Goal: Task Accomplishment & Management: Manage account settings

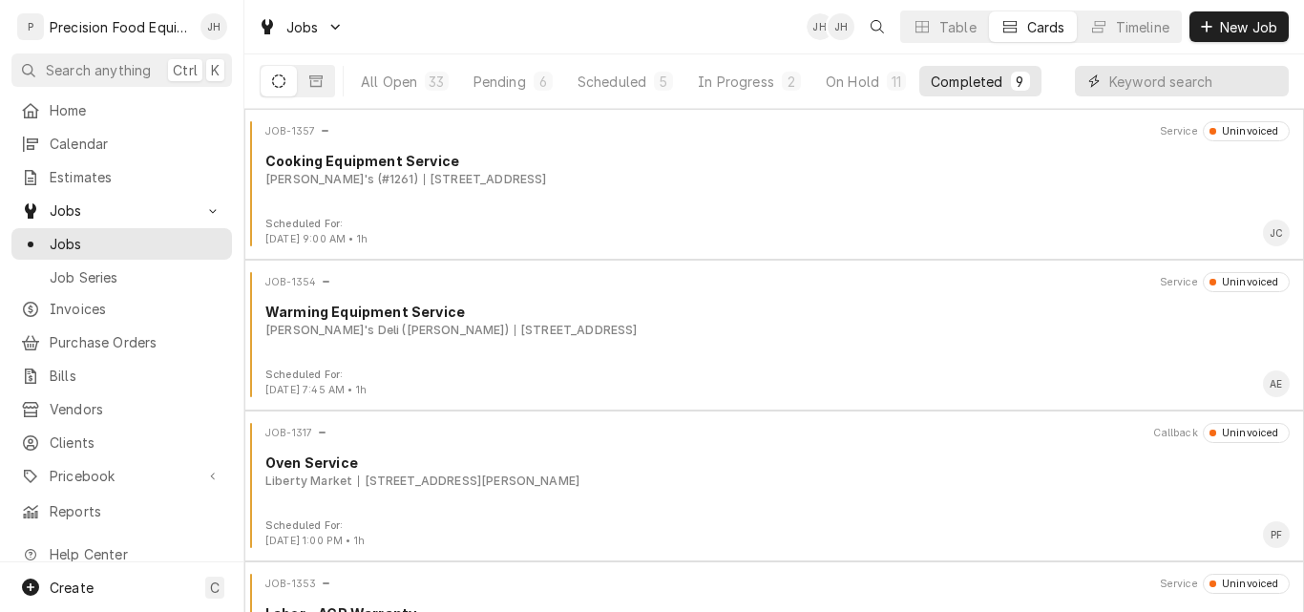
click at [1139, 74] on input "Dynamic Content Wrapper" at bounding box center [1194, 81] width 170 height 31
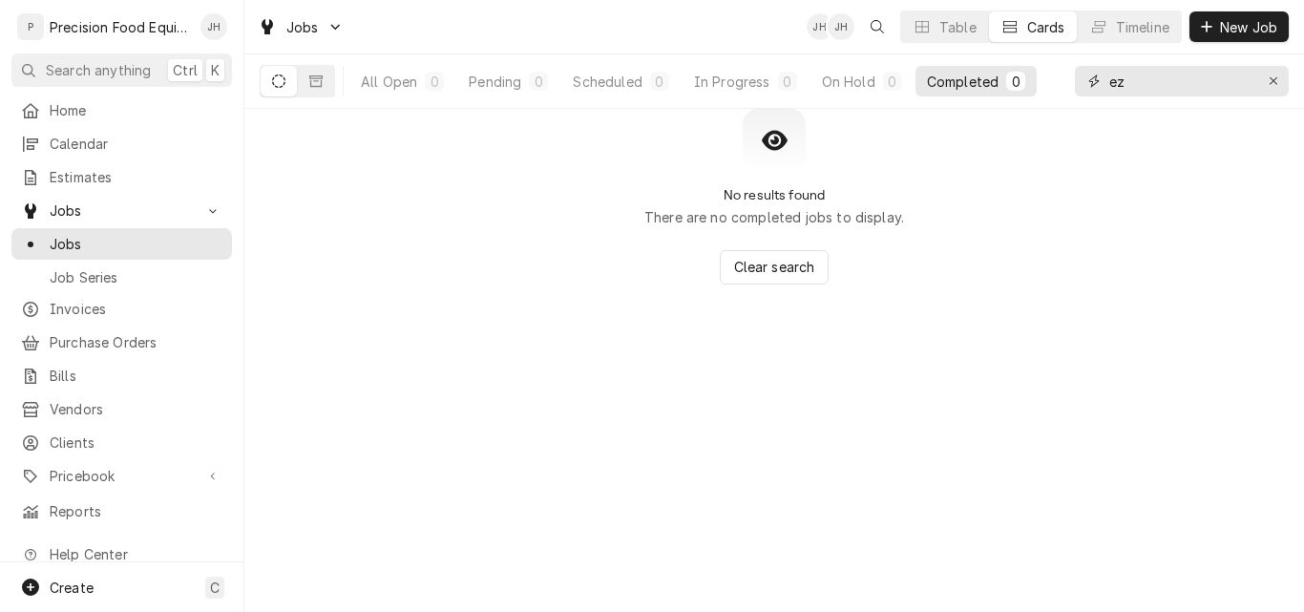
type input "e"
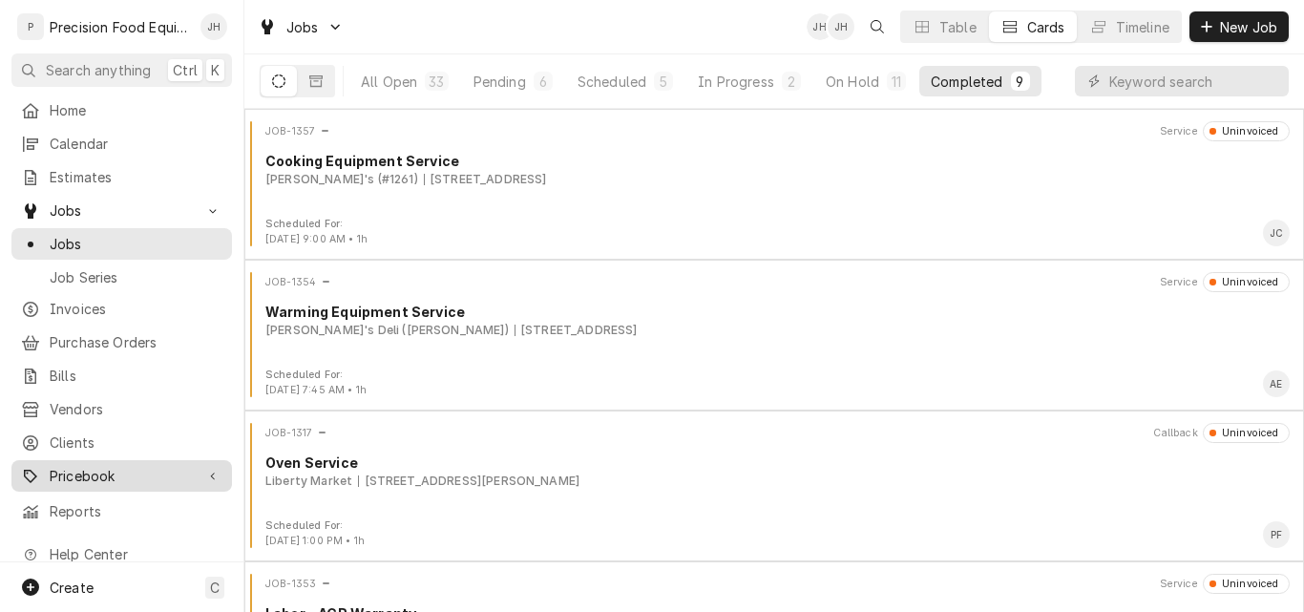
click at [124, 464] on div "Pricebook" at bounding box center [121, 476] width 213 height 24
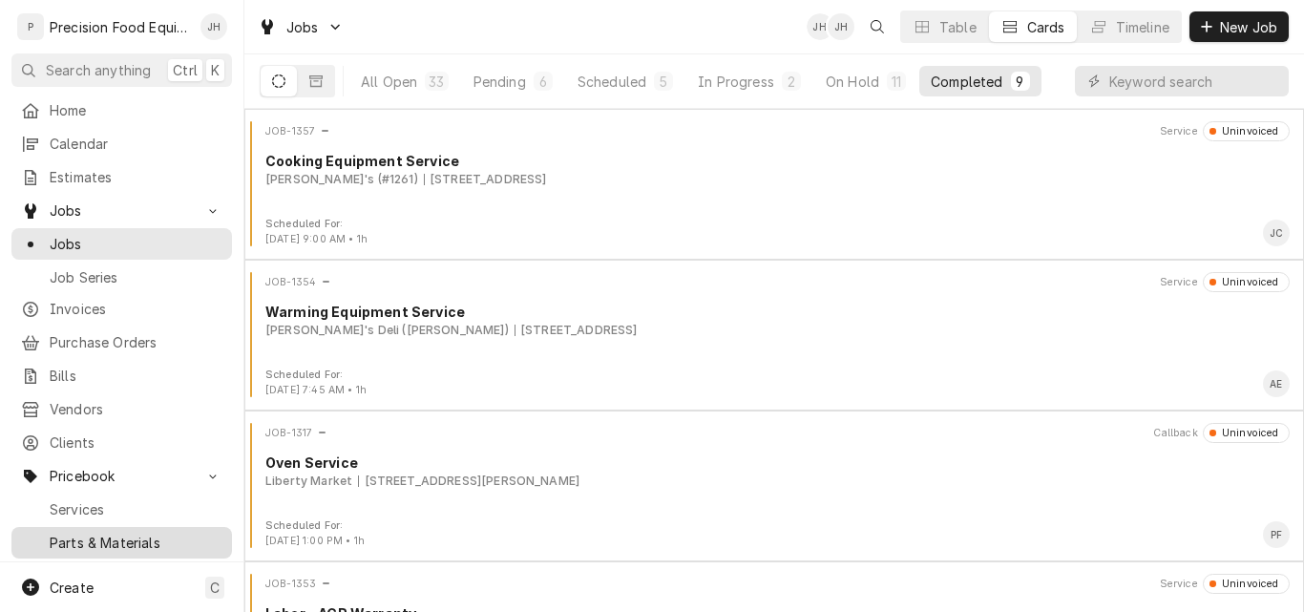
click at [114, 533] on span "Parts & Materials" at bounding box center [136, 543] width 173 height 20
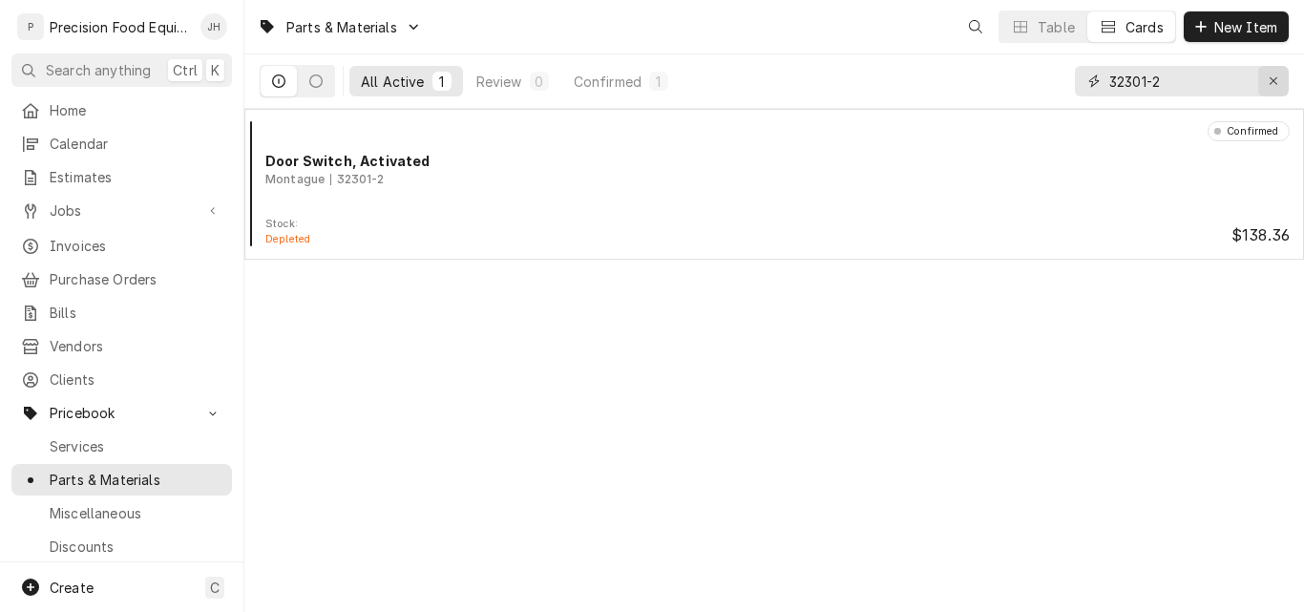
click at [1271, 87] on icon "Erase input" at bounding box center [1274, 80] width 11 height 13
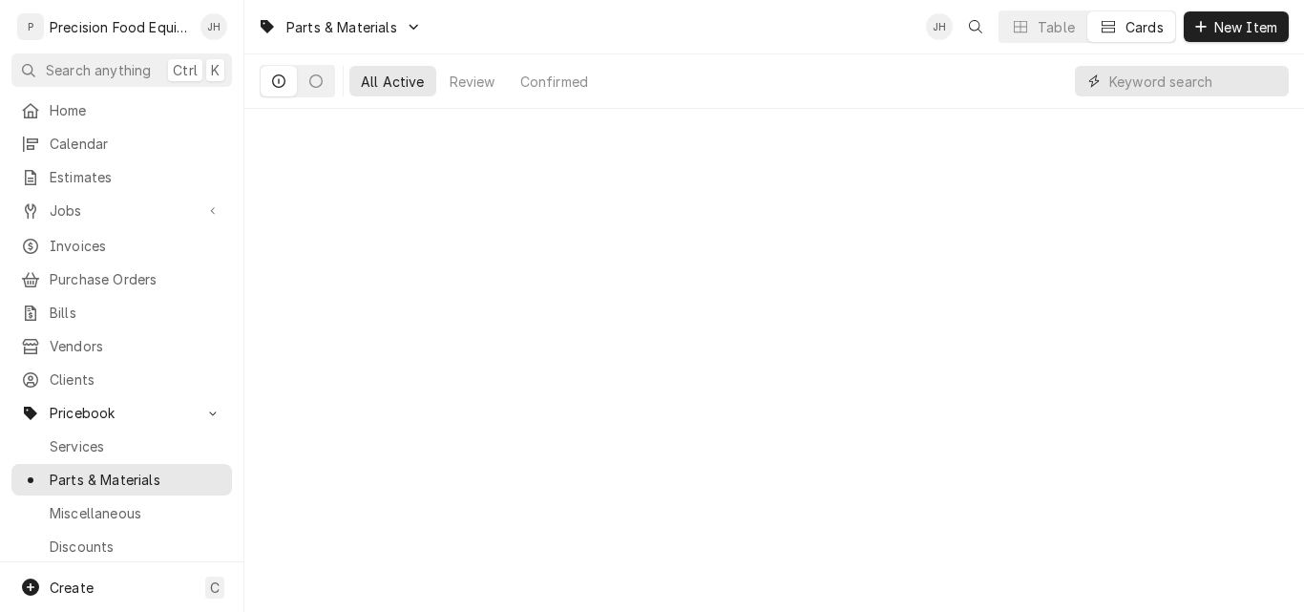
click at [1171, 81] on input "Dynamic Content Wrapper" at bounding box center [1194, 81] width 170 height 31
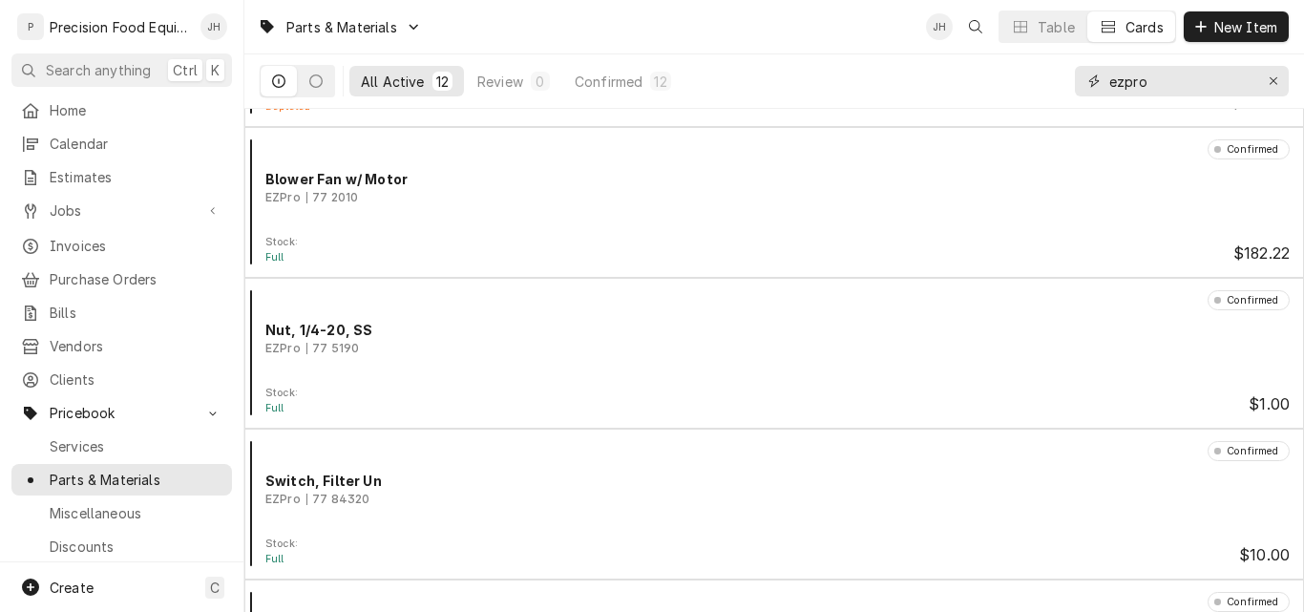
scroll to position [477, 0]
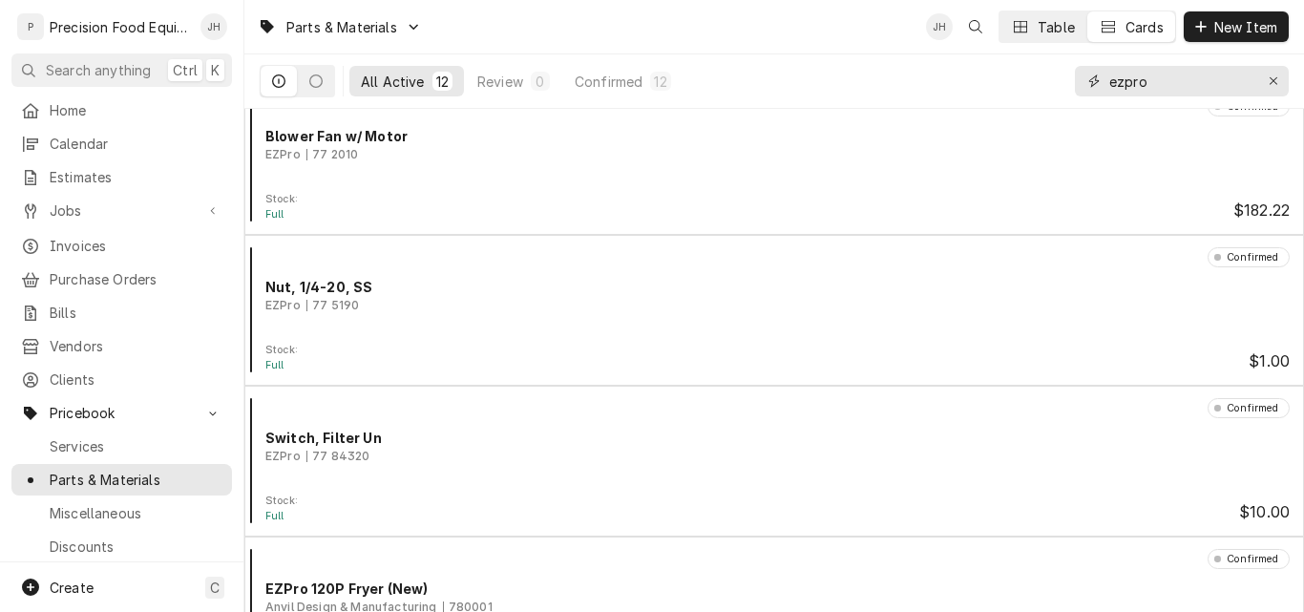
type input "ezpro"
click at [1043, 22] on div "Table" at bounding box center [1056, 27] width 37 height 20
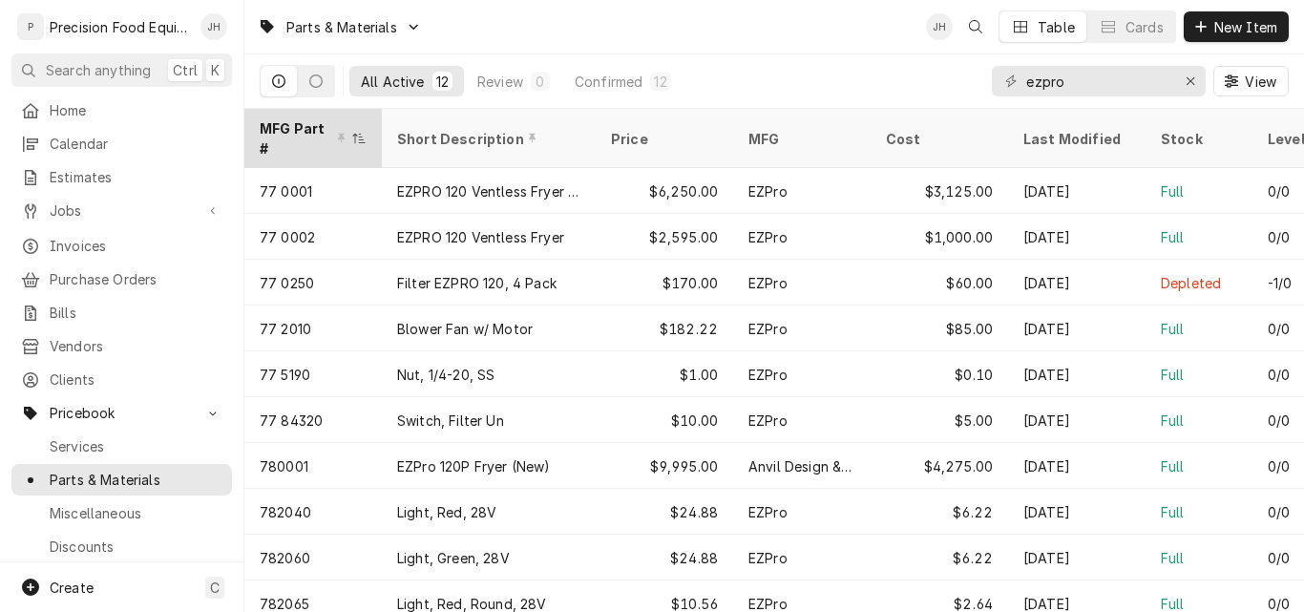
click at [358, 133] on icon "Dynamic Content Wrapper" at bounding box center [358, 138] width 13 height 11
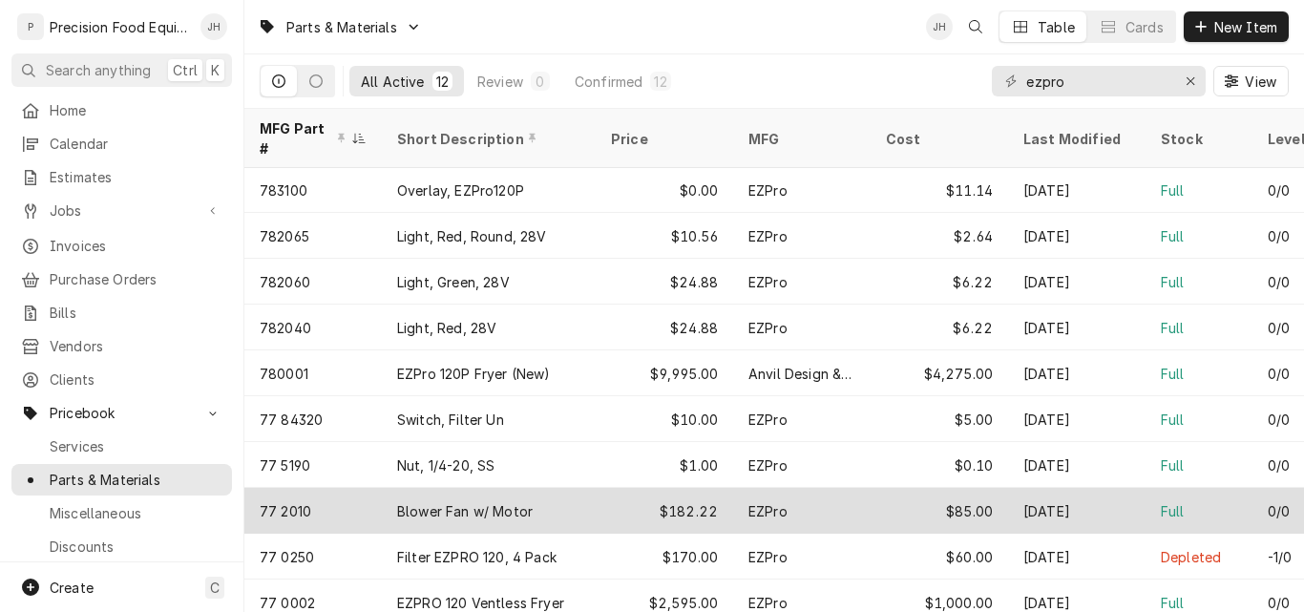
scroll to position [0, 0]
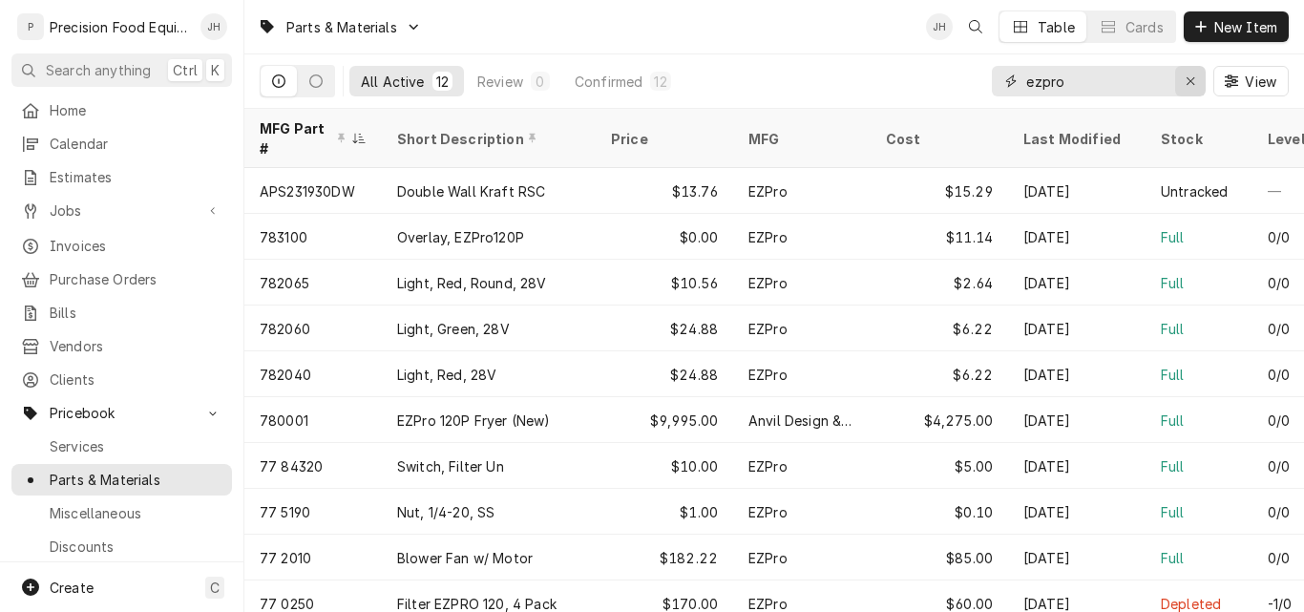
click at [1186, 77] on icon "Erase input" at bounding box center [1191, 80] width 11 height 13
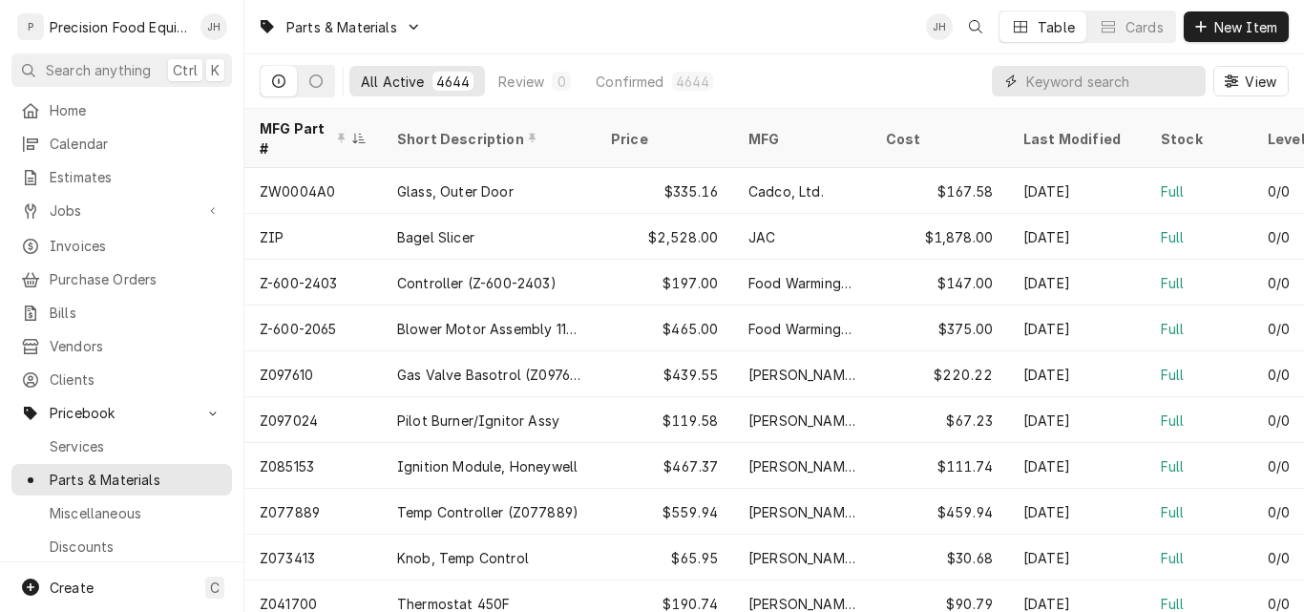
click at [1079, 84] on input "Dynamic Content Wrapper" at bounding box center [1111, 81] width 170 height 31
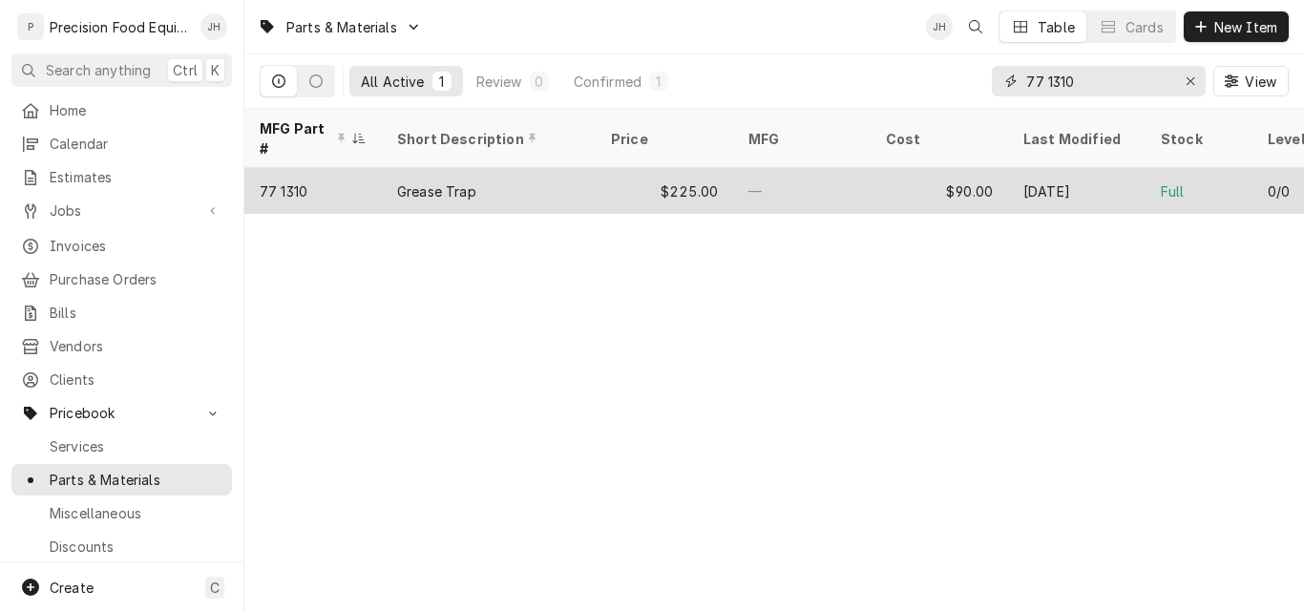
type input "77 1310"
click at [555, 168] on div "Grease Trap" at bounding box center [489, 191] width 214 height 46
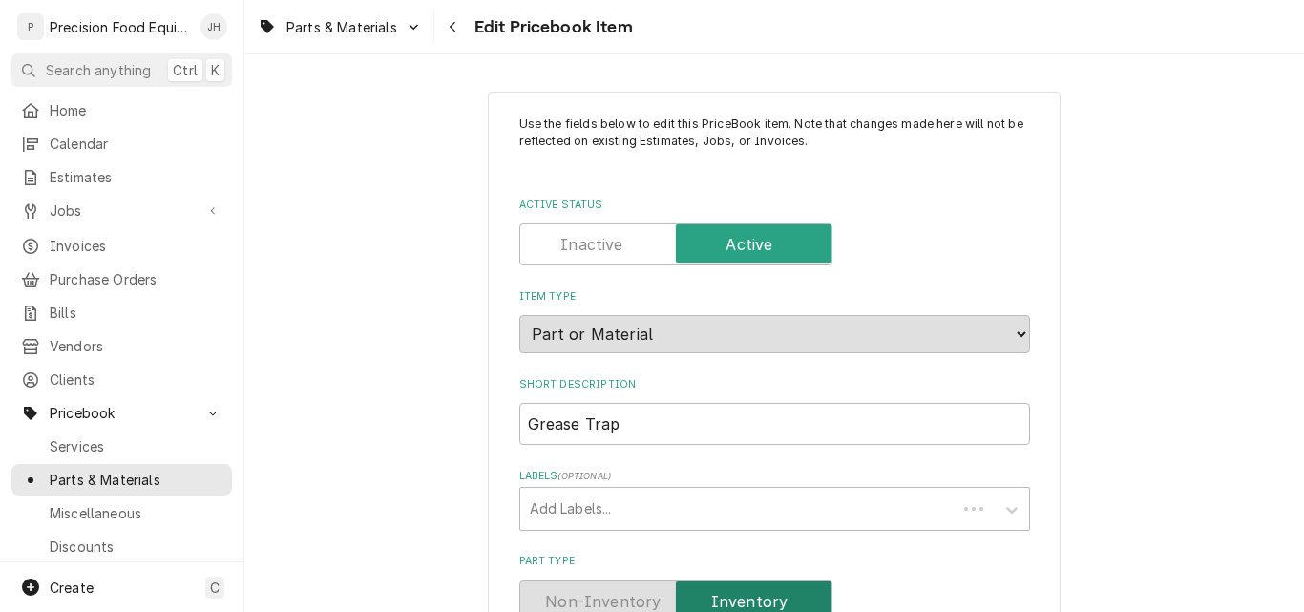
type textarea "x"
click at [454, 22] on icon "Navigate back" at bounding box center [453, 26] width 9 height 13
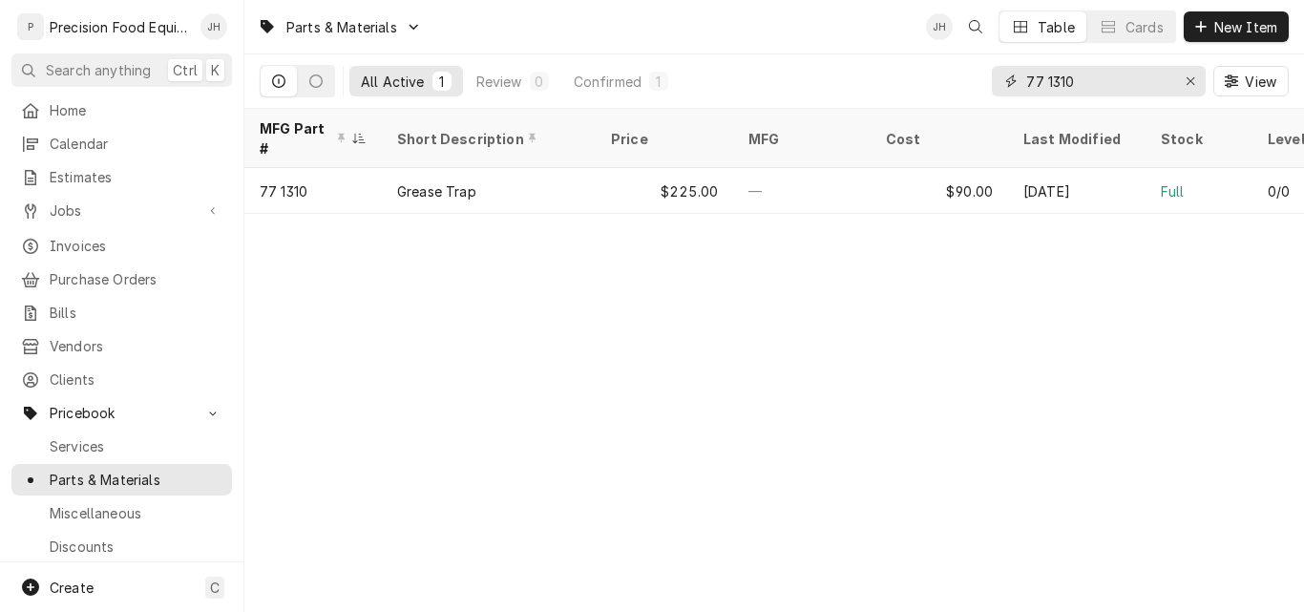
click at [1075, 80] on input "77 1310" at bounding box center [1097, 81] width 143 height 31
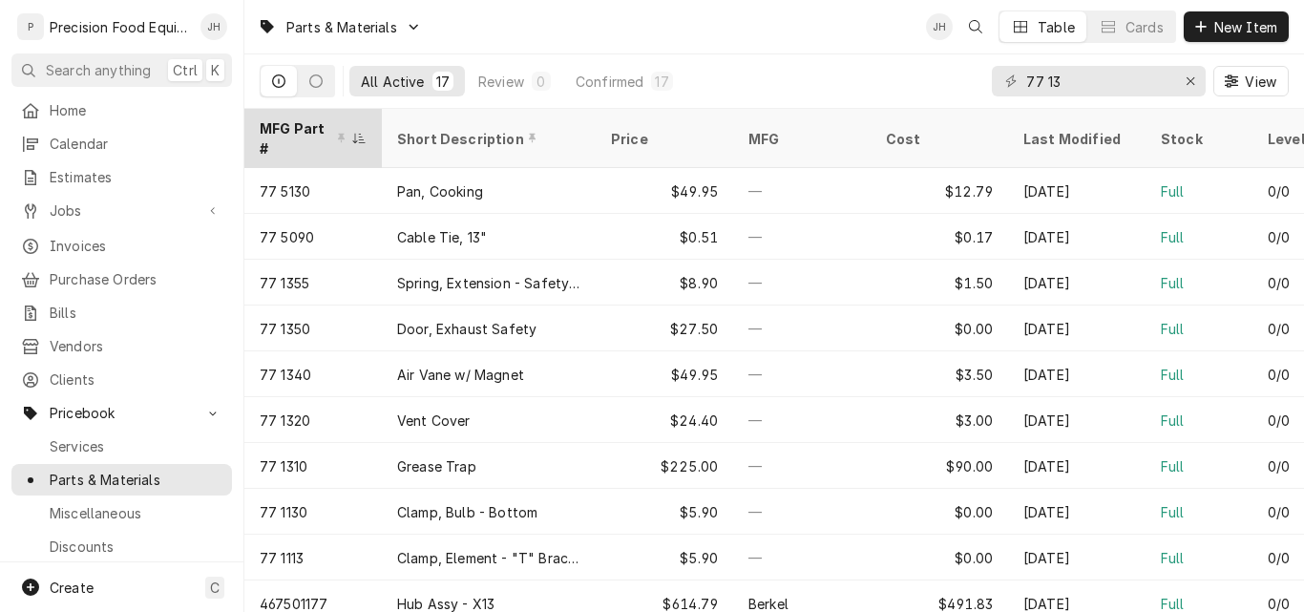
click at [359, 116] on div "MFG Part #" at bounding box center [313, 139] width 130 height 52
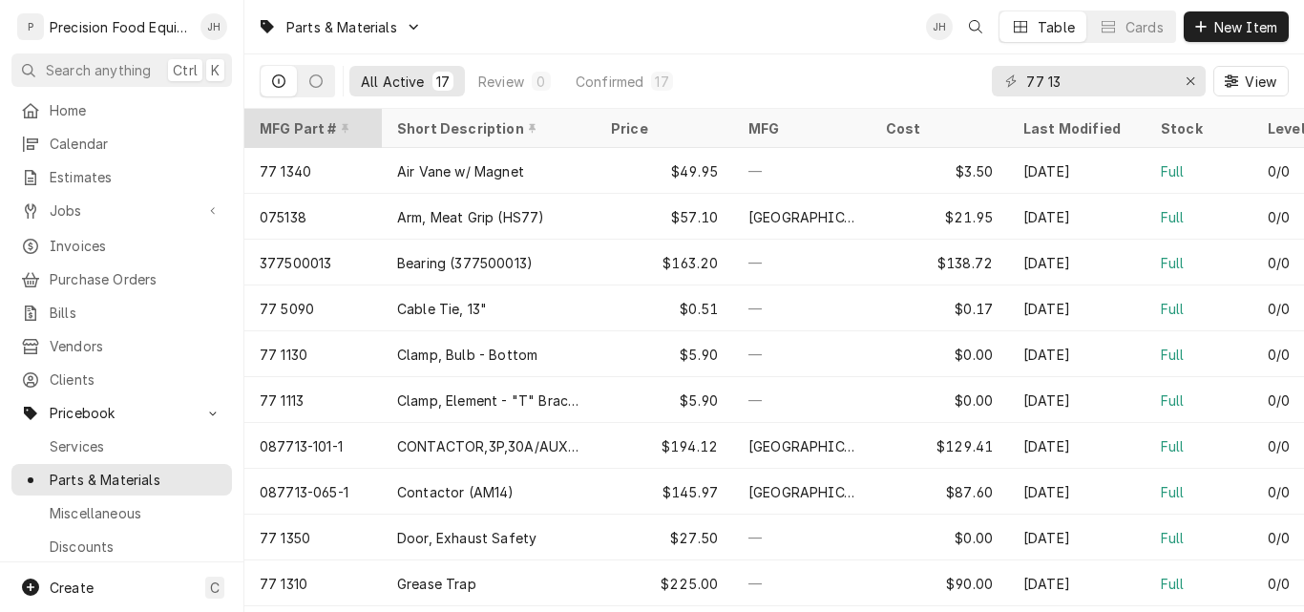
click at [342, 126] on icon "Dynamic Content Wrapper" at bounding box center [346, 129] width 8 height 10
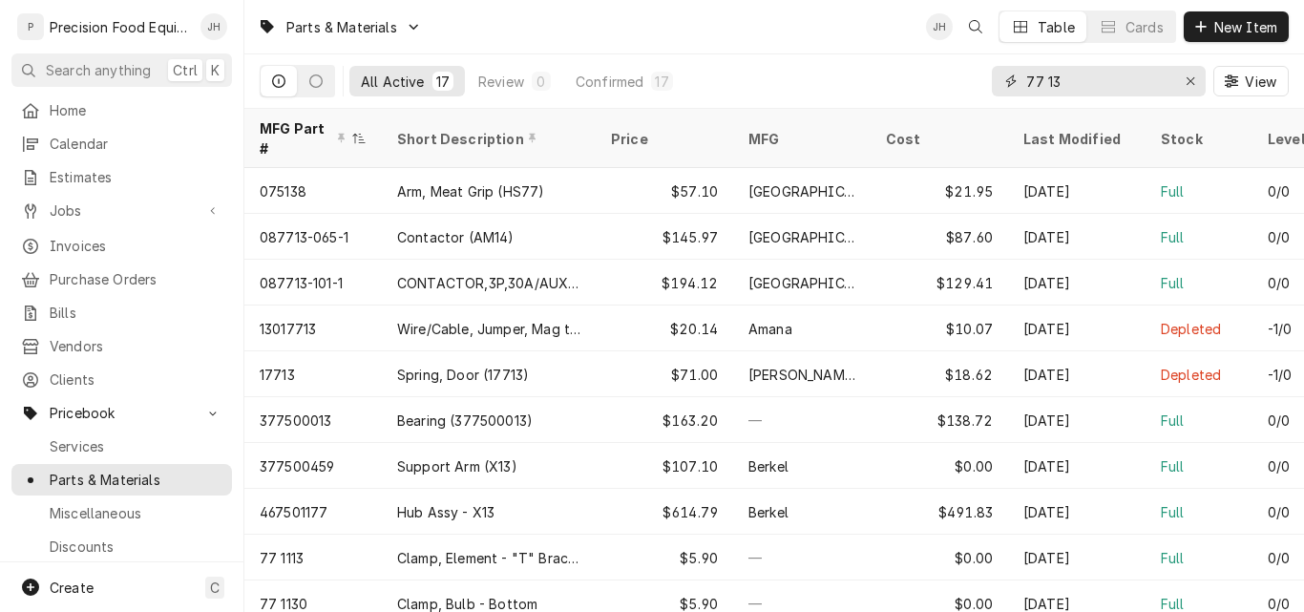
drag, startPoint x: 1069, startPoint y: 79, endPoint x: 968, endPoint y: 76, distance: 101.2
click at [968, 76] on div "All Active 17 Review 0 Confirmed 17 77 13 View" at bounding box center [774, 80] width 1029 height 53
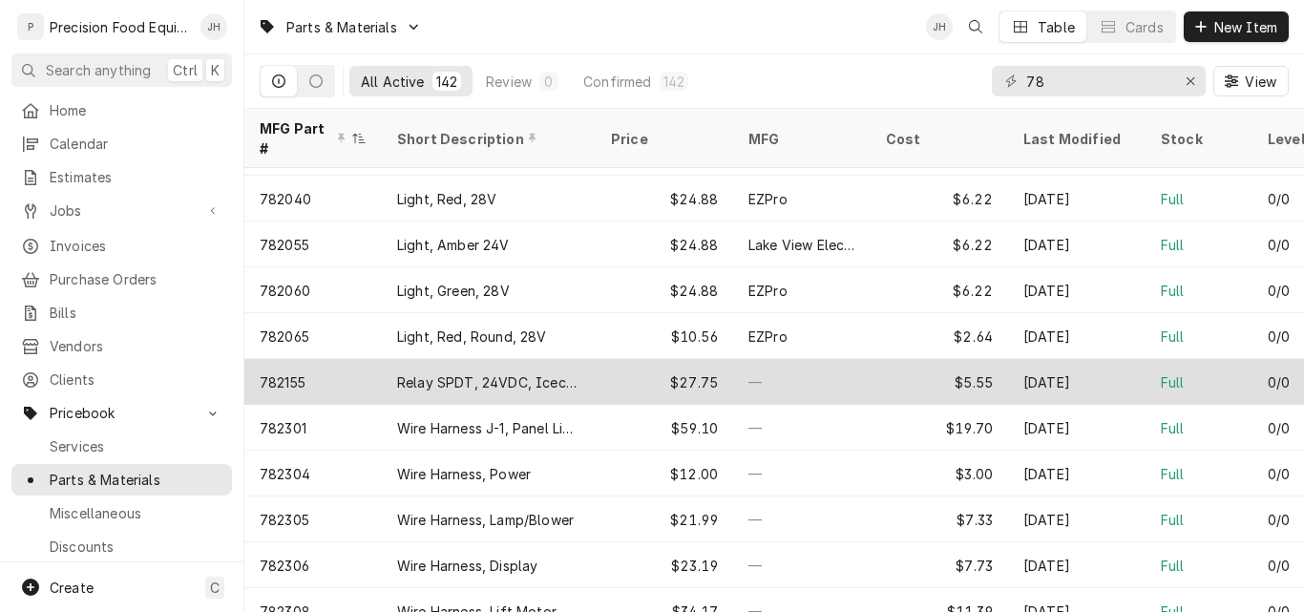
scroll to position [4222, 0]
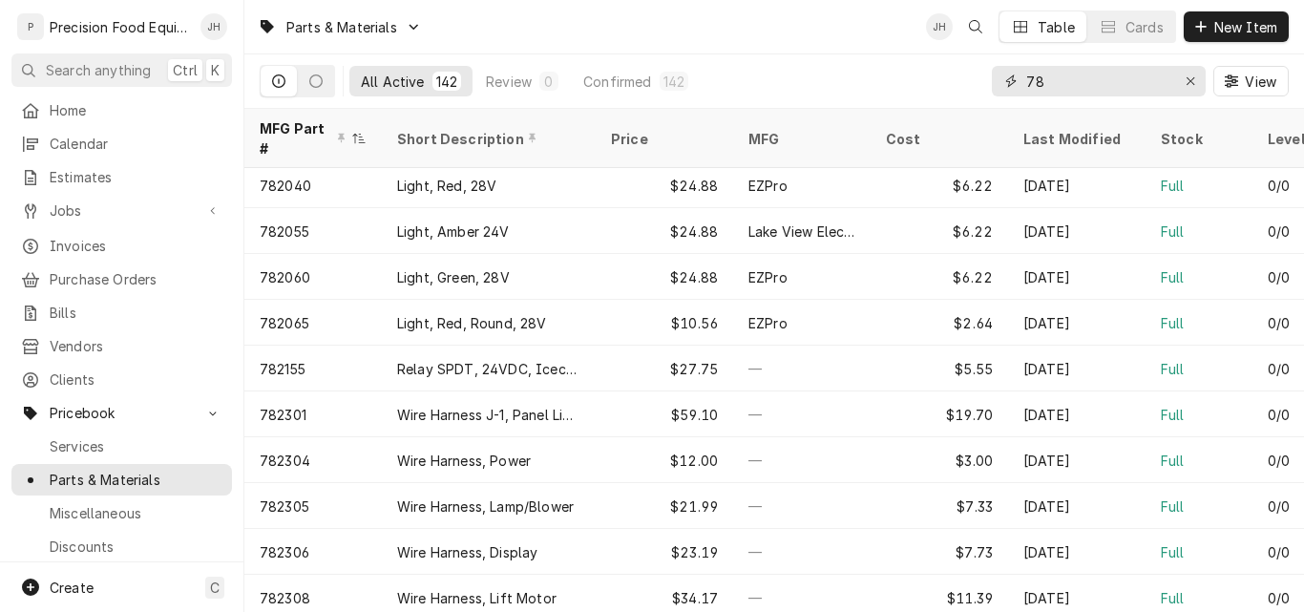
click at [1082, 86] on input "78" at bounding box center [1097, 81] width 143 height 31
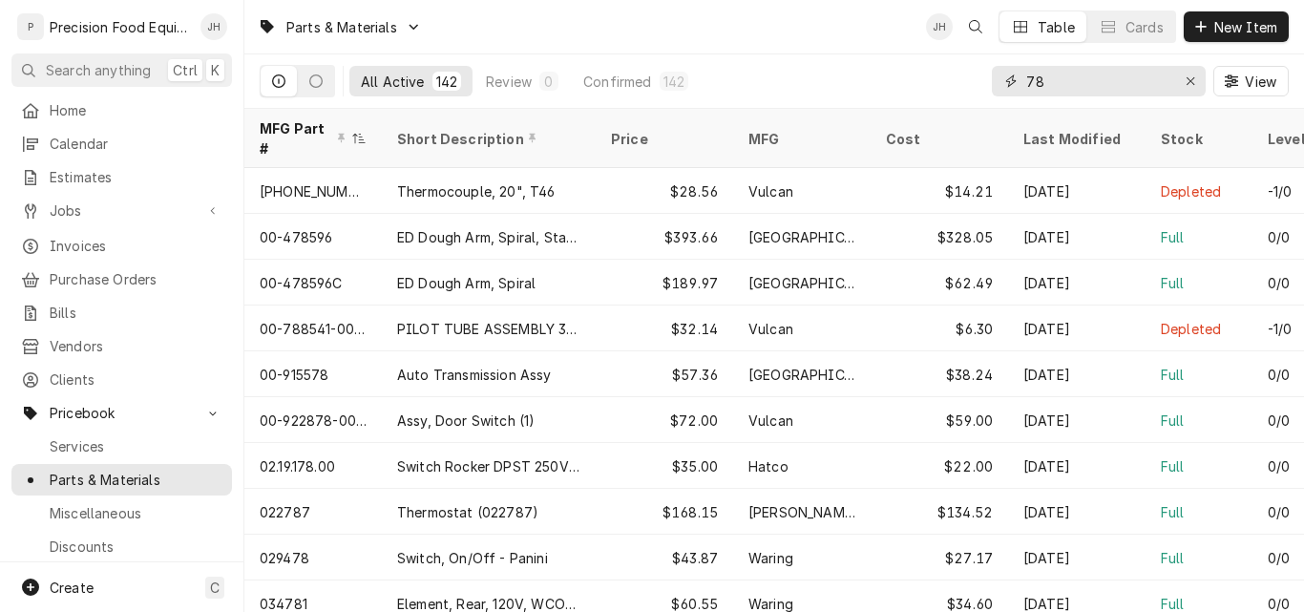
type input "7"
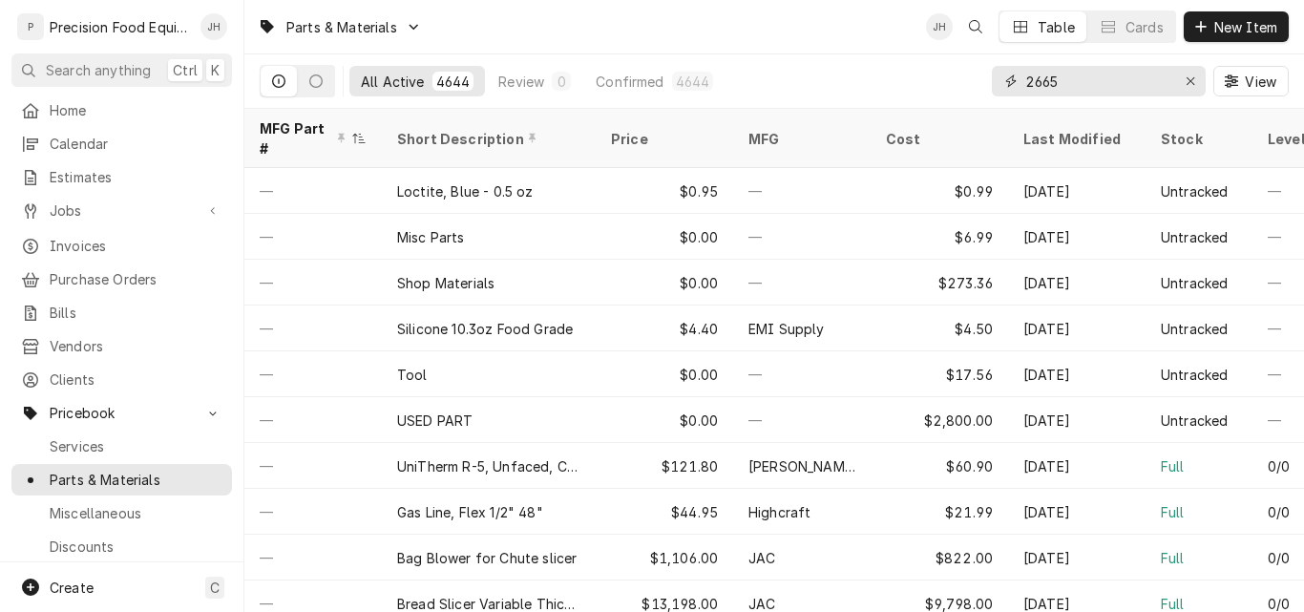
type input "2665"
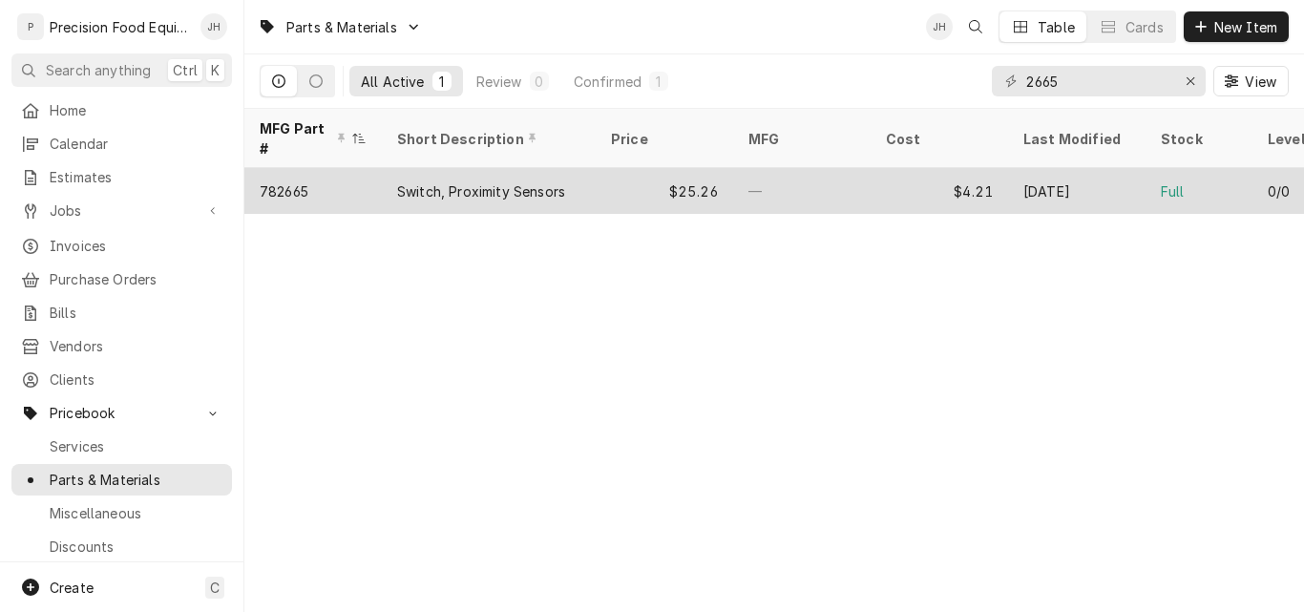
click at [609, 172] on div "$25.26" at bounding box center [664, 191] width 137 height 46
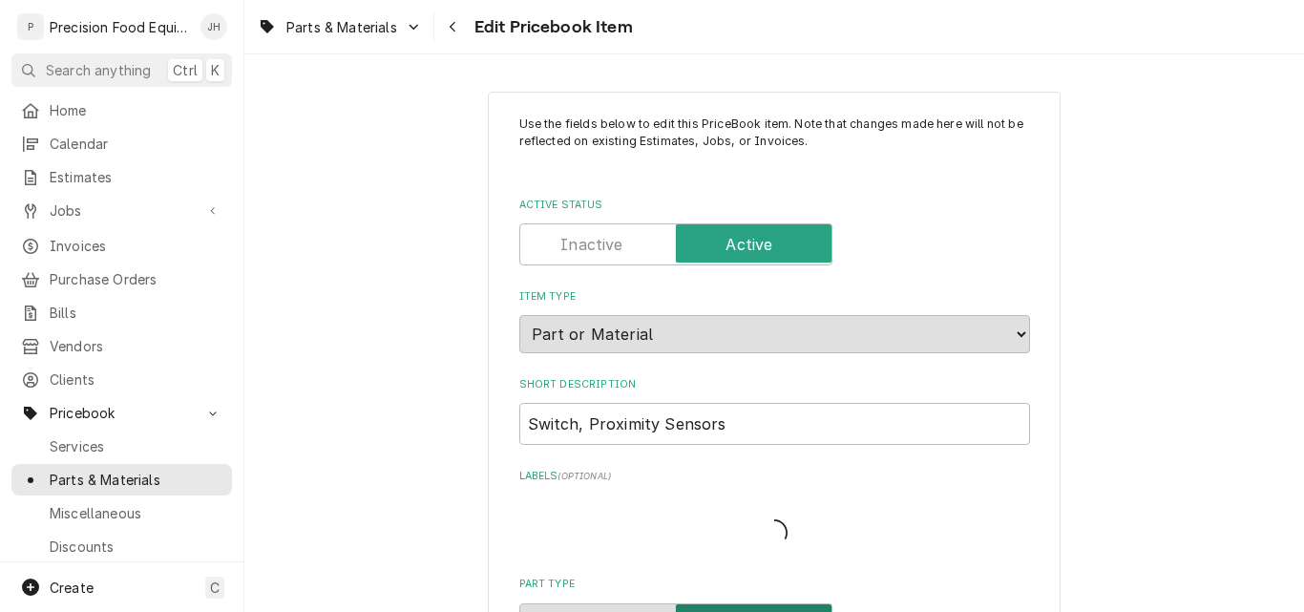
type textarea "x"
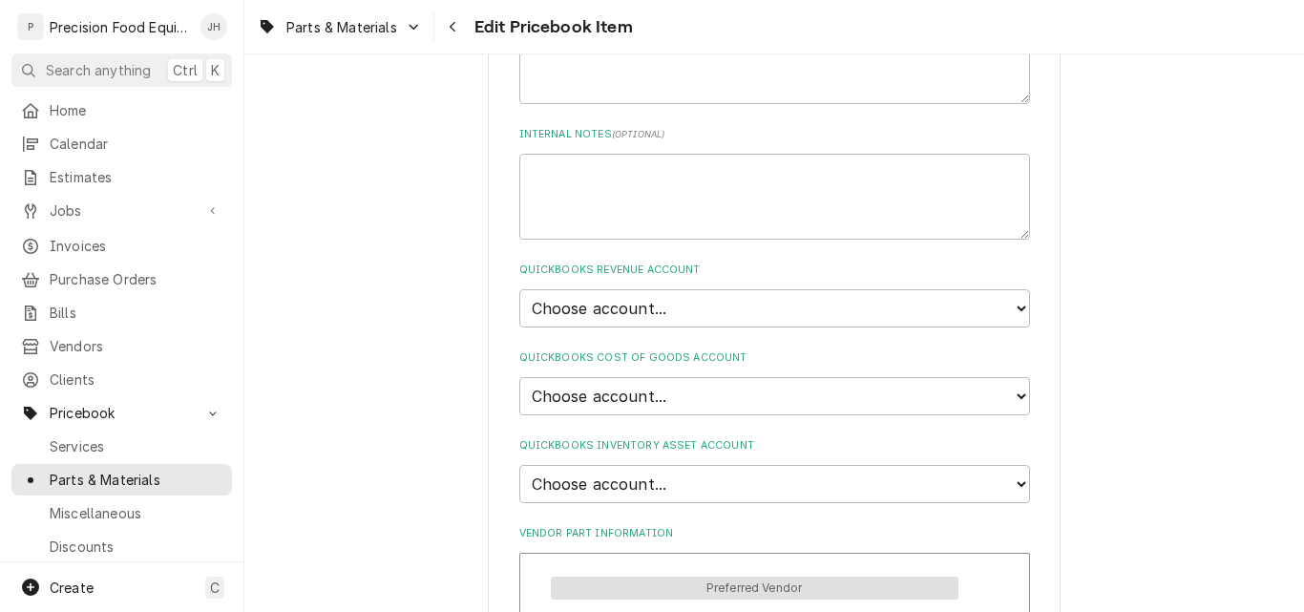
scroll to position [1146, 0]
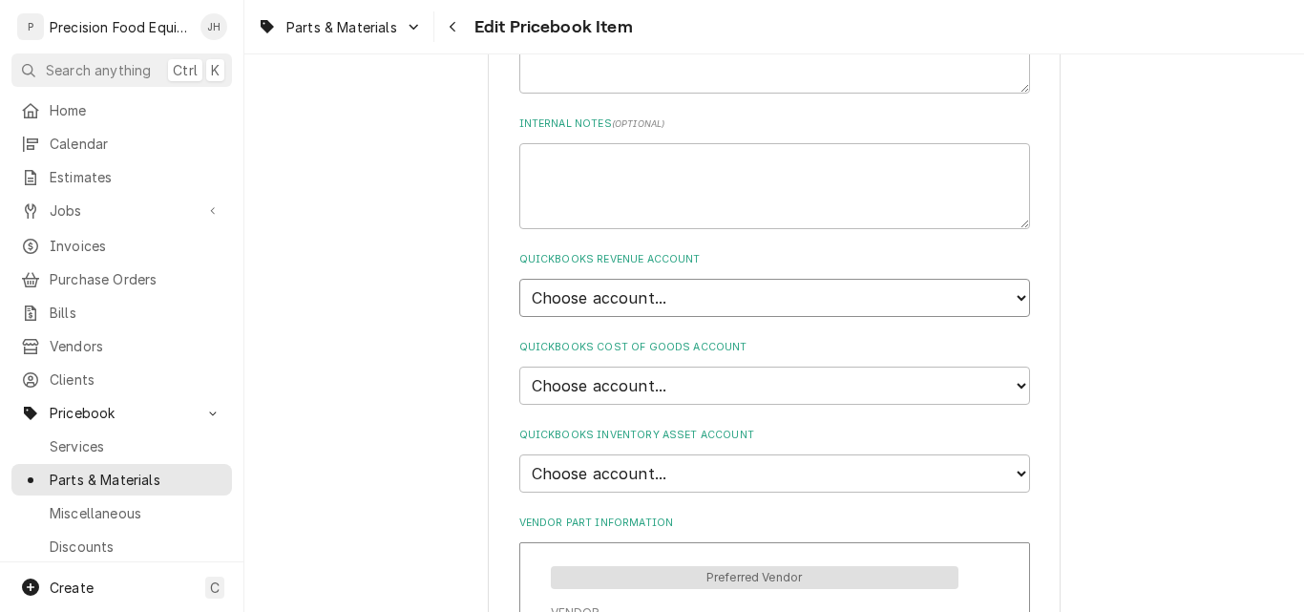
click at [708, 296] on select "Choose account... Discount Income Misc Income Non taxable issues 46600: Parts a…" at bounding box center [774, 298] width 511 height 38
select select "8000000A-1210141275"
click at [519, 279] on select "Choose account... Discount Income Misc Income Non taxable issues 46600: Parts a…" at bounding box center [774, 298] width 511 height 38
type textarea "x"
click at [713, 376] on select "Choose account... Loss Expense Loss Expense [DATE] Loss Expense [DATE] Cost of …" at bounding box center [774, 386] width 511 height 38
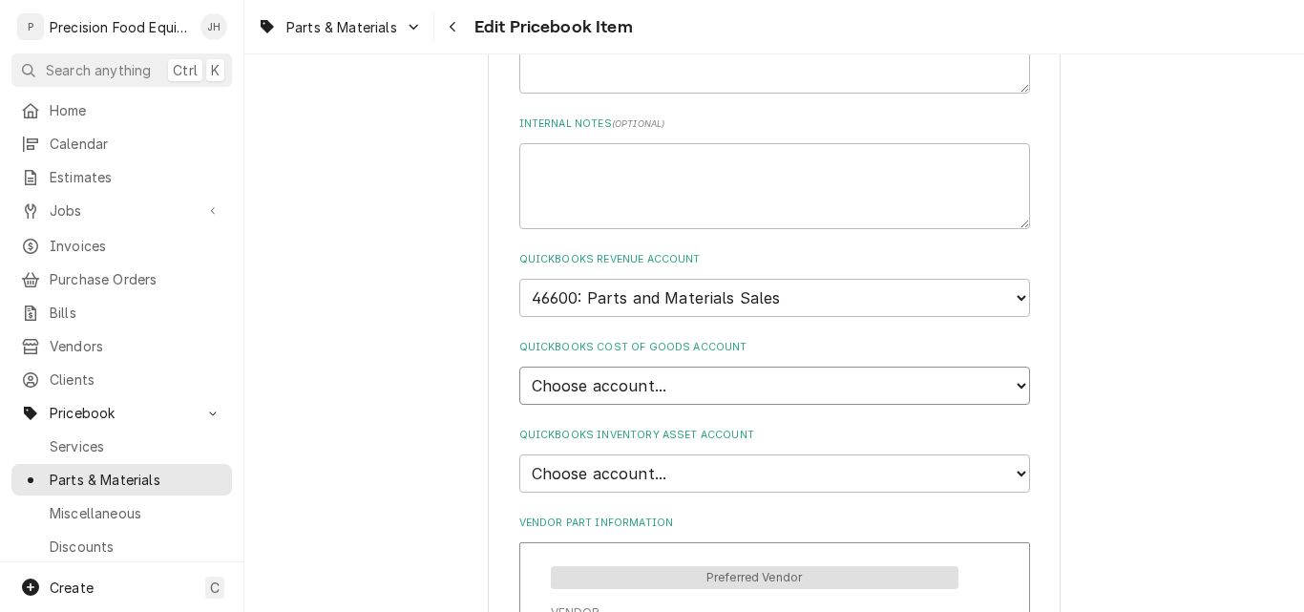
select select "80000023-1210145225"
click at [519, 367] on select "Choose account... Loss Expense Loss Expense [DATE] Loss Expense [DATE] Cost of …" at bounding box center [774, 386] width 511 height 38
type textarea "x"
click at [717, 462] on select "Choose account... Undeposited Funds Inventory Asset Payroll Asset" at bounding box center [774, 473] width 511 height 38
select select "80000022-1210145225"
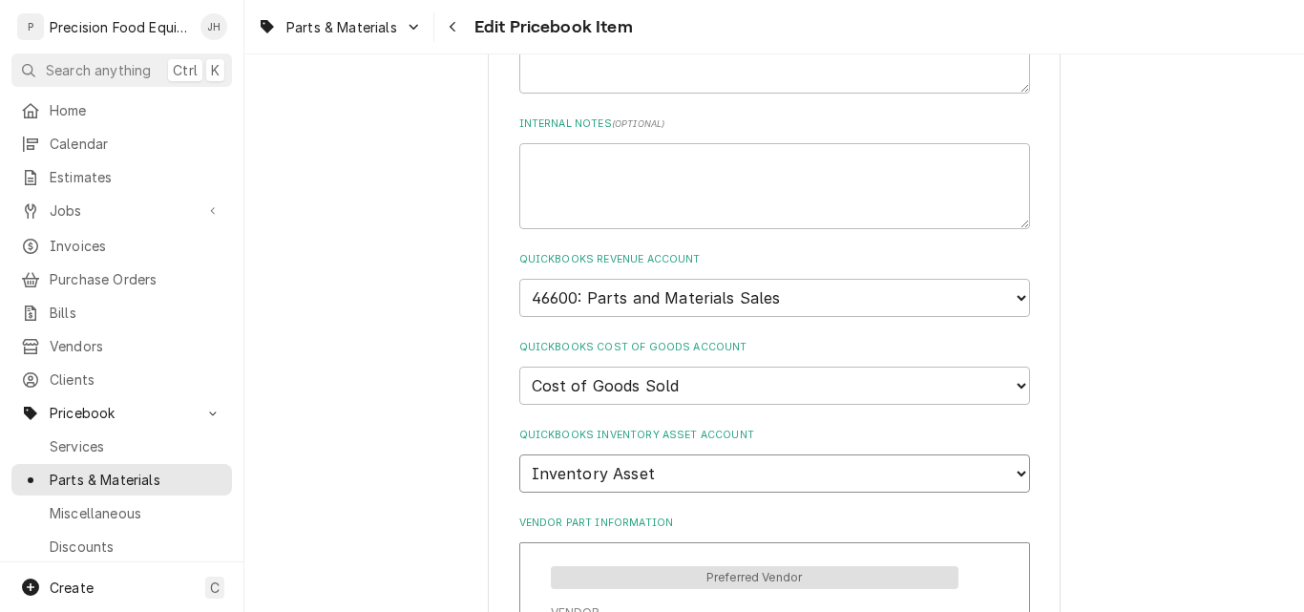
click at [519, 454] on select "Choose account... Undeposited Funds Inventory Asset Payroll Asset" at bounding box center [774, 473] width 511 height 38
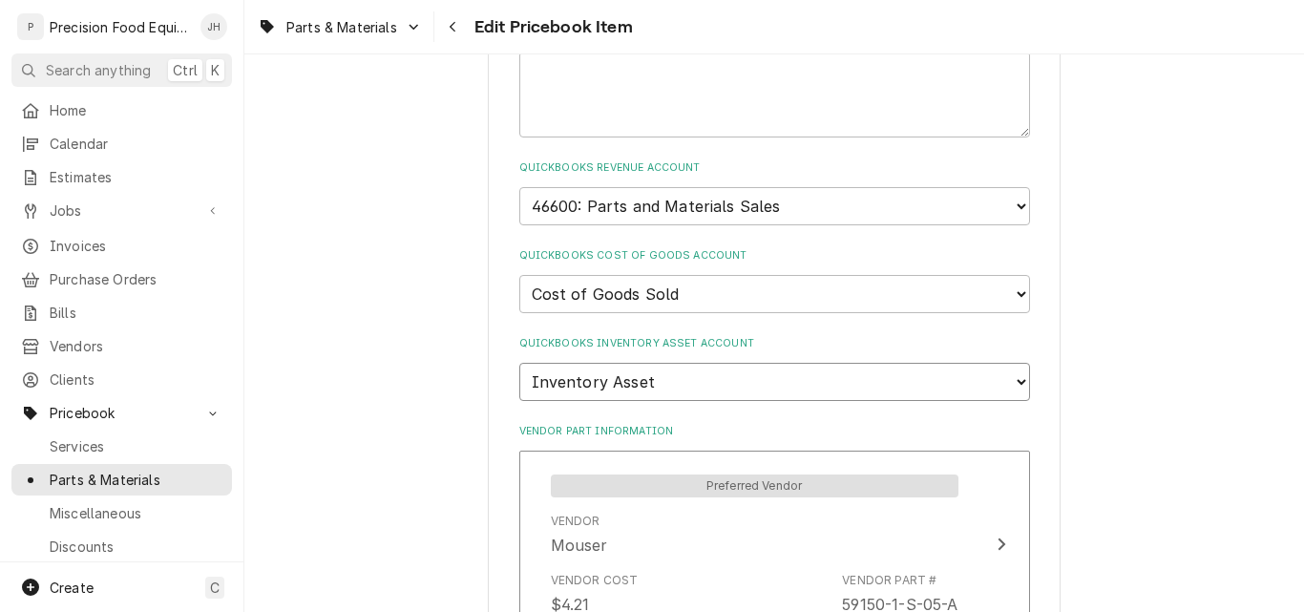
scroll to position [1528, 0]
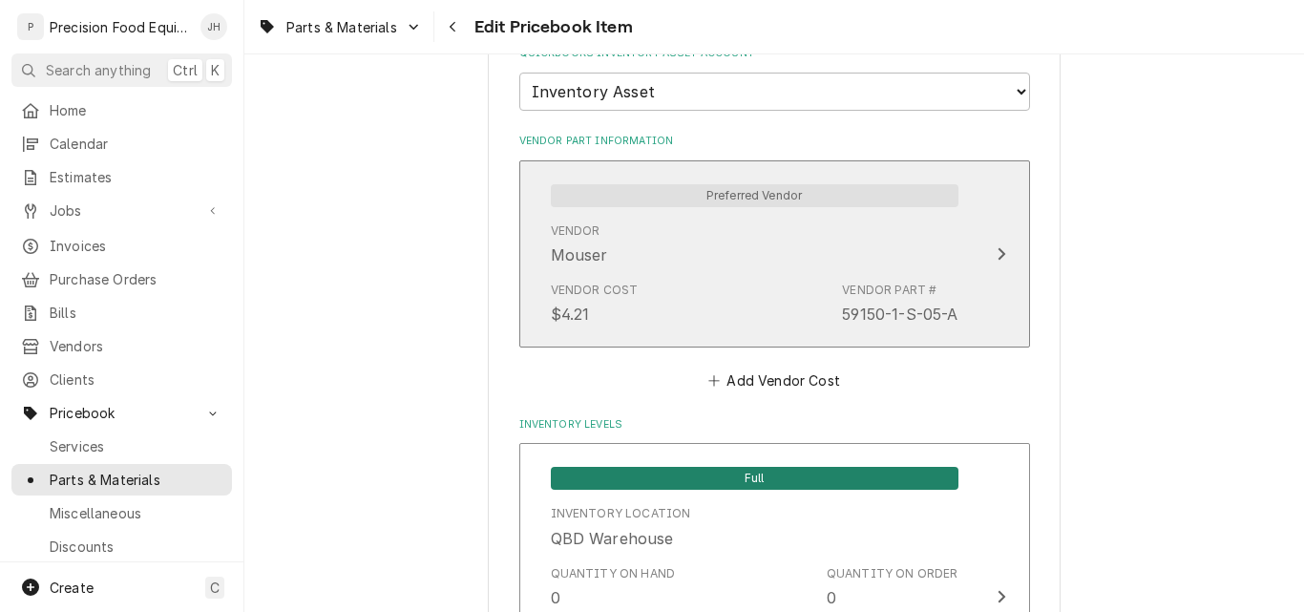
click at [737, 268] on div "Vendor Mouser" at bounding box center [755, 244] width 408 height 59
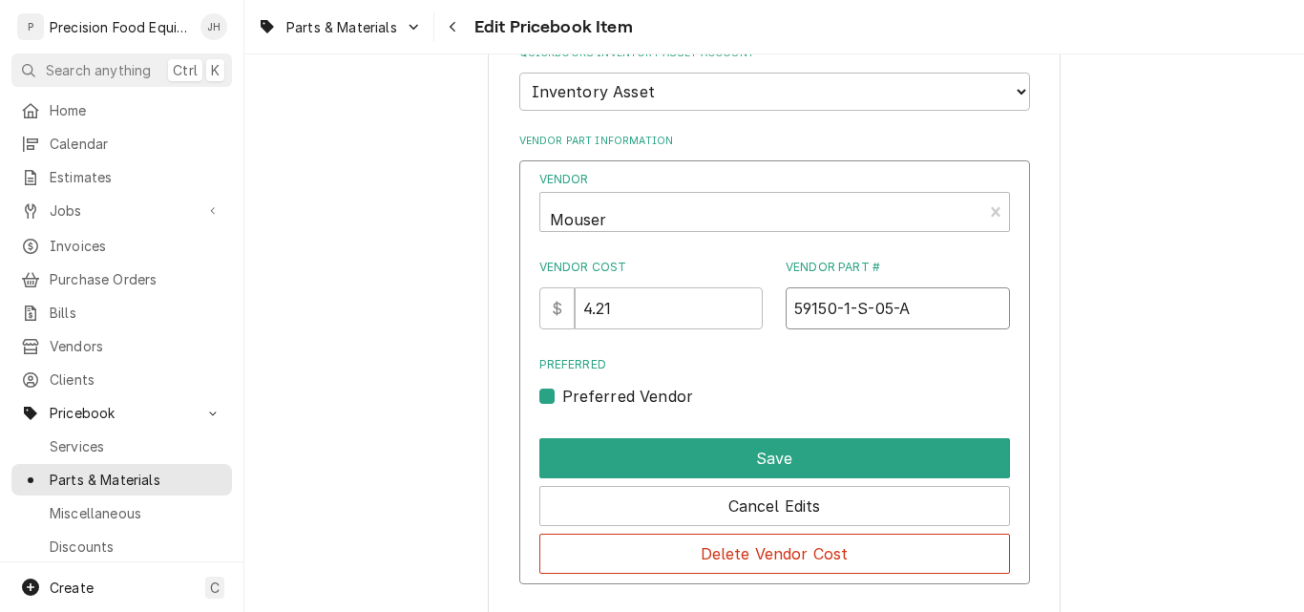
drag, startPoint x: 908, startPoint y: 308, endPoint x: 780, endPoint y: 306, distance: 128.0
click at [786, 306] on input "59150-1-S-05-A" at bounding box center [898, 308] width 224 height 42
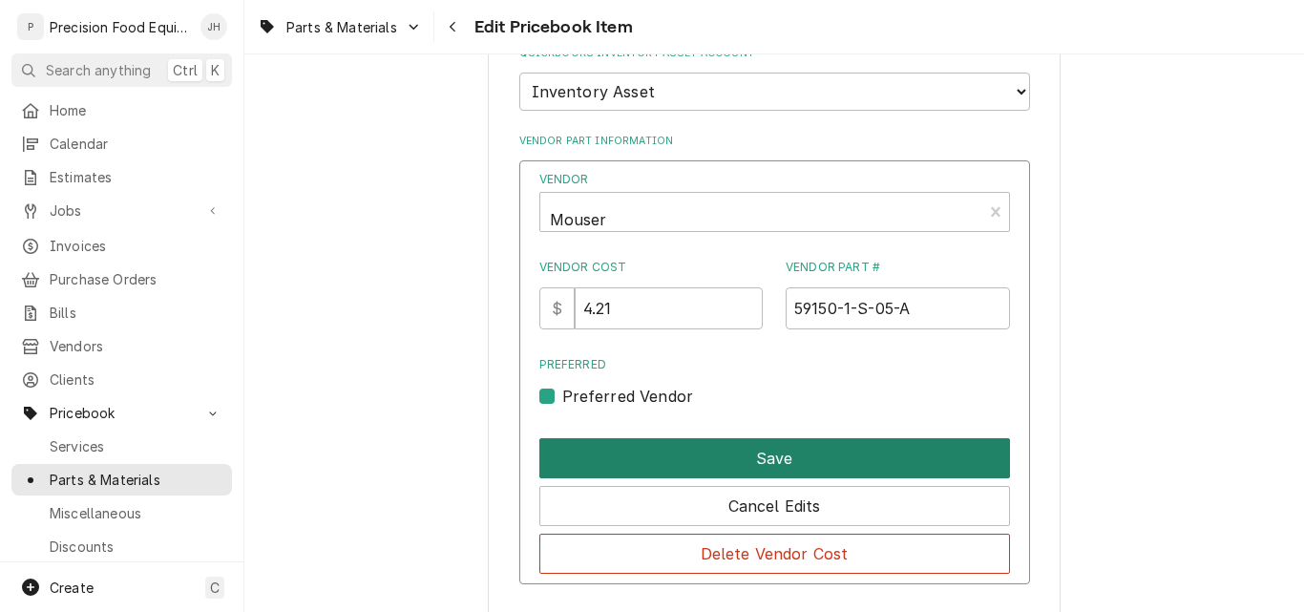
click at [841, 451] on button "Save" at bounding box center [774, 458] width 471 height 40
type textarea "x"
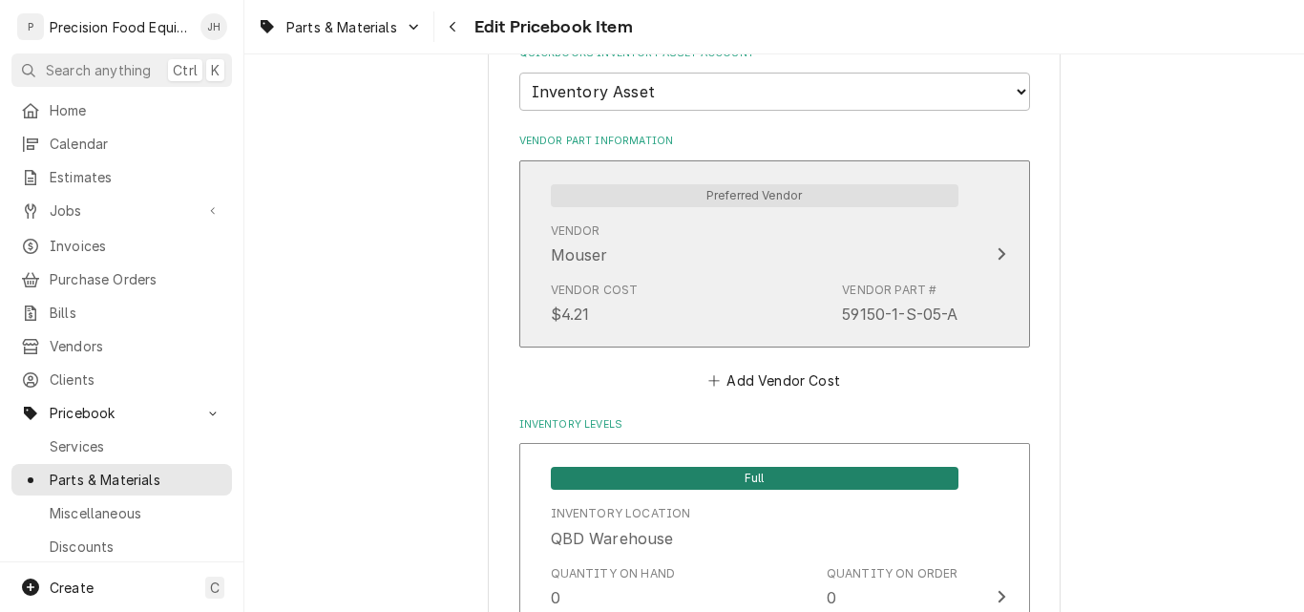
click at [751, 283] on div "Vendor Cost $4.21 Vendor Part # 59150-1-S-05-A" at bounding box center [755, 303] width 408 height 59
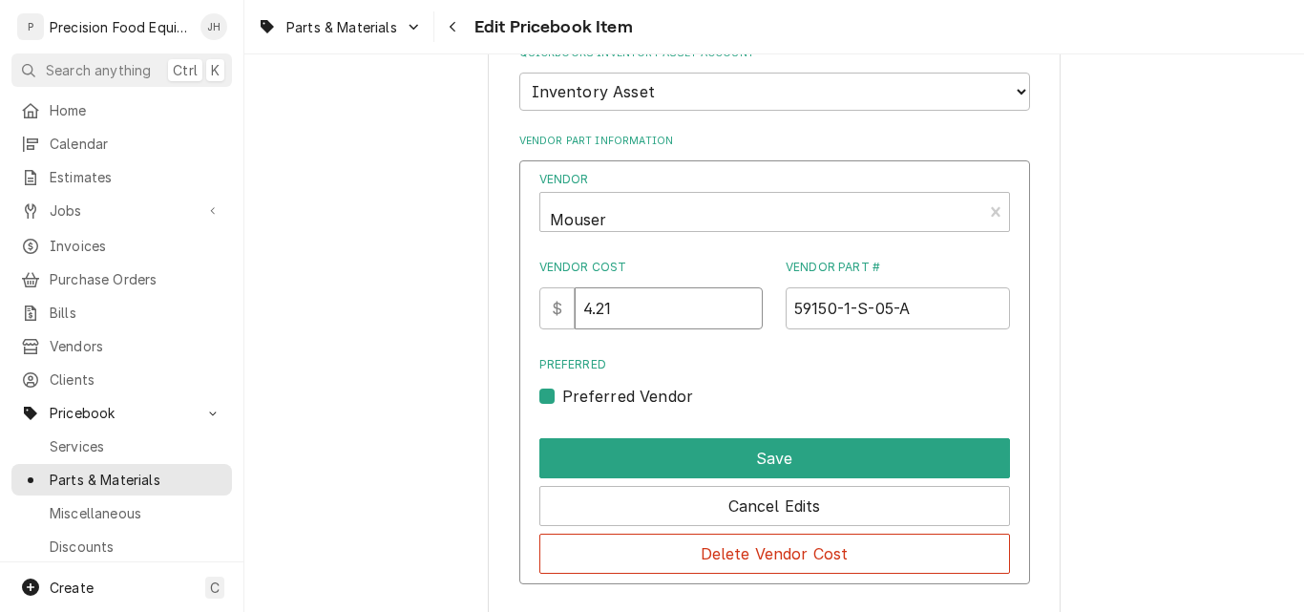
drag, startPoint x: 626, startPoint y: 305, endPoint x: 550, endPoint y: 316, distance: 77.2
click at [550, 316] on div "$ 4.21" at bounding box center [651, 308] width 224 height 42
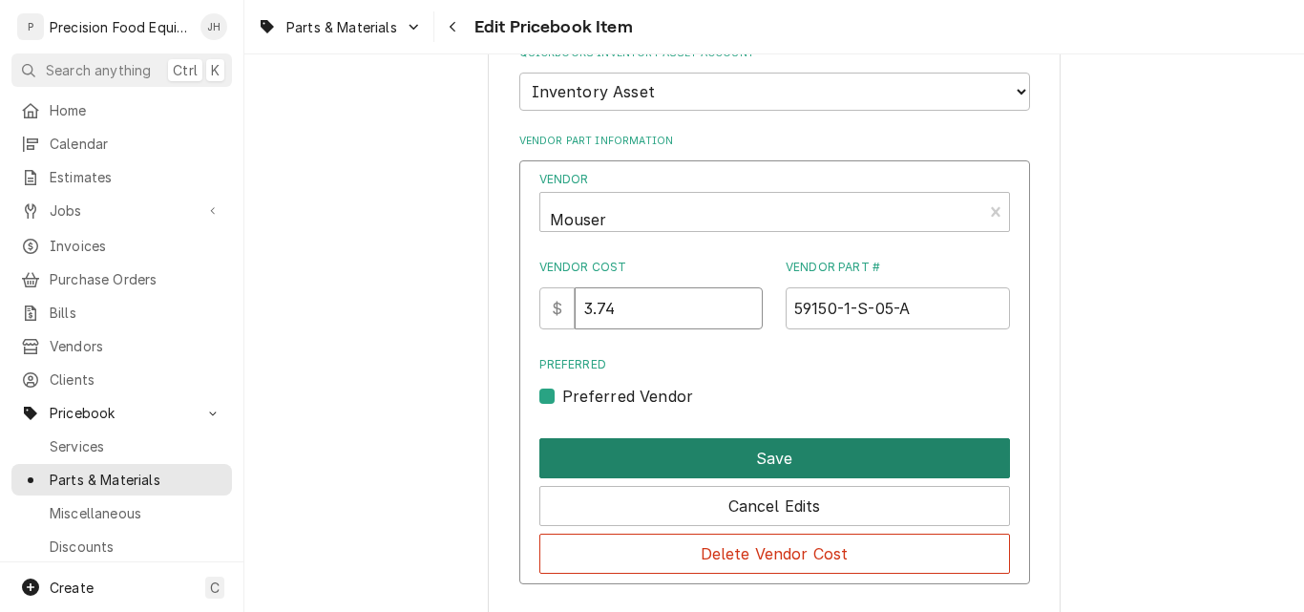
type input "3.74"
click at [768, 456] on button "Save" at bounding box center [774, 458] width 471 height 40
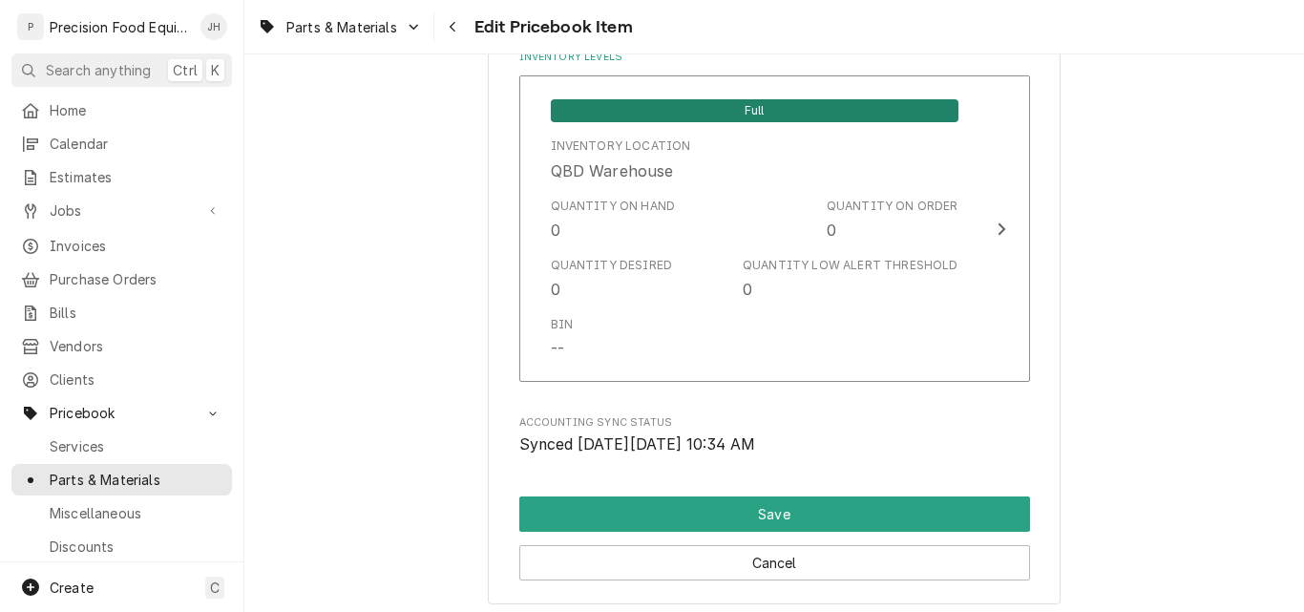
scroll to position [1893, 0]
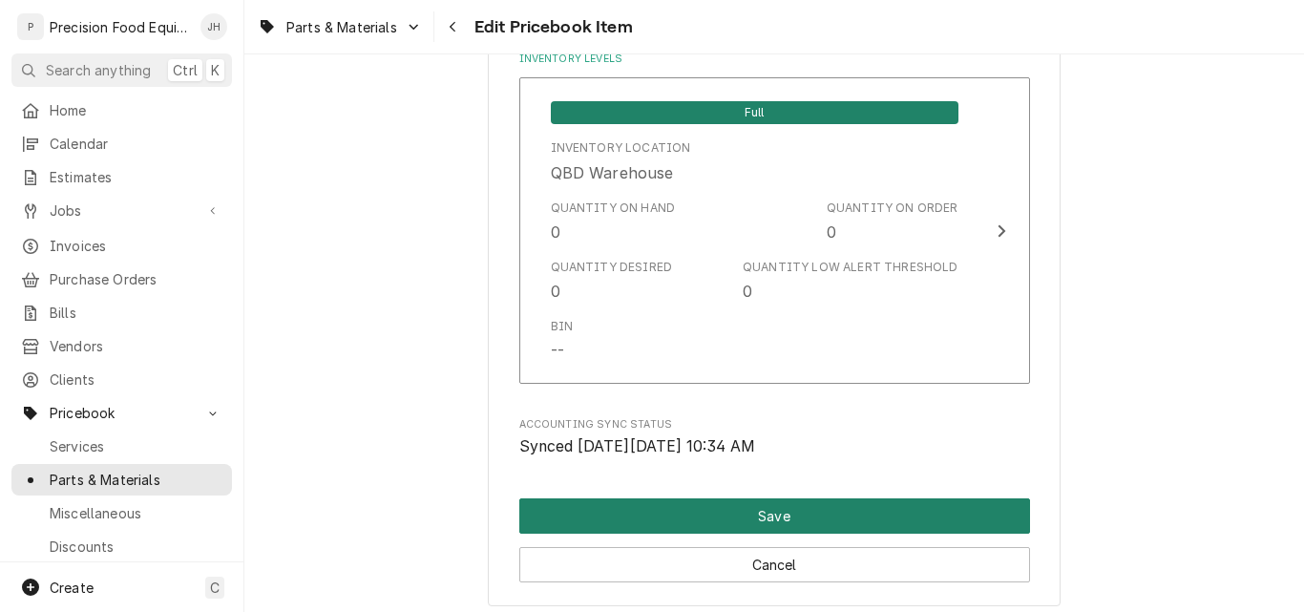
click at [812, 507] on button "Save" at bounding box center [774, 515] width 511 height 35
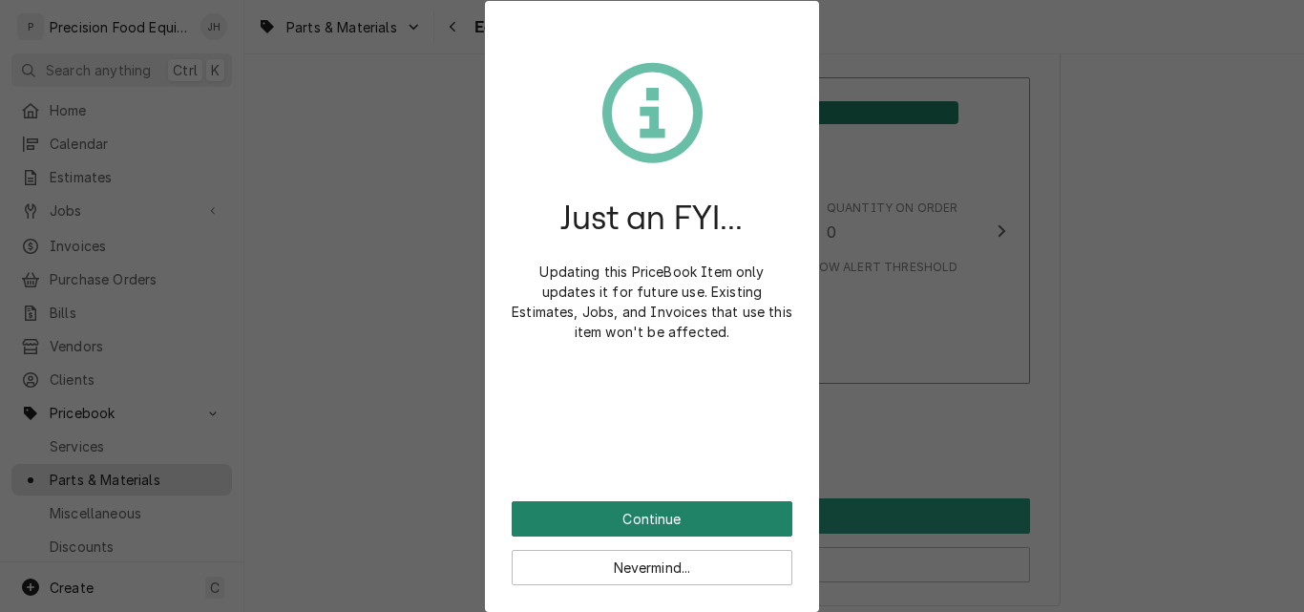
click at [637, 515] on button "Continue" at bounding box center [652, 518] width 281 height 35
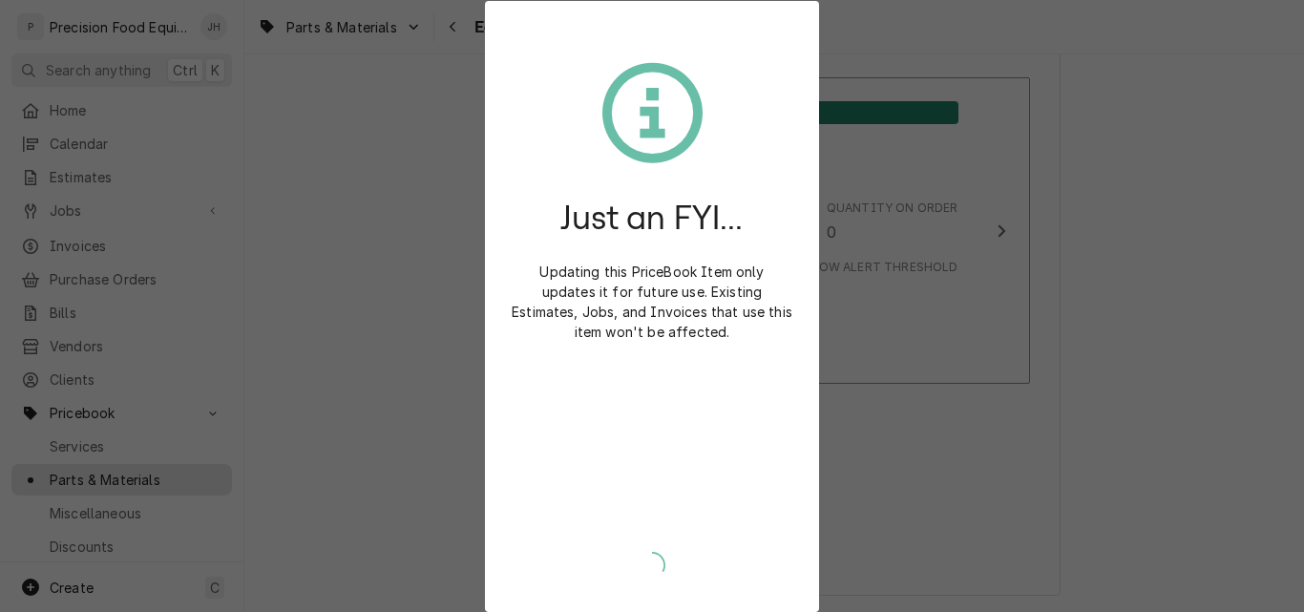
type textarea "x"
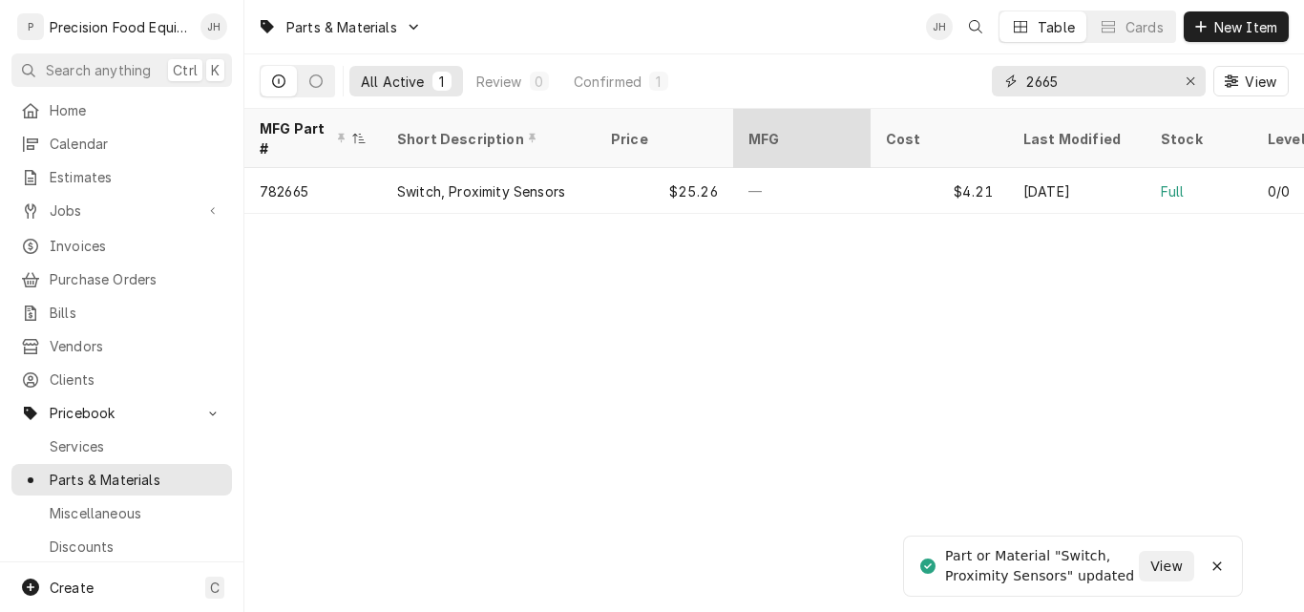
drag, startPoint x: 1085, startPoint y: 82, endPoint x: 821, endPoint y: 120, distance: 266.3
click at [821, 120] on div "Parts & Materials JH Table Cards New Item All Active 1 Review 0 Confirmed 1 266…" at bounding box center [774, 306] width 1060 height 612
type input "5070"
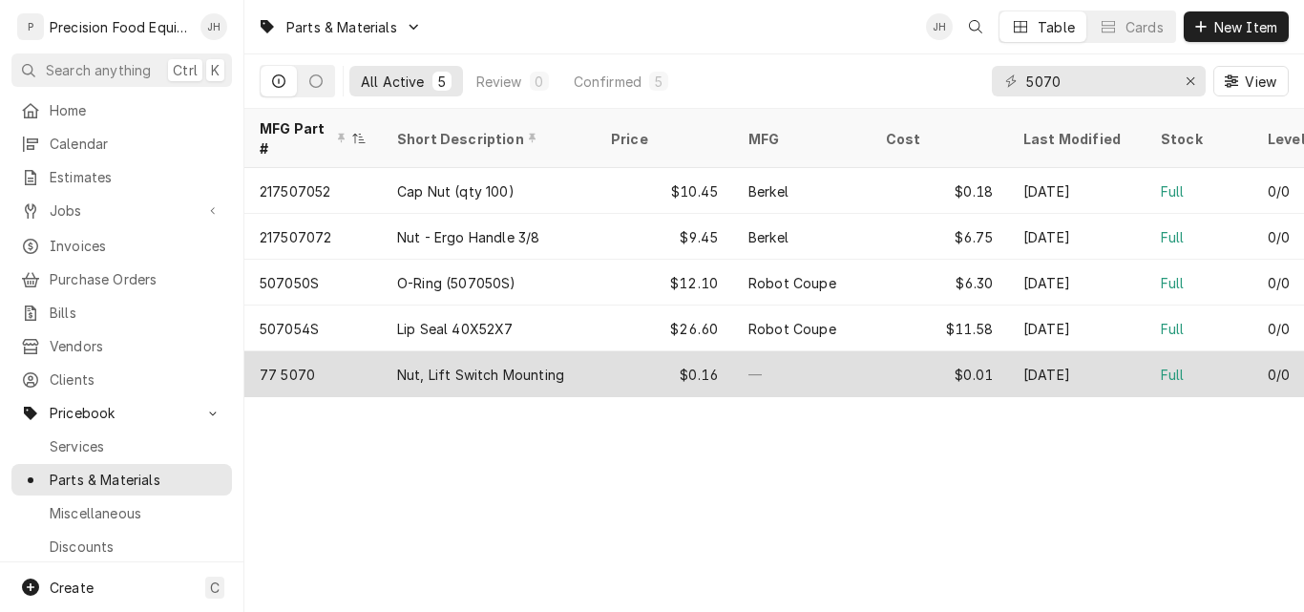
click at [337, 353] on div "77 5070" at bounding box center [312, 374] width 137 height 46
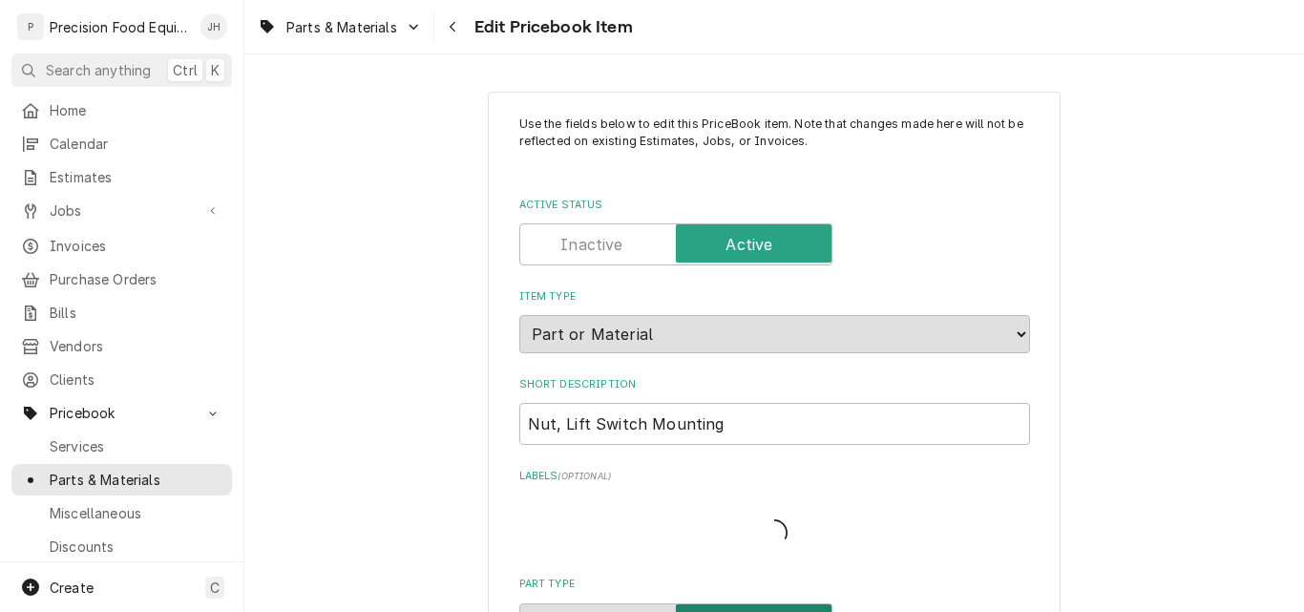
type textarea "x"
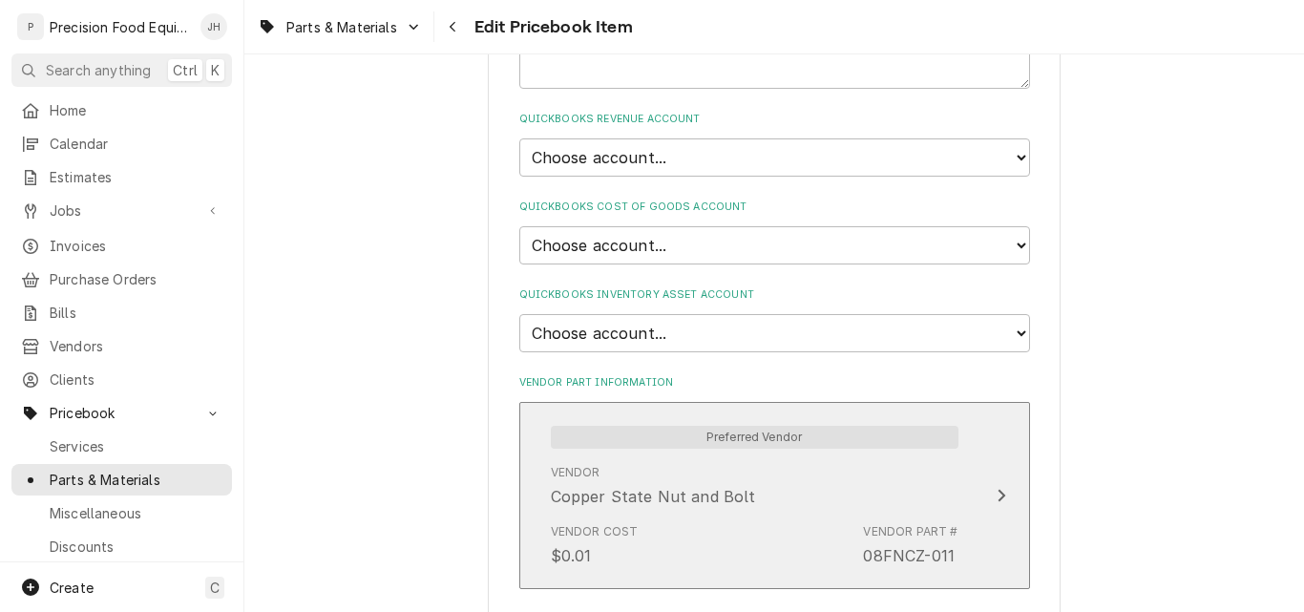
scroll to position [1241, 0]
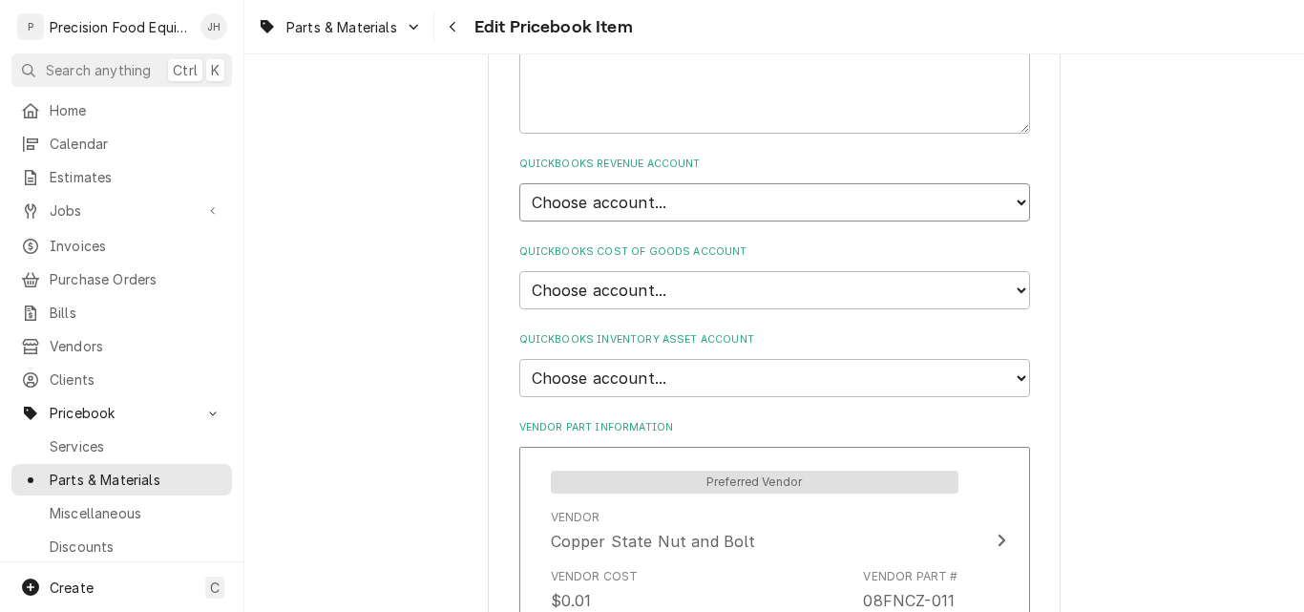
click at [659, 201] on select "Choose account... Discount Income Misc Income Non taxable issues 46600: Parts a…" at bounding box center [774, 202] width 511 height 38
select select "8000000A-1210141275"
click at [519, 183] on select "Choose account... Discount Income Misc Income Non taxable issues 46600: Parts a…" at bounding box center [774, 202] width 511 height 38
type textarea "x"
click at [698, 292] on select "Choose account... Loss Expense Loss Expense [DATE] Loss Expense [DATE] Cost of …" at bounding box center [774, 290] width 511 height 38
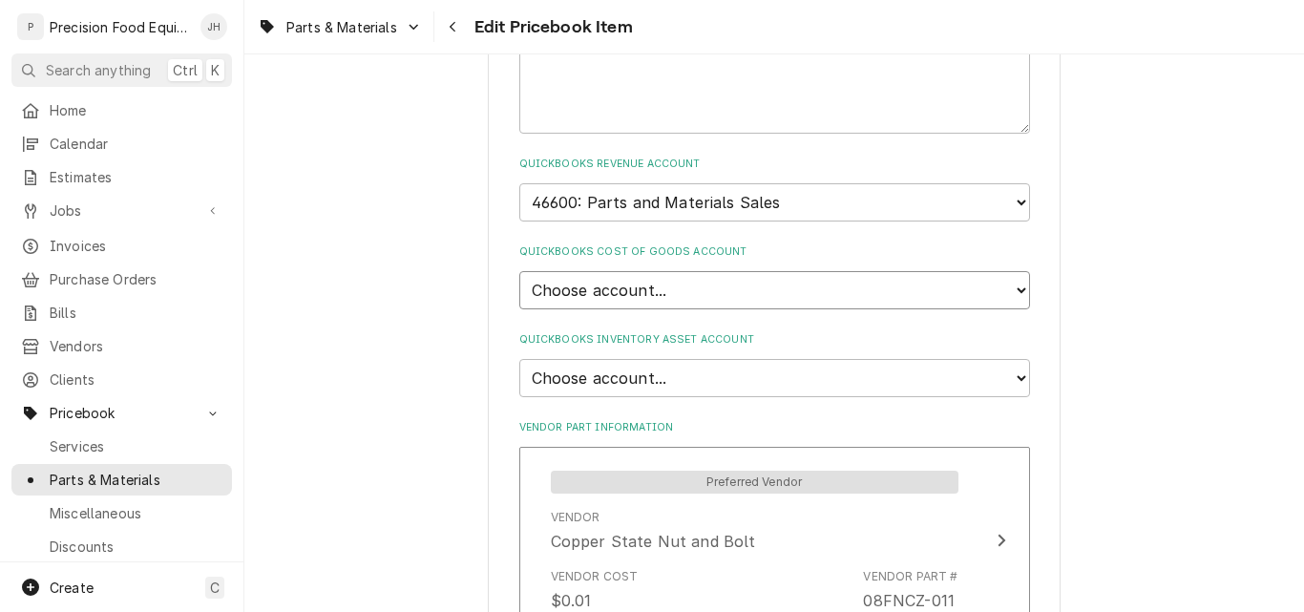
select select "80000023-1210145225"
click at [519, 271] on select "Choose account... Loss Expense Loss Expense [DATE] Loss Expense [DATE] Cost of …" at bounding box center [774, 290] width 511 height 38
type textarea "x"
click at [682, 367] on select "Choose account... Undeposited Funds Inventory Asset Payroll Asset" at bounding box center [774, 378] width 511 height 38
select select "80000022-1210145225"
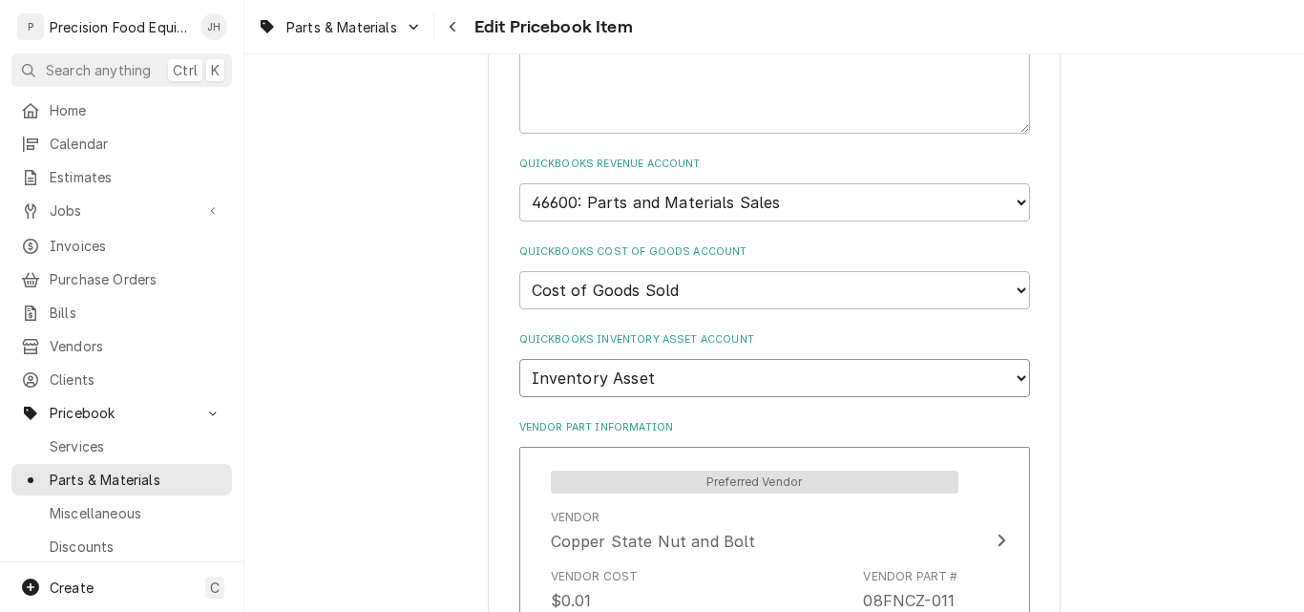
click at [519, 359] on select "Choose account... Undeposited Funds Inventory Asset Payroll Asset" at bounding box center [774, 378] width 511 height 38
type textarea "x"
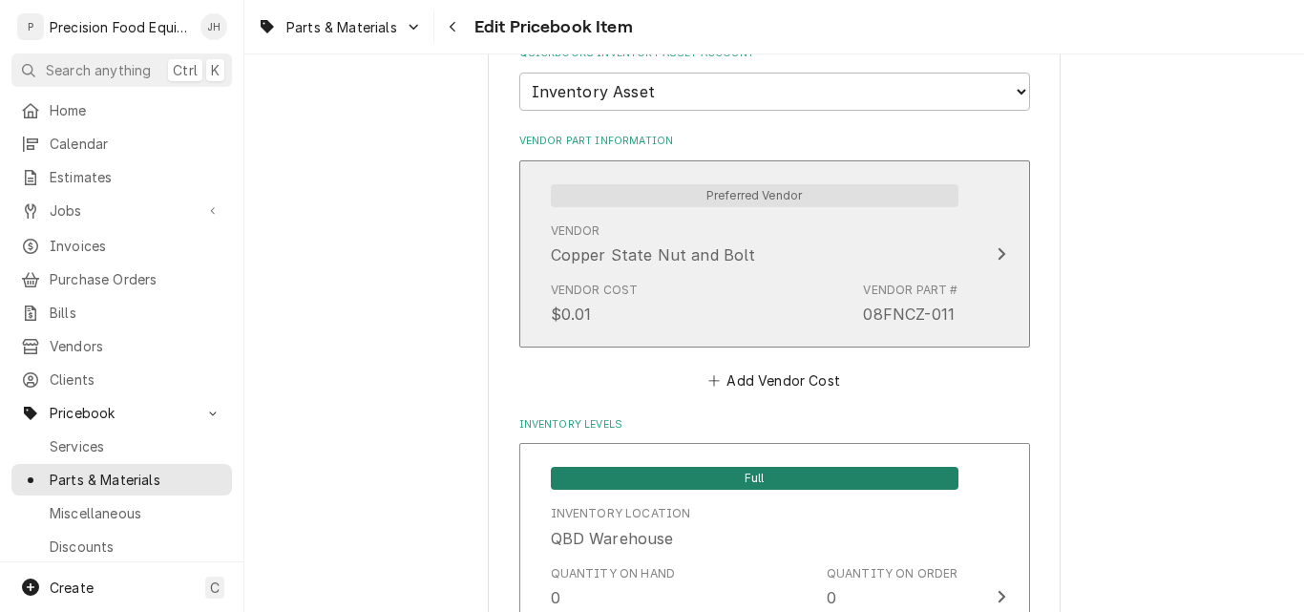
click at [817, 297] on div "Vendor Cost $0.01 Vendor Part # 08FNCZ-011" at bounding box center [755, 303] width 408 height 59
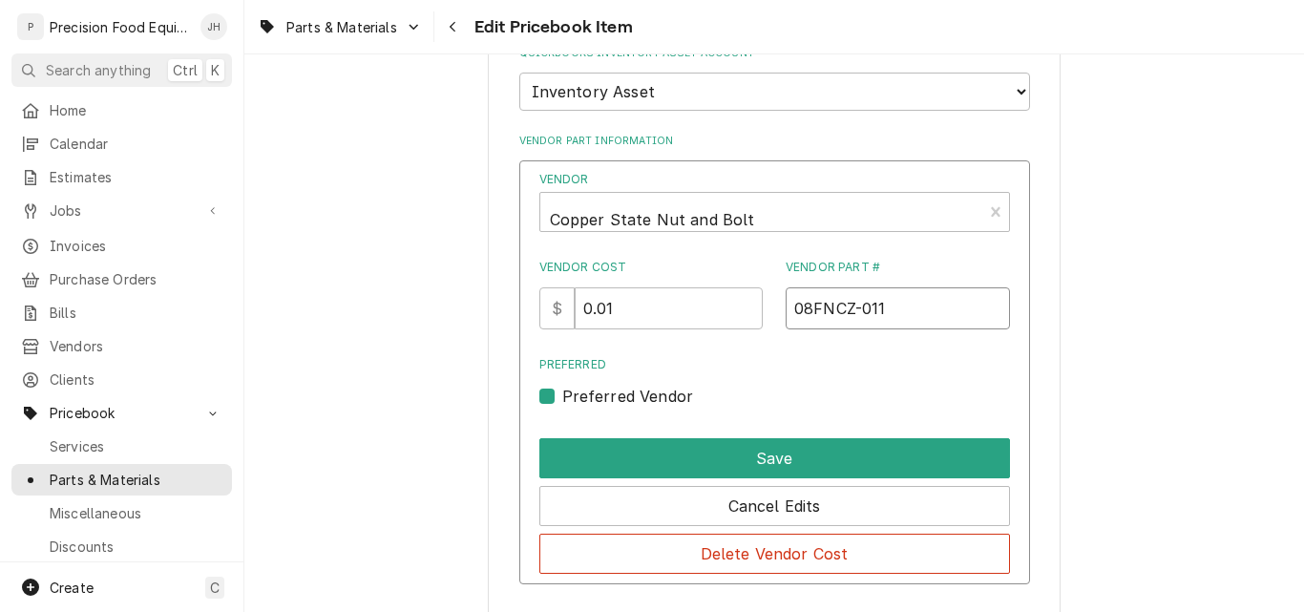
drag, startPoint x: 895, startPoint y: 314, endPoint x: 744, endPoint y: 310, distance: 150.9
click at [744, 310] on div "Vendor Cost $ 0.01 Vendor Part # 08FNCZ-011" at bounding box center [774, 294] width 471 height 71
click at [637, 310] on input "0.01" at bounding box center [669, 308] width 188 height 42
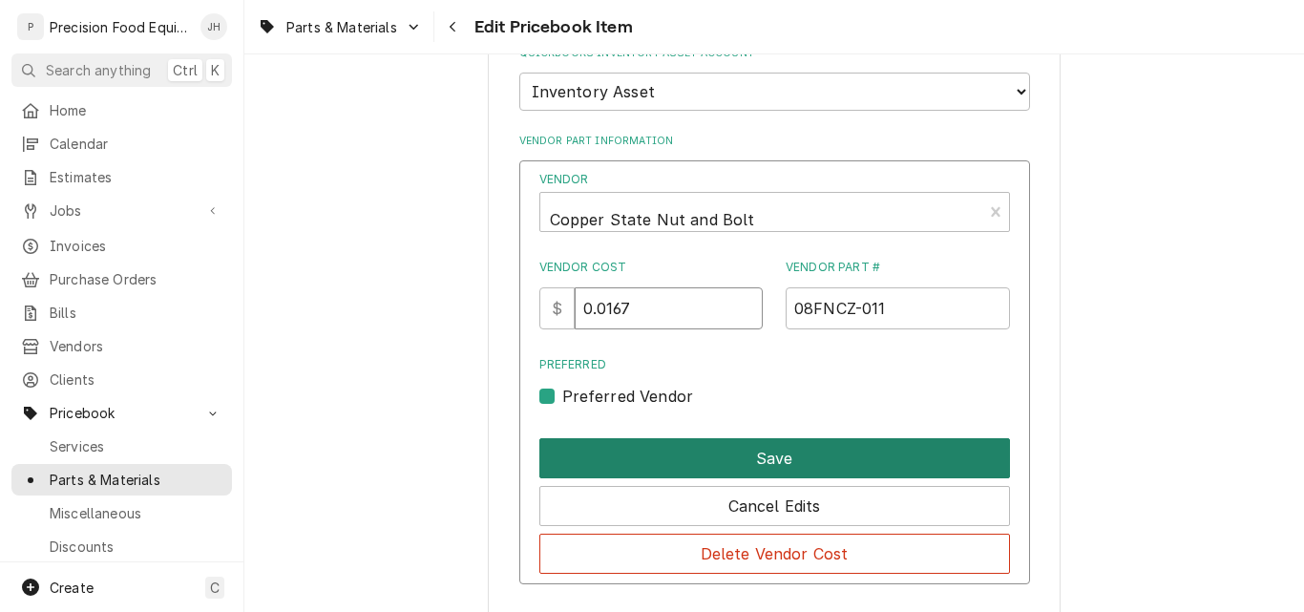
type input "0.0167"
click at [766, 460] on button "Save" at bounding box center [774, 458] width 471 height 40
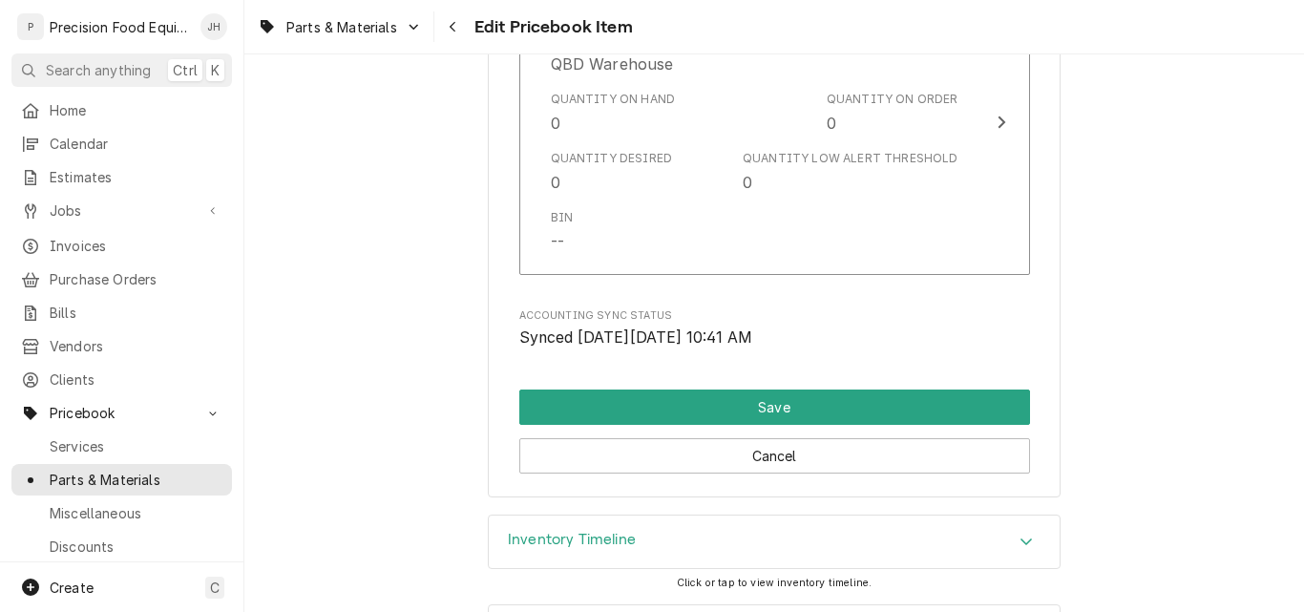
scroll to position [2005, 0]
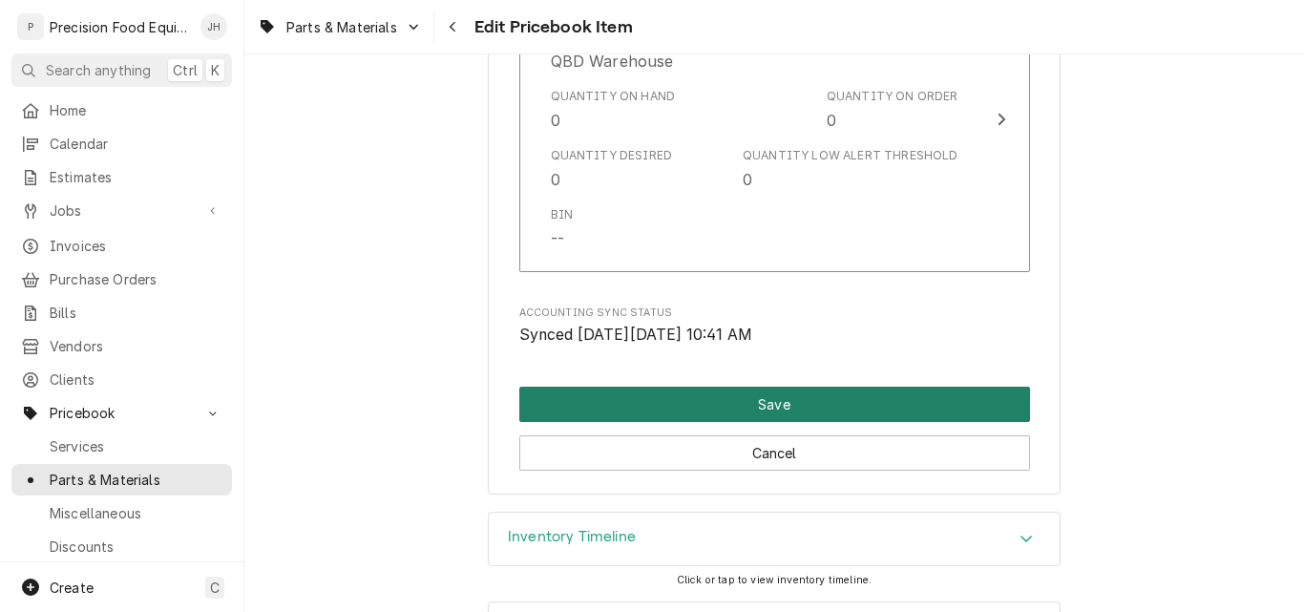
click at [802, 408] on button "Save" at bounding box center [774, 404] width 511 height 35
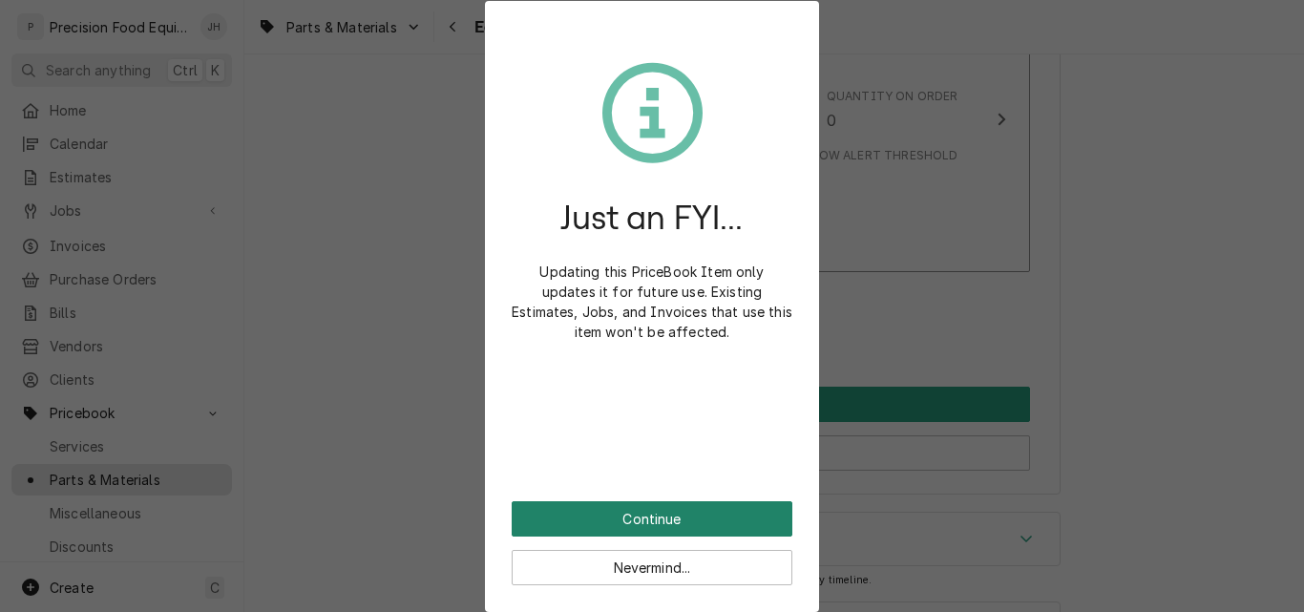
click at [645, 514] on button "Continue" at bounding box center [652, 518] width 281 height 35
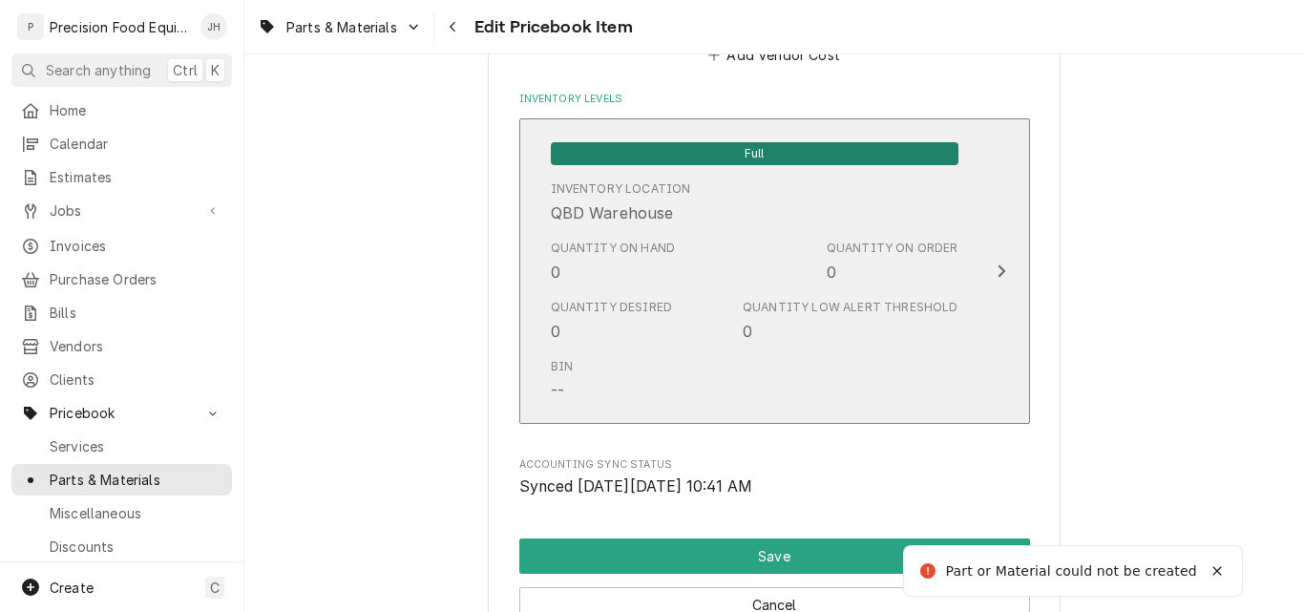
type textarea "x"
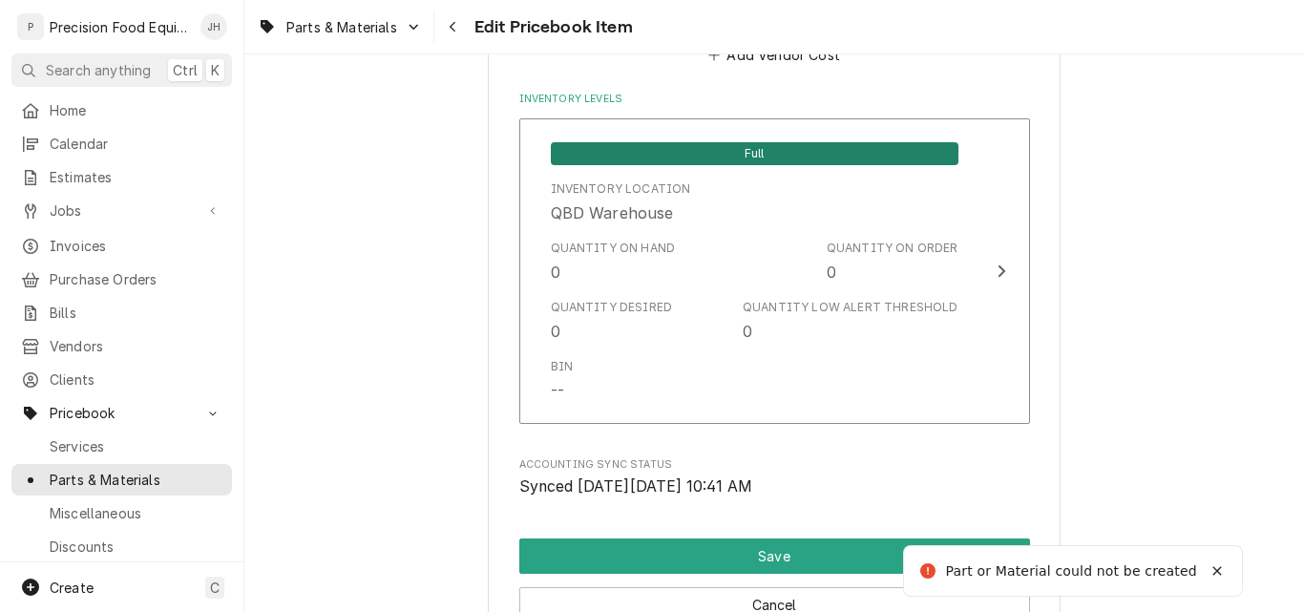
scroll to position [1607, 0]
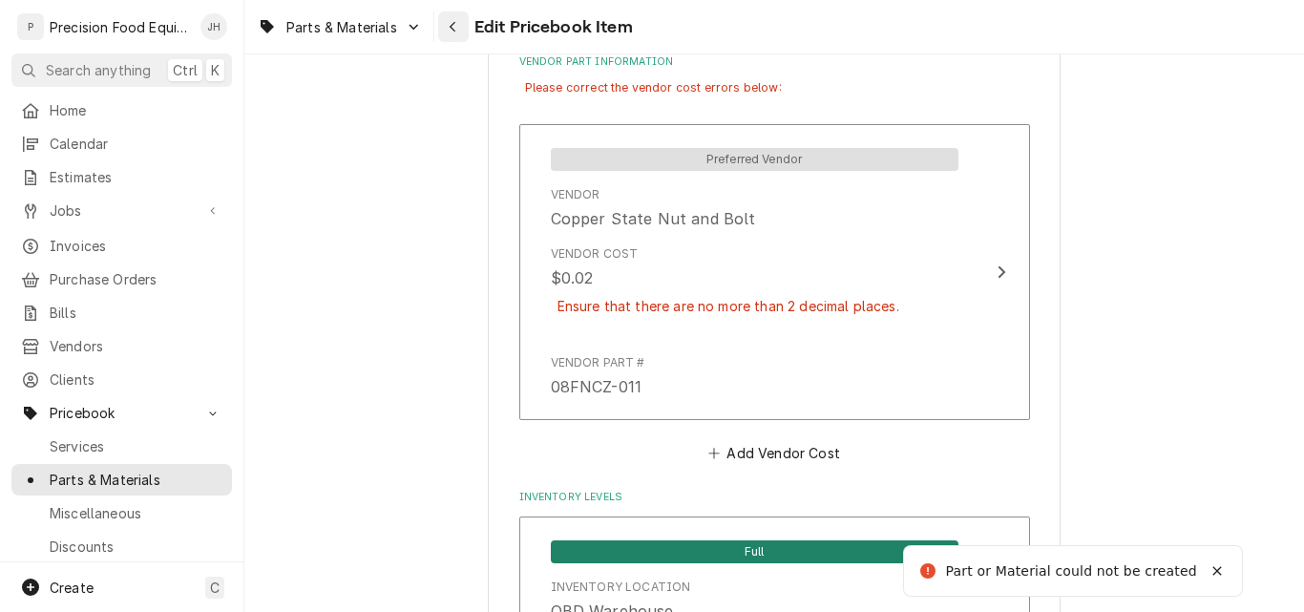
click at [458, 27] on div "Navigate back" at bounding box center [453, 26] width 19 height 19
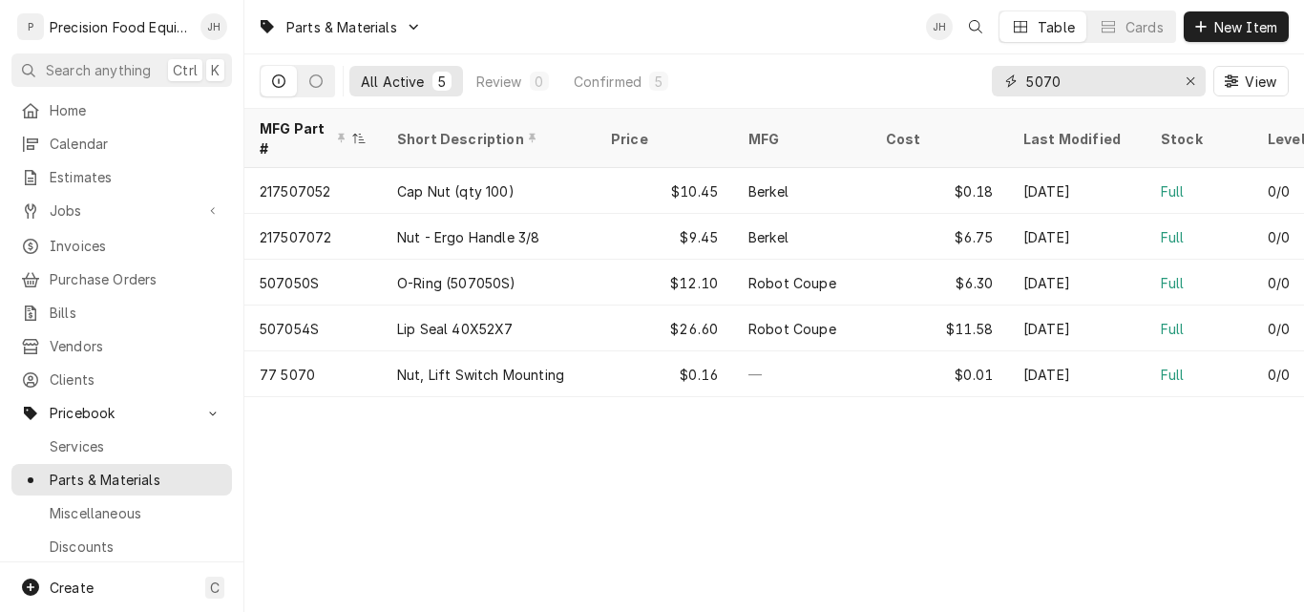
drag, startPoint x: 1078, startPoint y: 85, endPoint x: 972, endPoint y: 66, distance: 107.7
click at [972, 66] on div "All Active 5 Review 0 Confirmed 5 5070 View" at bounding box center [774, 80] width 1029 height 53
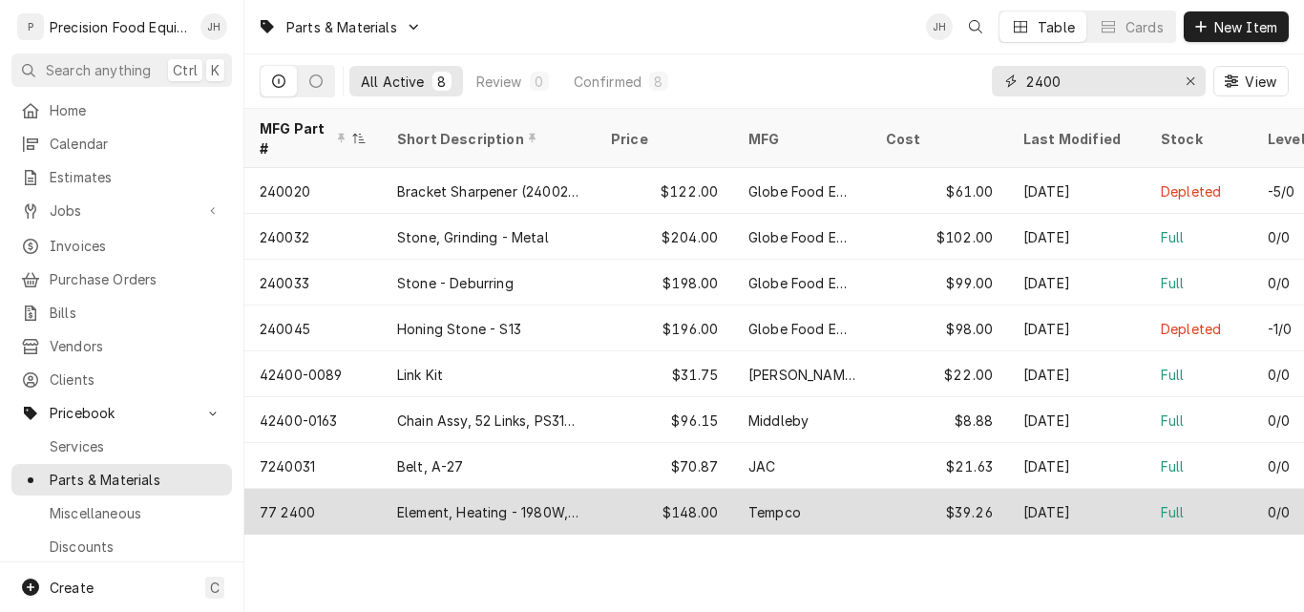
type input "2400"
click at [891, 489] on div "$39.26" at bounding box center [939, 512] width 137 height 46
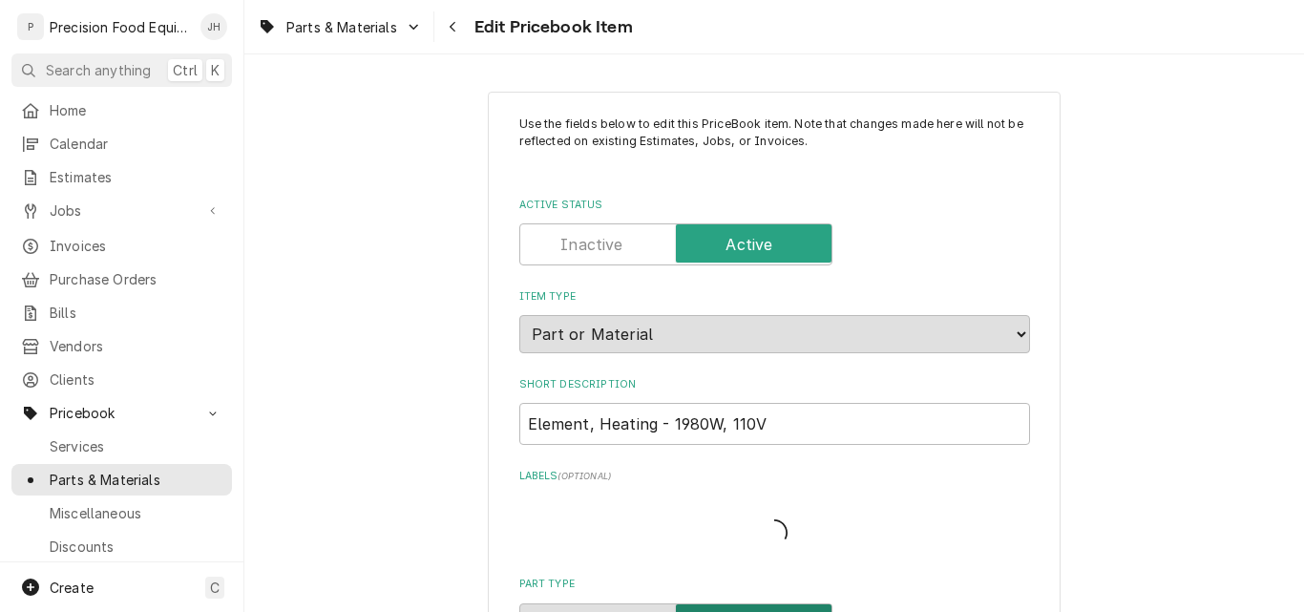
type textarea "x"
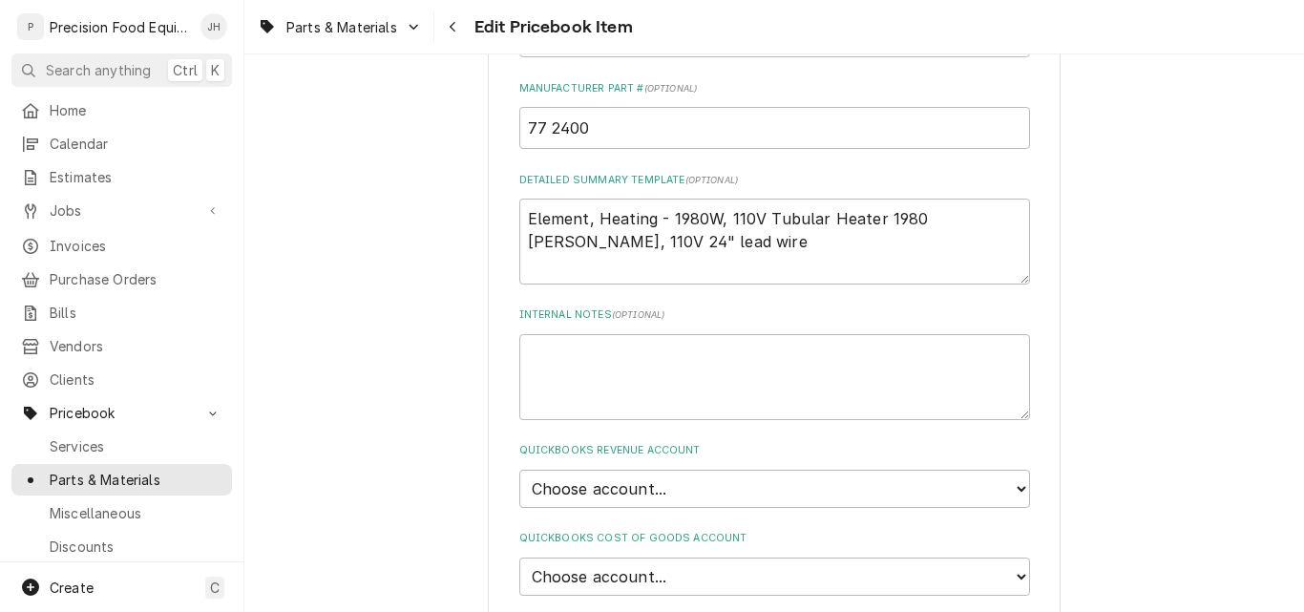
scroll to position [1146, 0]
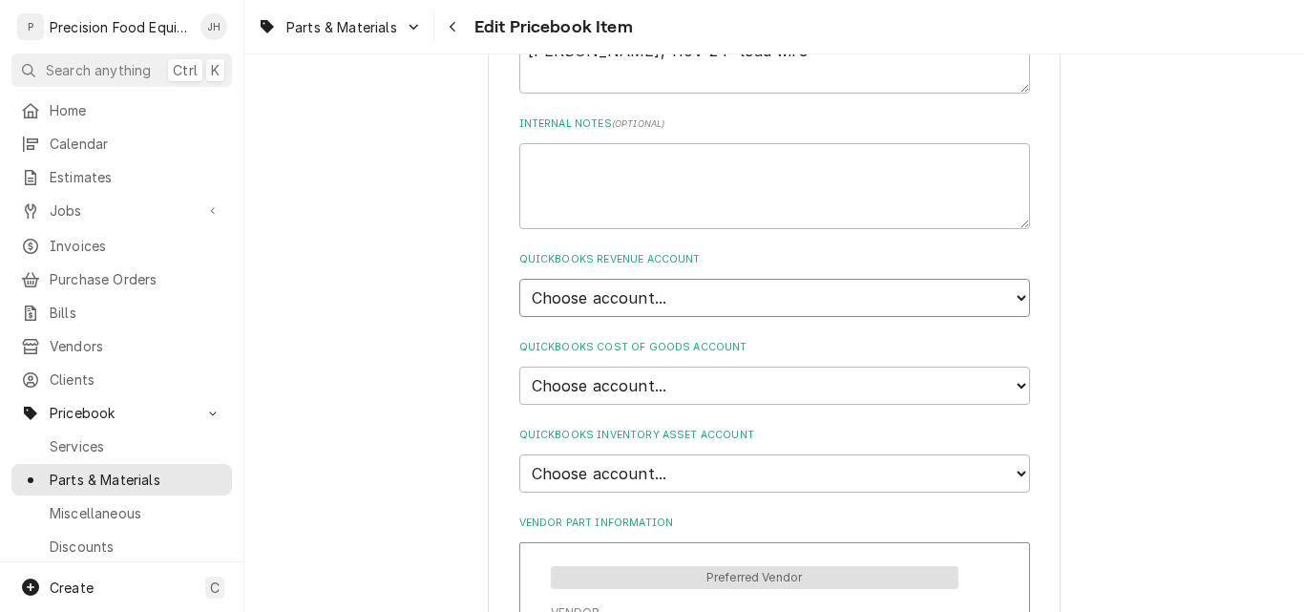
click at [769, 291] on select "Choose account... Discount Income Misc Income Non taxable issues 46600: Parts a…" at bounding box center [774, 298] width 511 height 38
select select "8000000A-1210141275"
click at [519, 279] on select "Choose account... Discount Income Misc Income Non taxable issues 46600: Parts a…" at bounding box center [774, 298] width 511 height 38
type textarea "x"
click at [708, 381] on select "Choose account... Loss Expense Loss Expense [DATE] Loss Expense [DATE] Cost of …" at bounding box center [774, 386] width 511 height 38
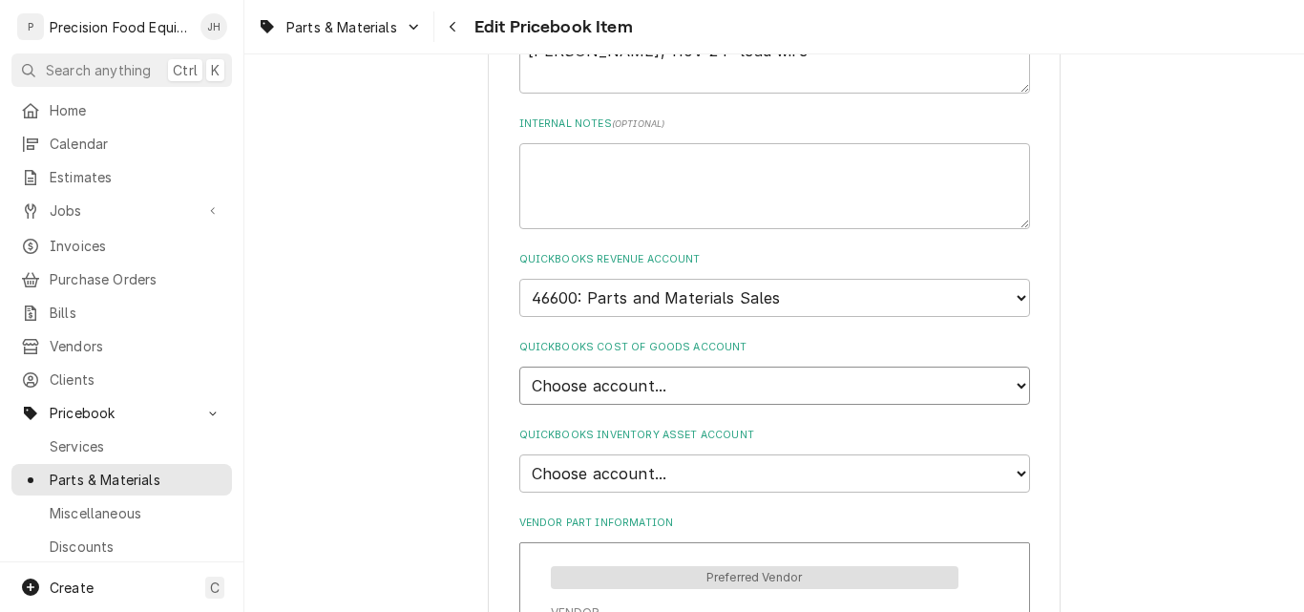
select select "80000023-1210145225"
click at [519, 367] on select "Choose account... Loss Expense Loss Expense 11/3/2014 Loss Expense 11/4/2014 Co…" at bounding box center [774, 386] width 511 height 38
type textarea "x"
click at [660, 473] on select "Choose account... Undeposited Funds Inventory Asset Payroll Asset" at bounding box center [774, 473] width 511 height 38
select select "80000022-1210145225"
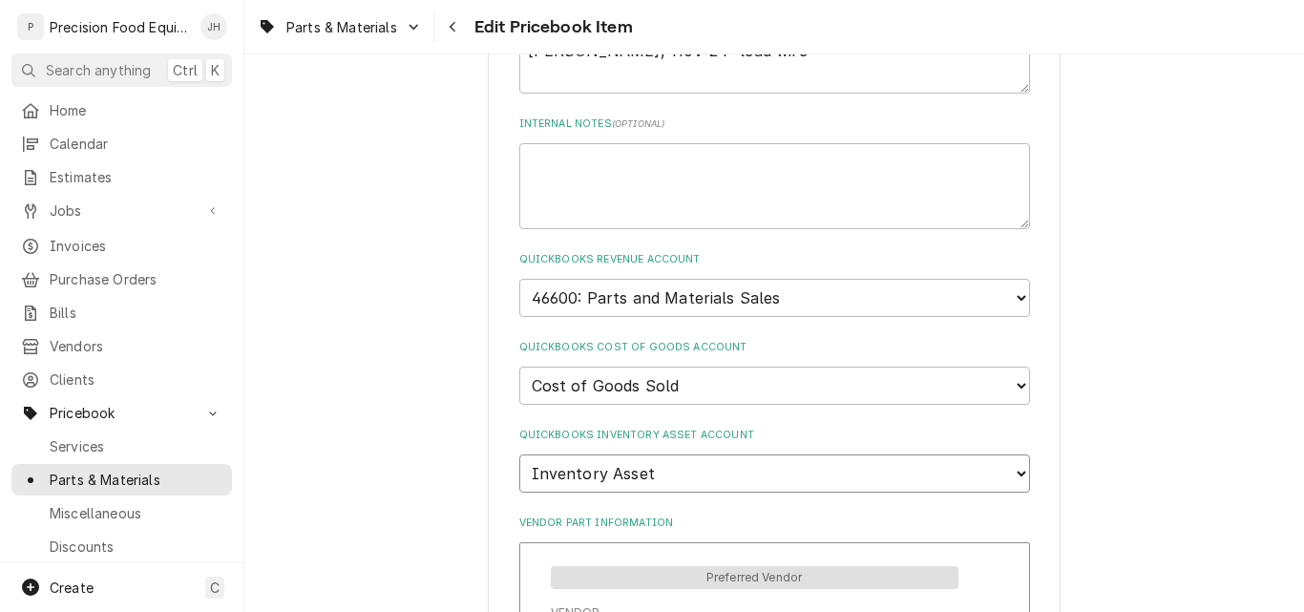
click at [519, 454] on select "Choose account... Undeposited Funds Inventory Asset Payroll Asset" at bounding box center [774, 473] width 511 height 38
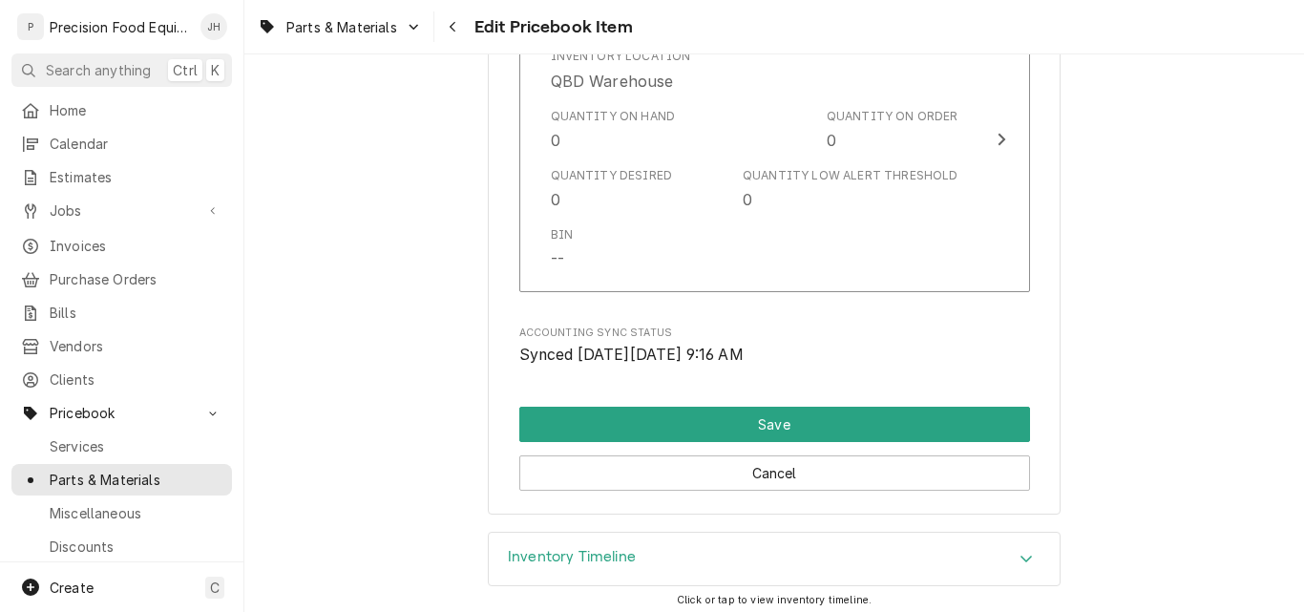
scroll to position [1989, 0]
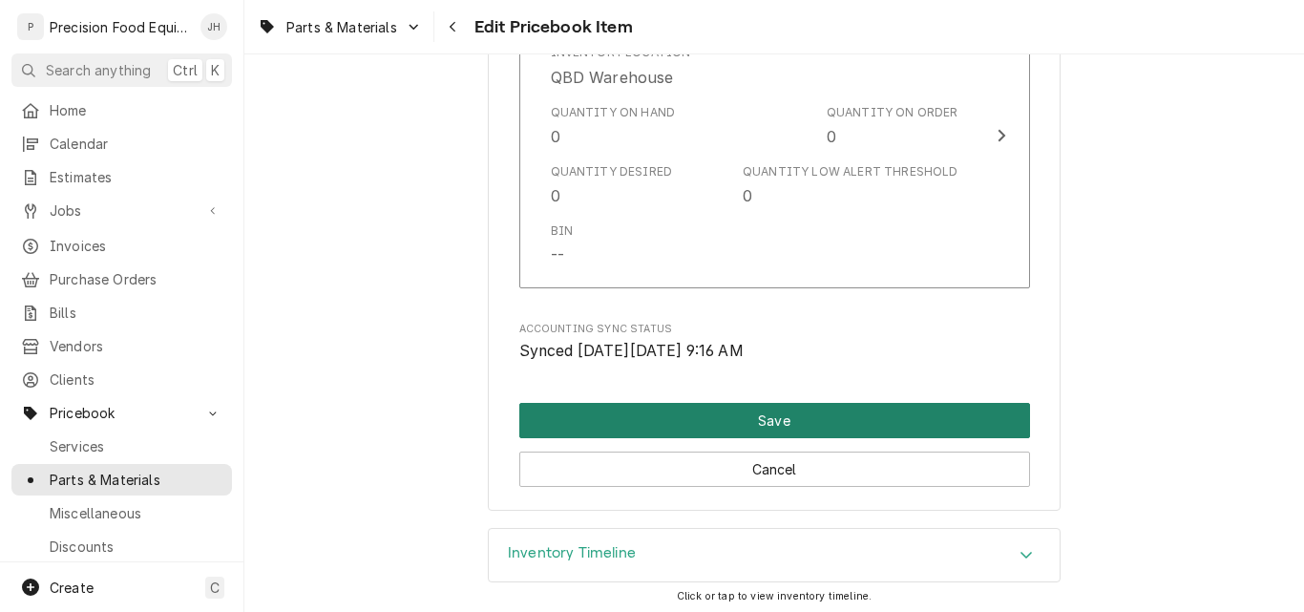
click at [771, 420] on button "Save" at bounding box center [774, 420] width 511 height 35
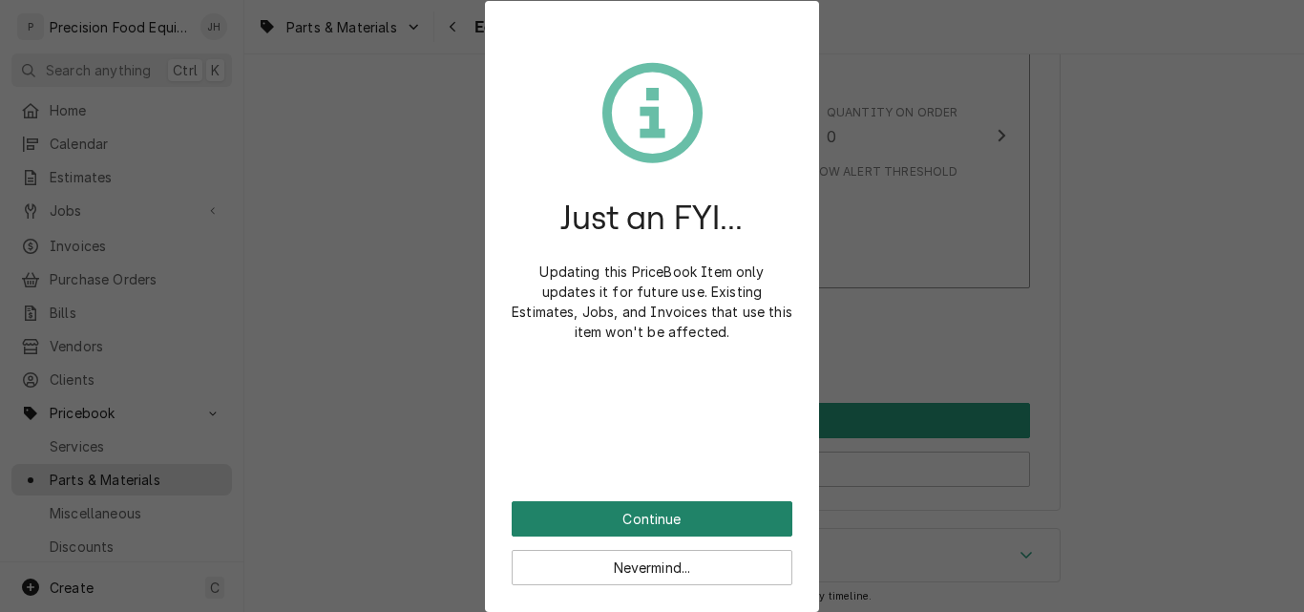
click at [661, 504] on button "Continue" at bounding box center [652, 518] width 281 height 35
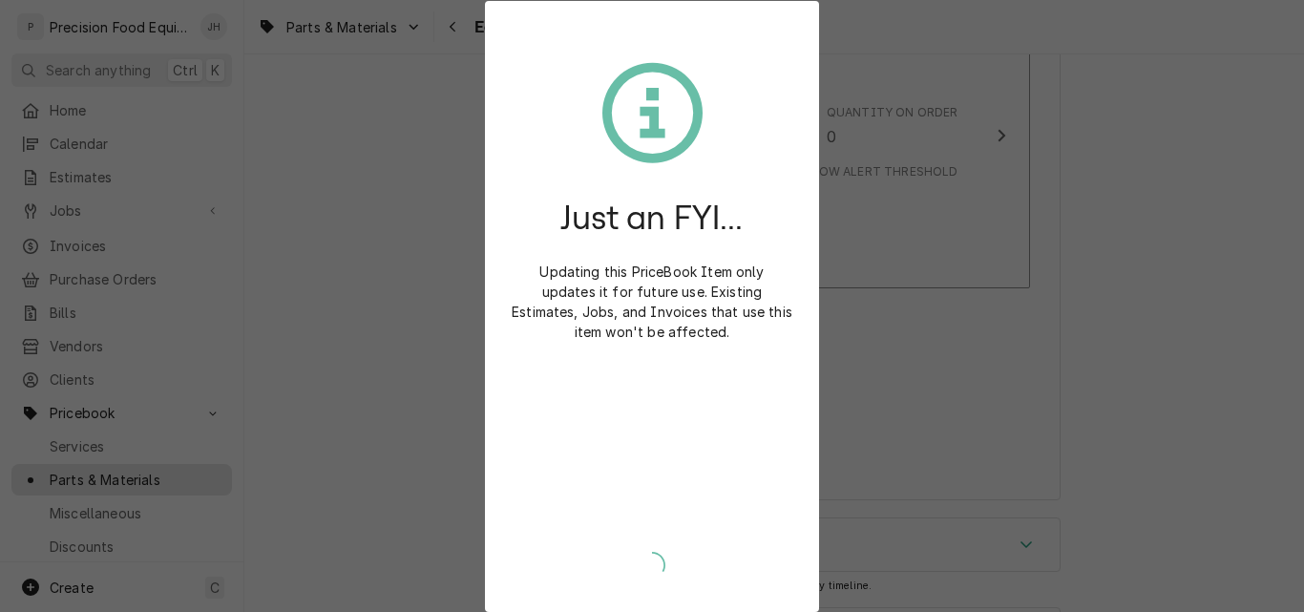
type textarea "x"
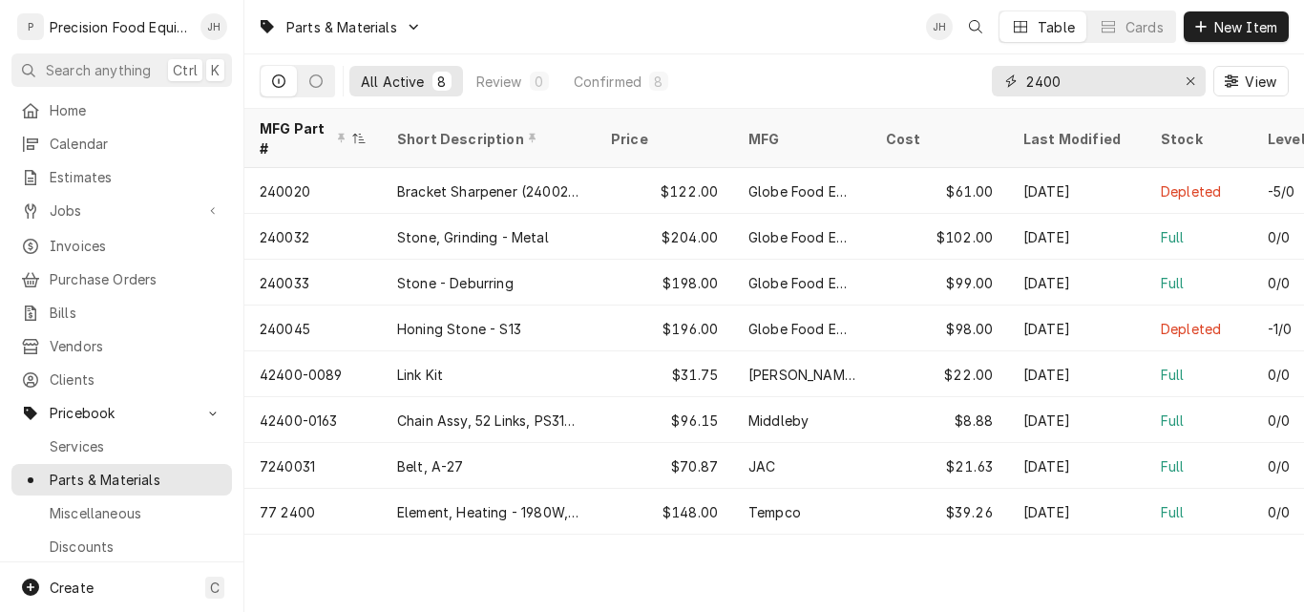
drag, startPoint x: 1104, startPoint y: 76, endPoint x: 901, endPoint y: 90, distance: 202.8
click at [901, 90] on div "All Active 8 Review 0 Confirmed 8 2400 View" at bounding box center [774, 80] width 1029 height 53
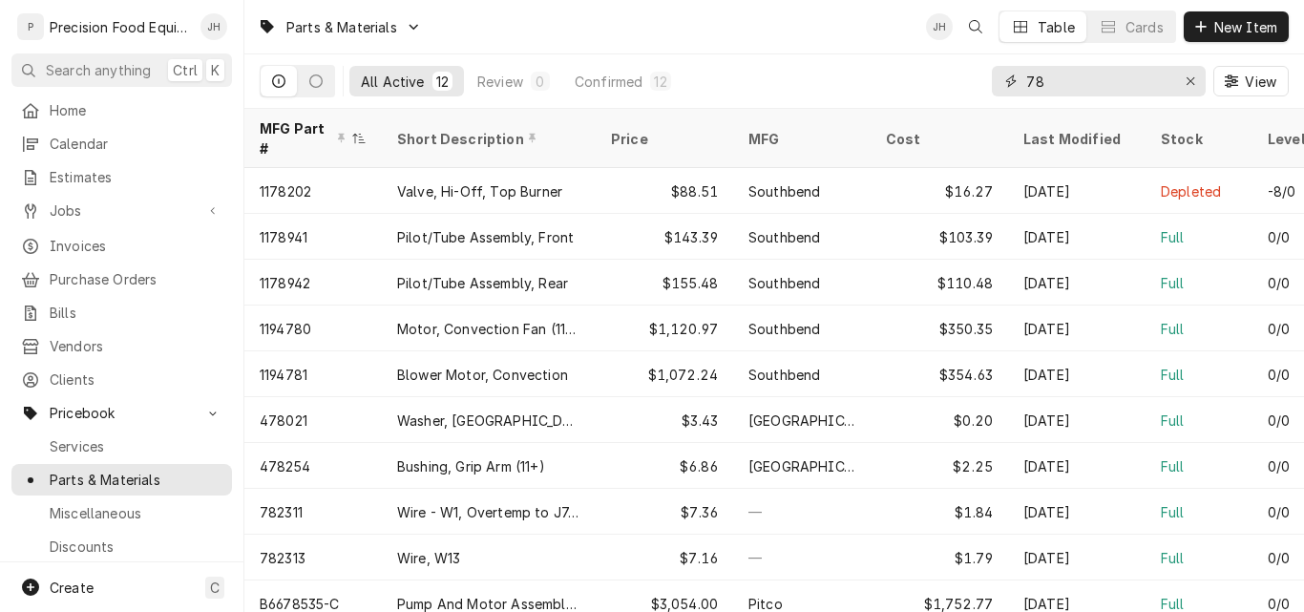
type input "7"
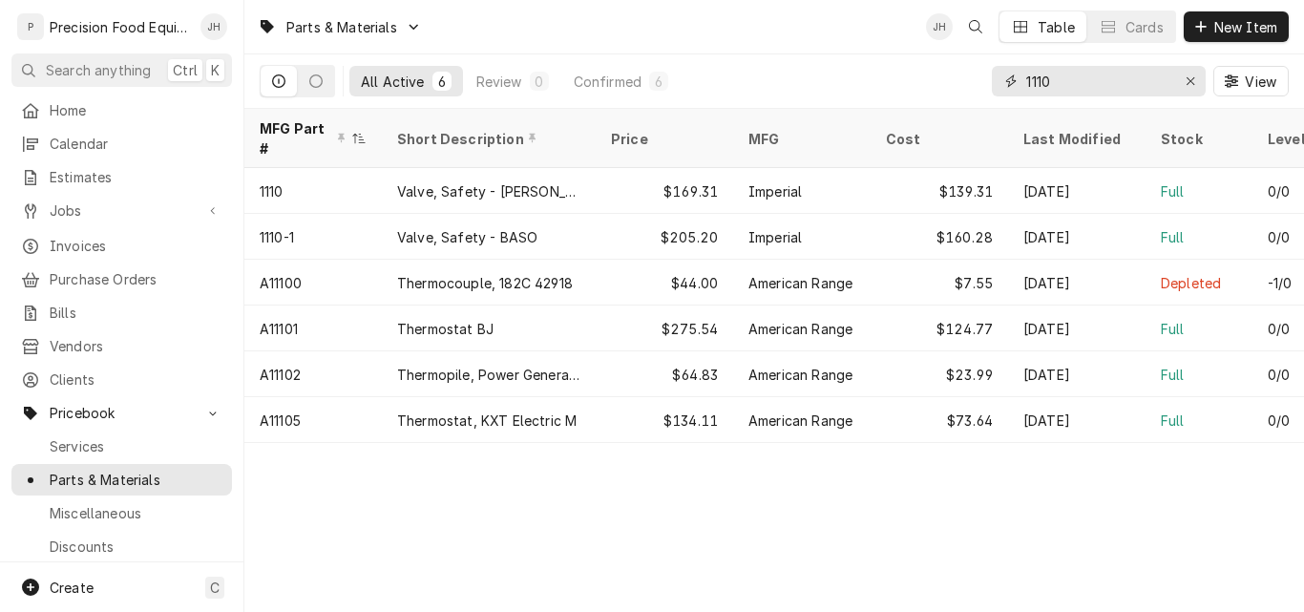
drag, startPoint x: 1068, startPoint y: 83, endPoint x: 943, endPoint y: 60, distance: 127.2
click at [954, 67] on div "All Active 6 Review 0 Confirmed 6 1110 View" at bounding box center [774, 80] width 1029 height 53
type input "2410"
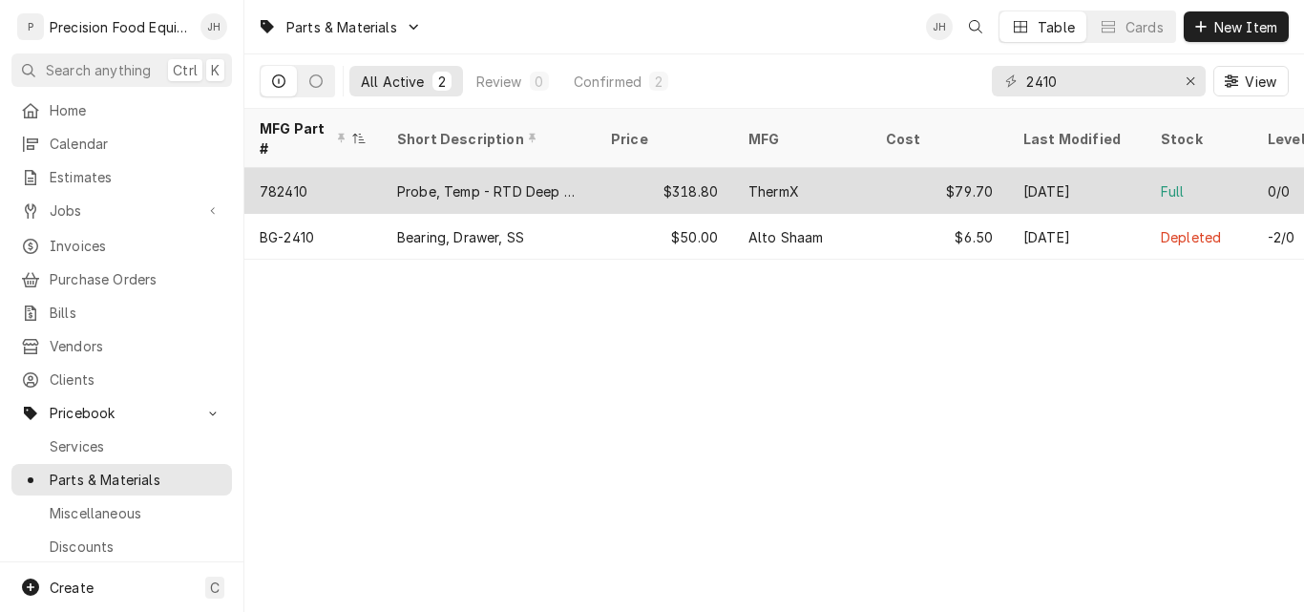
click at [602, 179] on div "$318.80" at bounding box center [664, 191] width 137 height 46
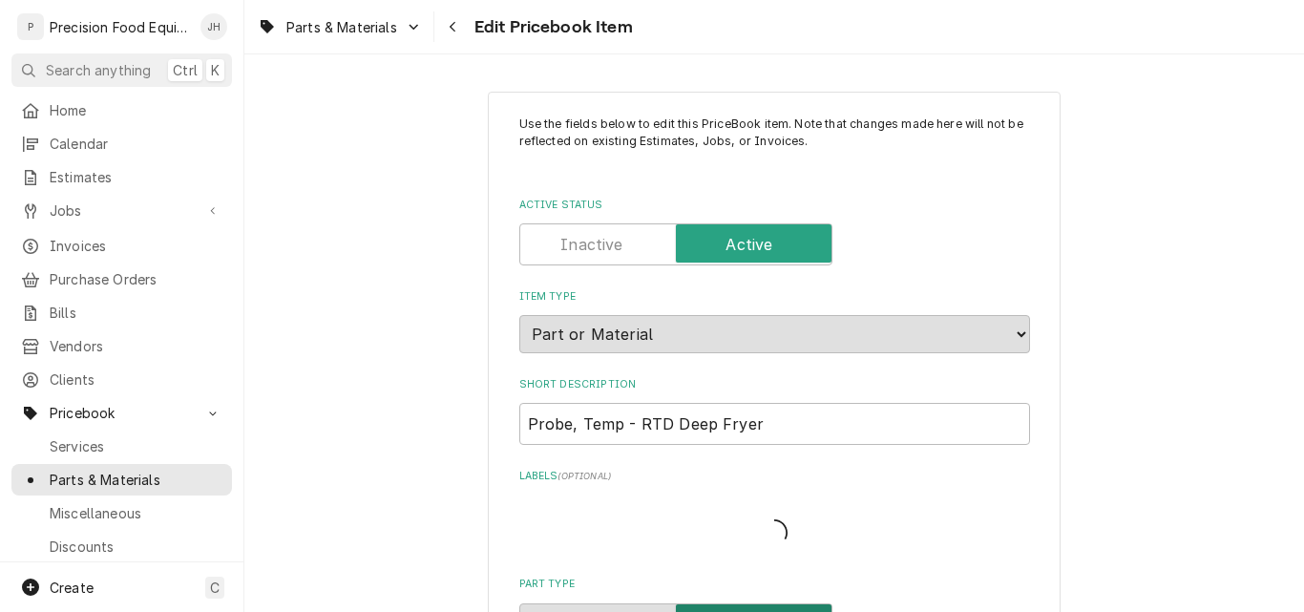
type textarea "x"
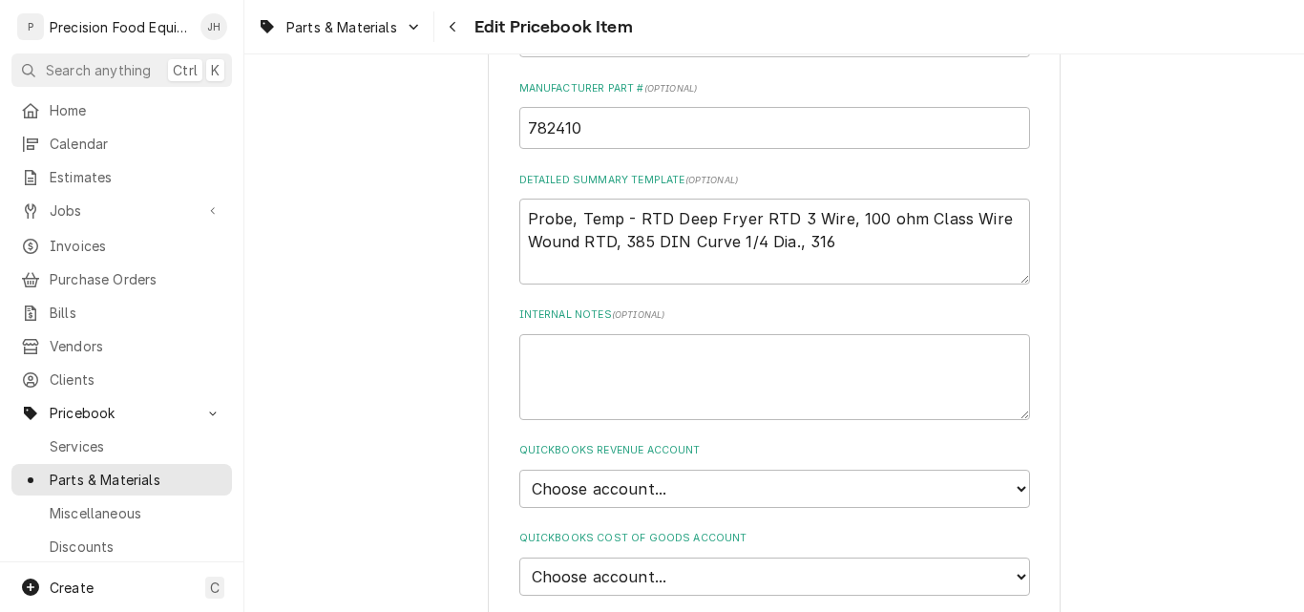
scroll to position [1146, 0]
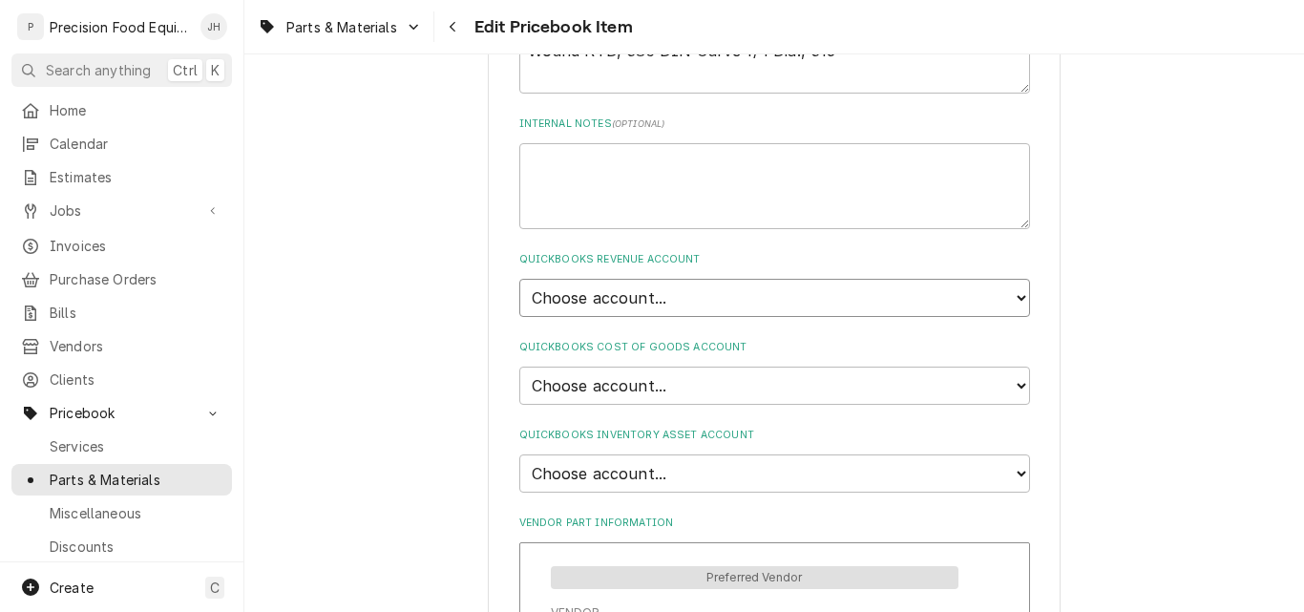
click at [1008, 295] on select "Choose account... Discount Income Misc Income Non taxable issues 46600: Parts a…" at bounding box center [774, 298] width 511 height 38
select select "8000000A-1210141275"
click at [519, 279] on select "Choose account... Discount Income Misc Income Non taxable issues 46600: Parts a…" at bounding box center [774, 298] width 511 height 38
type textarea "x"
click at [720, 371] on select "Choose account... Loss Expense Loss Expense 11/3/2014 Loss Expense 11/4/2014 Co…" at bounding box center [774, 386] width 511 height 38
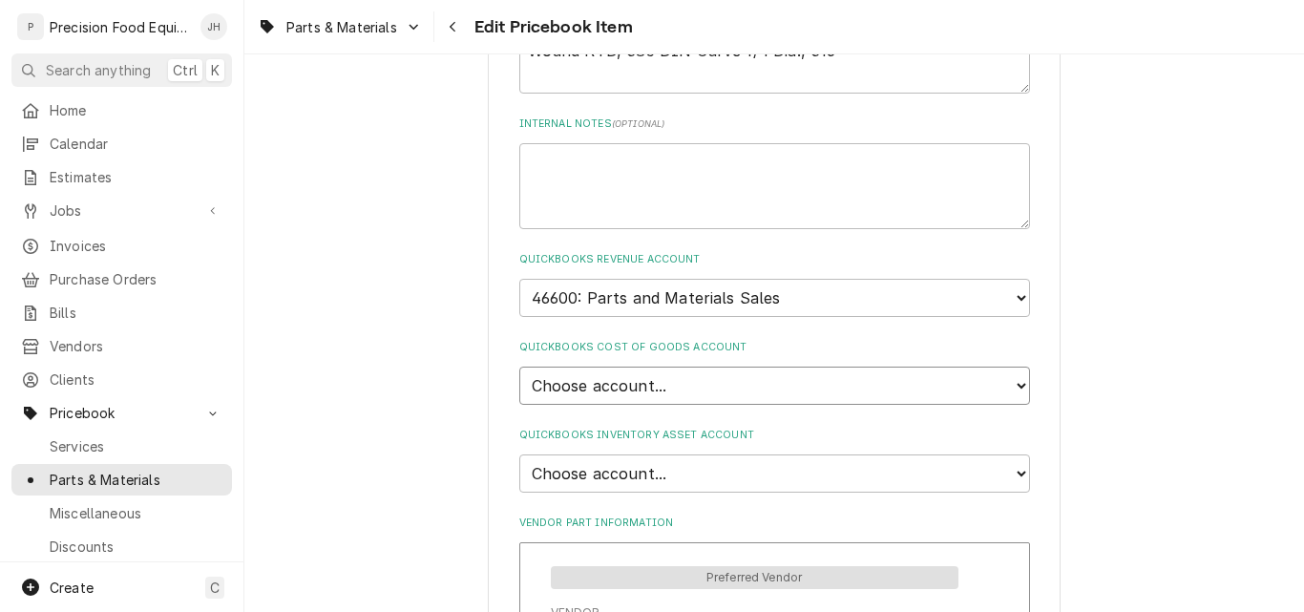
select select "80000023-1210145225"
click at [519, 367] on select "Choose account... Loss Expense Loss Expense 11/3/2014 Loss Expense 11/4/2014 Co…" at bounding box center [774, 386] width 511 height 38
type textarea "x"
click at [703, 470] on select "Choose account... Undeposited Funds Inventory Asset Payroll Asset" at bounding box center [774, 473] width 511 height 38
select select "80000022-1210145225"
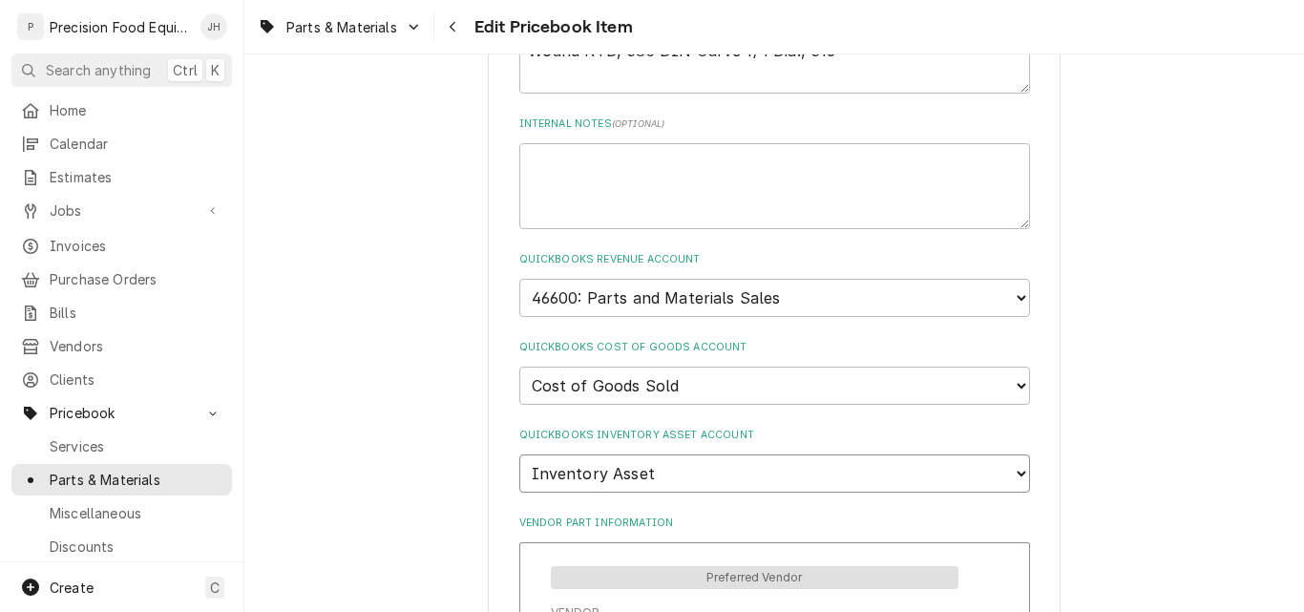
click at [519, 454] on select "Choose account... Undeposited Funds Inventory Asset Payroll Asset" at bounding box center [774, 473] width 511 height 38
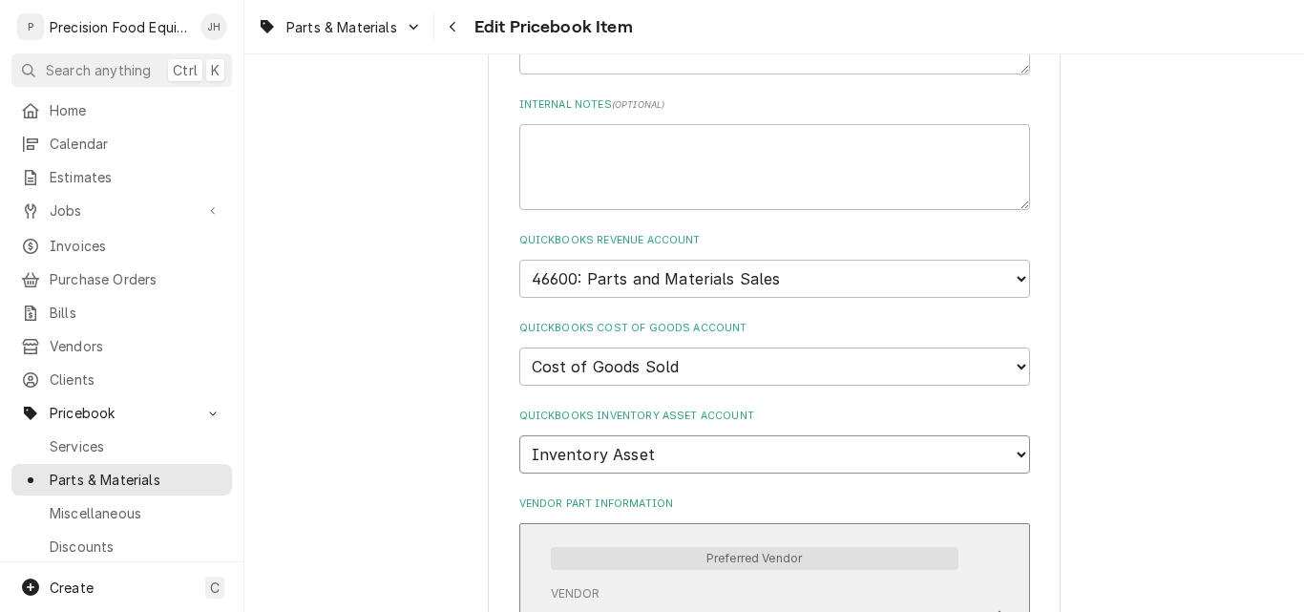
scroll to position [843, 0]
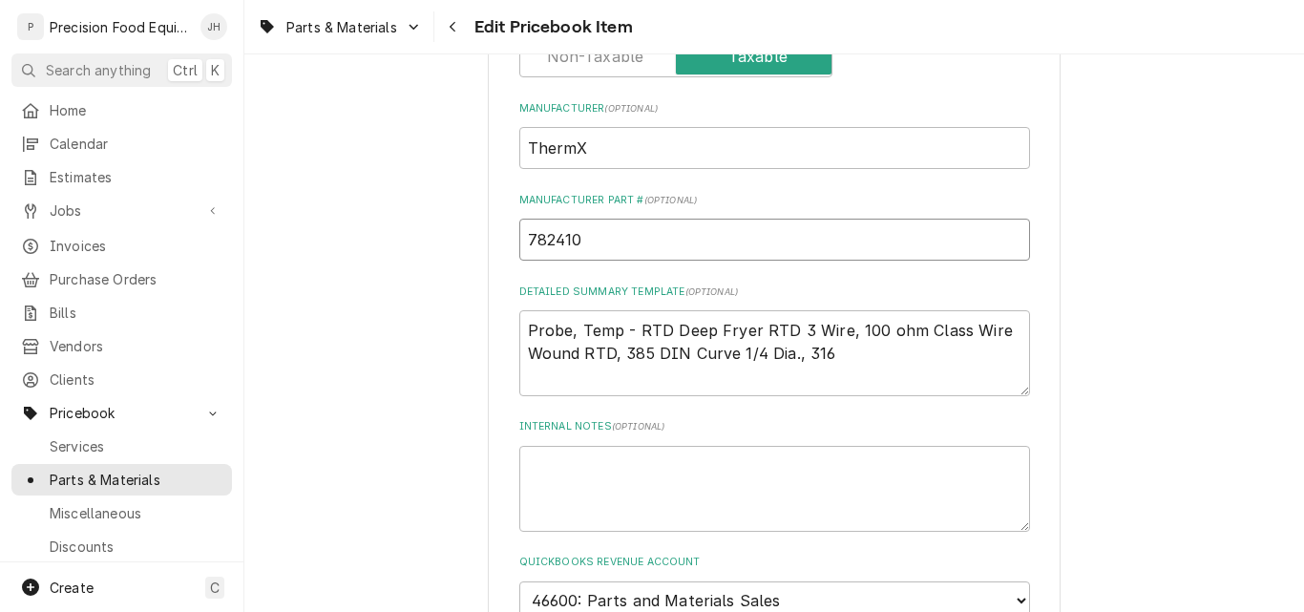
drag, startPoint x: 578, startPoint y: 243, endPoint x: 489, endPoint y: 245, distance: 88.8
click at [489, 245] on div "Use the fields below to edit this PriceBook item. Note that changes made here w…" at bounding box center [774, 453] width 573 height 2409
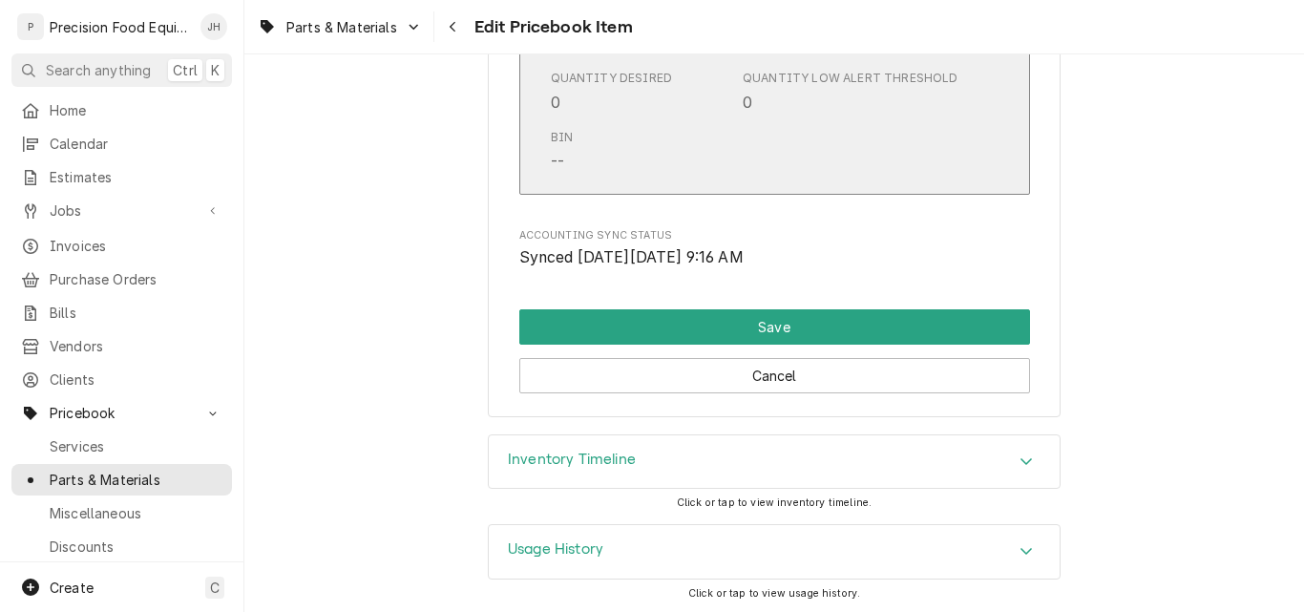
scroll to position [2084, 0]
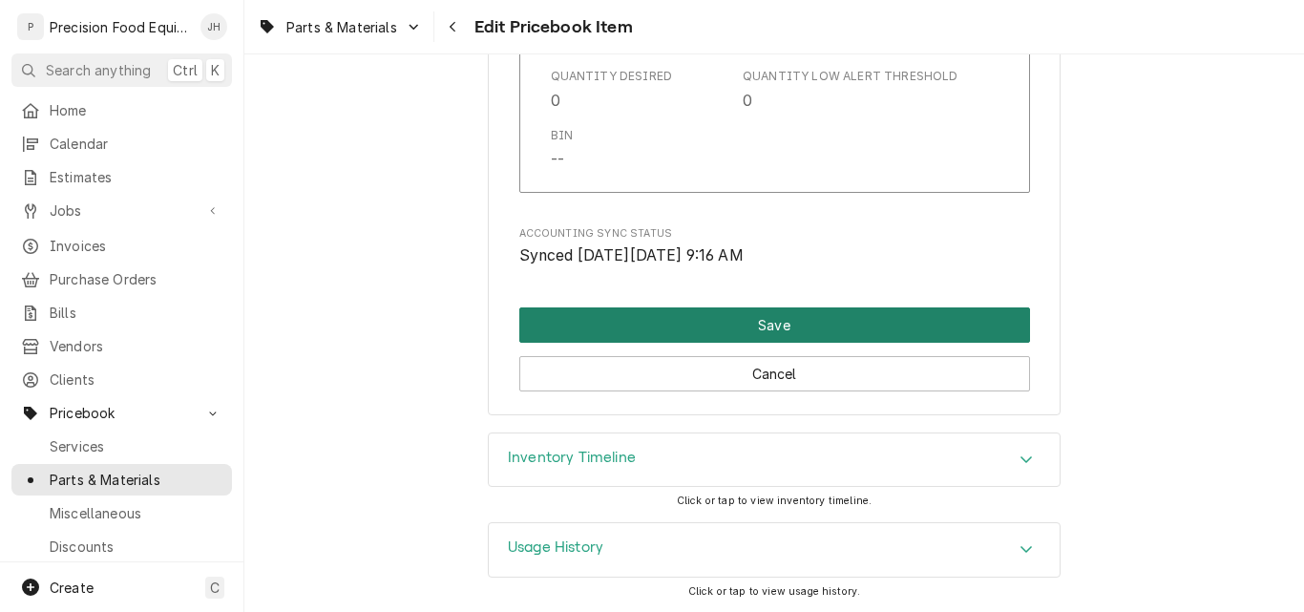
click at [764, 326] on button "Save" at bounding box center [774, 324] width 511 height 35
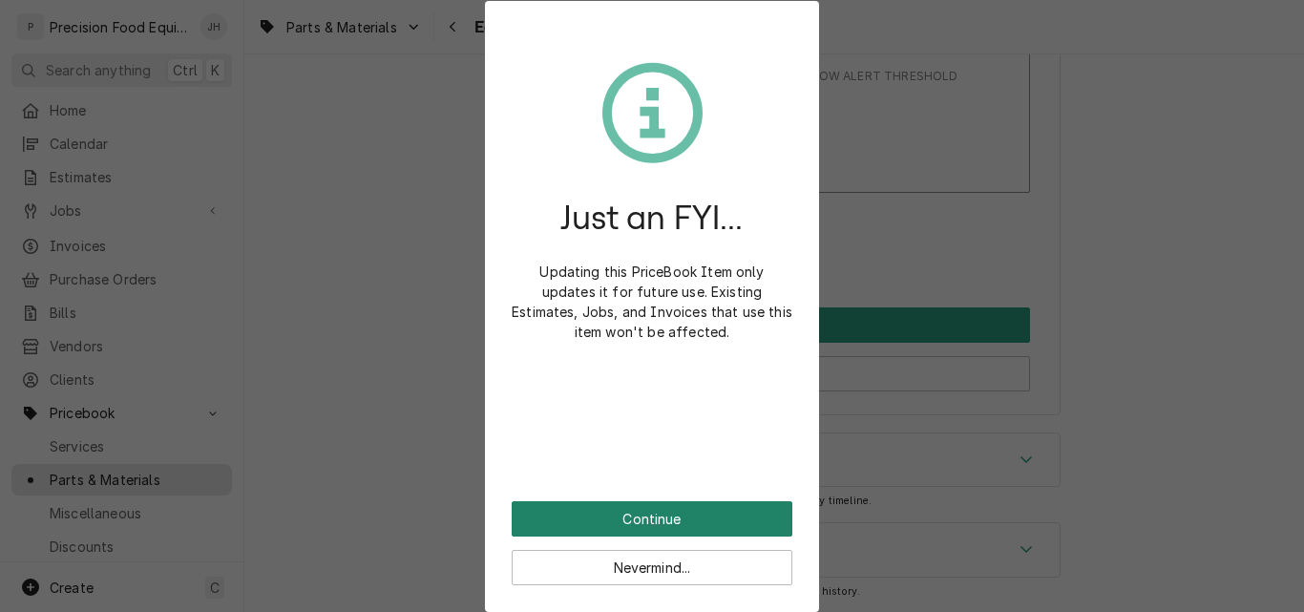
click at [746, 507] on button "Continue" at bounding box center [652, 518] width 281 height 35
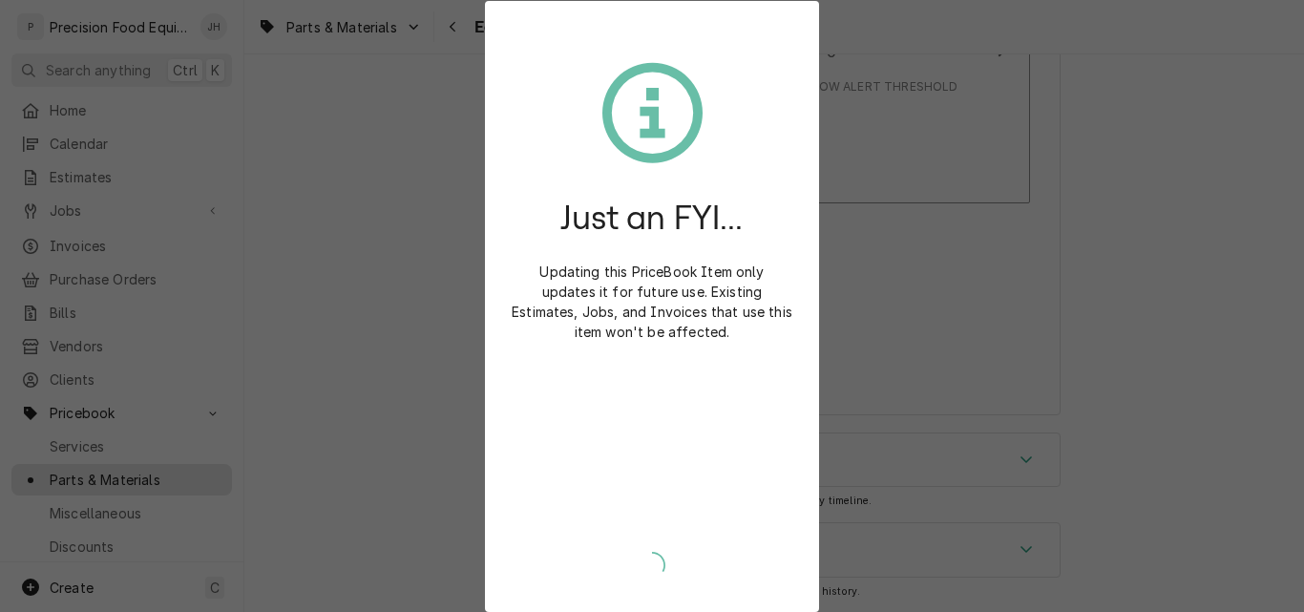
type textarea "x"
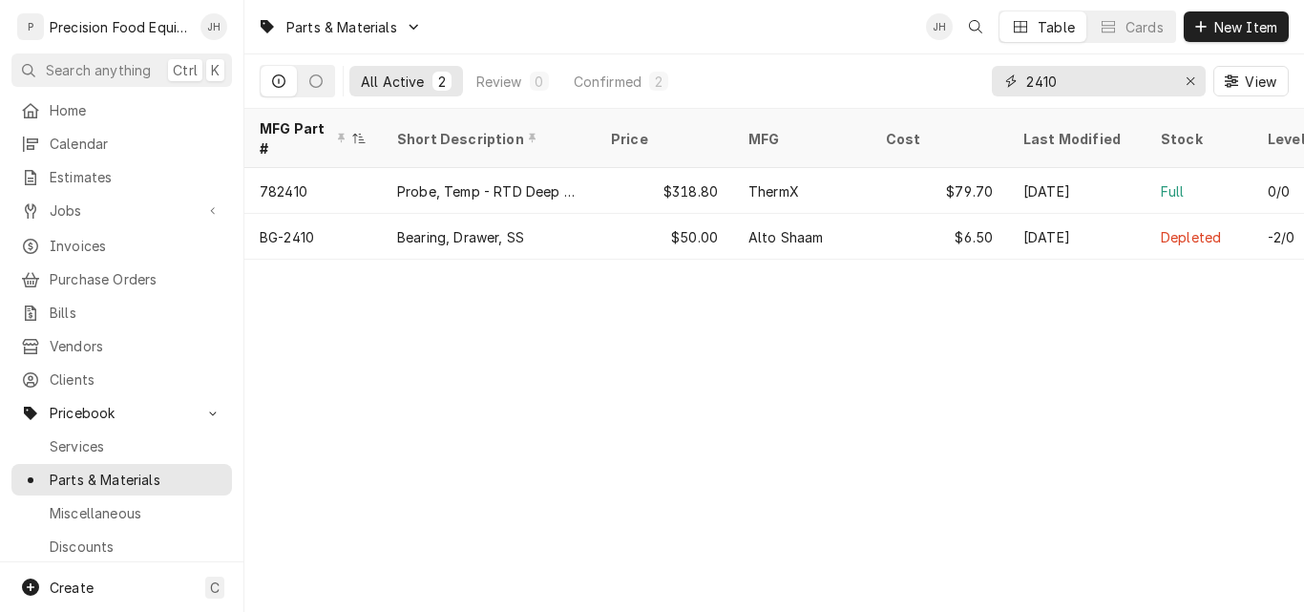
drag, startPoint x: 994, startPoint y: 79, endPoint x: 878, endPoint y: 79, distance: 115.5
click at [878, 79] on div "All Active 2 Review 0 Confirmed 2 2410 View" at bounding box center [774, 80] width 1029 height 53
type input "5060"
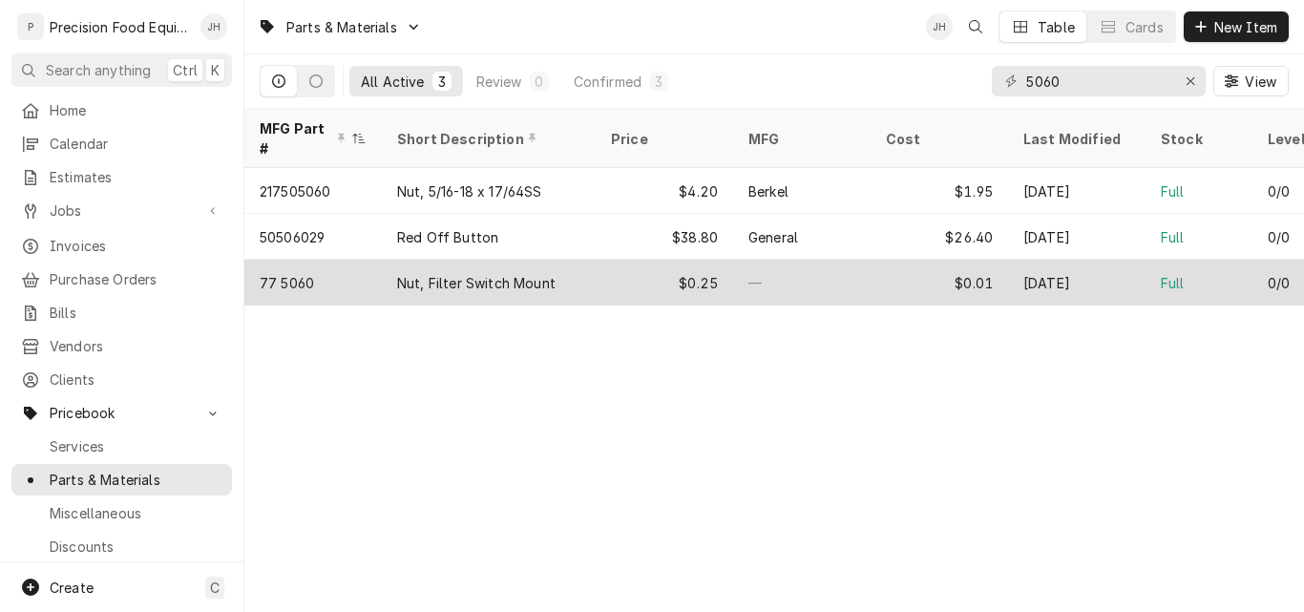
click at [622, 260] on div "$0.25" at bounding box center [664, 283] width 137 height 46
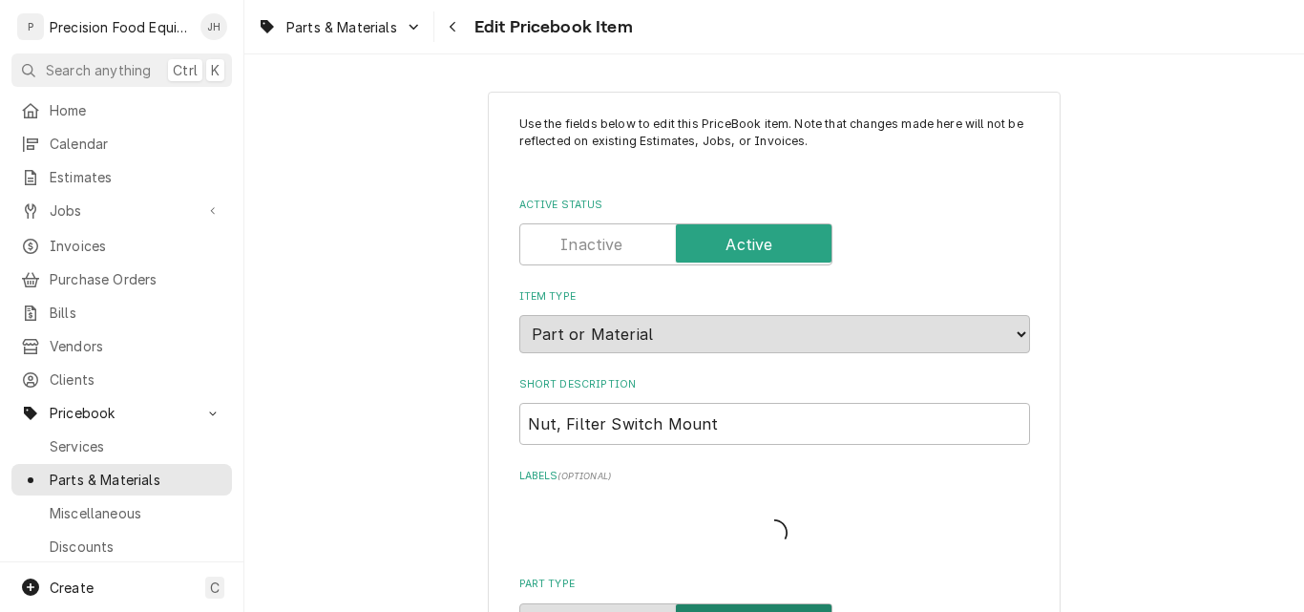
type textarea "x"
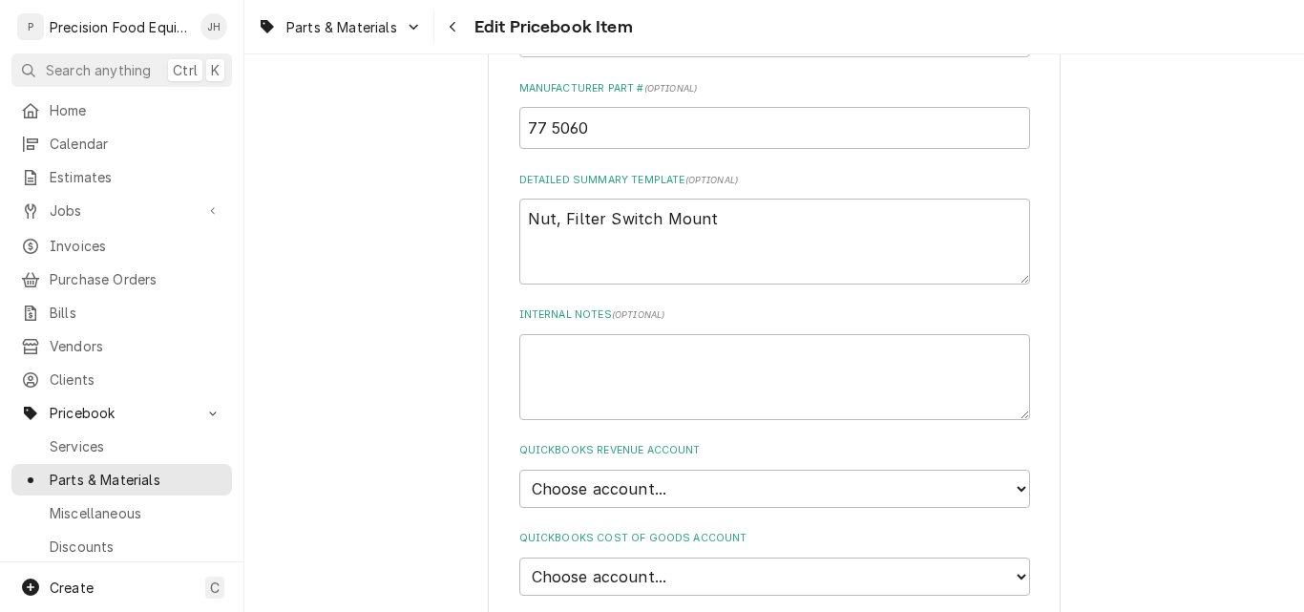
scroll to position [1146, 0]
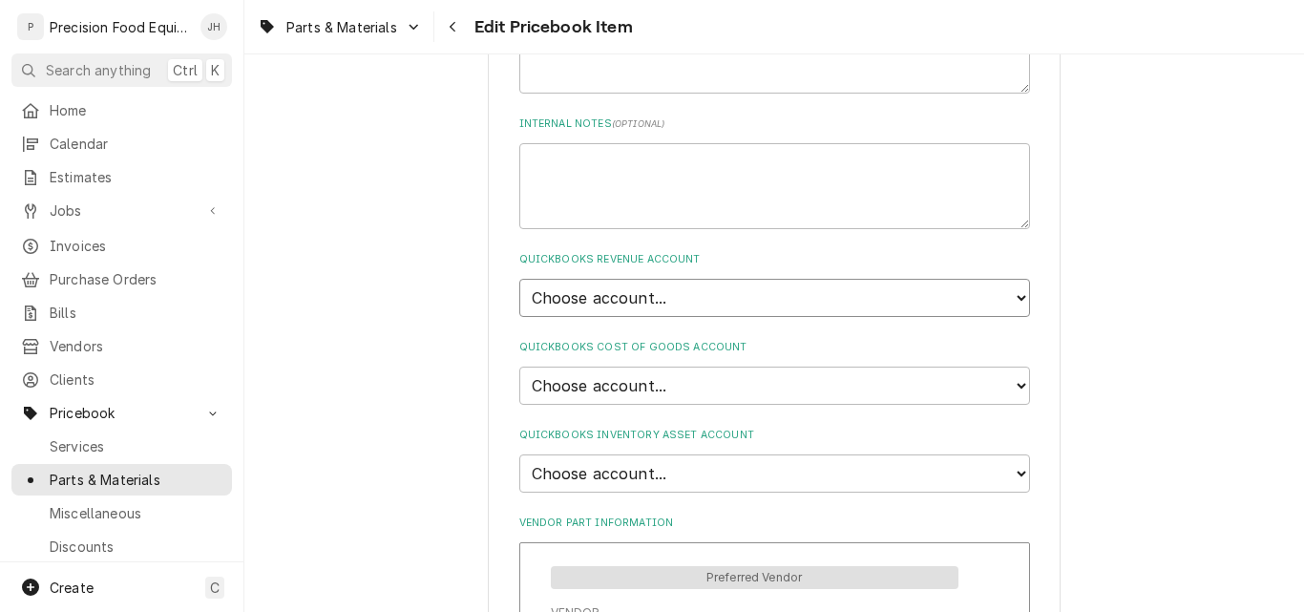
click at [738, 301] on select "Choose account... Discount Income Misc Income Non taxable issues 46600: Parts a…" at bounding box center [774, 298] width 511 height 38
select select "8000000A-1210141275"
click at [519, 279] on select "Choose account... Discount Income Misc Income Non taxable issues 46600: Parts a…" at bounding box center [774, 298] width 511 height 38
type textarea "x"
click at [693, 386] on select "Choose account... Loss Expense Loss Expense 11/3/2014 Loss Expense 11/4/2014 Co…" at bounding box center [774, 386] width 511 height 38
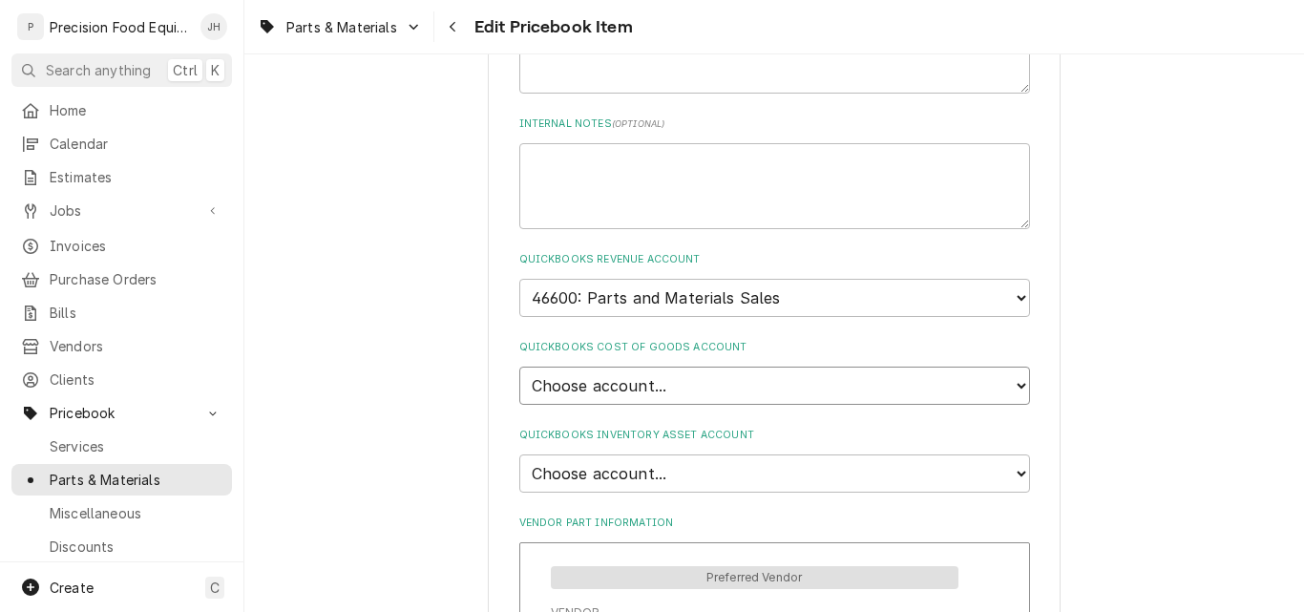
select select "8000000C-1210141275"
click at [519, 367] on select "Choose account... Loss Expense Loss Expense 11/3/2014 Loss Expense 11/4/2014 Co…" at bounding box center [774, 386] width 511 height 38
type textarea "x"
click at [697, 478] on select "Choose account... Undeposited Funds Inventory Asset Payroll Asset" at bounding box center [774, 473] width 511 height 38
select select "80000022-1210145225"
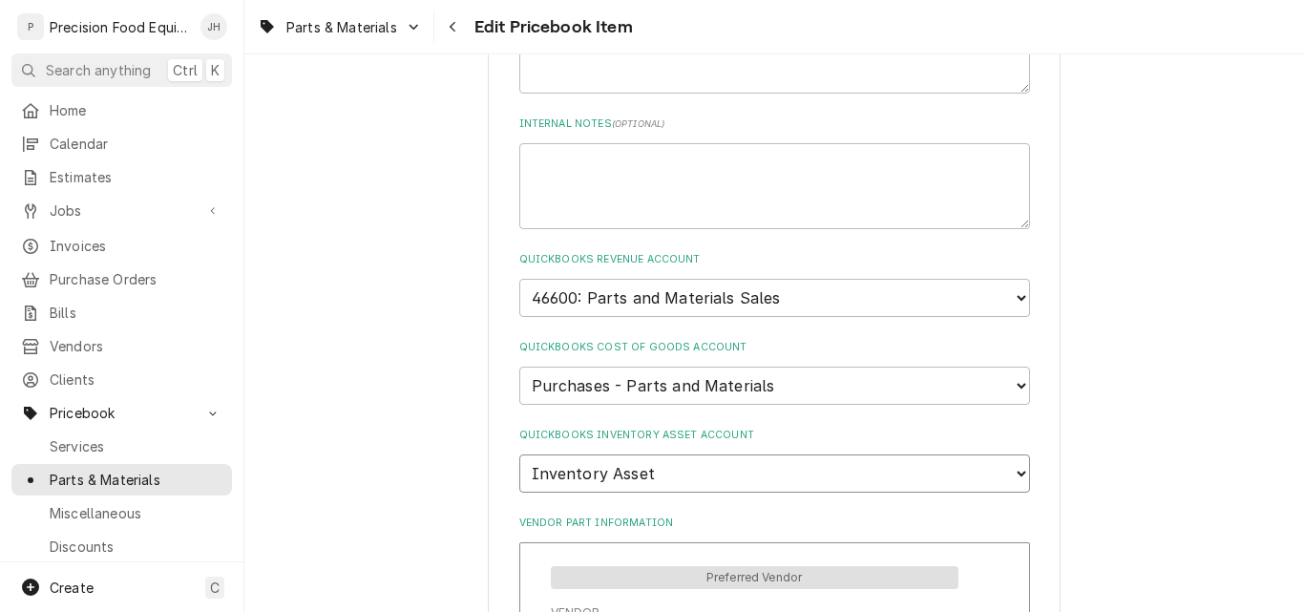
click at [519, 454] on select "Choose account... Undeposited Funds Inventory Asset Payroll Asset" at bounding box center [774, 473] width 511 height 38
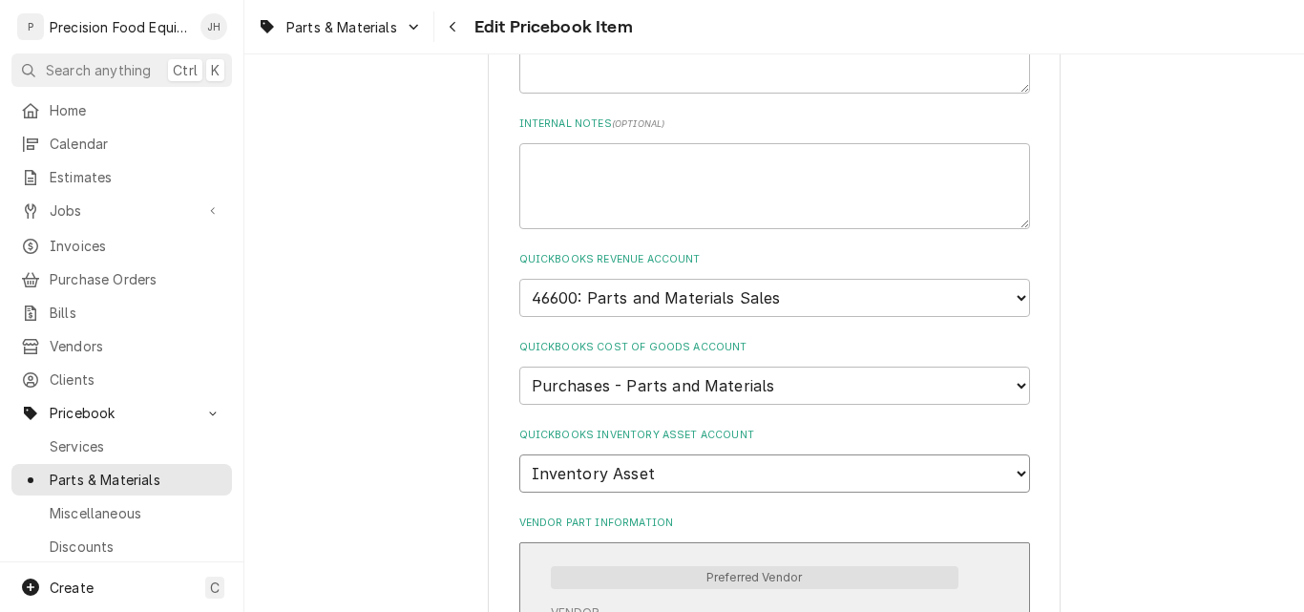
type textarea "x"
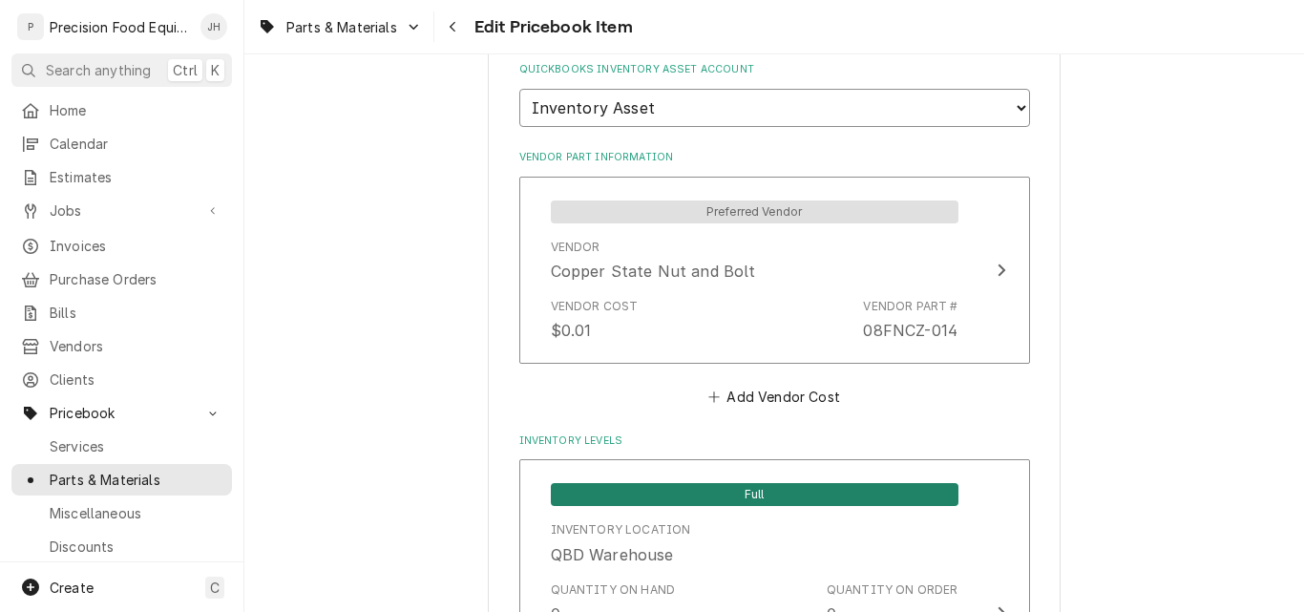
scroll to position [1528, 0]
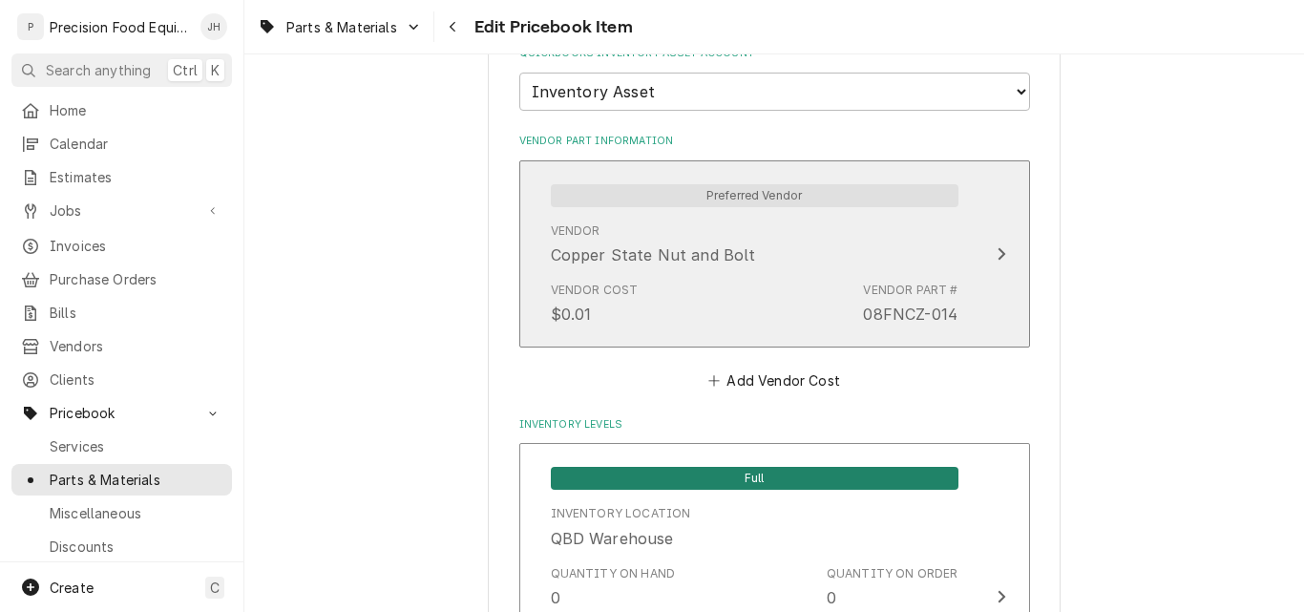
click at [825, 260] on div "Vendor Copper State Nut and Bolt" at bounding box center [755, 244] width 408 height 59
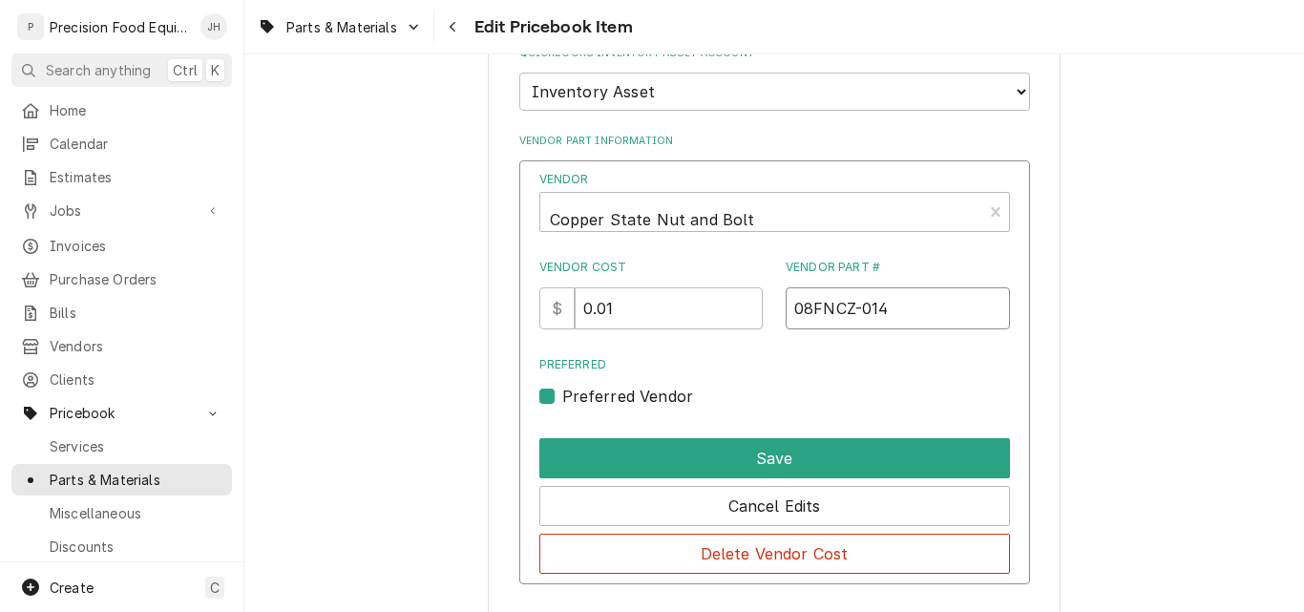
drag, startPoint x: 888, startPoint y: 316, endPoint x: 767, endPoint y: 312, distance: 121.3
click at [767, 312] on div "Vendor Cost $ 0.01 Vendor Part # 08FNCZ-014" at bounding box center [774, 294] width 471 height 71
drag, startPoint x: 614, startPoint y: 305, endPoint x: 758, endPoint y: 306, distance: 144.2
click at [758, 306] on div "Vendor Cost $ 0.01 Vendor Part # 08FNCZ-014" at bounding box center [774, 294] width 471 height 71
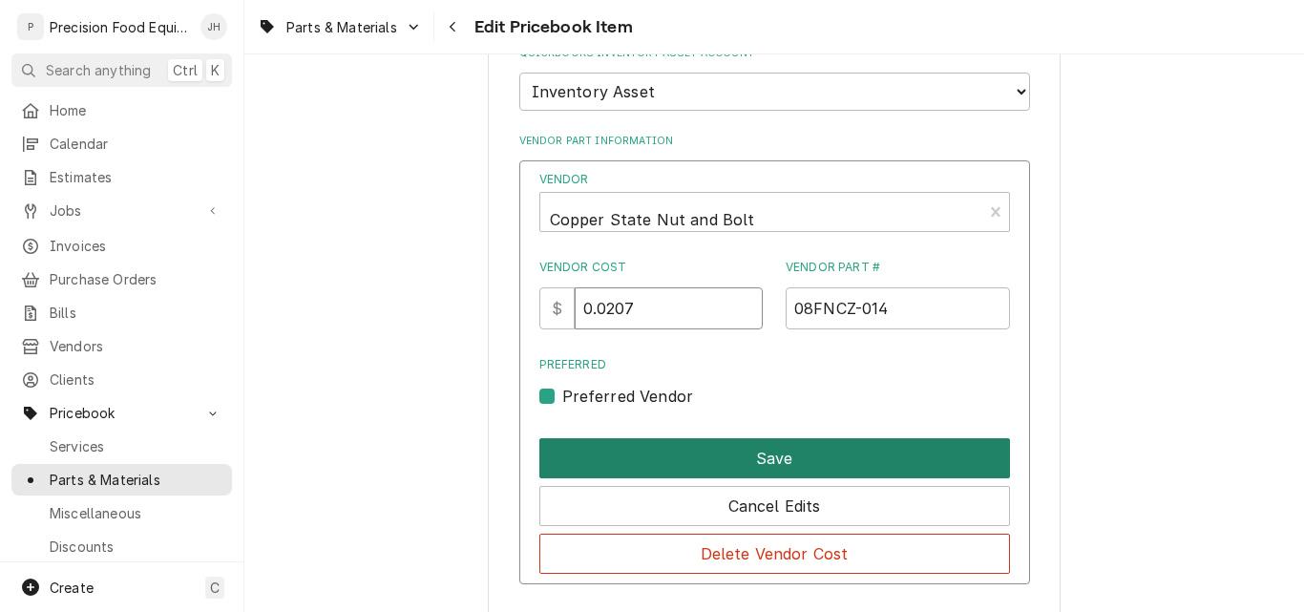
type input "0.0207"
click at [791, 451] on button "Save" at bounding box center [774, 458] width 471 height 40
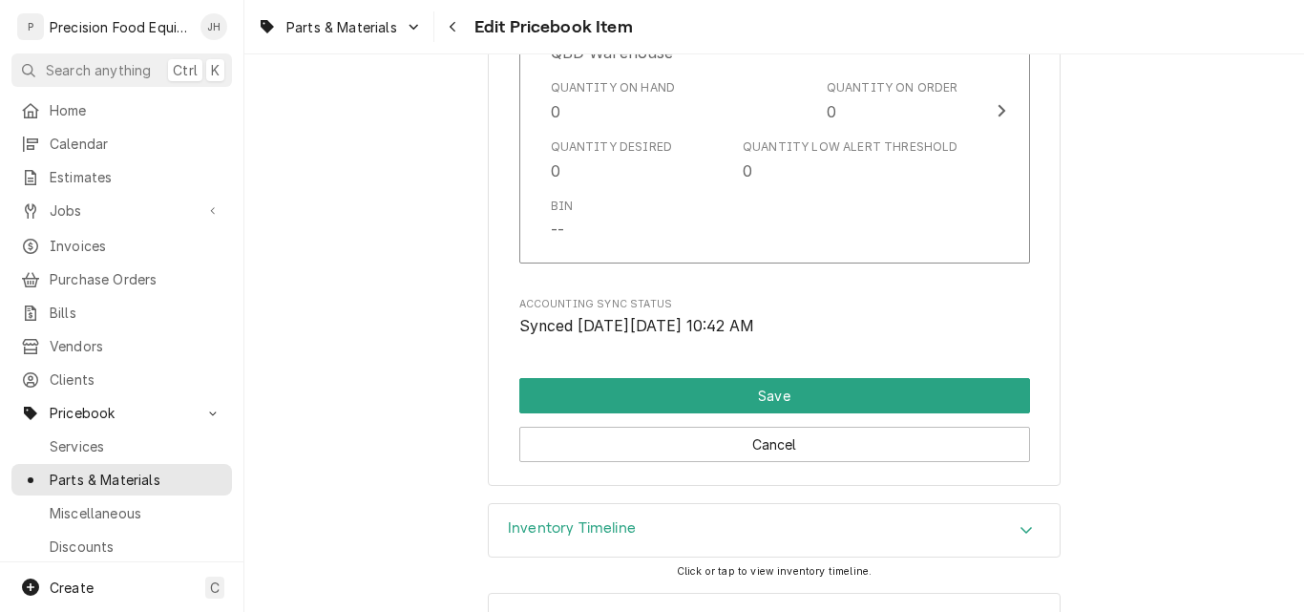
scroll to position [2084, 0]
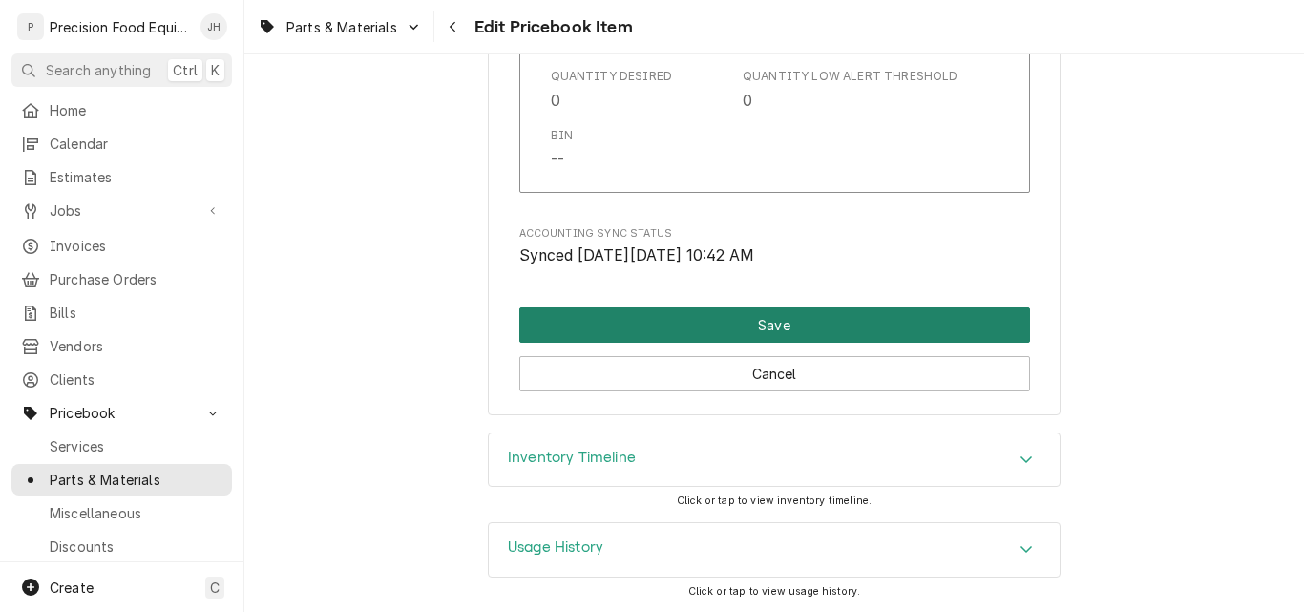
click at [778, 335] on button "Save" at bounding box center [774, 324] width 511 height 35
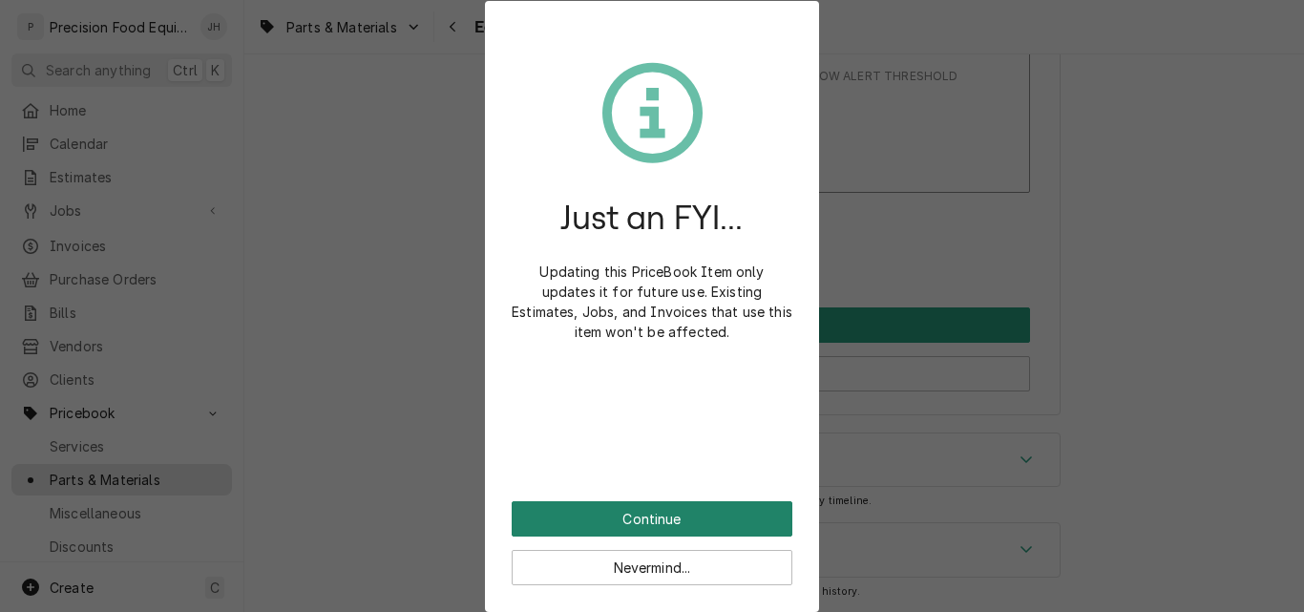
click at [686, 519] on button "Continue" at bounding box center [652, 518] width 281 height 35
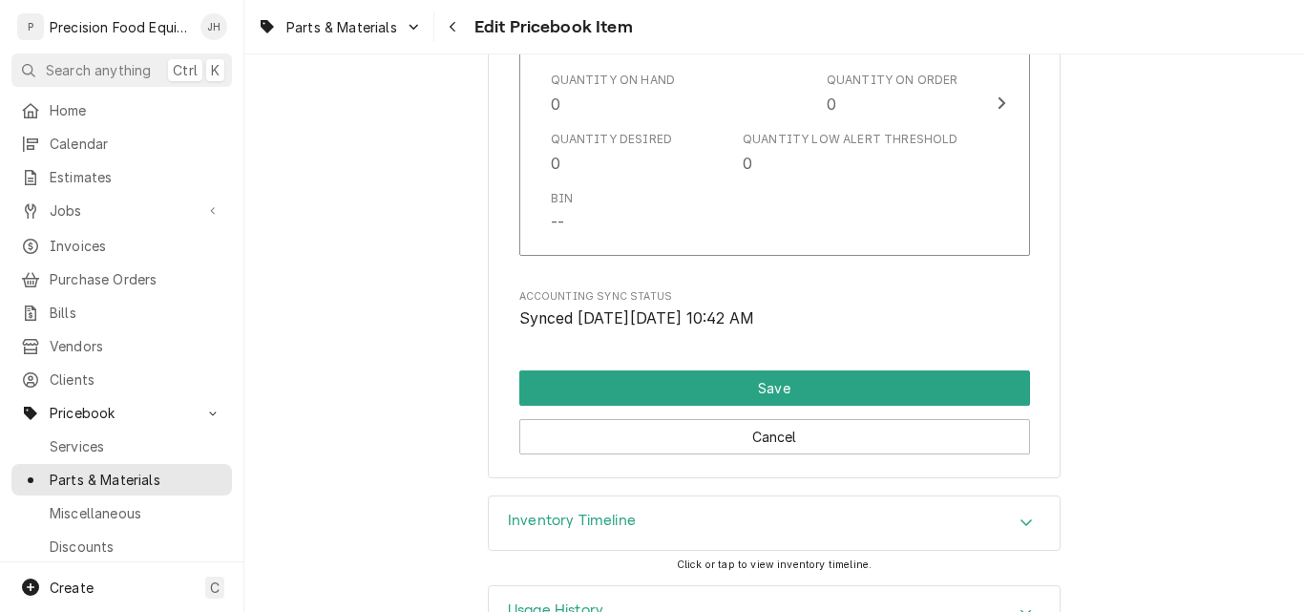
scroll to position [2180, 0]
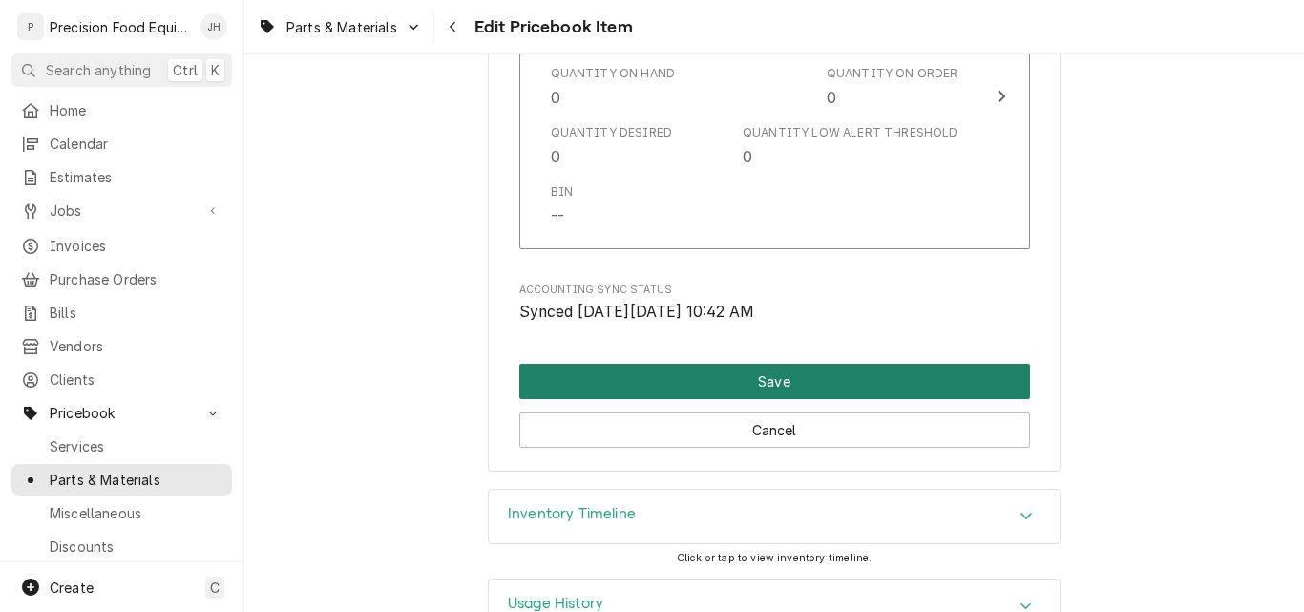
click at [785, 373] on button "Save" at bounding box center [774, 381] width 511 height 35
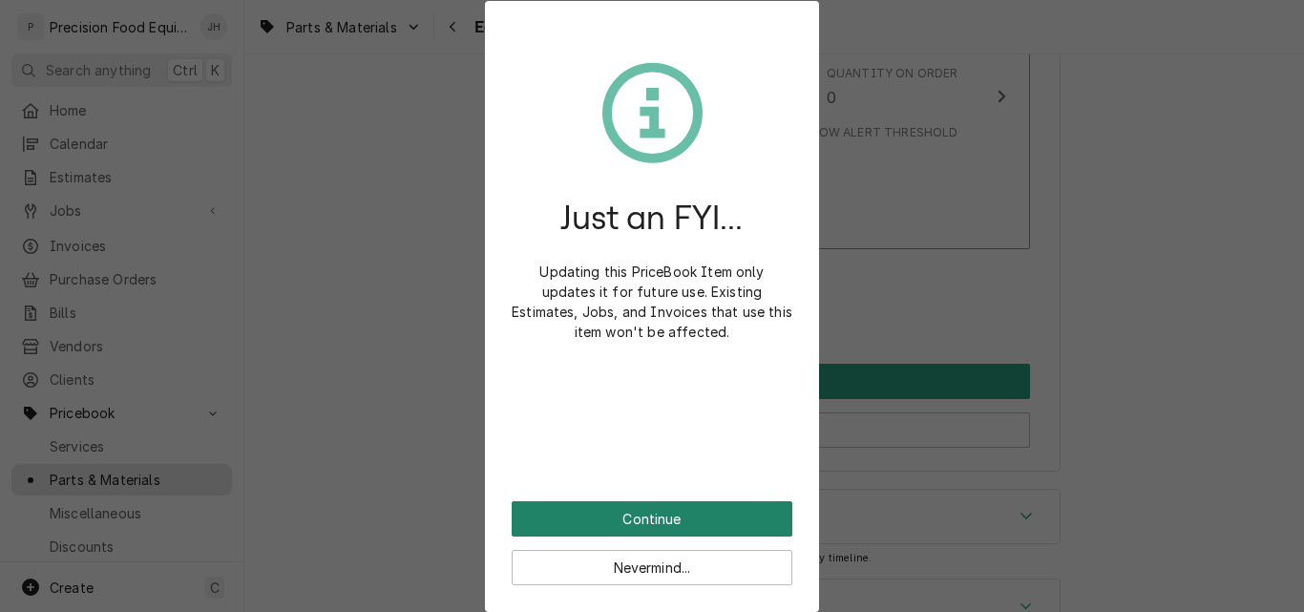
click at [669, 521] on button "Continue" at bounding box center [652, 518] width 281 height 35
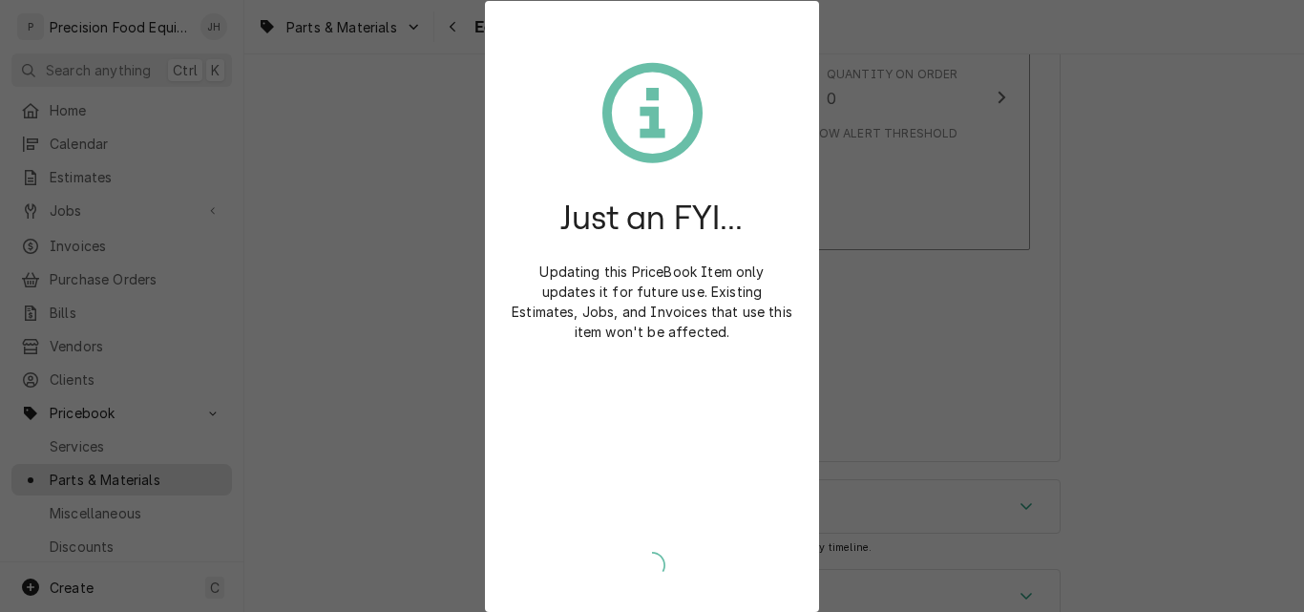
type textarea "x"
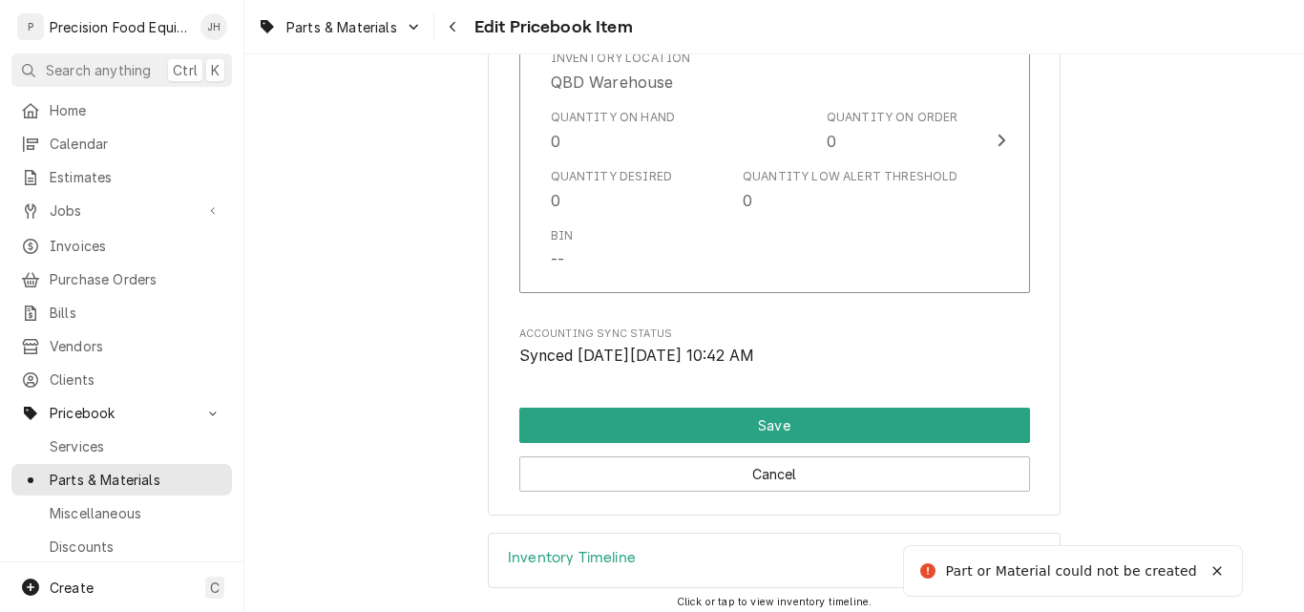
scroll to position [1607, 0]
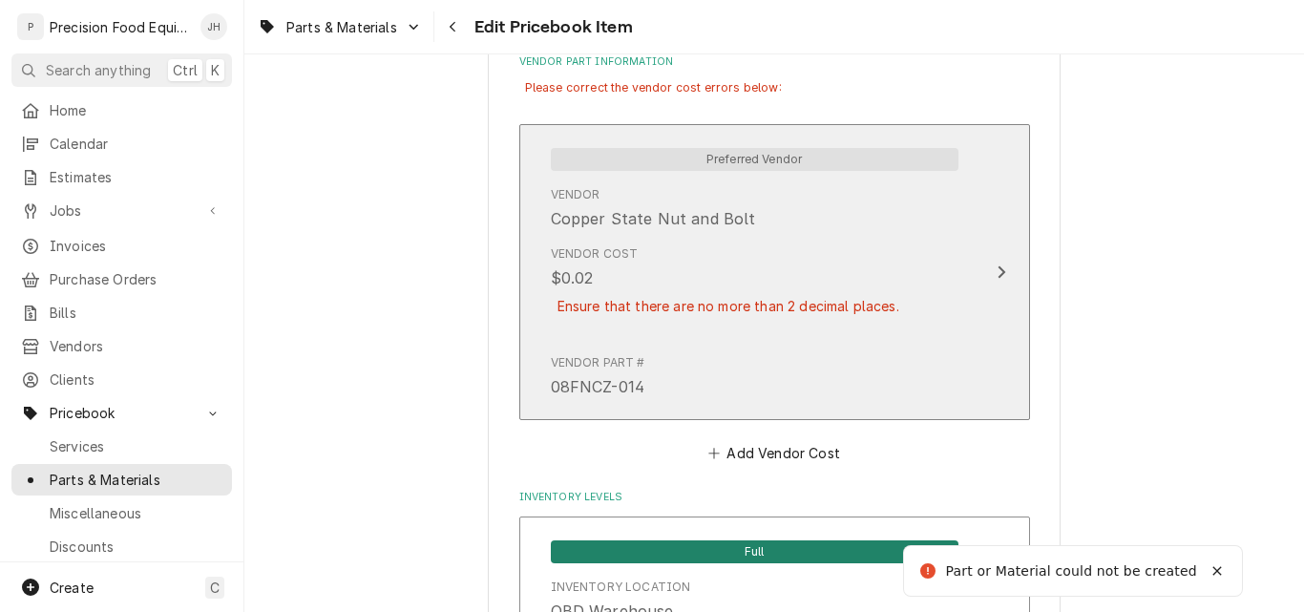
click at [777, 307] on div "Ensure that there are no more than 2 decimal places." at bounding box center [728, 305] width 355 height 33
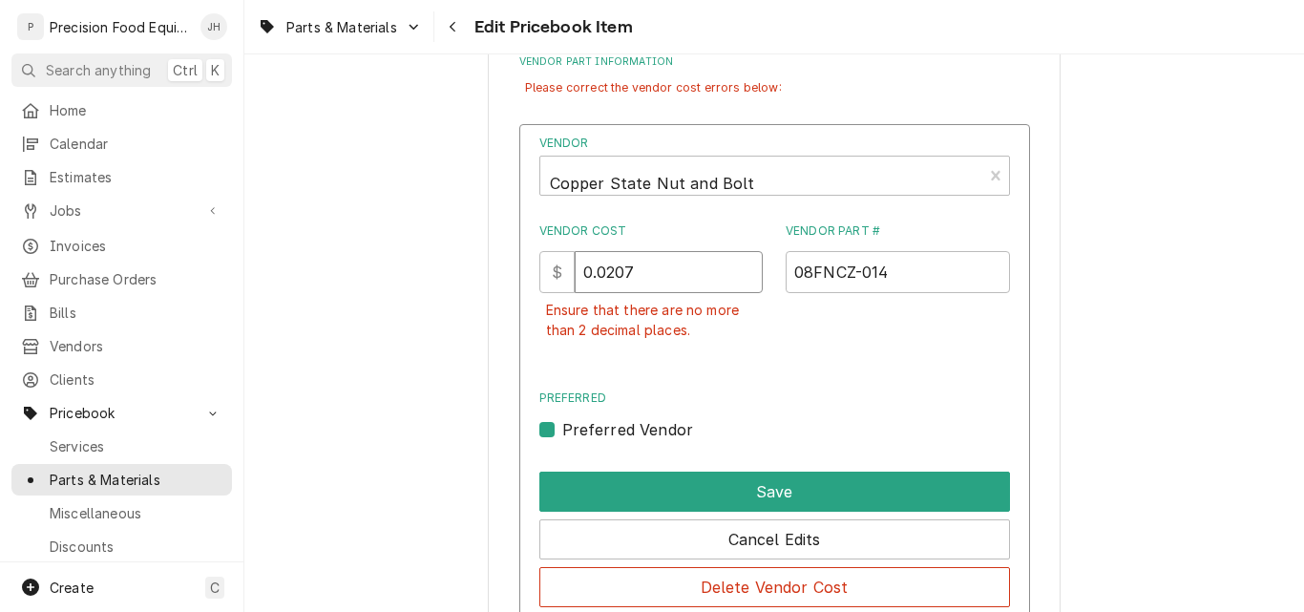
drag, startPoint x: 612, startPoint y: 270, endPoint x: 655, endPoint y: 276, distance: 43.3
click at [655, 276] on input "0.0207" at bounding box center [669, 272] width 188 height 42
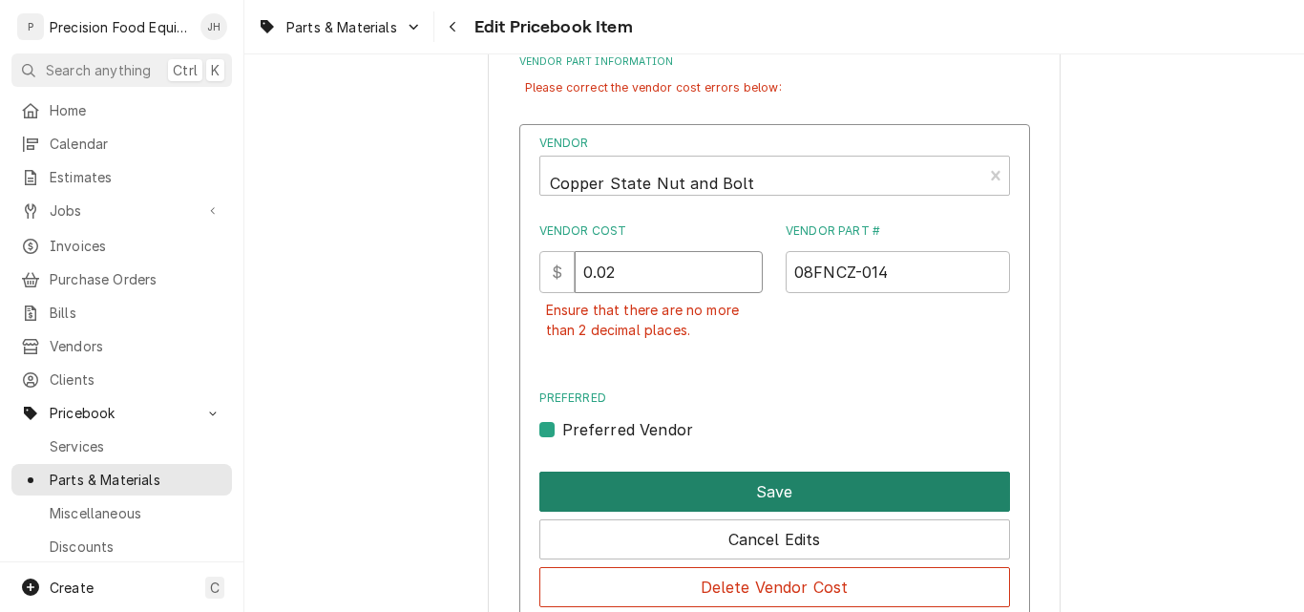
type input "0.02"
click at [764, 491] on button "Save" at bounding box center [774, 492] width 471 height 40
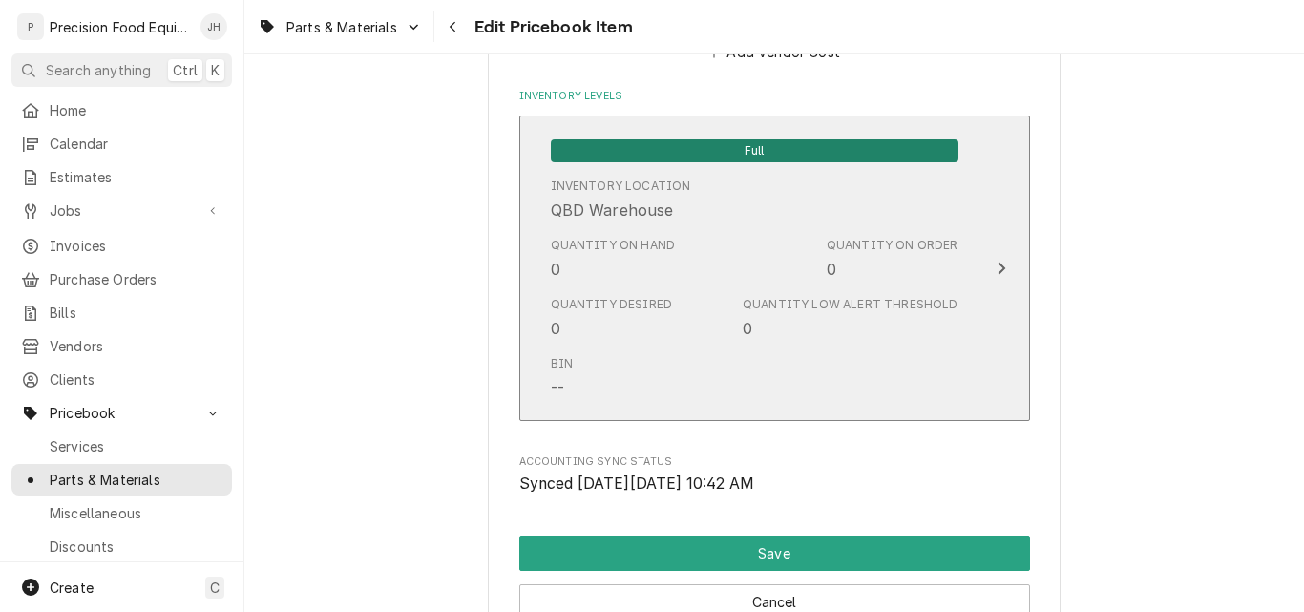
scroll to position [1989, 0]
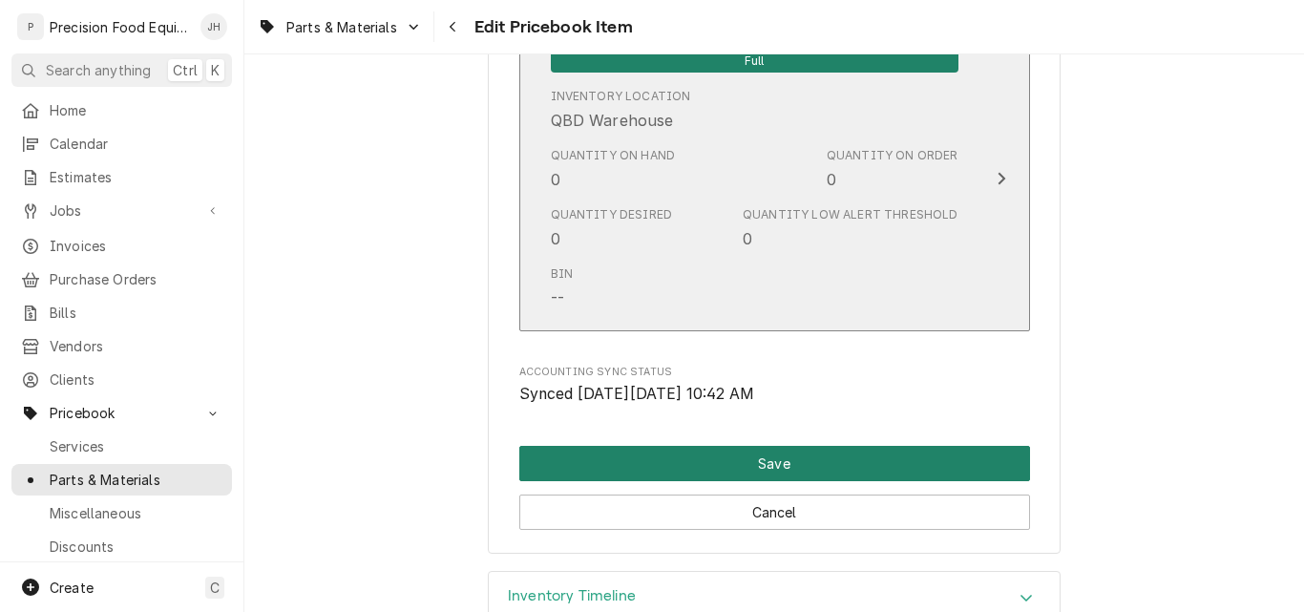
click at [803, 451] on button "Save" at bounding box center [774, 463] width 511 height 35
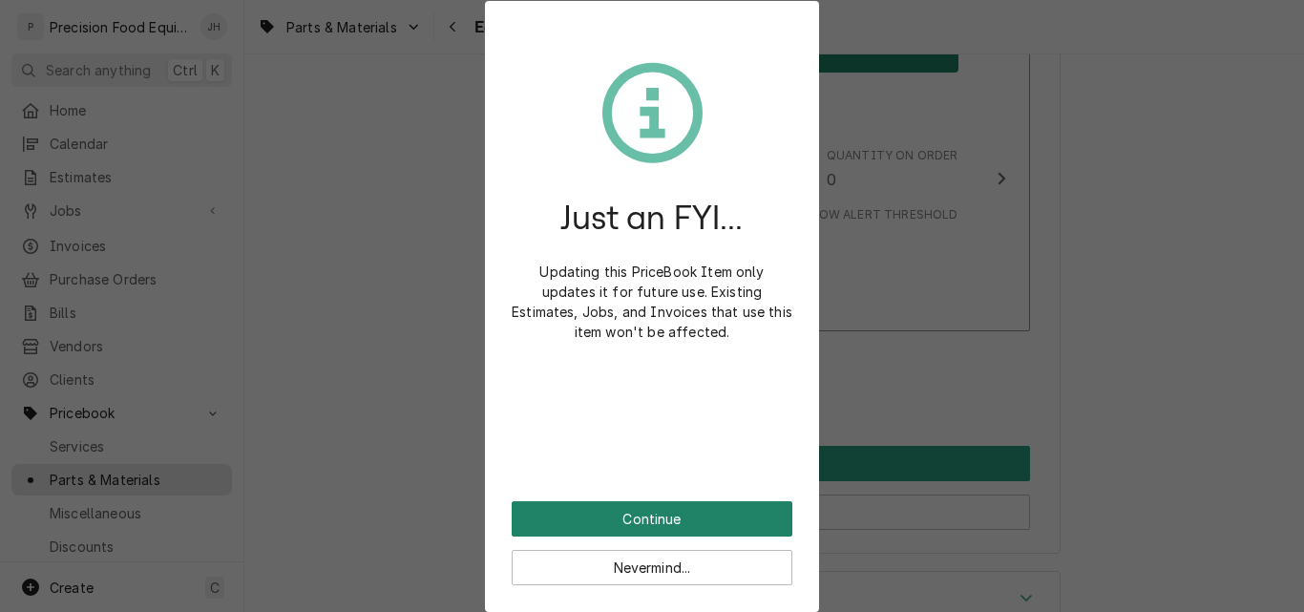
click at [640, 510] on button "Continue" at bounding box center [652, 518] width 281 height 35
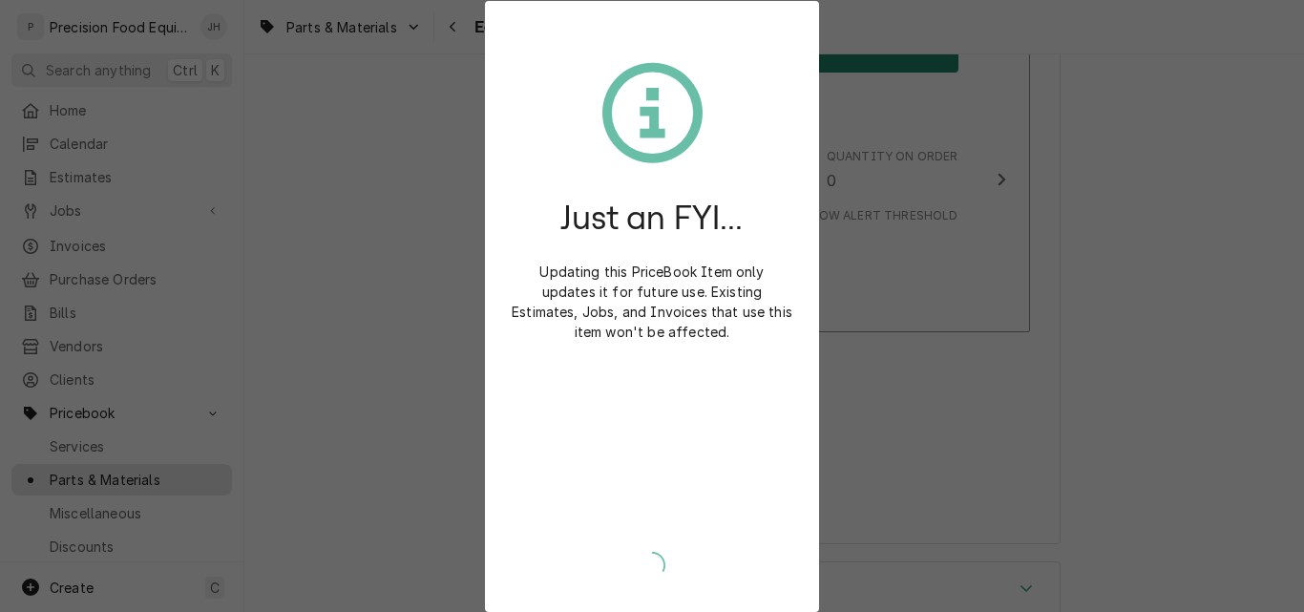
type textarea "x"
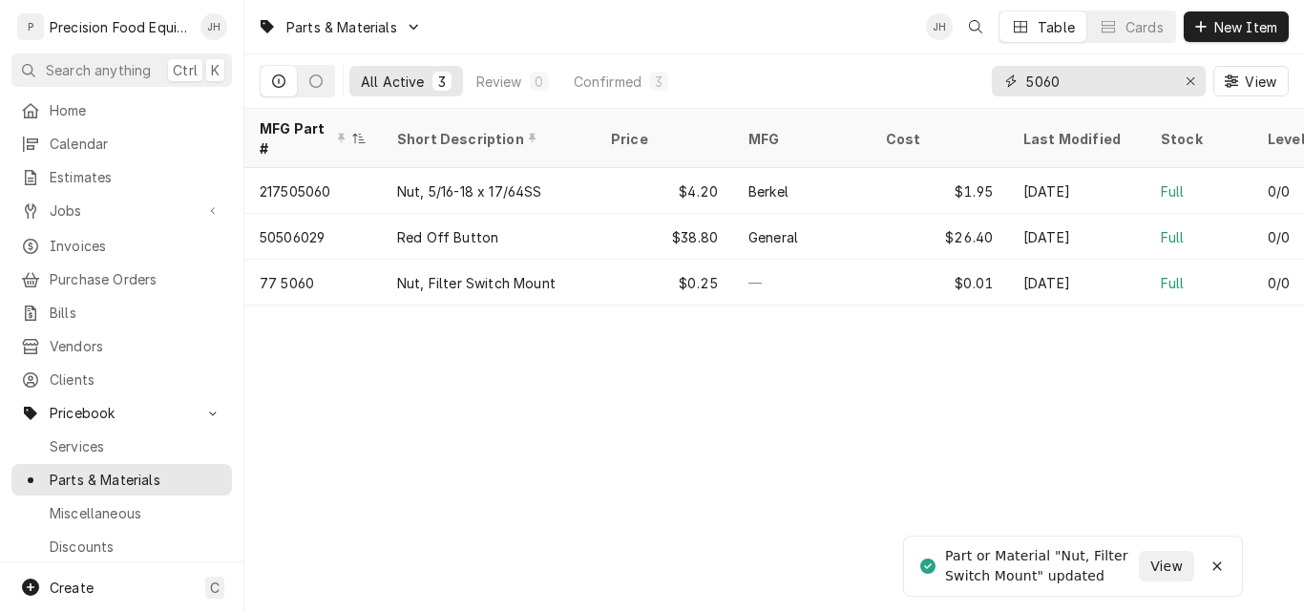
drag, startPoint x: 1079, startPoint y: 80, endPoint x: 920, endPoint y: 77, distance: 158.5
click at [927, 80] on div "All Active 3 Review 0 Confirmed 3 5060 View" at bounding box center [774, 80] width 1029 height 53
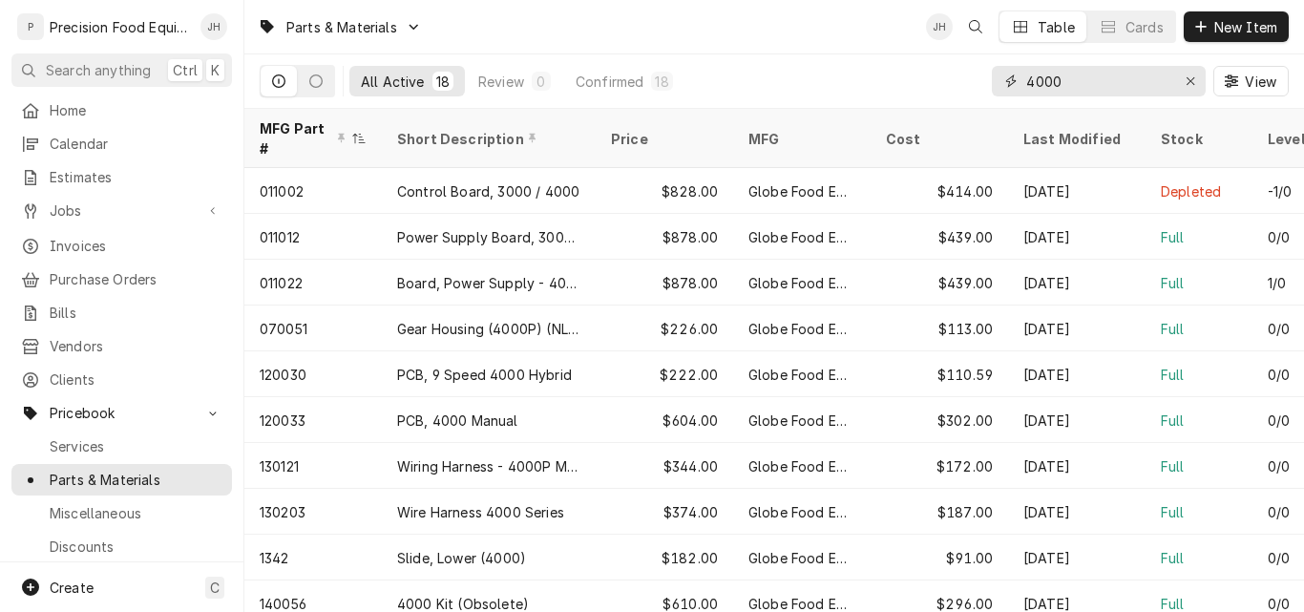
drag, startPoint x: 951, startPoint y: 65, endPoint x: 914, endPoint y: 65, distance: 37.2
click at [914, 65] on div "All Active 18 Review 0 Confirmed 18 4000 View" at bounding box center [774, 80] width 1029 height 53
type input "78400"
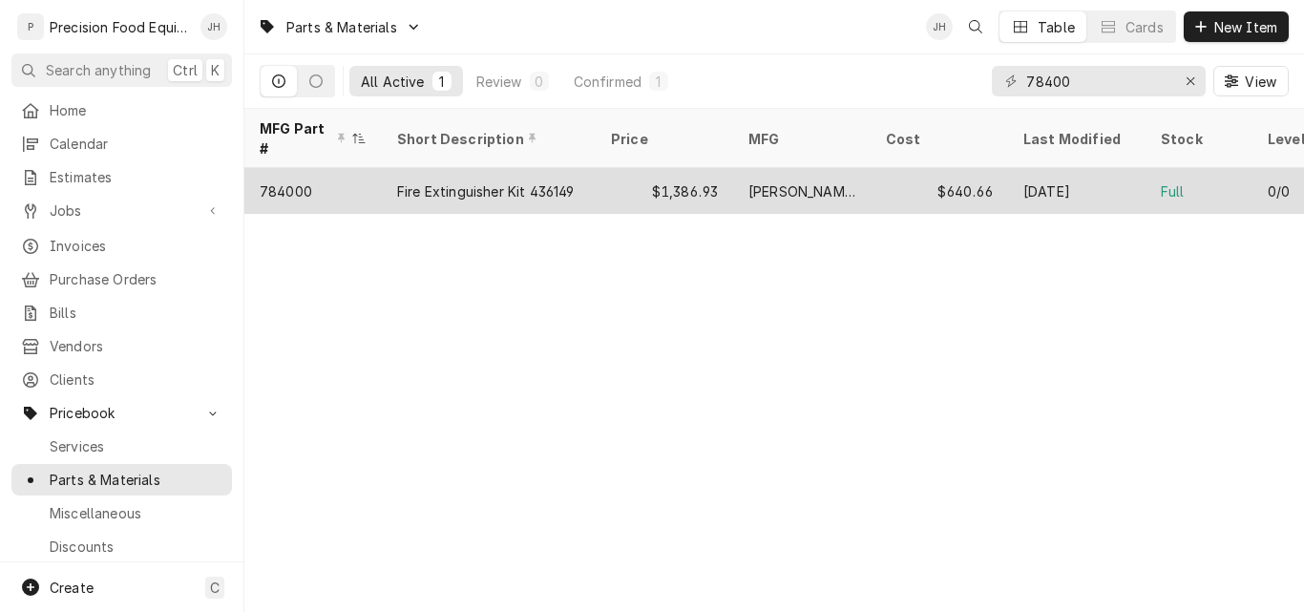
click at [834, 178] on div "Johnson Controls" at bounding box center [801, 191] width 137 height 46
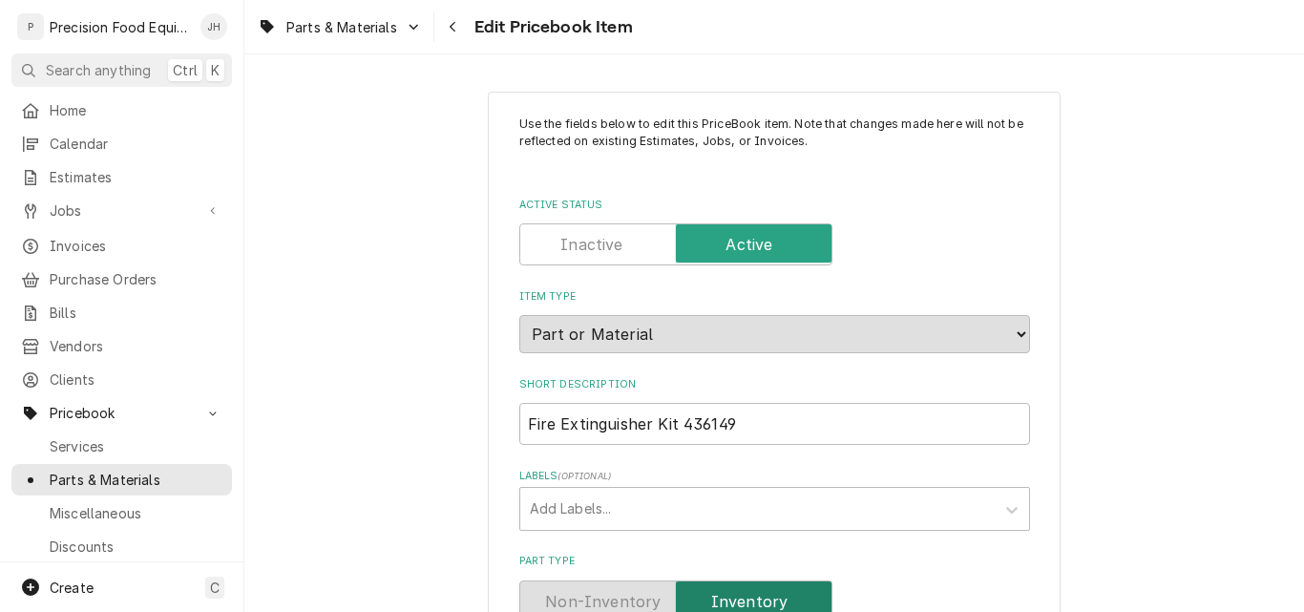
type textarea "x"
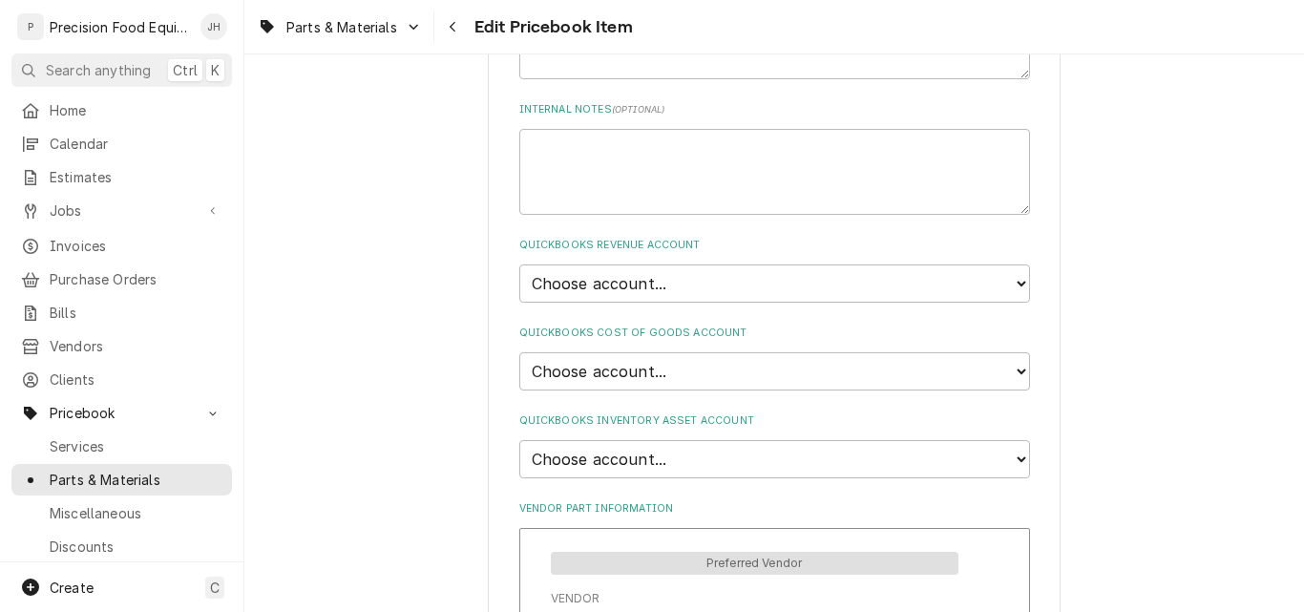
scroll to position [1241, 0]
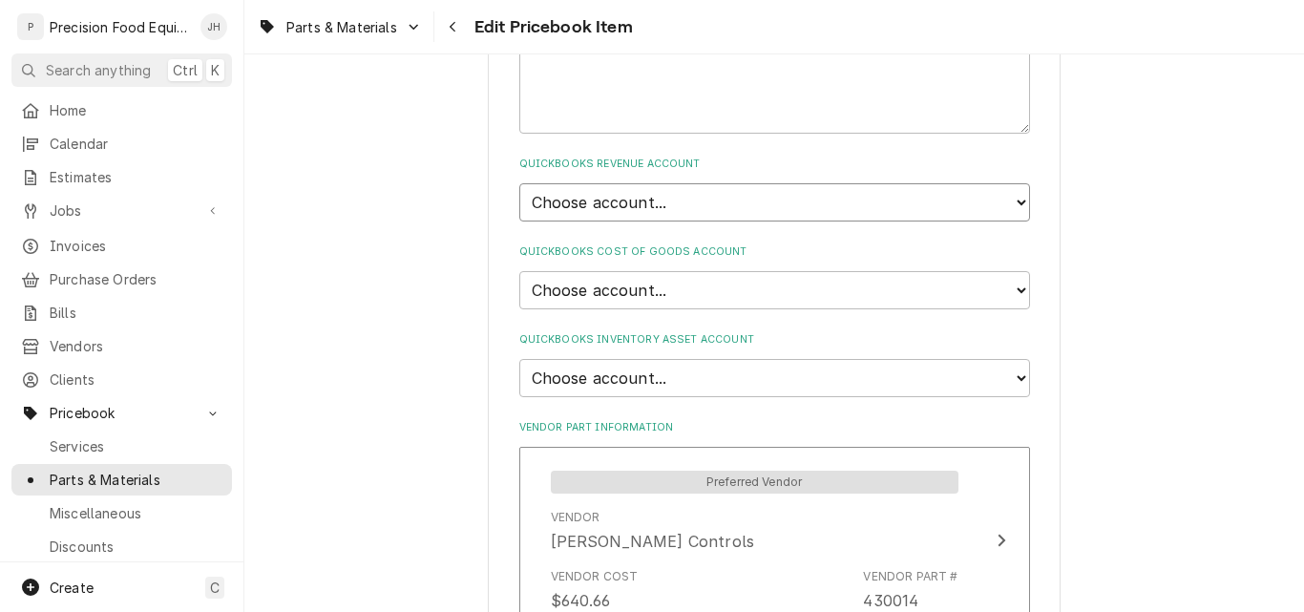
click at [1015, 202] on select "Choose account... Discount Income Misc Income Non taxable issues 46600: Parts a…" at bounding box center [774, 202] width 511 height 38
select select "8000000A-1210141275"
click at [519, 183] on select "Choose account... Discount Income Misc Income Non taxable issues 46600: Parts a…" at bounding box center [774, 202] width 511 height 38
type textarea "x"
click at [765, 285] on select "Choose account... Loss Expense Loss Expense [DATE] Loss Expense [DATE] Cost of …" at bounding box center [774, 290] width 511 height 38
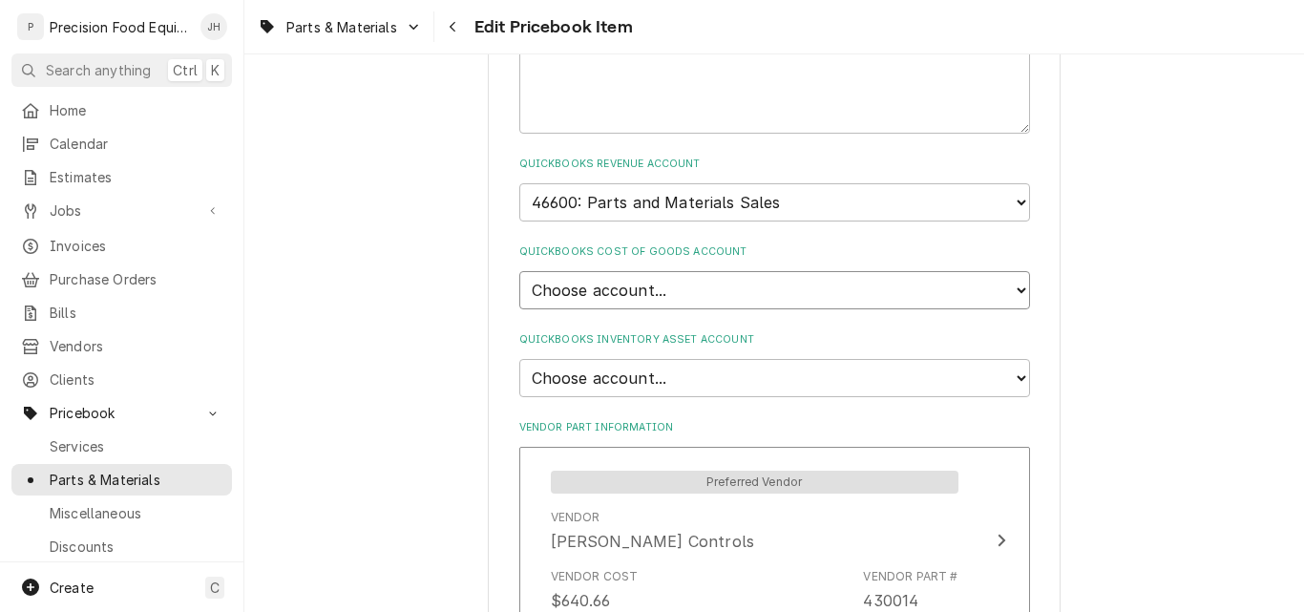
select select "80000023-1210145225"
click at [519, 271] on select "Choose account... Loss Expense Loss Expense [DATE] Loss Expense [DATE] Cost of …" at bounding box center [774, 290] width 511 height 38
type textarea "x"
click at [735, 377] on select "Choose account... Undeposited Funds Inventory Asset Payroll Asset" at bounding box center [774, 378] width 511 height 38
select select "80000022-1210145225"
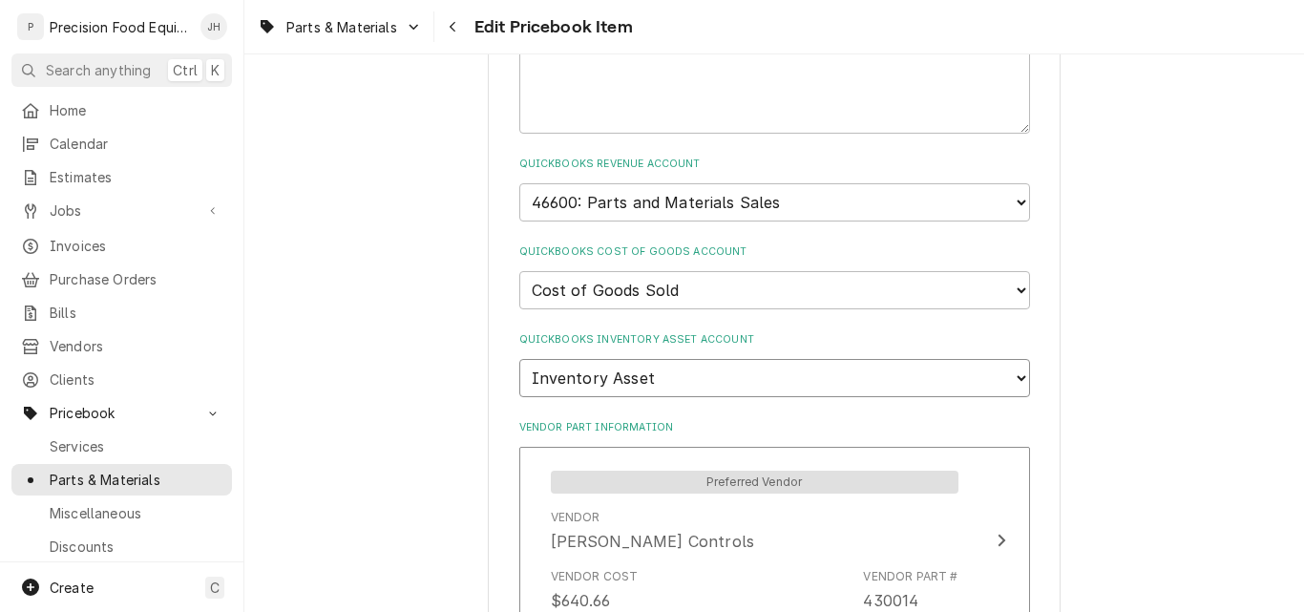
click at [519, 359] on select "Choose account... Undeposited Funds Inventory Asset Payroll Asset" at bounding box center [774, 378] width 511 height 38
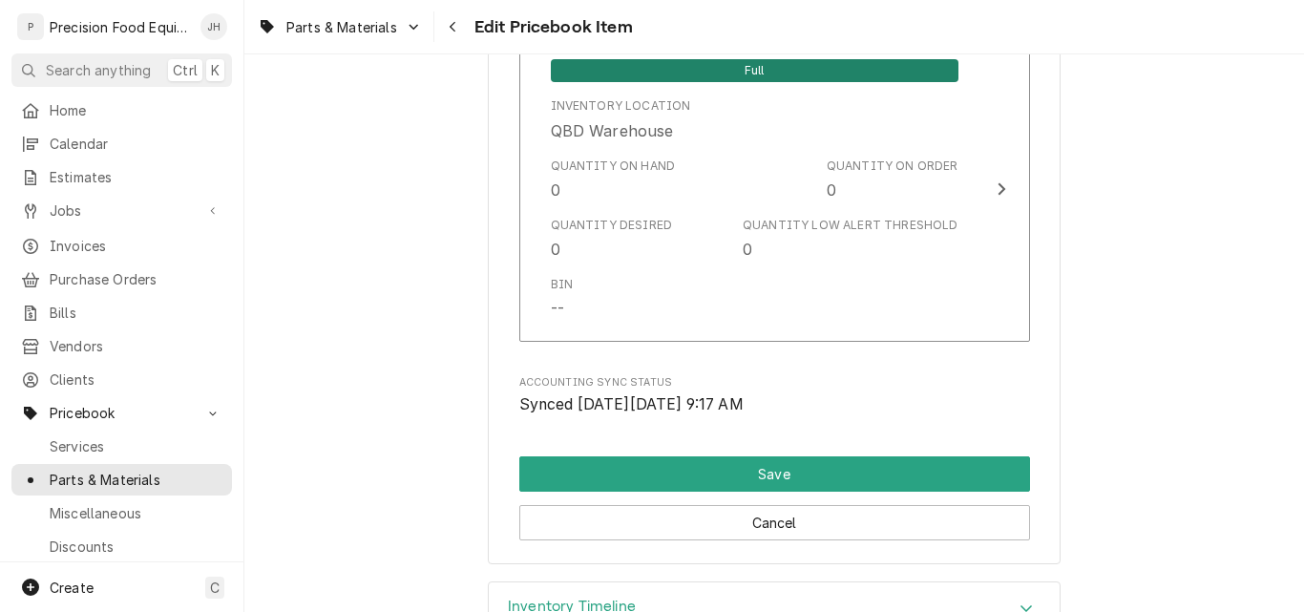
scroll to position [2005, 0]
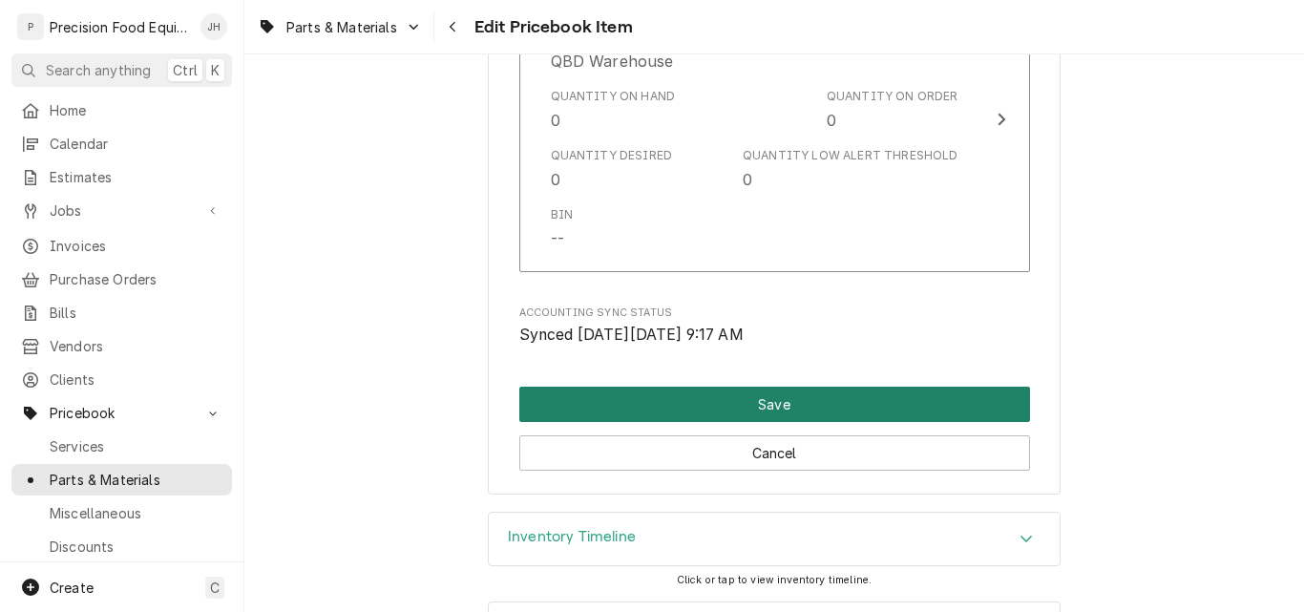
click at [812, 393] on button "Save" at bounding box center [774, 404] width 511 height 35
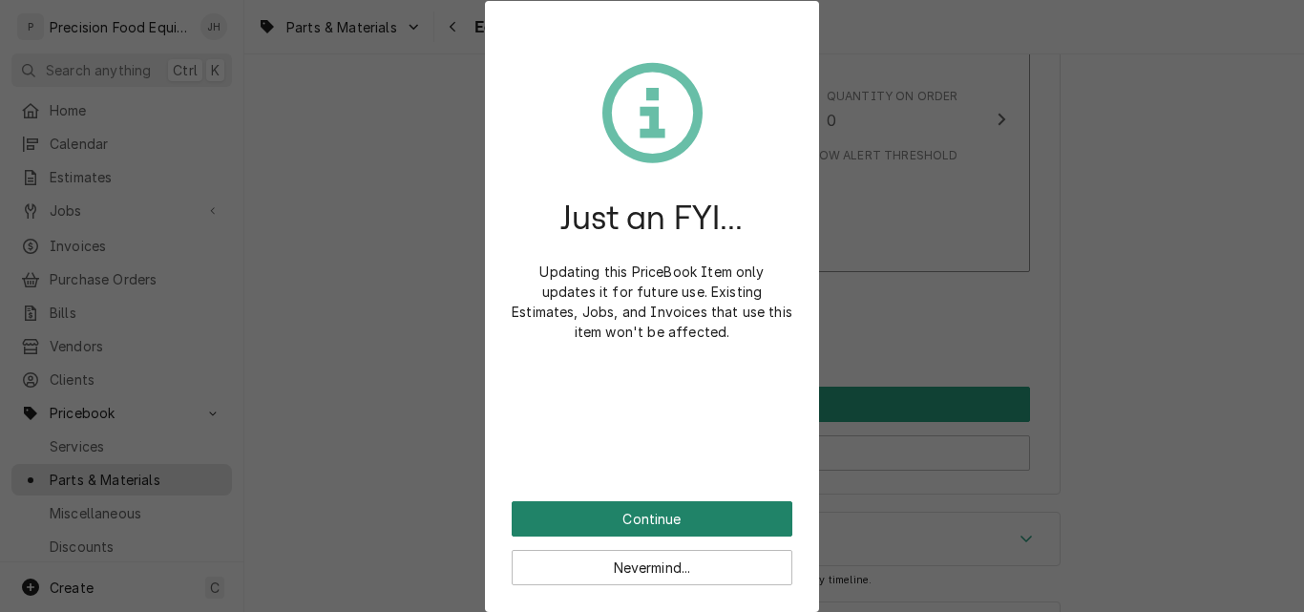
click at [686, 525] on button "Continue" at bounding box center [652, 518] width 281 height 35
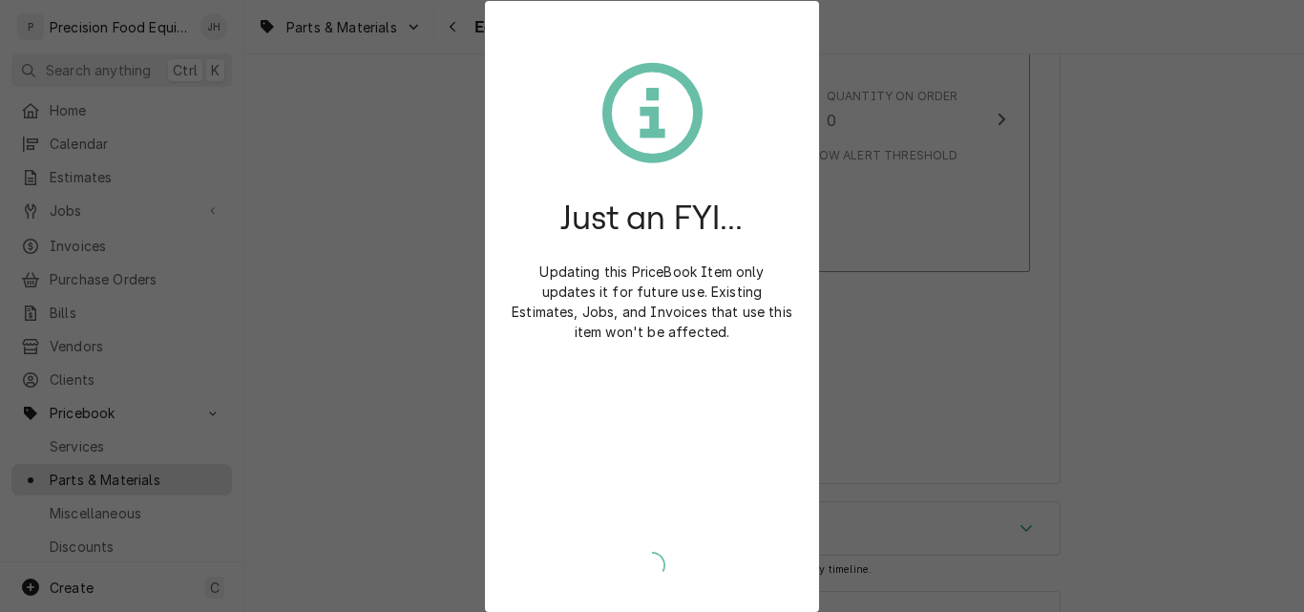
type textarea "x"
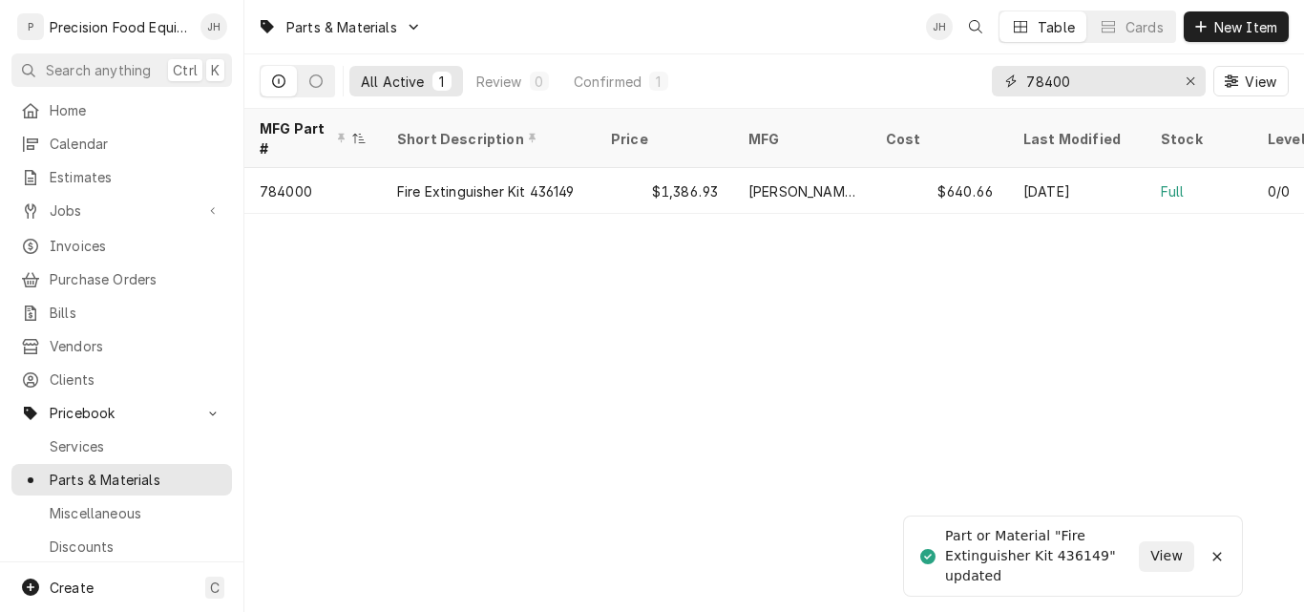
drag, startPoint x: 1074, startPoint y: 84, endPoint x: 914, endPoint y: 94, distance: 160.7
click at [918, 94] on div "All Active 1 Review 0 Confirmed 1 78400 View" at bounding box center [774, 80] width 1029 height 53
type input "4290"
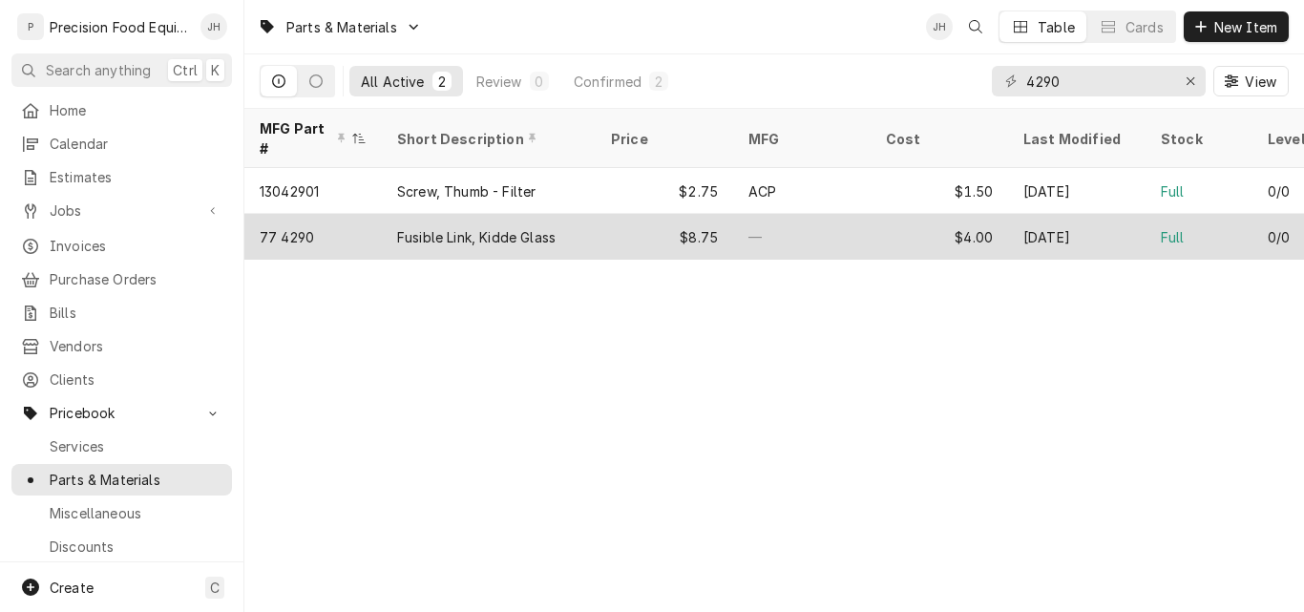
click at [881, 214] on div "$4.00" at bounding box center [939, 237] width 137 height 46
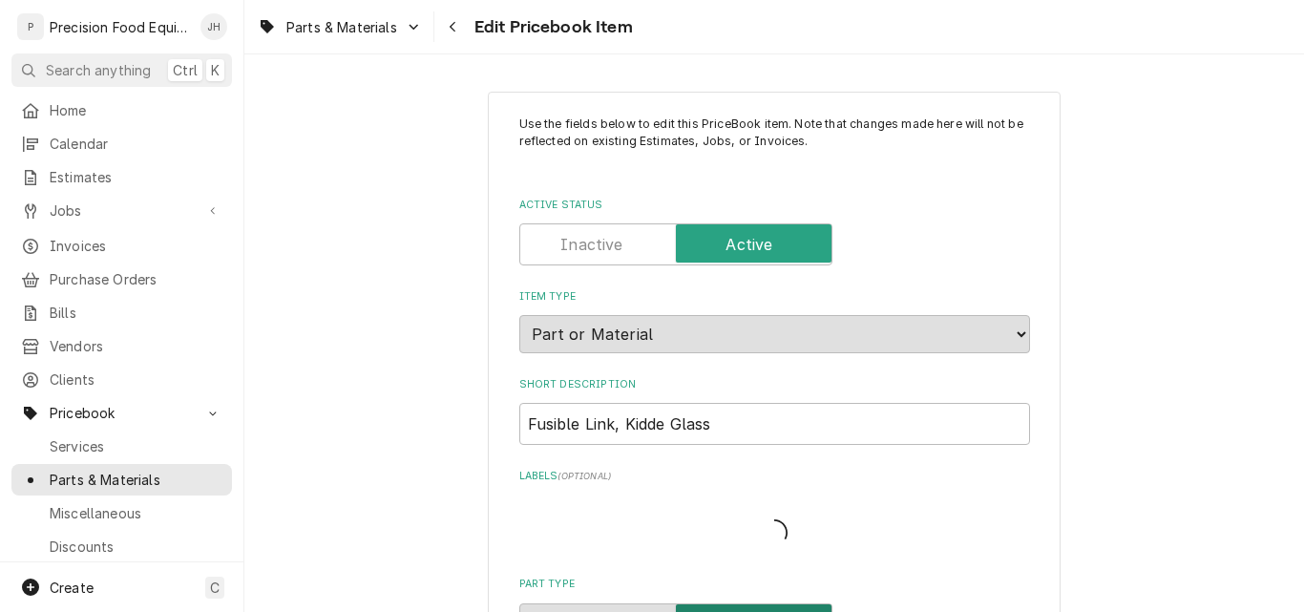
type textarea "x"
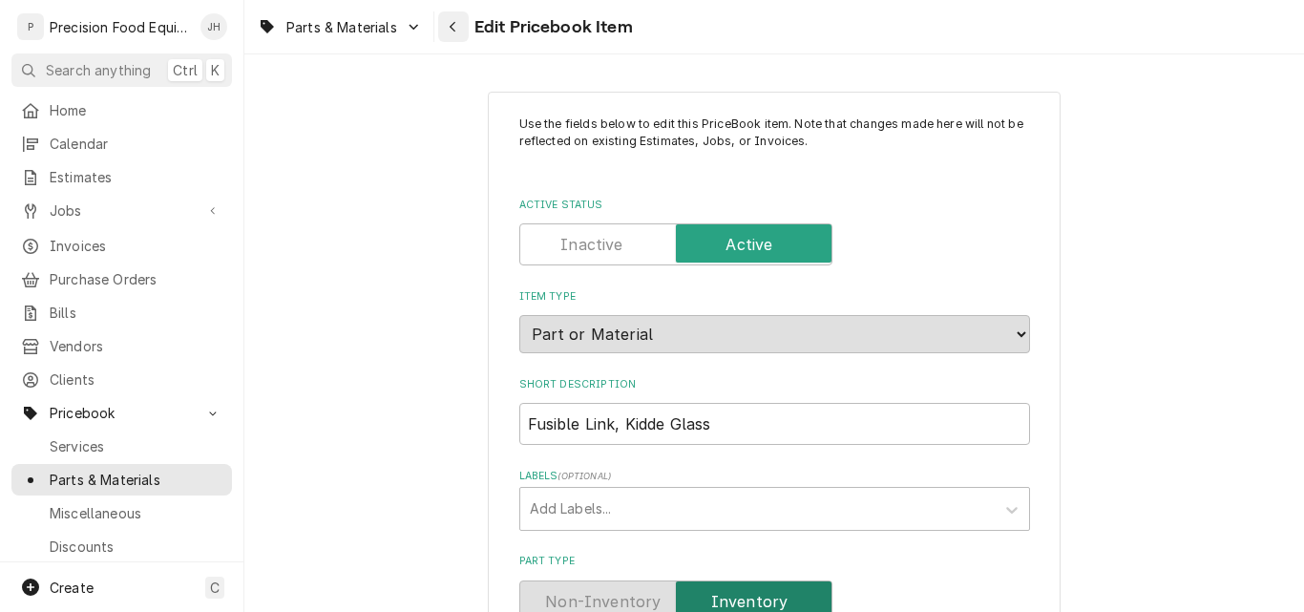
click at [444, 26] on div "Navigate back" at bounding box center [453, 26] width 19 height 19
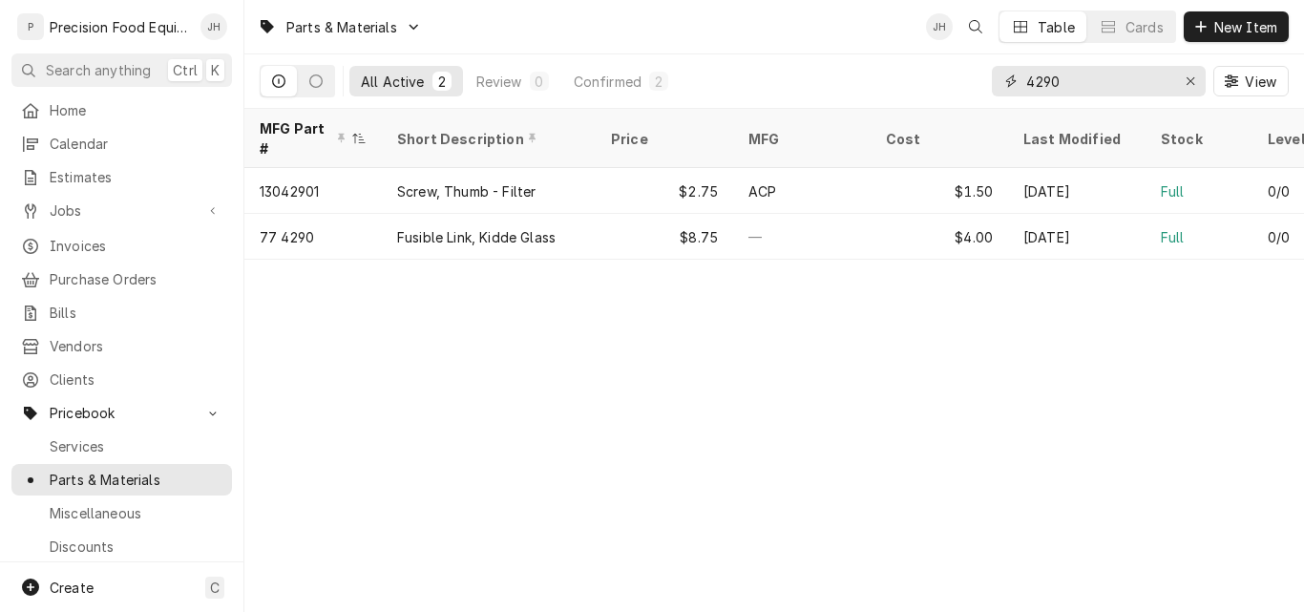
drag, startPoint x: 1068, startPoint y: 88, endPoint x: 829, endPoint y: 91, distance: 239.7
click at [829, 91] on div "All Active 2 Review 0 Confirmed 2 4290 View" at bounding box center [774, 80] width 1029 height 53
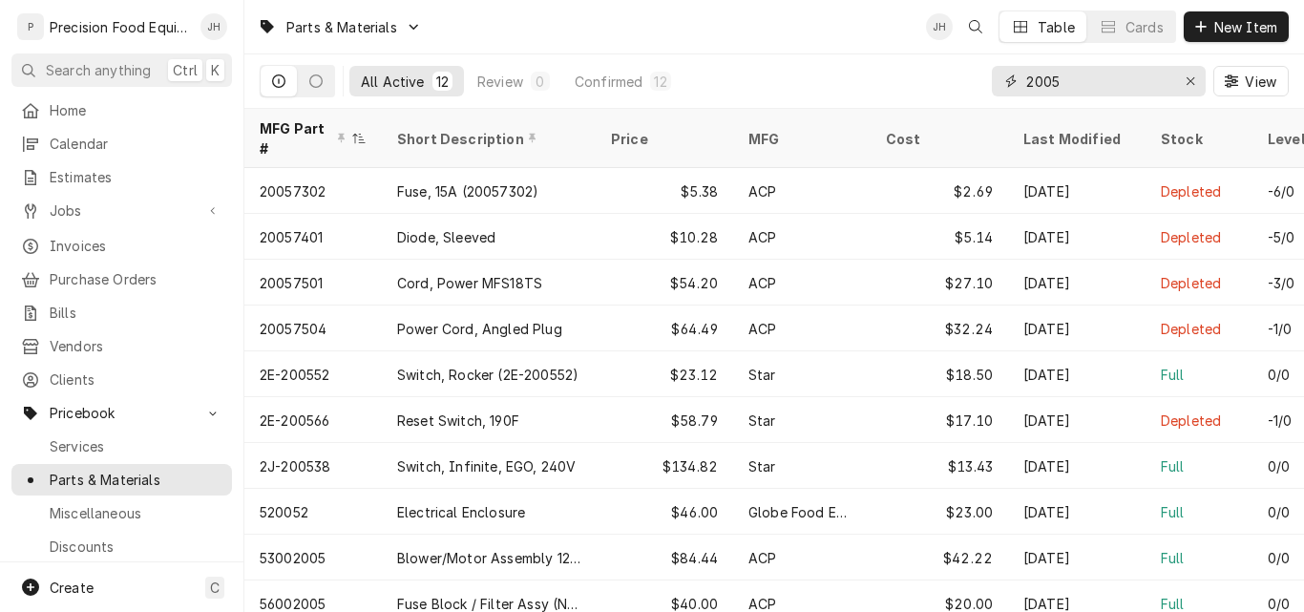
type input "2005"
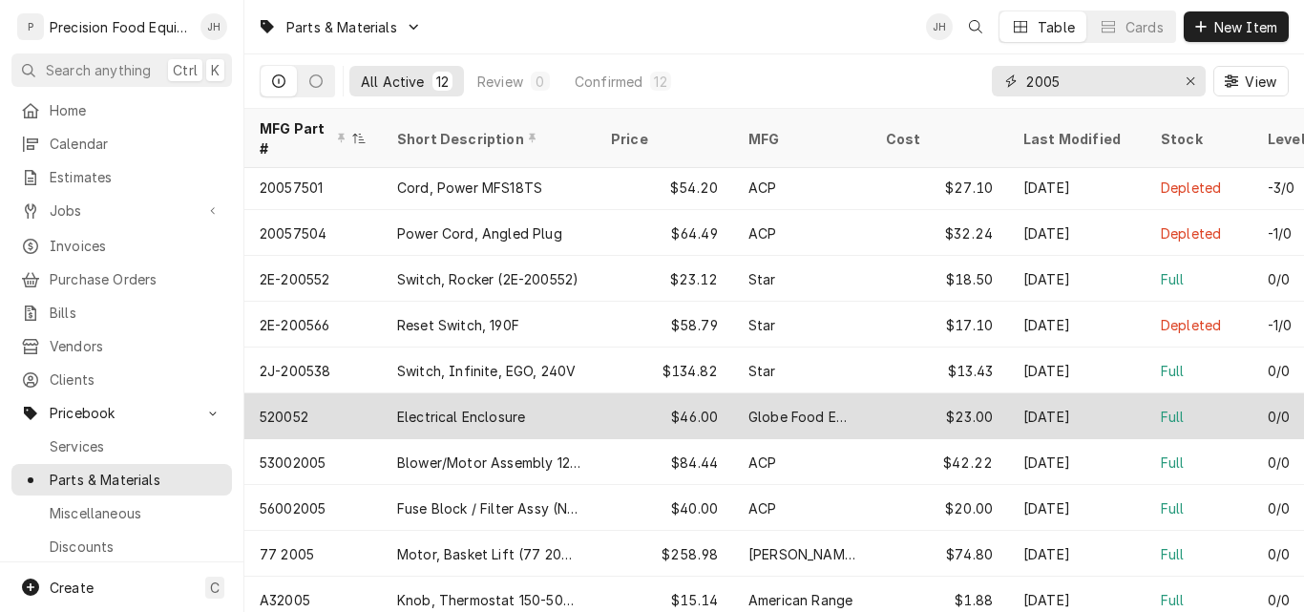
scroll to position [97, 0]
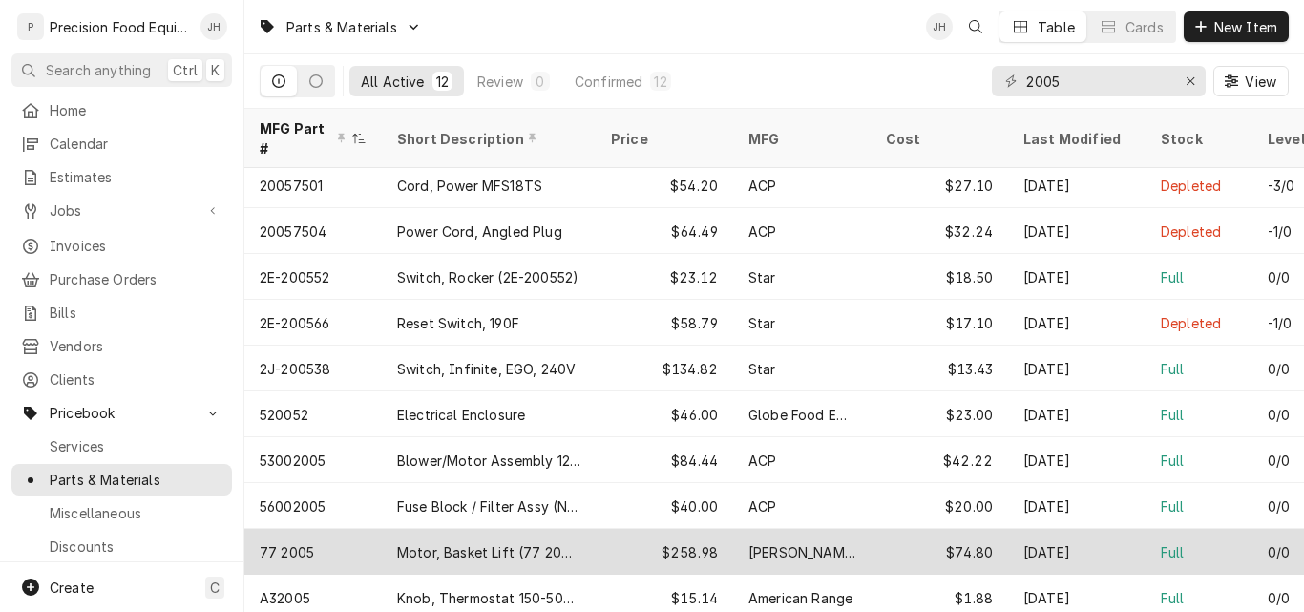
click at [853, 542] on div "Rex Engineering" at bounding box center [802, 552] width 107 height 20
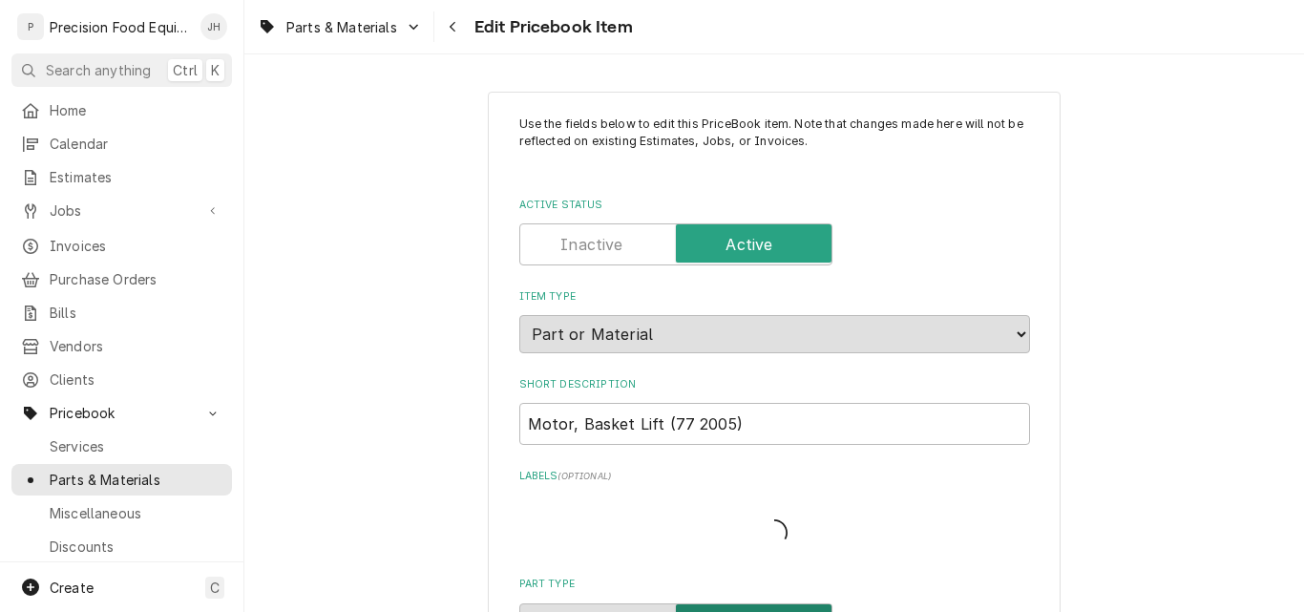
type textarea "x"
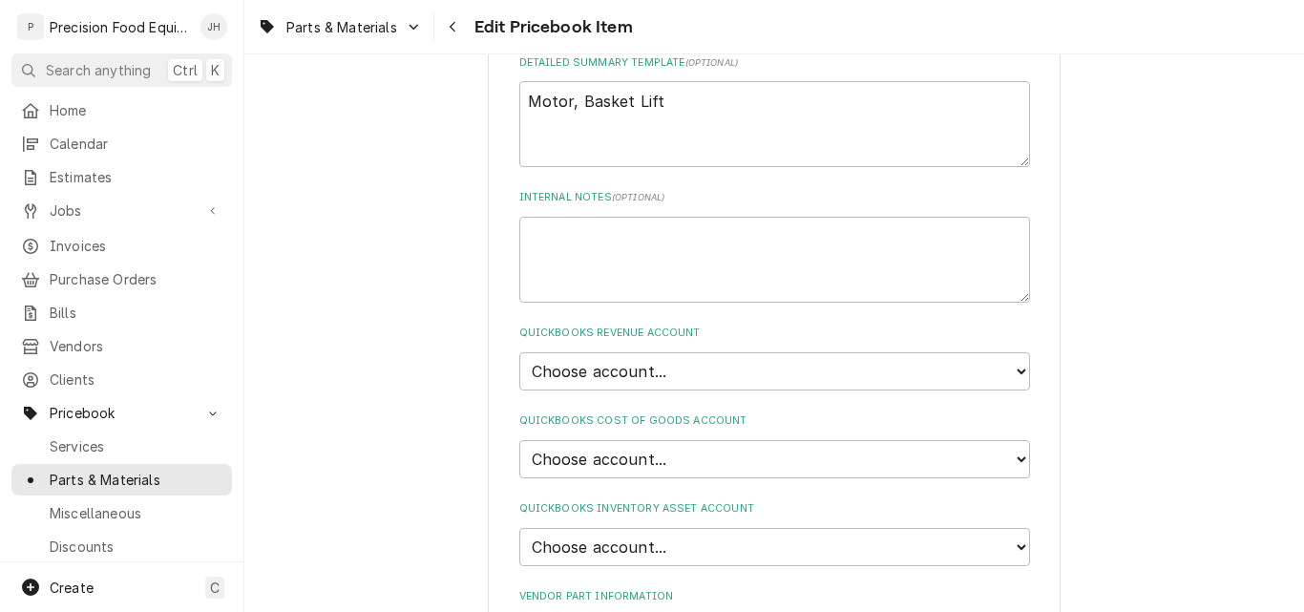
scroll to position [1146, 0]
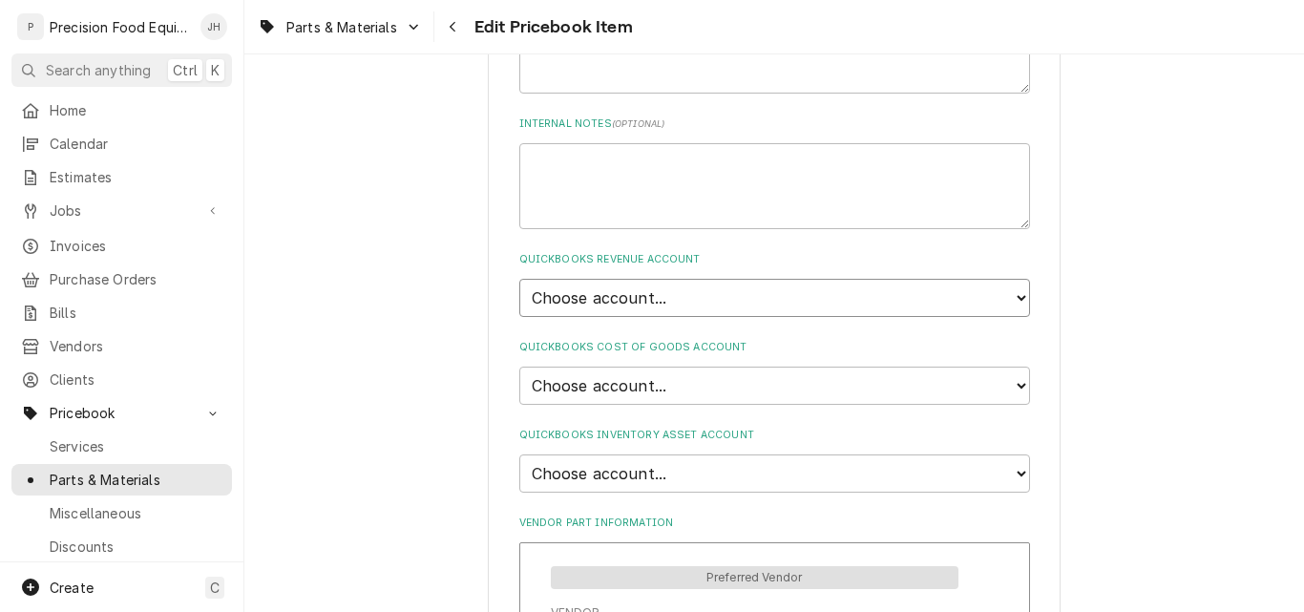
click at [770, 303] on select "Choose account... Discount Income Misc Income Non taxable issues 46600: Parts a…" at bounding box center [774, 298] width 511 height 38
select select "8000000A-1210141275"
click at [519, 279] on select "Choose account... Discount Income Misc Income Non taxable issues 46600: Parts a…" at bounding box center [774, 298] width 511 height 38
type textarea "x"
click at [706, 383] on select "Choose account... Loss Expense Loss Expense [DATE] Loss Expense [DATE] Cost of …" at bounding box center [774, 386] width 511 height 38
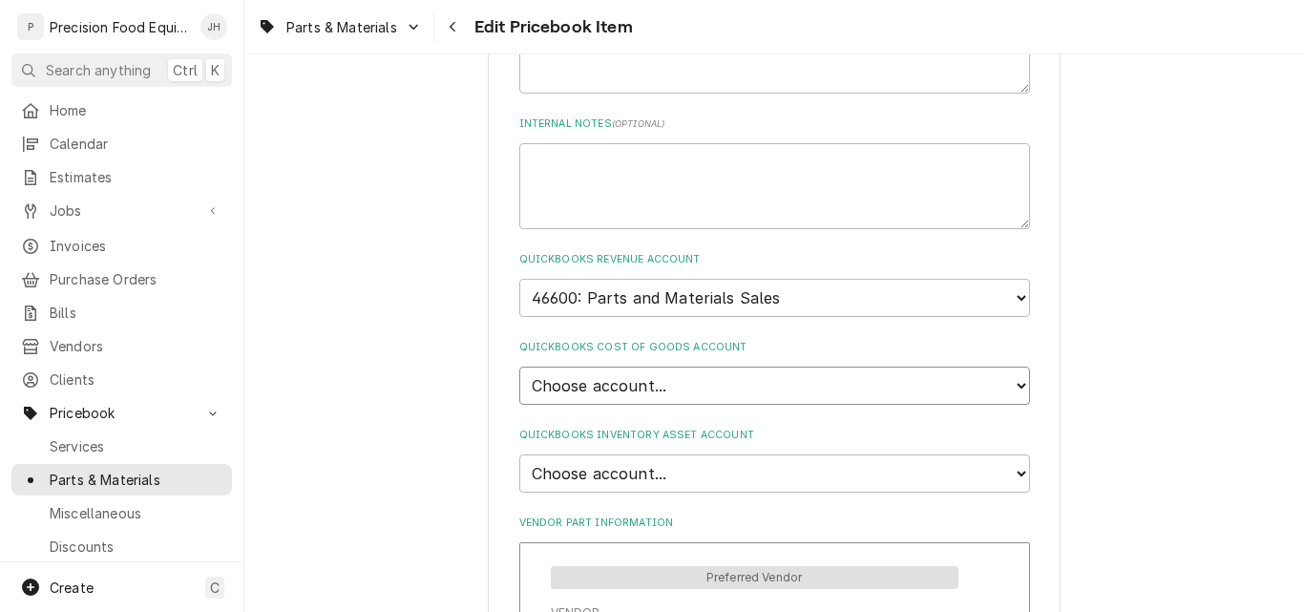
select select "80000023-1210145225"
click at [519, 367] on select "Choose account... Loss Expense Loss Expense [DATE] Loss Expense [DATE] Cost of …" at bounding box center [774, 386] width 511 height 38
type textarea "x"
click at [678, 468] on select "Choose account... Undeposited Funds Inventory Asset Payroll Asset" at bounding box center [774, 473] width 511 height 38
select select "80000022-1210145225"
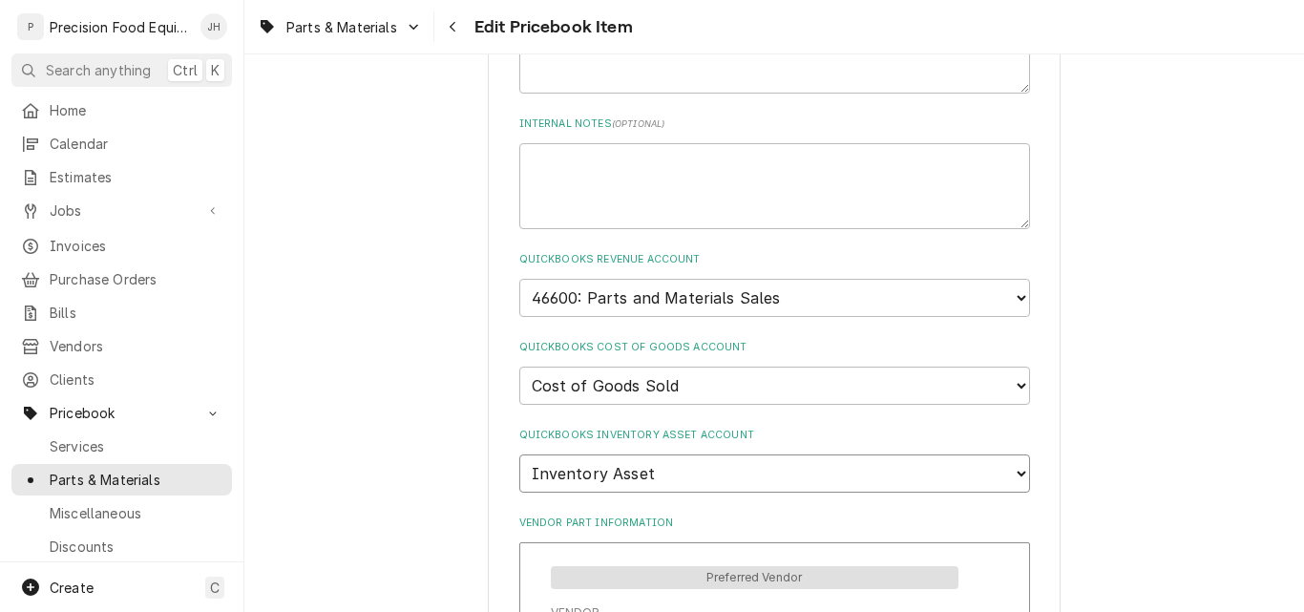
click at [519, 454] on select "Choose account... Undeposited Funds Inventory Asset Payroll Asset" at bounding box center [774, 473] width 511 height 38
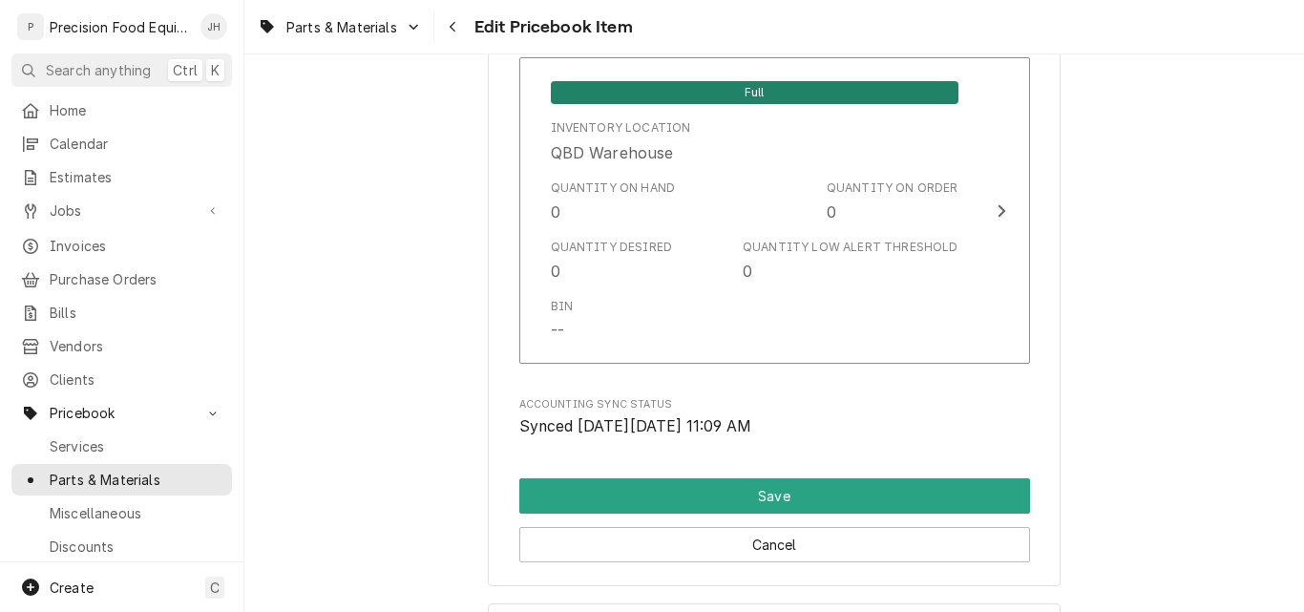
scroll to position [2005, 0]
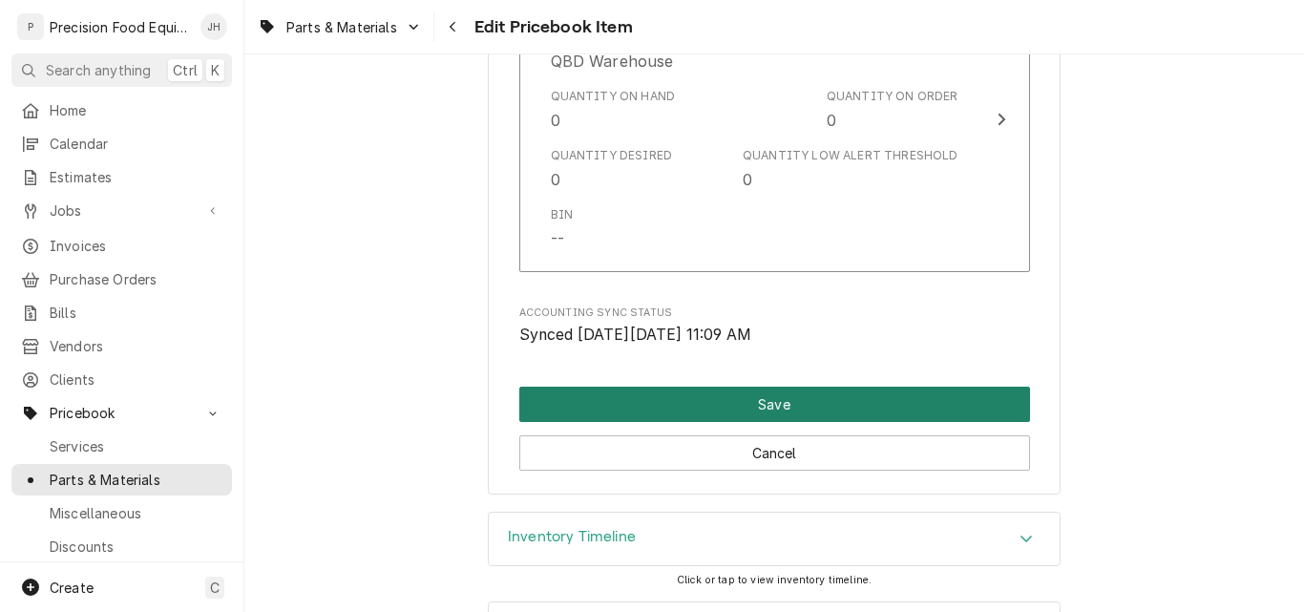
click at [798, 408] on button "Save" at bounding box center [774, 404] width 511 height 35
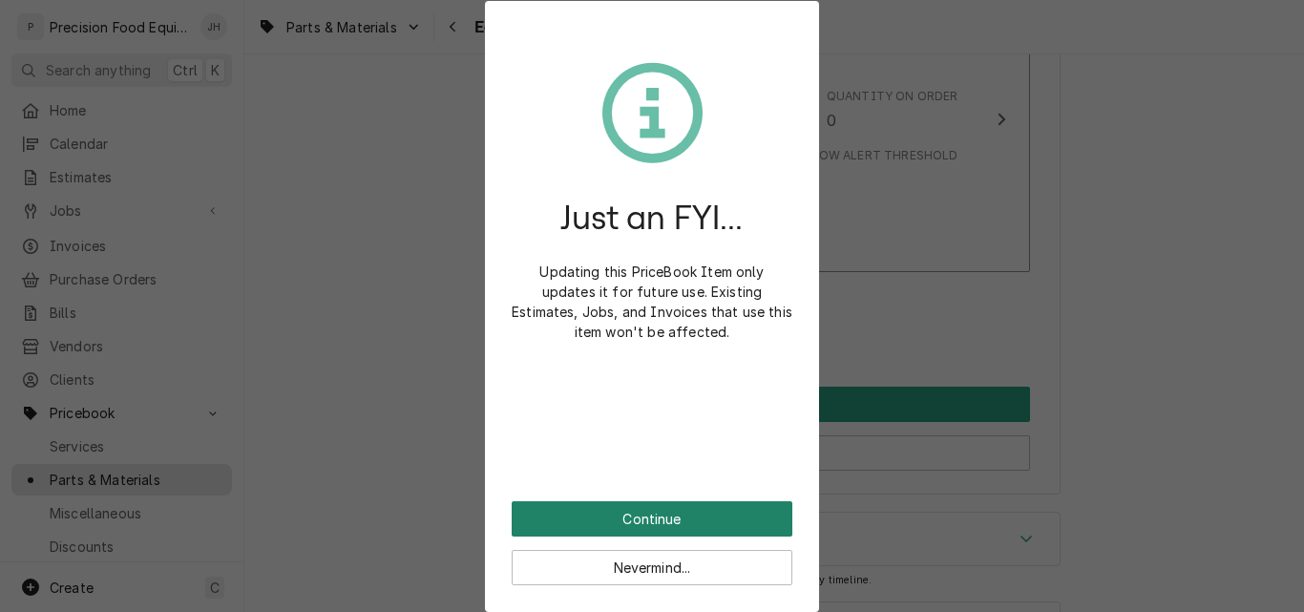
click at [674, 522] on button "Continue" at bounding box center [652, 518] width 281 height 35
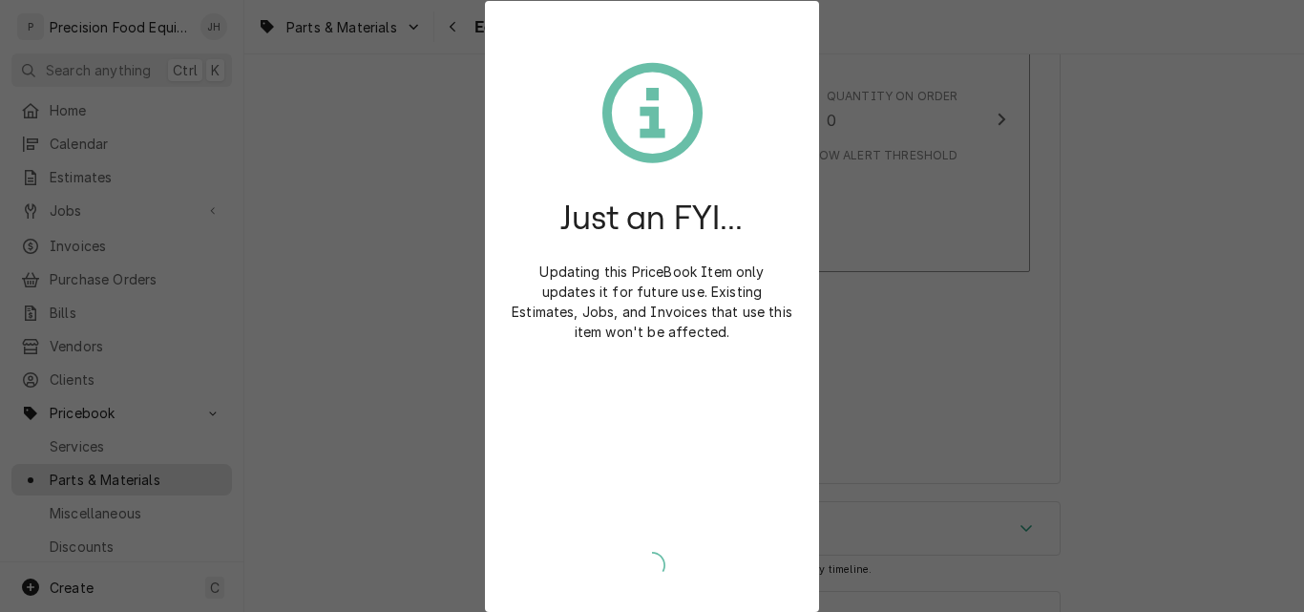
type textarea "x"
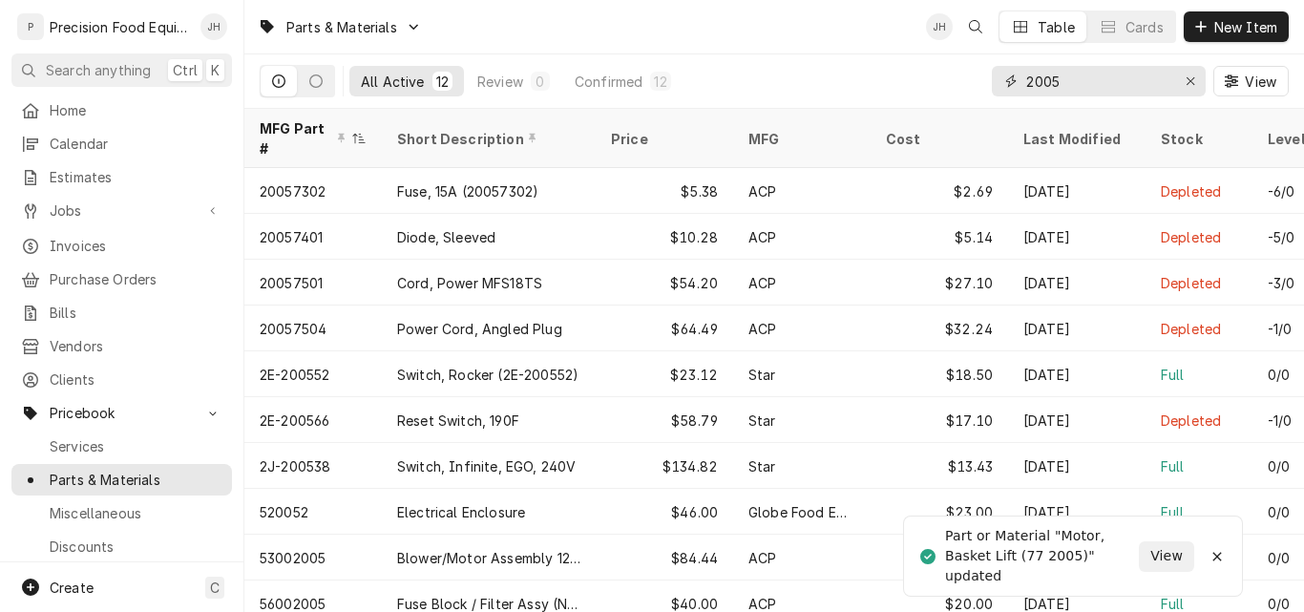
drag, startPoint x: 1072, startPoint y: 79, endPoint x: 847, endPoint y: 84, distance: 225.4
click at [847, 84] on div "All Active 12 Review 0 Confirmed 12 2005 View" at bounding box center [774, 80] width 1029 height 53
type input "2155"
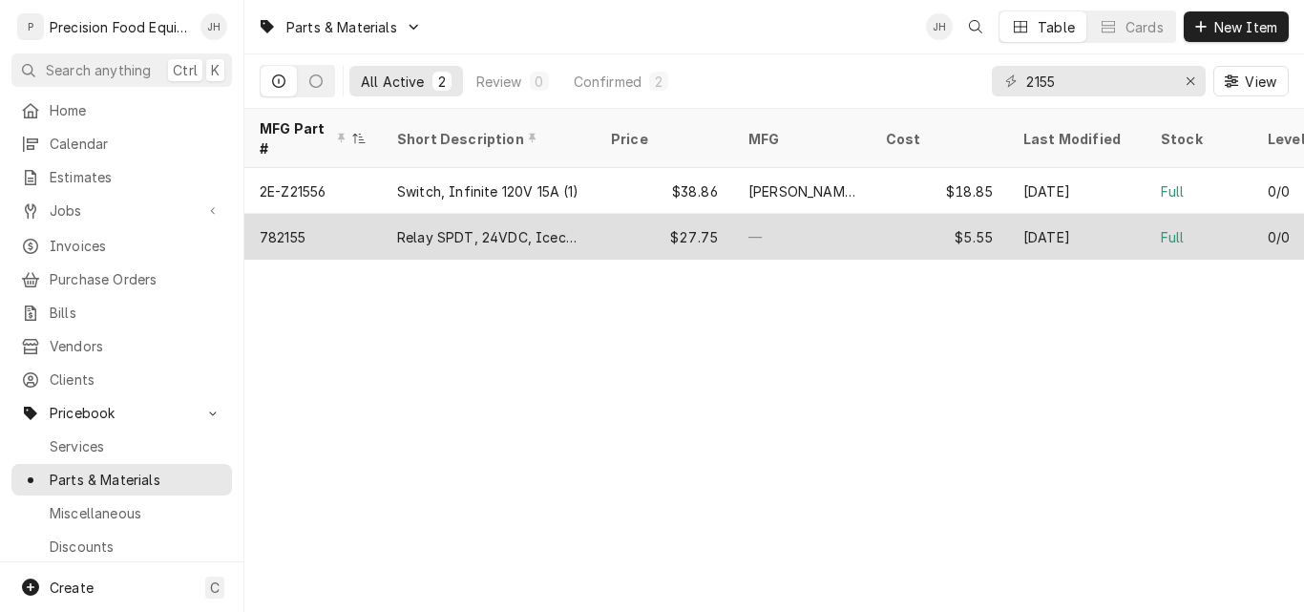
click at [605, 214] on div "$27.75" at bounding box center [664, 237] width 137 height 46
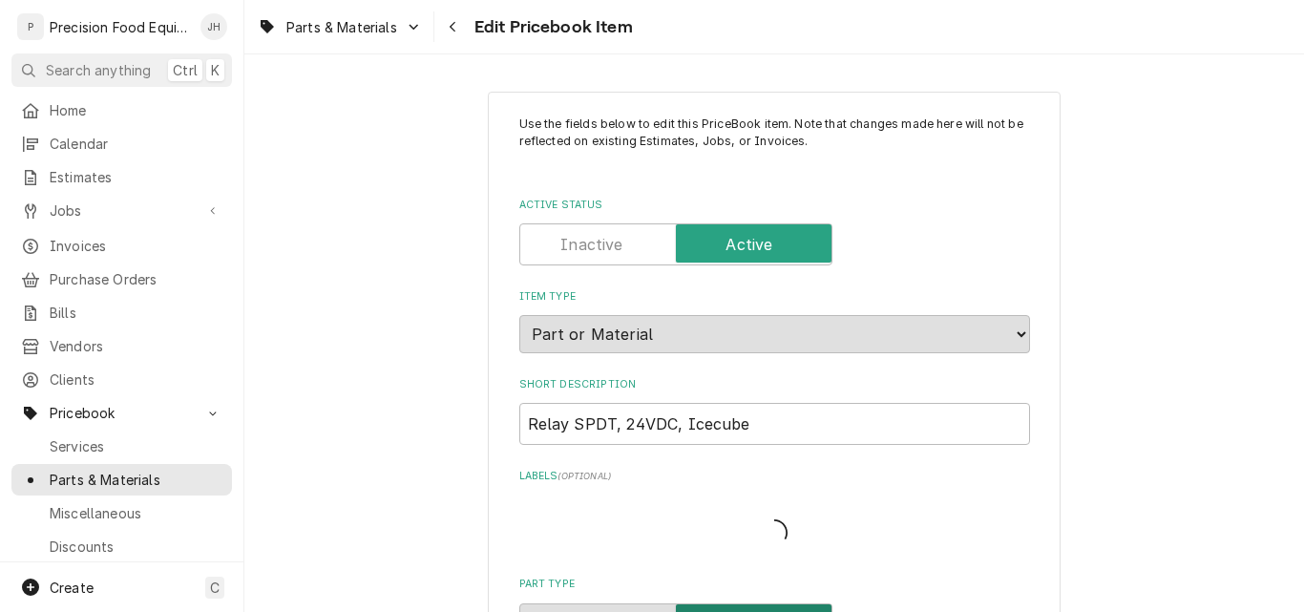
type textarea "x"
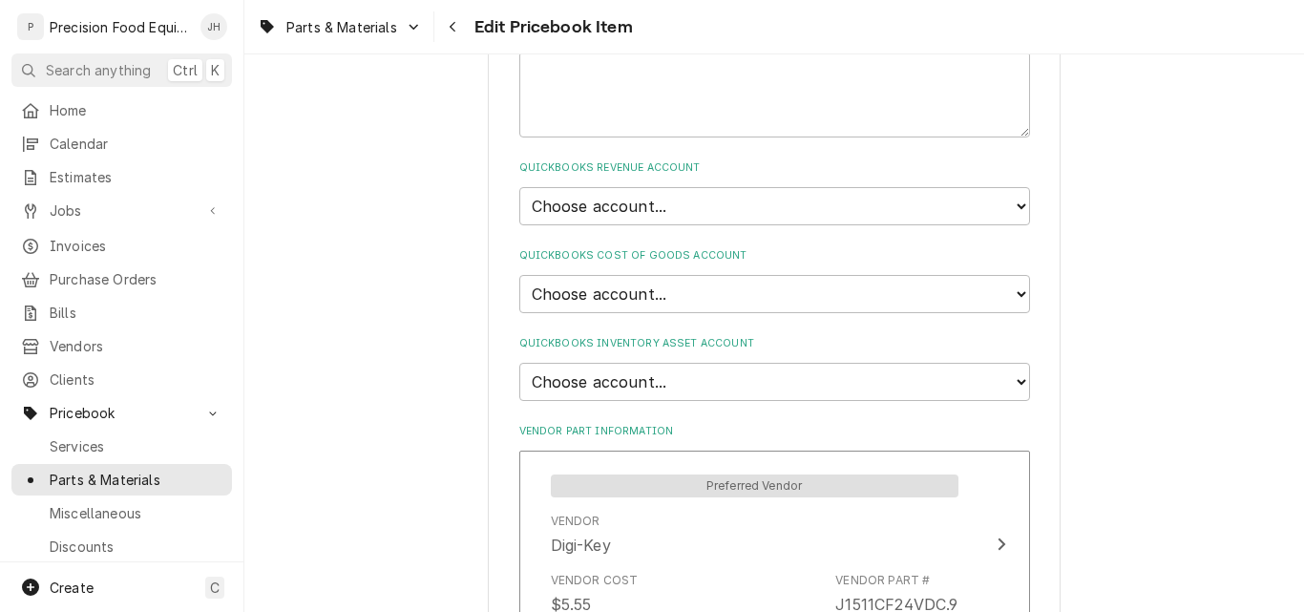
scroll to position [1241, 0]
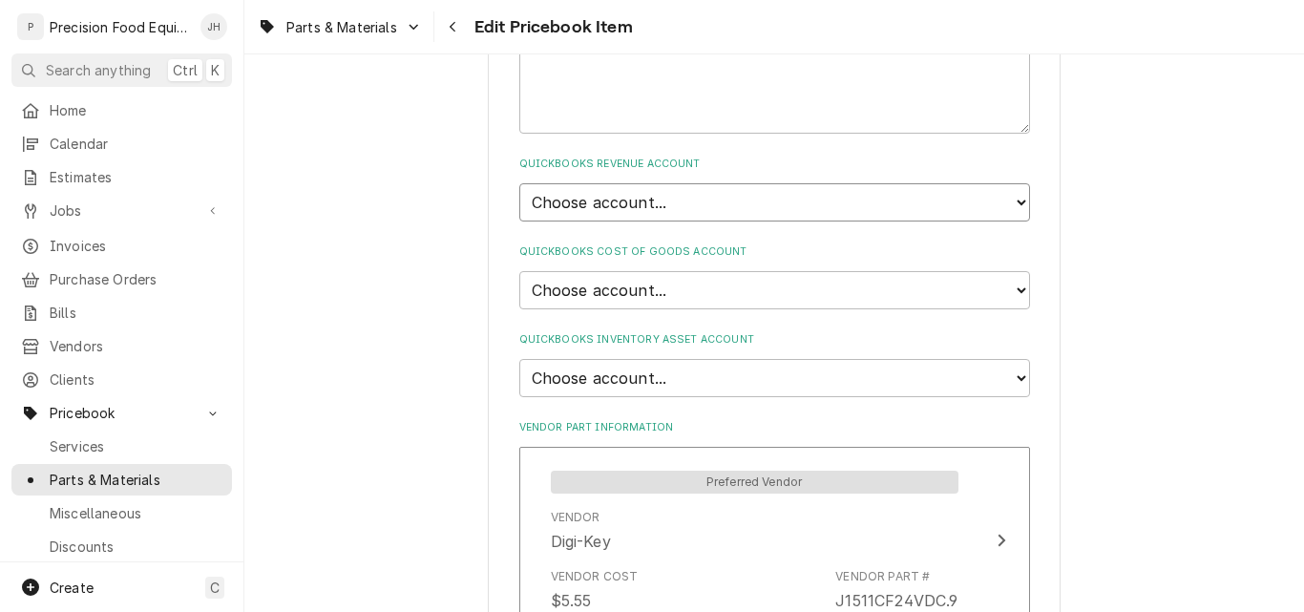
click at [696, 192] on select "Choose account... Discount Income Misc Income Non taxable issues 46600: Parts a…" at bounding box center [774, 202] width 511 height 38
select select "8000000A-1210141275"
click at [519, 183] on select "Choose account... Discount Income Misc Income Non taxable issues 46600: Parts a…" at bounding box center [774, 202] width 511 height 38
type textarea "x"
click at [686, 285] on select "Choose account... Loss Expense Loss Expense 11/3/2014 Loss Expense 11/4/2014 Co…" at bounding box center [774, 290] width 511 height 38
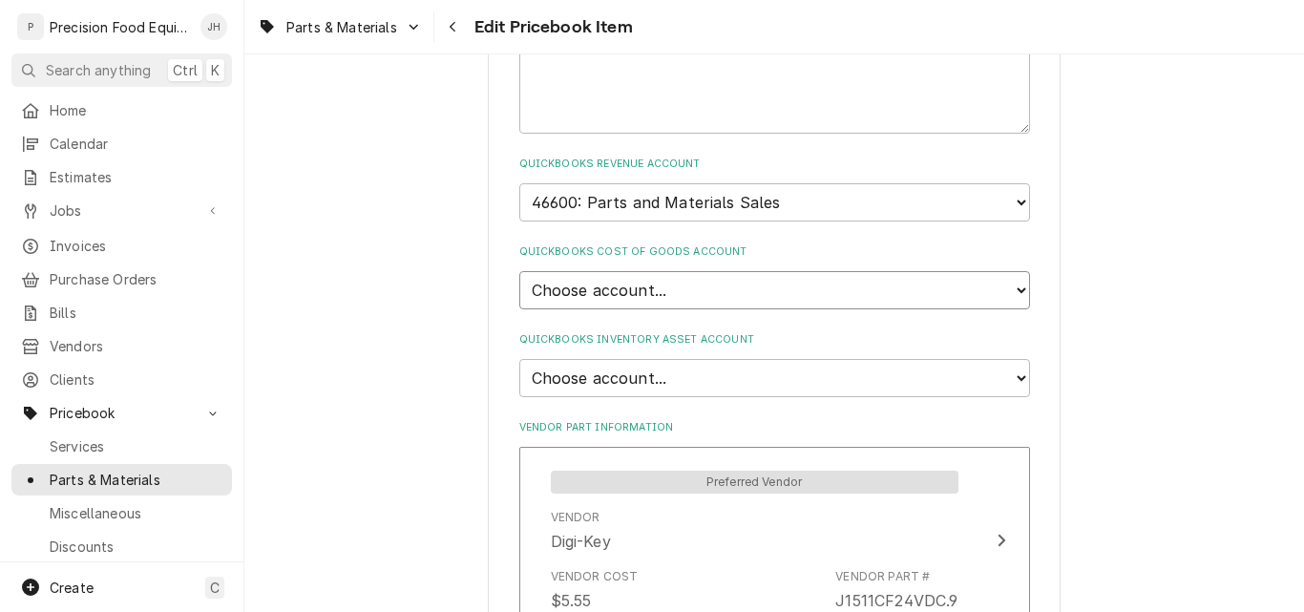
select select "80000023-1210145225"
click at [519, 271] on select "Choose account... Loss Expense Loss Expense 11/3/2014 Loss Expense 11/4/2014 Co…" at bounding box center [774, 290] width 511 height 38
type textarea "x"
click at [685, 370] on select "Choose account... Undeposited Funds Inventory Asset Payroll Asset" at bounding box center [774, 378] width 511 height 38
select select "80000022-1210145225"
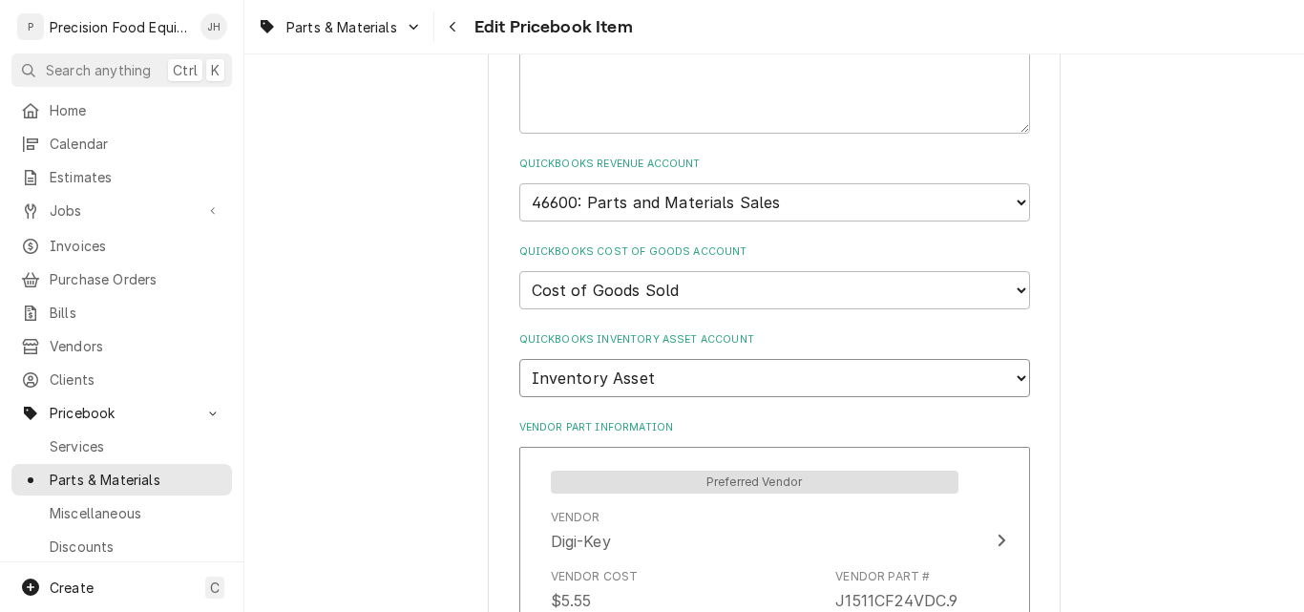
click at [519, 359] on select "Choose account... Undeposited Funds Inventory Asset Payroll Asset" at bounding box center [774, 378] width 511 height 38
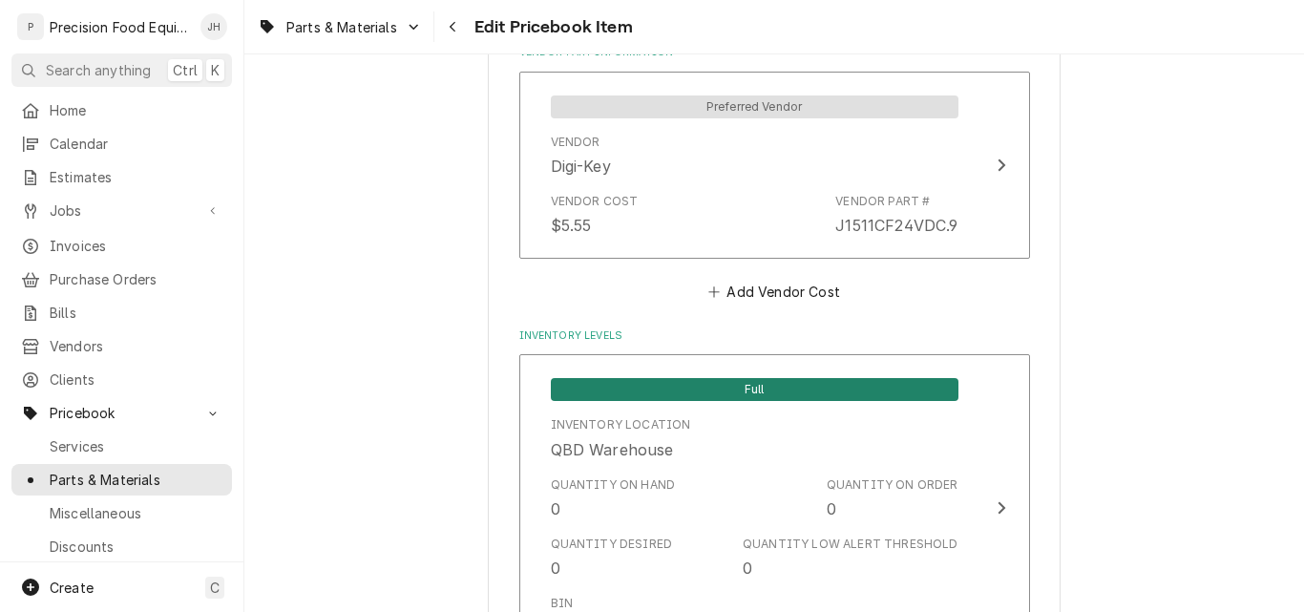
scroll to position [1623, 0]
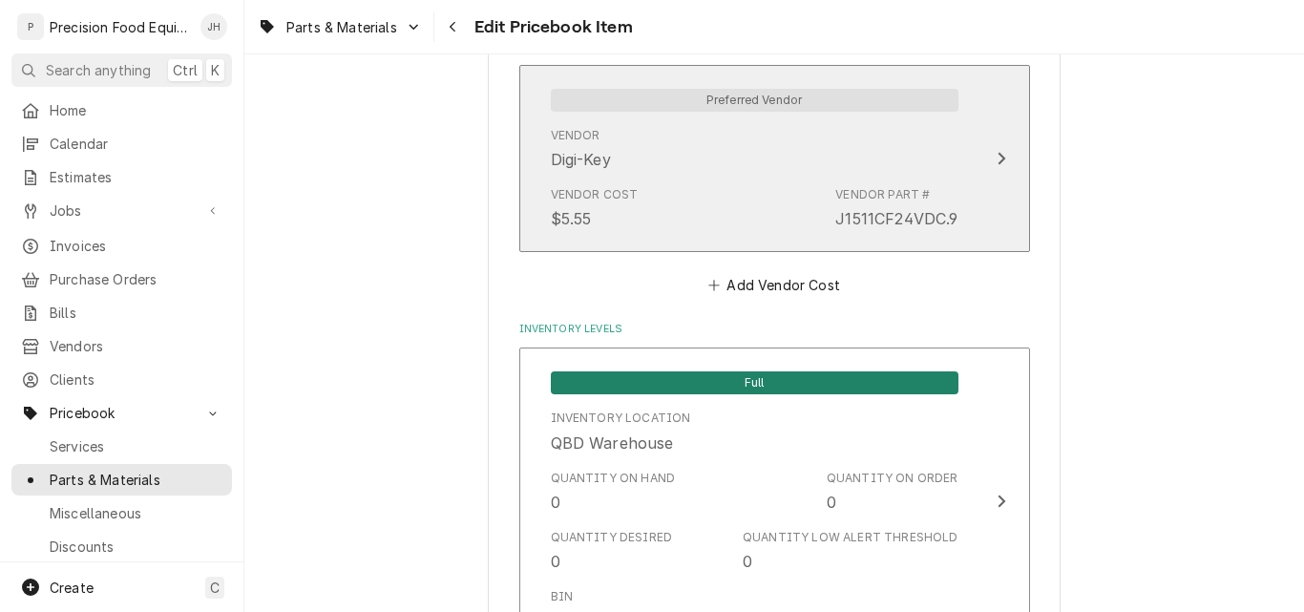
click at [823, 151] on div "Vendor Digi-Key" at bounding box center [755, 148] width 408 height 59
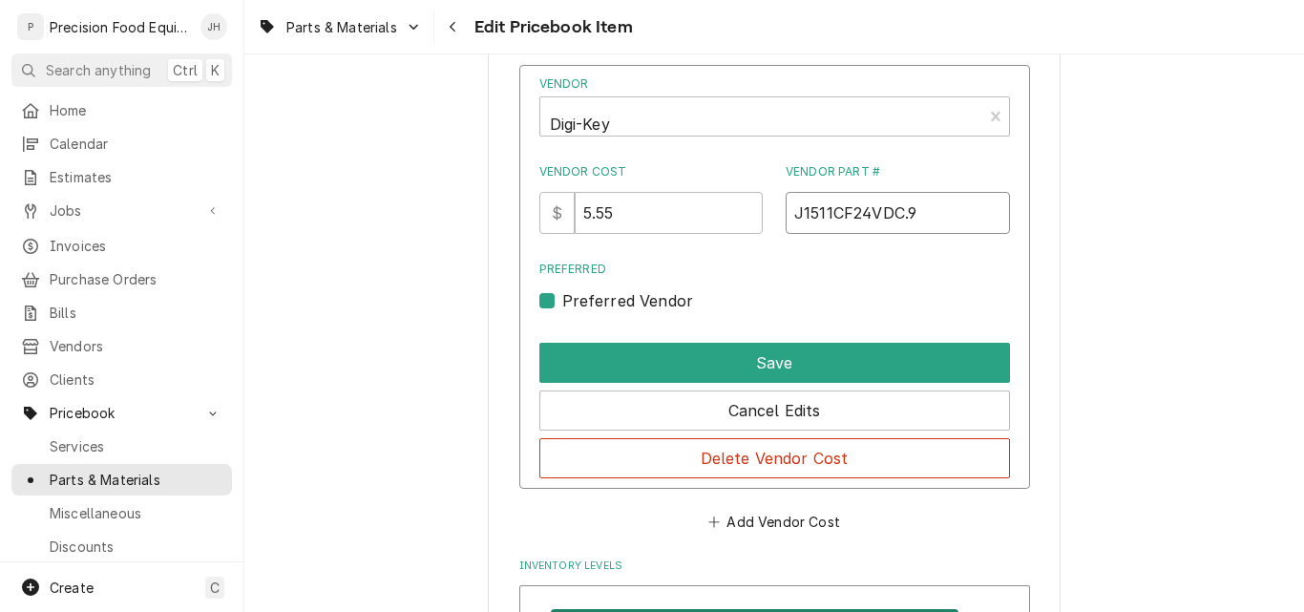
drag, startPoint x: 915, startPoint y: 214, endPoint x: 764, endPoint y: 218, distance: 150.9
click at [764, 218] on div "Vendor Cost $ 5.55 Vendor Part # J1511CF24VDC.9" at bounding box center [774, 198] width 471 height 71
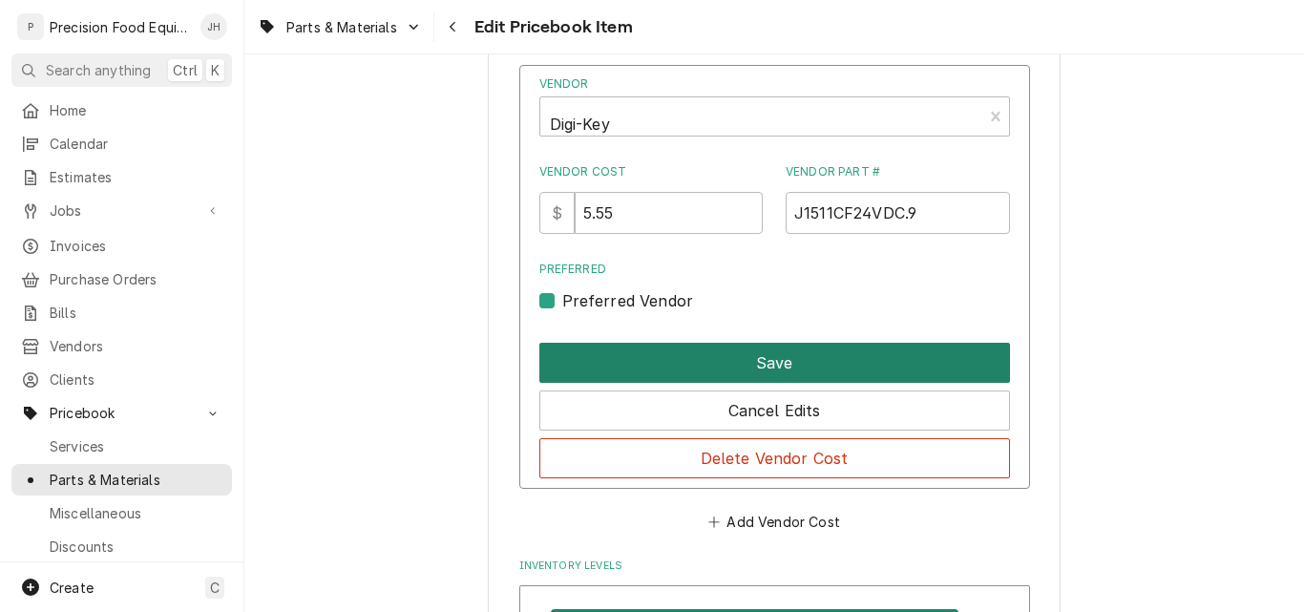
click at [845, 359] on button "Save" at bounding box center [774, 363] width 471 height 40
type textarea "x"
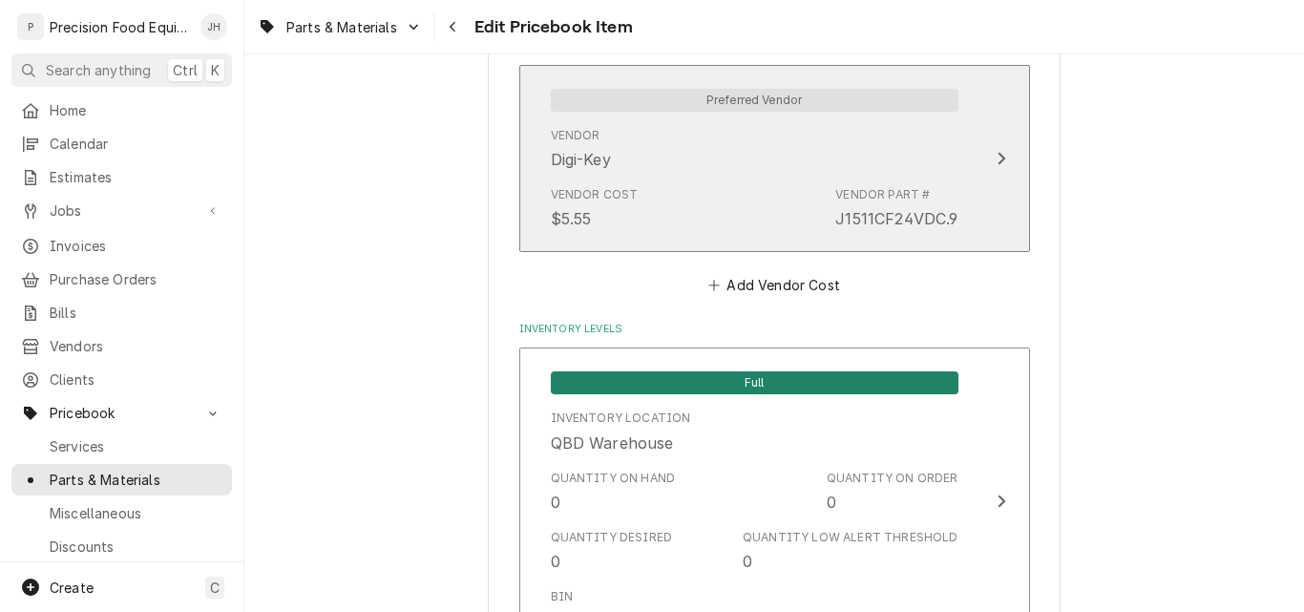
click at [702, 181] on div "Vendor Cost $5.55 Vendor Part # J1511CF24VDC.9" at bounding box center [755, 208] width 408 height 59
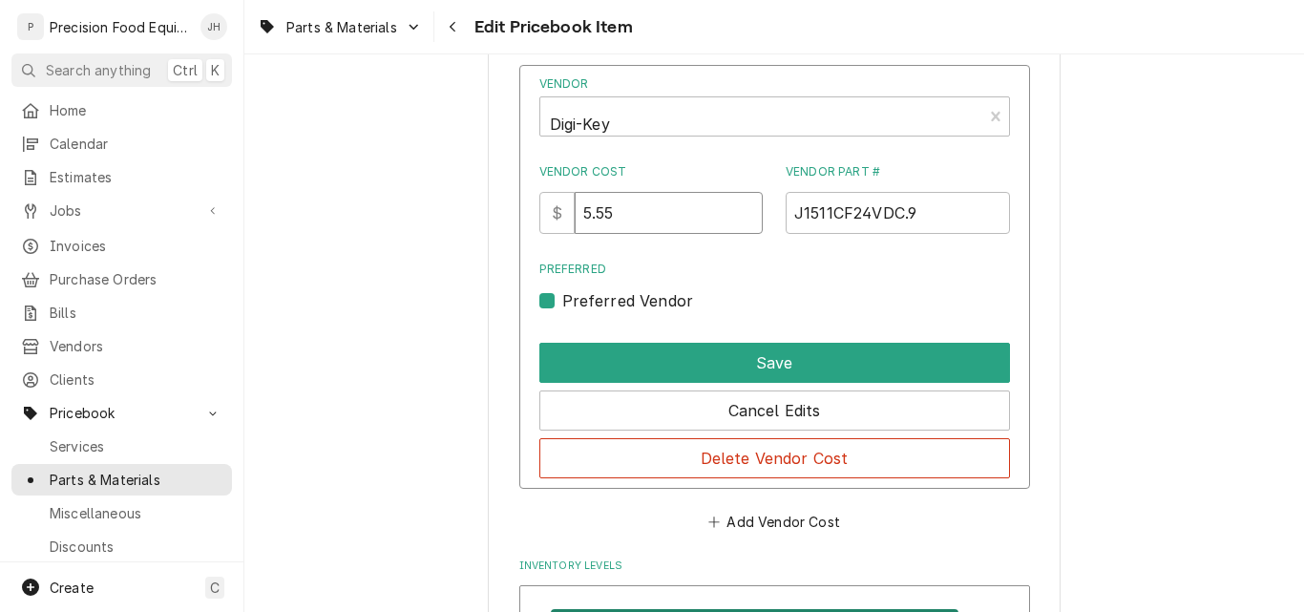
drag, startPoint x: 644, startPoint y: 214, endPoint x: 493, endPoint y: 219, distance: 151.9
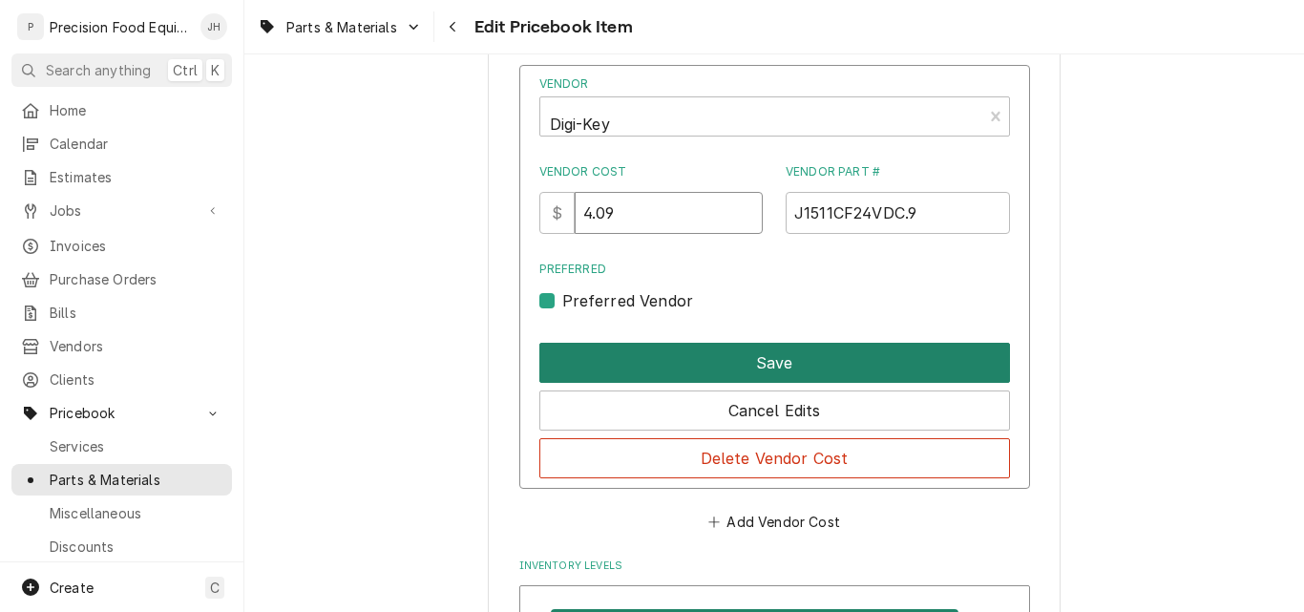
type input "4.09"
click at [714, 352] on button "Save" at bounding box center [774, 363] width 471 height 40
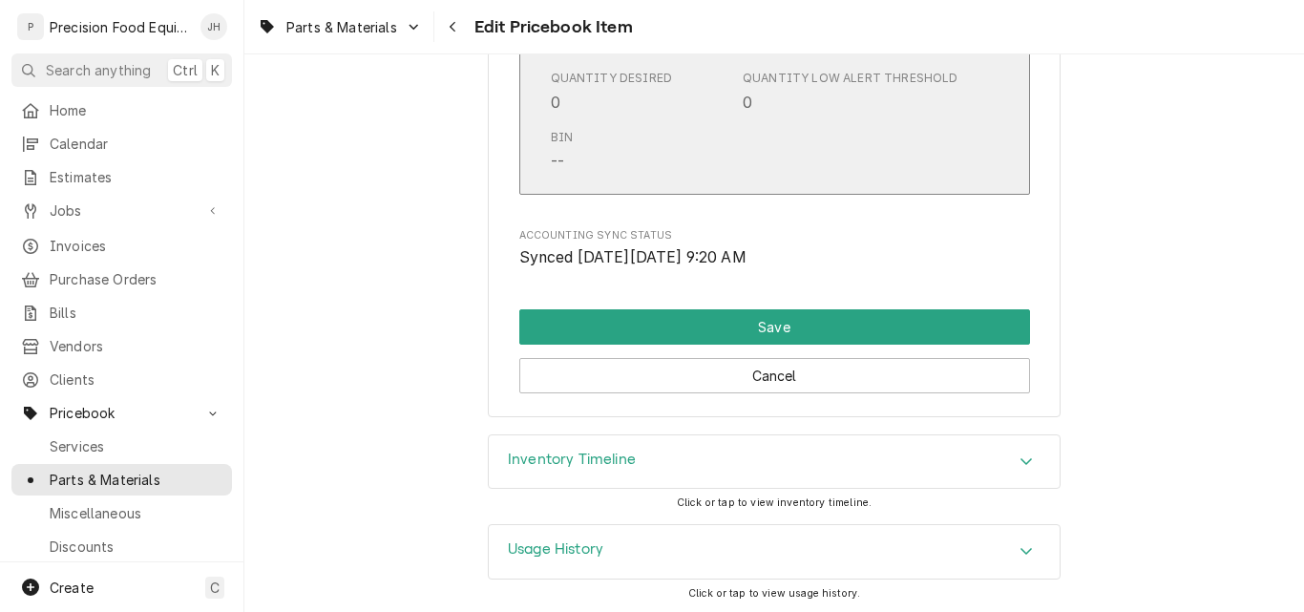
scroll to position [2084, 0]
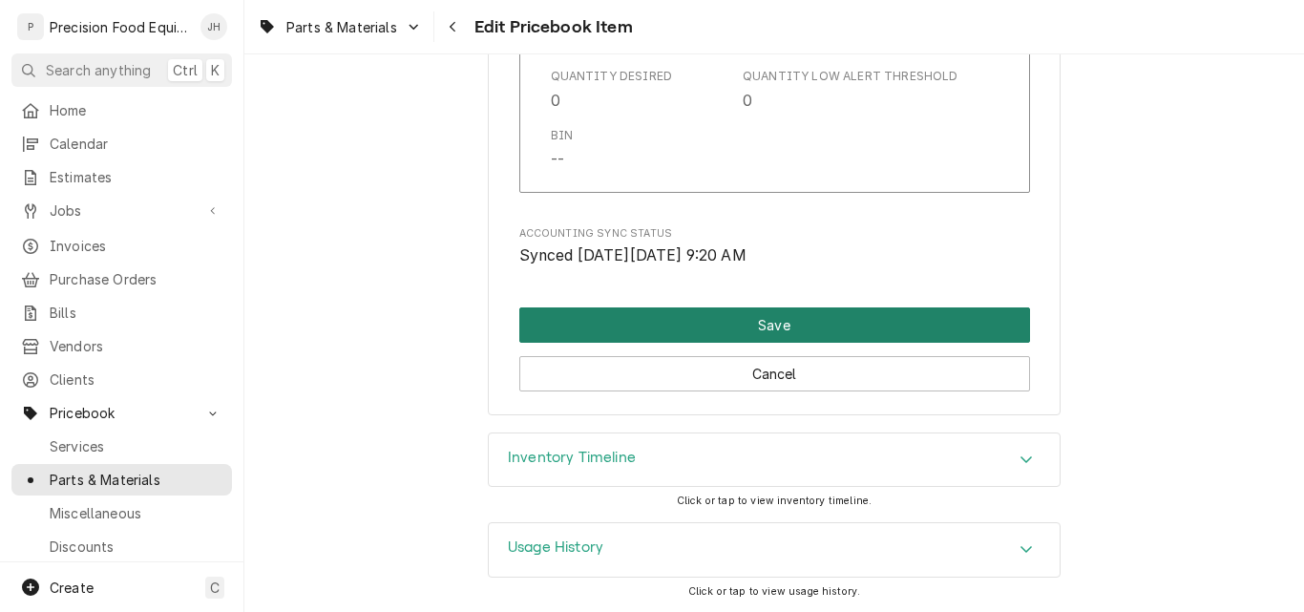
click at [781, 326] on button "Save" at bounding box center [774, 324] width 511 height 35
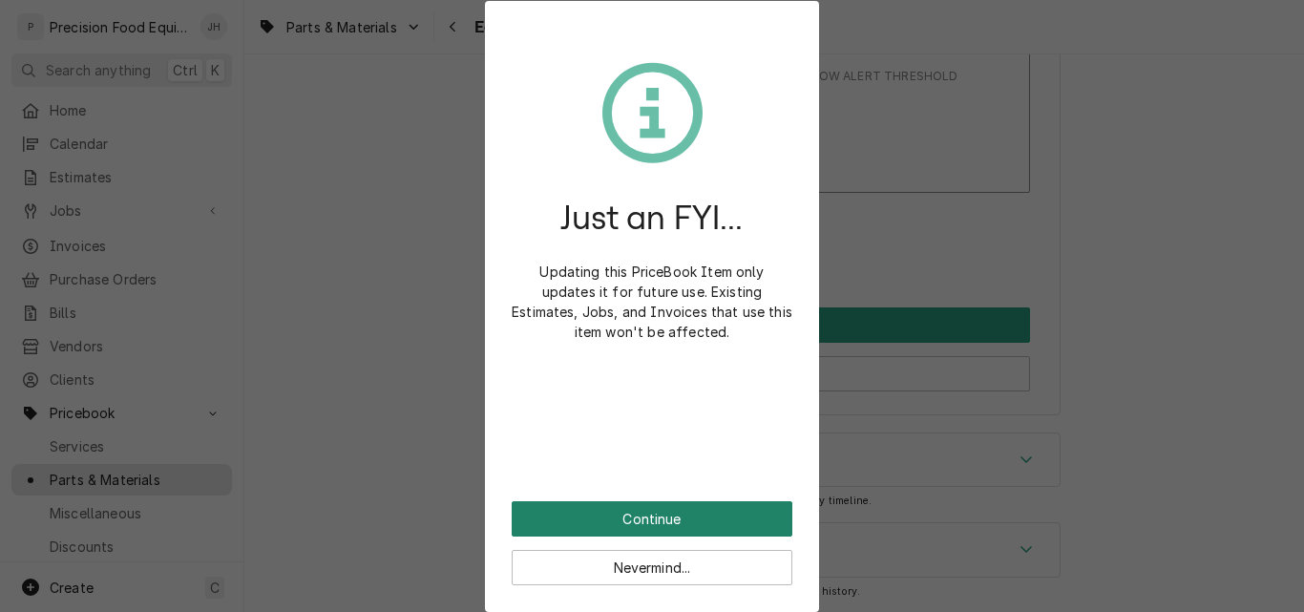
click at [697, 517] on button "Continue" at bounding box center [652, 518] width 281 height 35
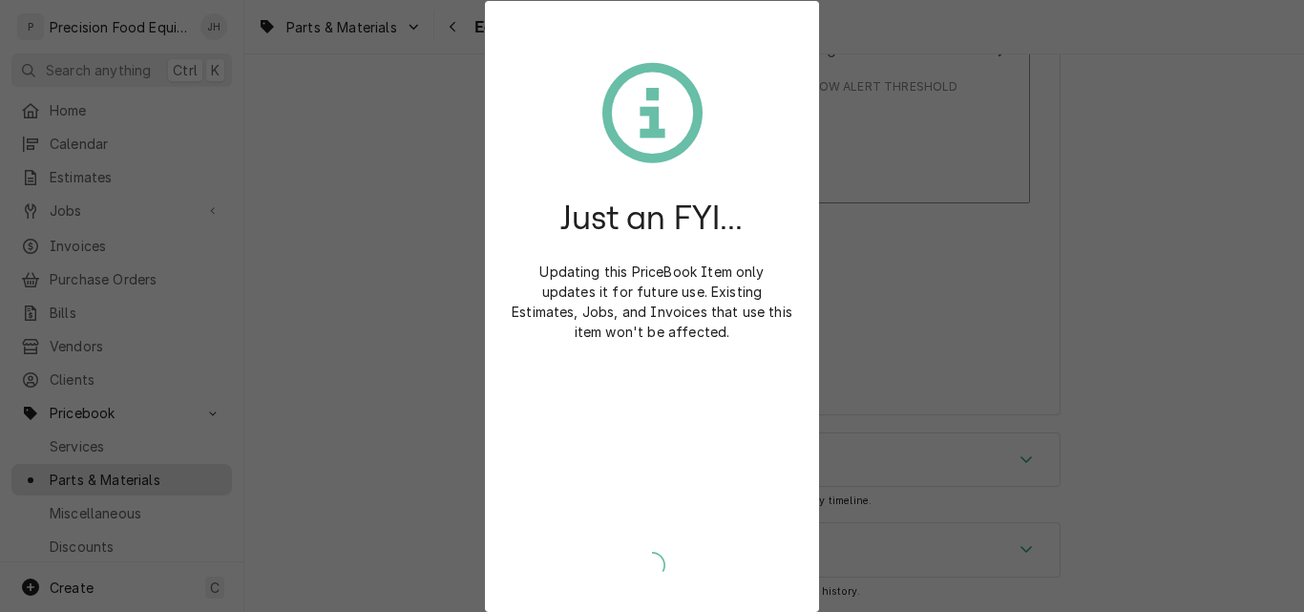
scroll to position [2074, 0]
type textarea "x"
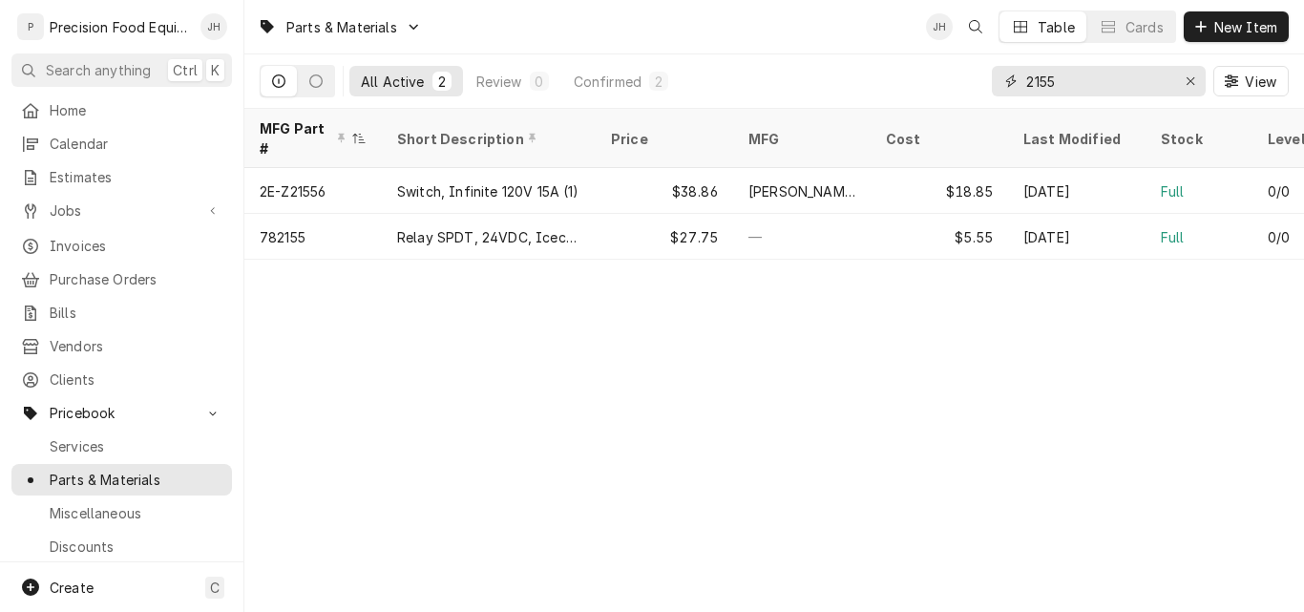
drag, startPoint x: 1086, startPoint y: 81, endPoint x: 762, endPoint y: 72, distance: 323.8
click at [768, 72] on div "All Active 2 Review 0 Confirmed 2 2155 View" at bounding box center [774, 80] width 1029 height 53
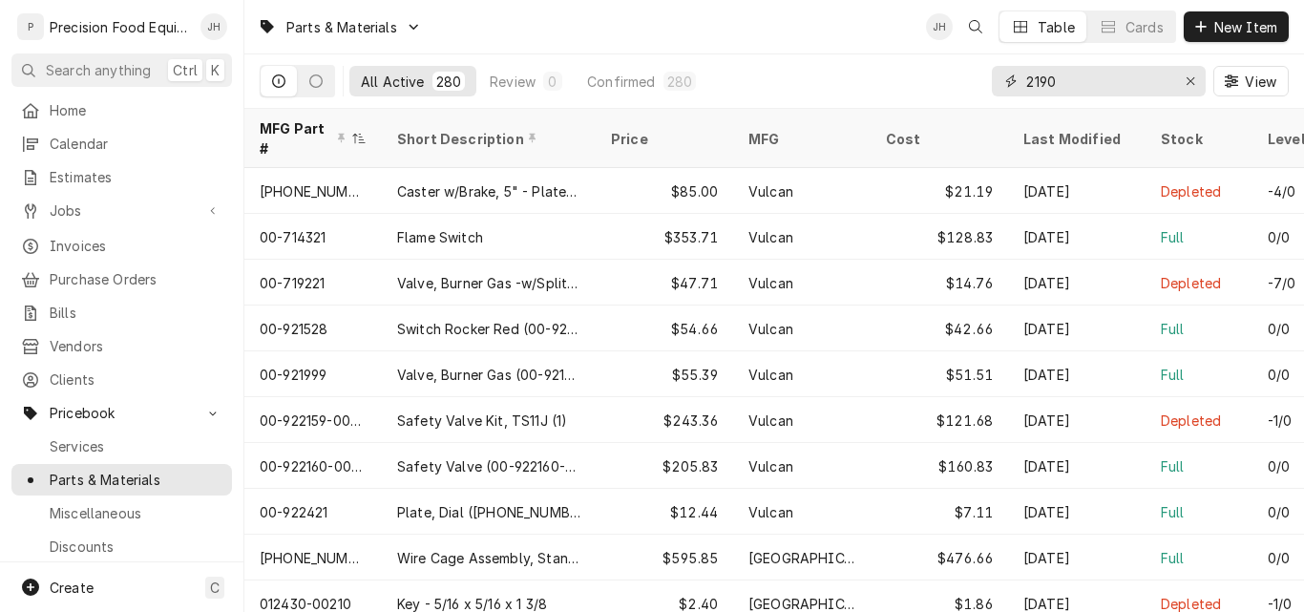
type input "2190"
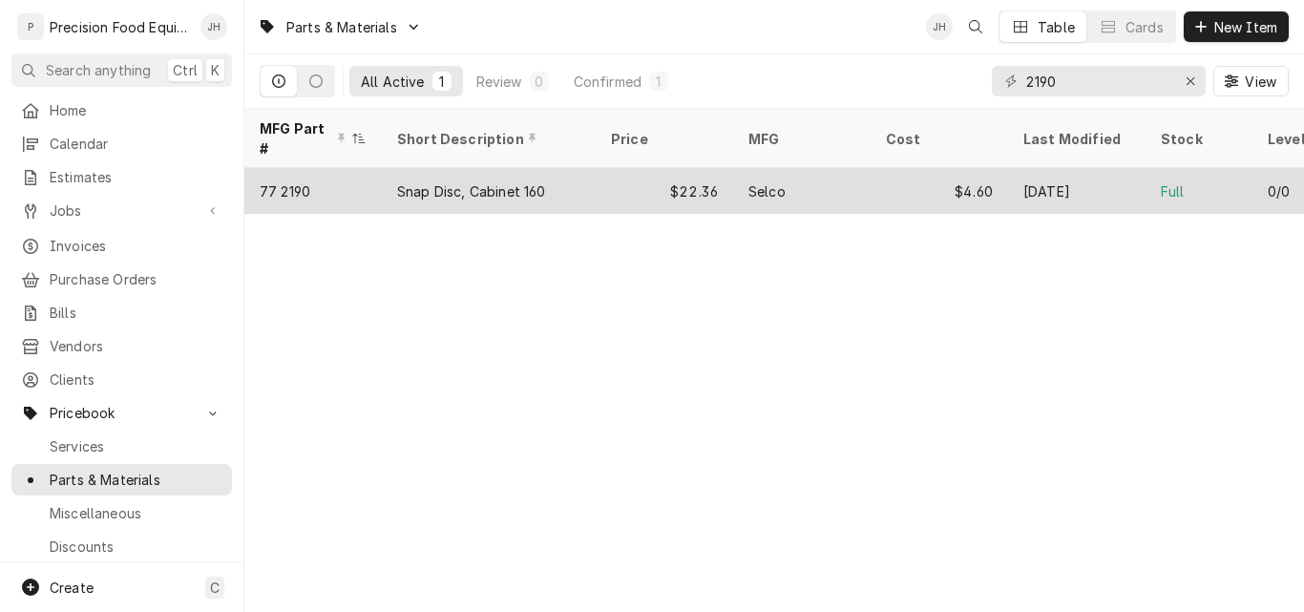
click at [558, 173] on div "Snap Disc, Cabinet 160" at bounding box center [489, 191] width 214 height 46
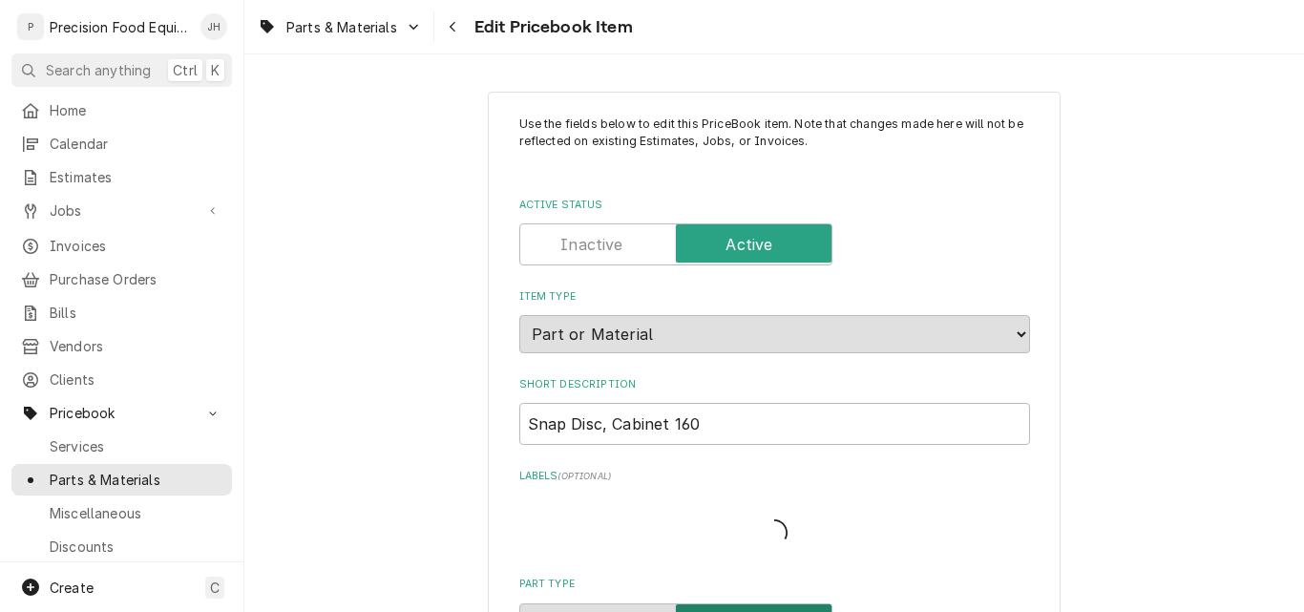
type textarea "x"
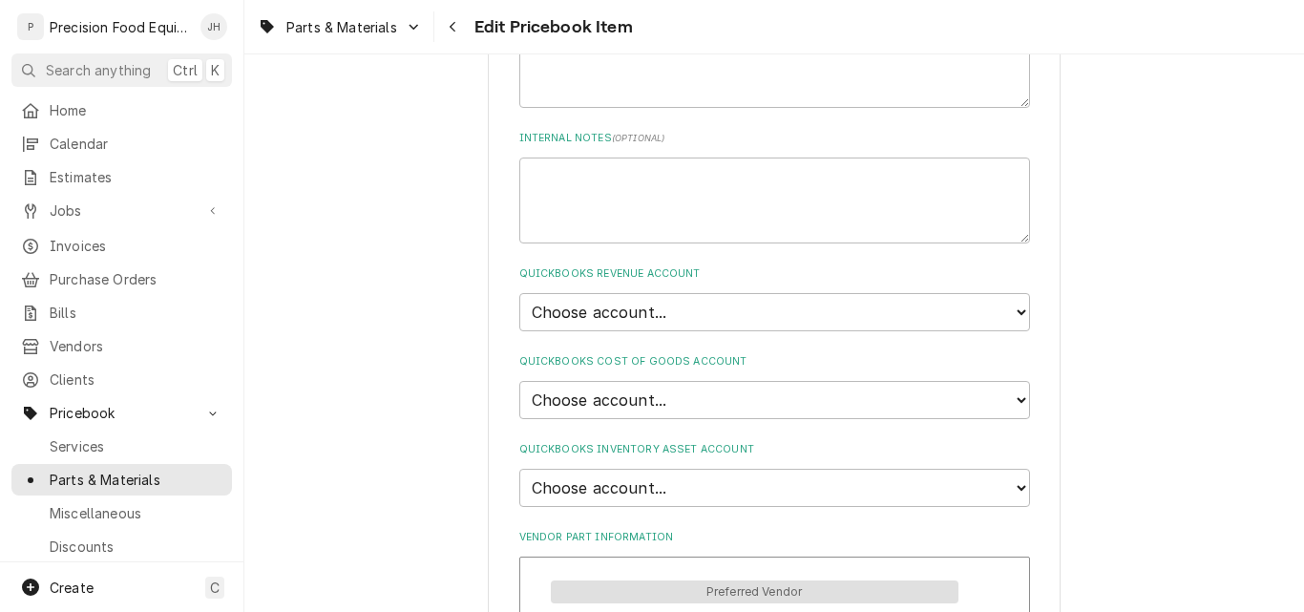
scroll to position [1146, 0]
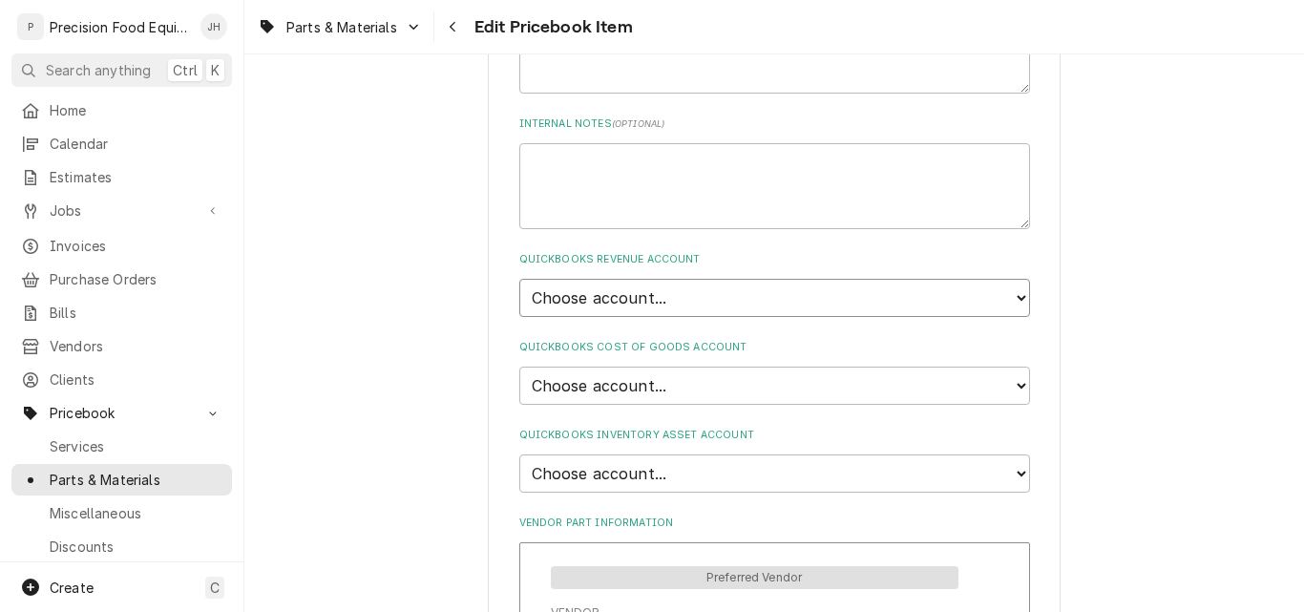
click at [1012, 296] on select "Choose account... Discount Income Misc Income Non taxable issues 46600: Parts a…" at bounding box center [774, 298] width 511 height 38
select select "8000000A-1210141275"
click at [519, 279] on select "Choose account... Discount Income Misc Income Non taxable issues 46600: Parts a…" at bounding box center [774, 298] width 511 height 38
type textarea "x"
click at [879, 393] on select "Choose account... Loss Expense Loss Expense 11/3/2014 Loss Expense 11/4/2014 Co…" at bounding box center [774, 386] width 511 height 38
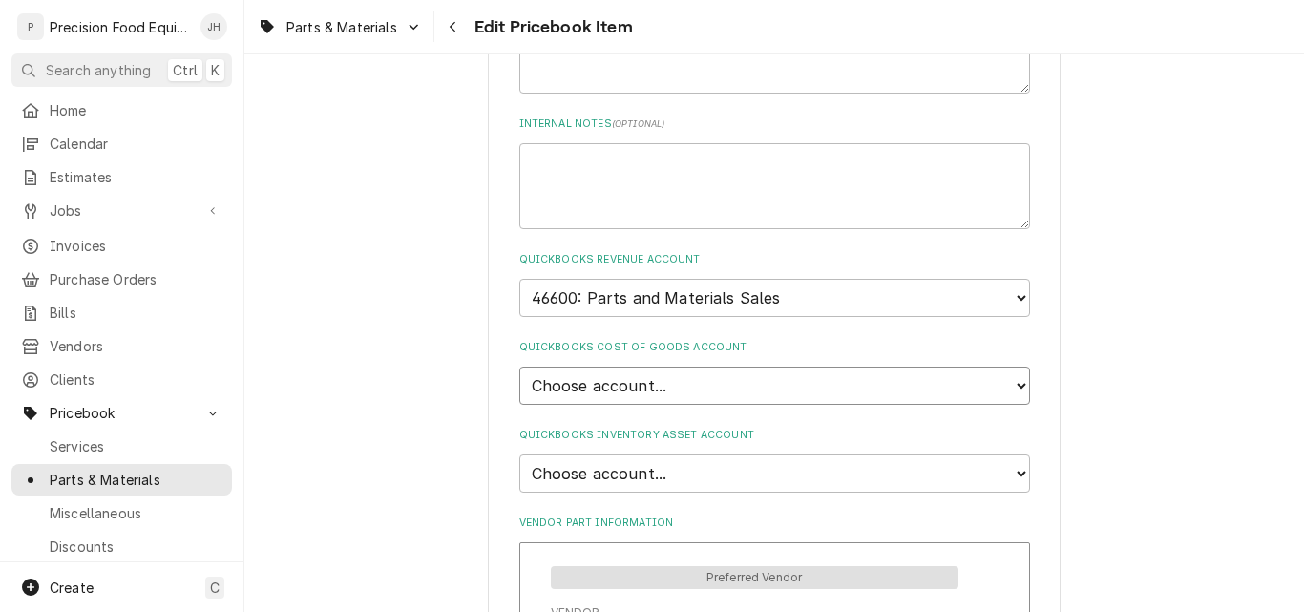
select select "80000023-1210145225"
click at [519, 367] on select "Choose account... Loss Expense Loss Expense 11/3/2014 Loss Expense 11/4/2014 Co…" at bounding box center [774, 386] width 511 height 38
type textarea "x"
click at [754, 477] on select "Choose account... Undeposited Funds Inventory Asset Payroll Asset" at bounding box center [774, 473] width 511 height 38
select select "80000022-1210145225"
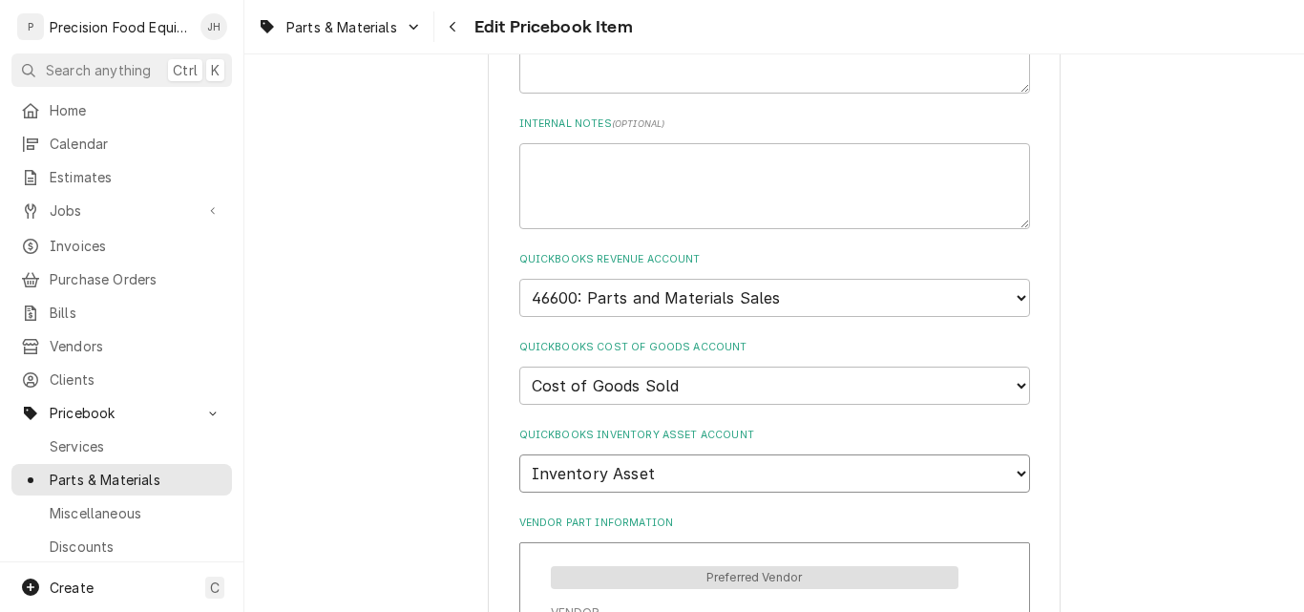
click at [519, 454] on select "Choose account... Undeposited Funds Inventory Asset Payroll Asset" at bounding box center [774, 473] width 511 height 38
type textarea "x"
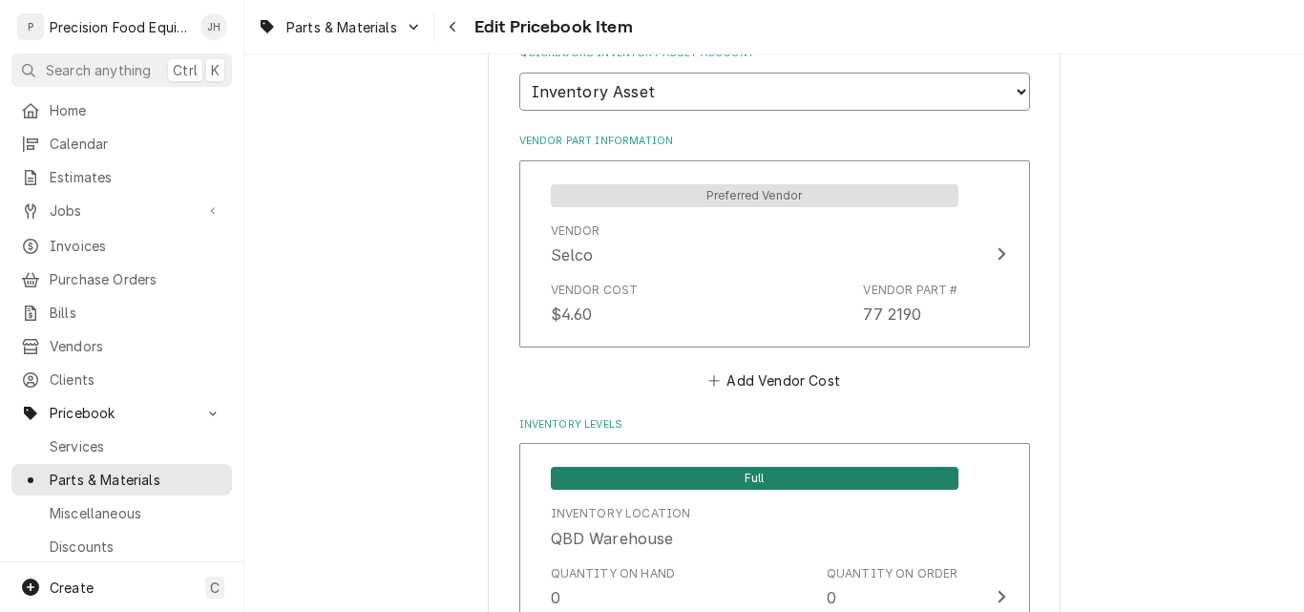
scroll to position [1337, 0]
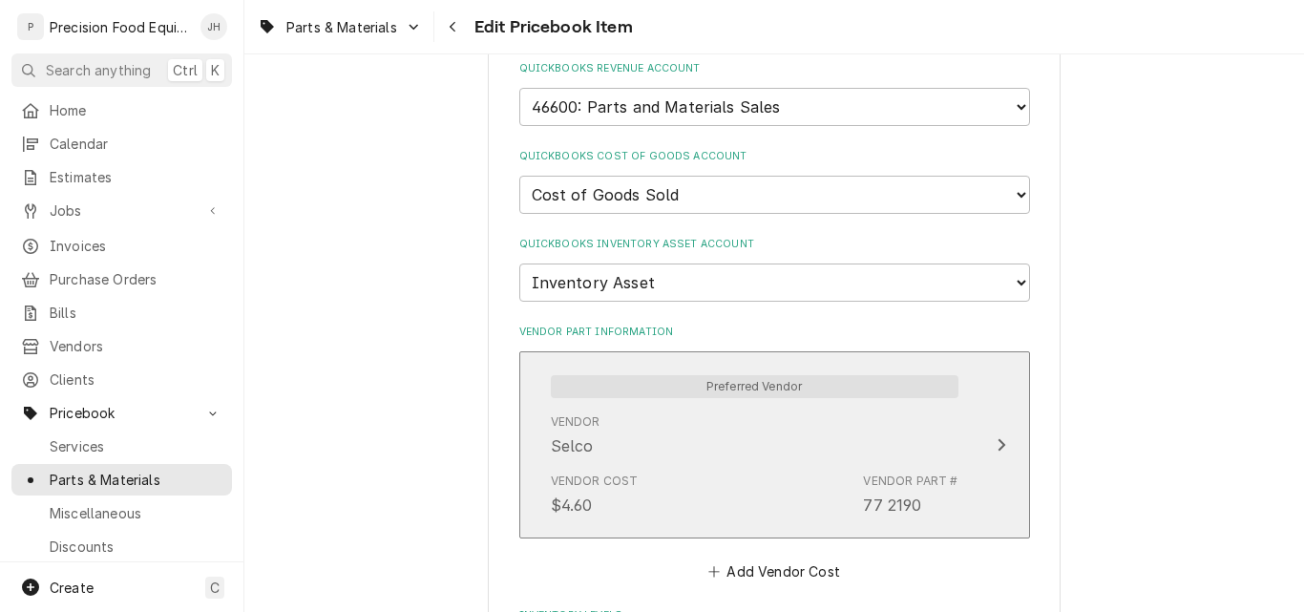
click at [907, 438] on div "Vendor Selco" at bounding box center [755, 435] width 408 height 59
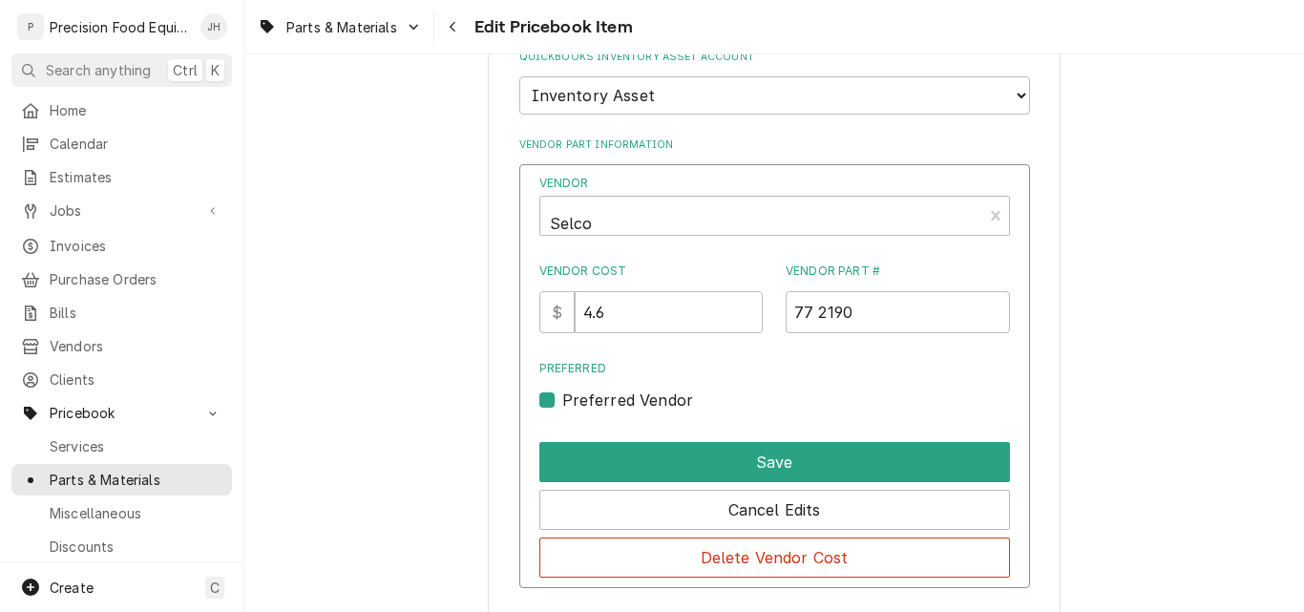
scroll to position [1528, 0]
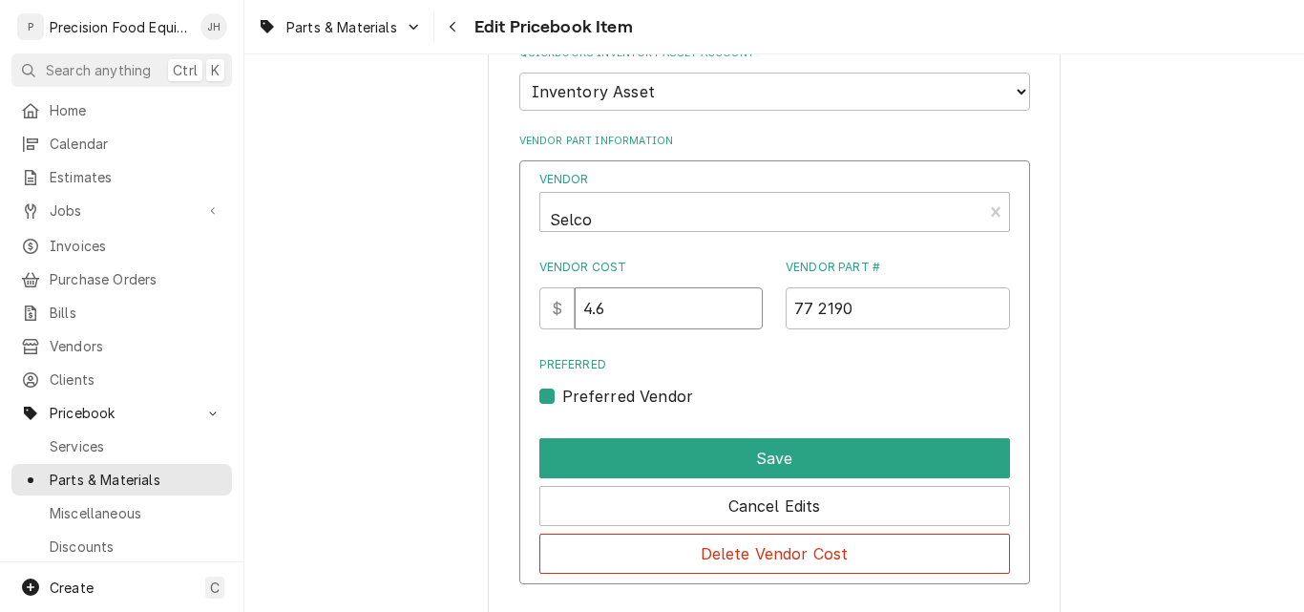
drag, startPoint x: 629, startPoint y: 306, endPoint x: 552, endPoint y: 310, distance: 77.4
click at [552, 310] on div "$ 4.6" at bounding box center [651, 308] width 224 height 42
type input "6.83"
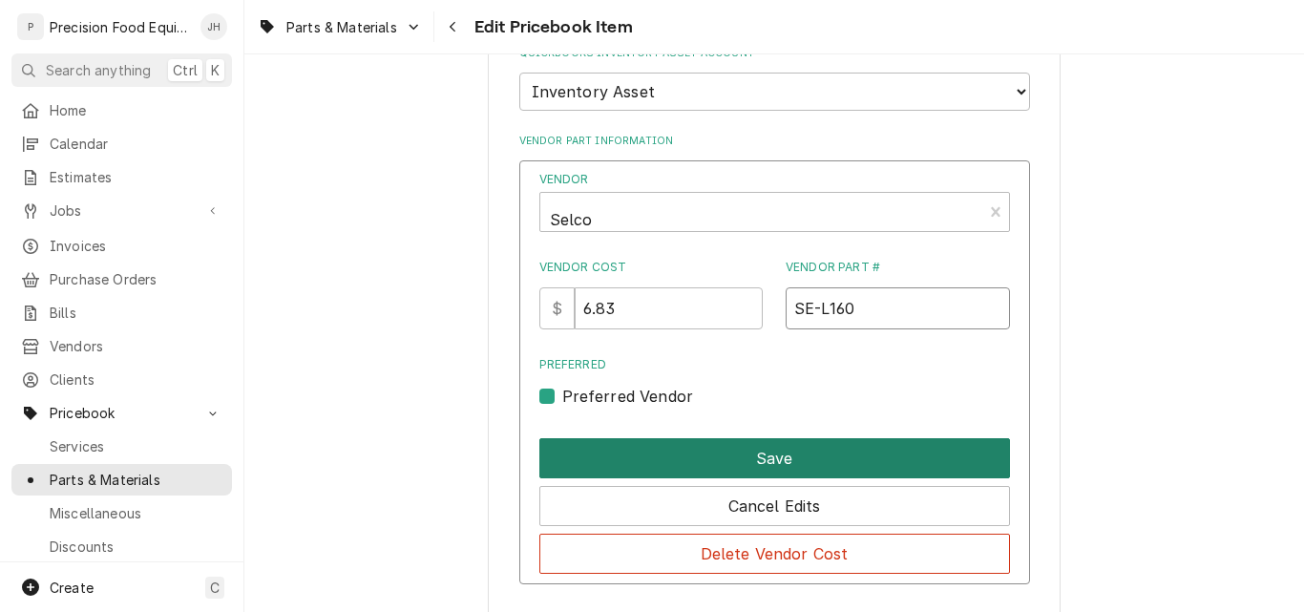
type input "SE-L160"
click at [765, 462] on button "Save" at bounding box center [774, 458] width 471 height 40
type textarea "x"
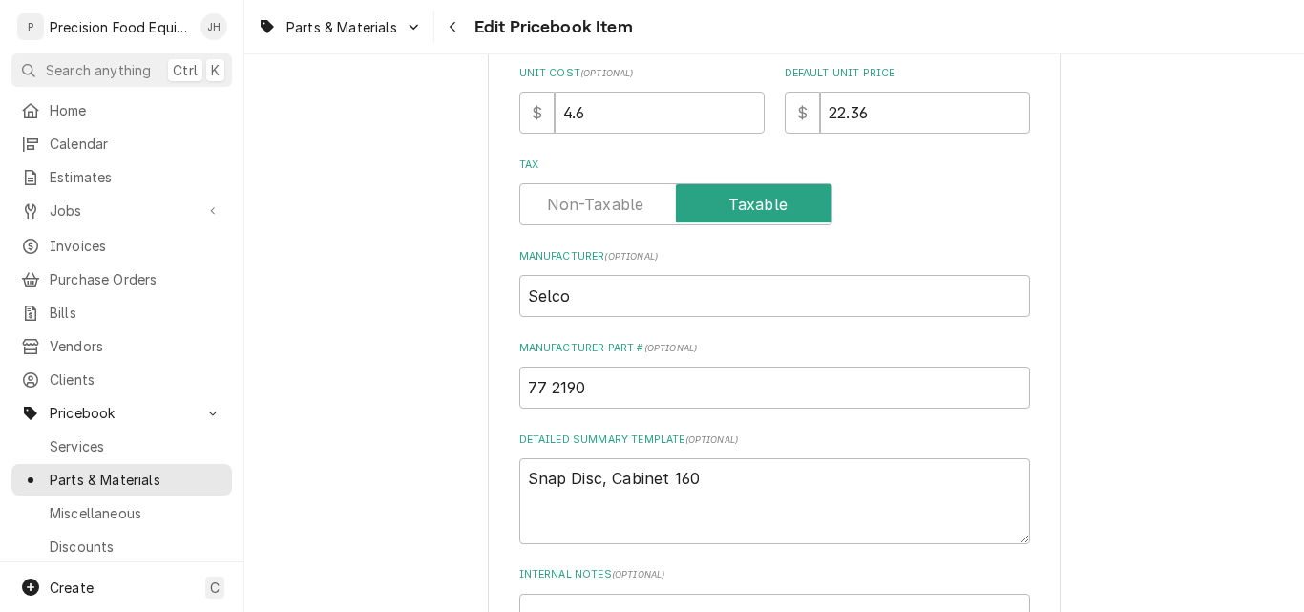
scroll to position [668, 0]
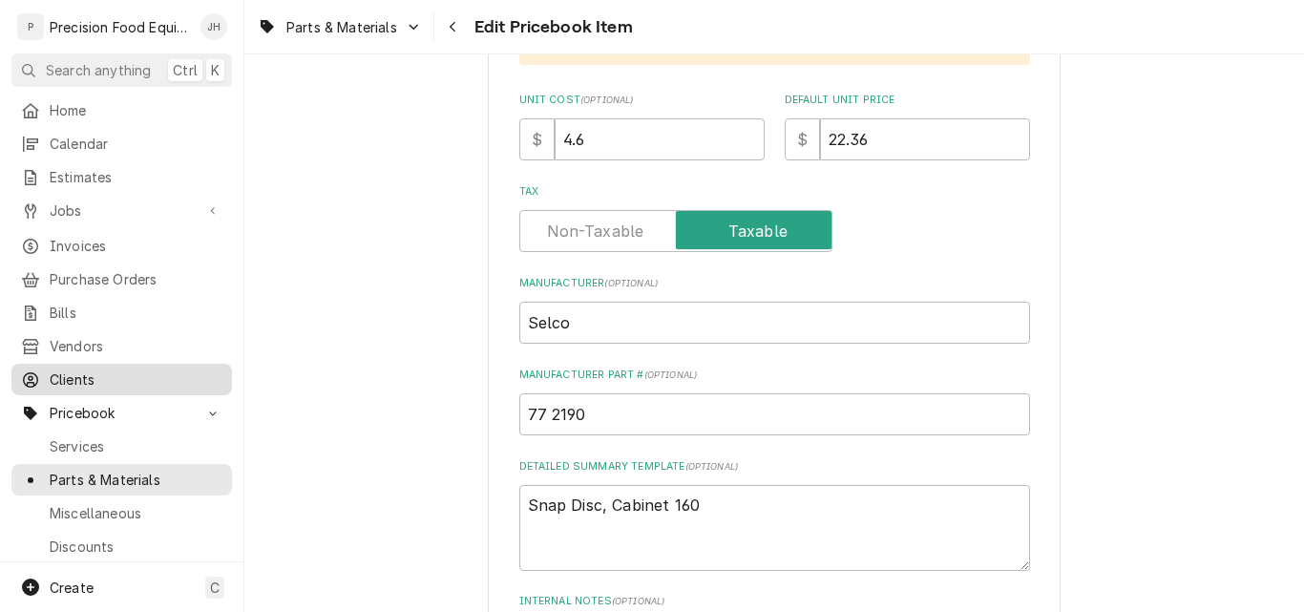
click at [74, 369] on span "Clients" at bounding box center [136, 379] width 173 height 20
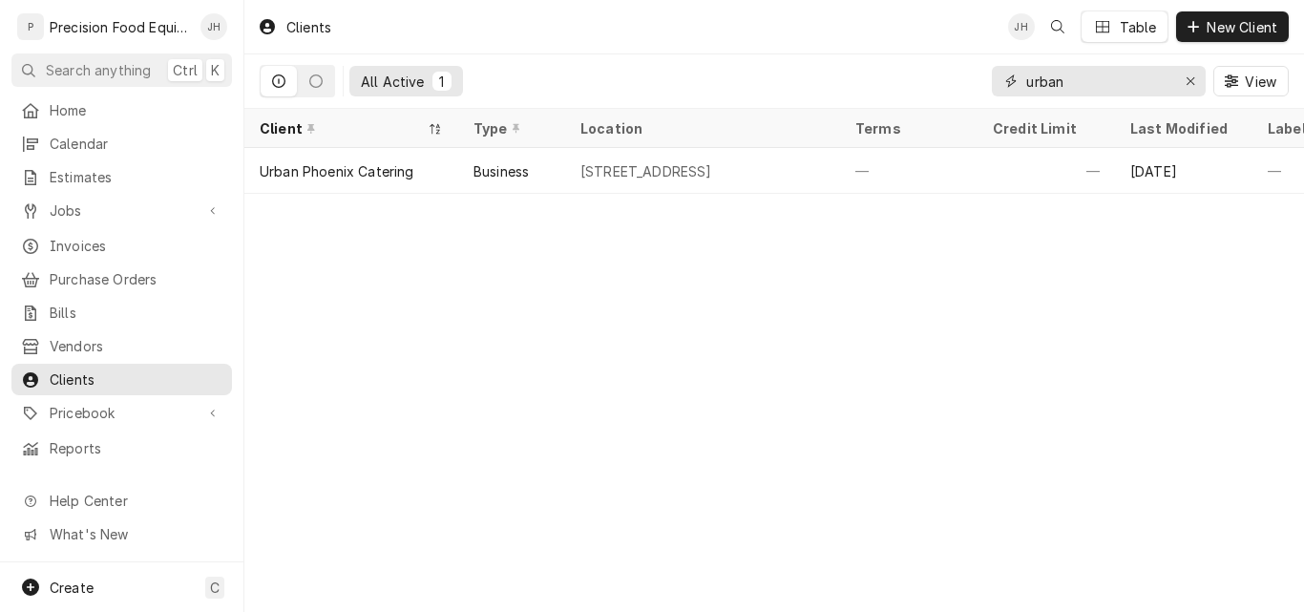
drag, startPoint x: 1081, startPoint y: 74, endPoint x: 954, endPoint y: 71, distance: 127.0
click at [954, 71] on div "All Active 1 urban View" at bounding box center [774, 80] width 1029 height 53
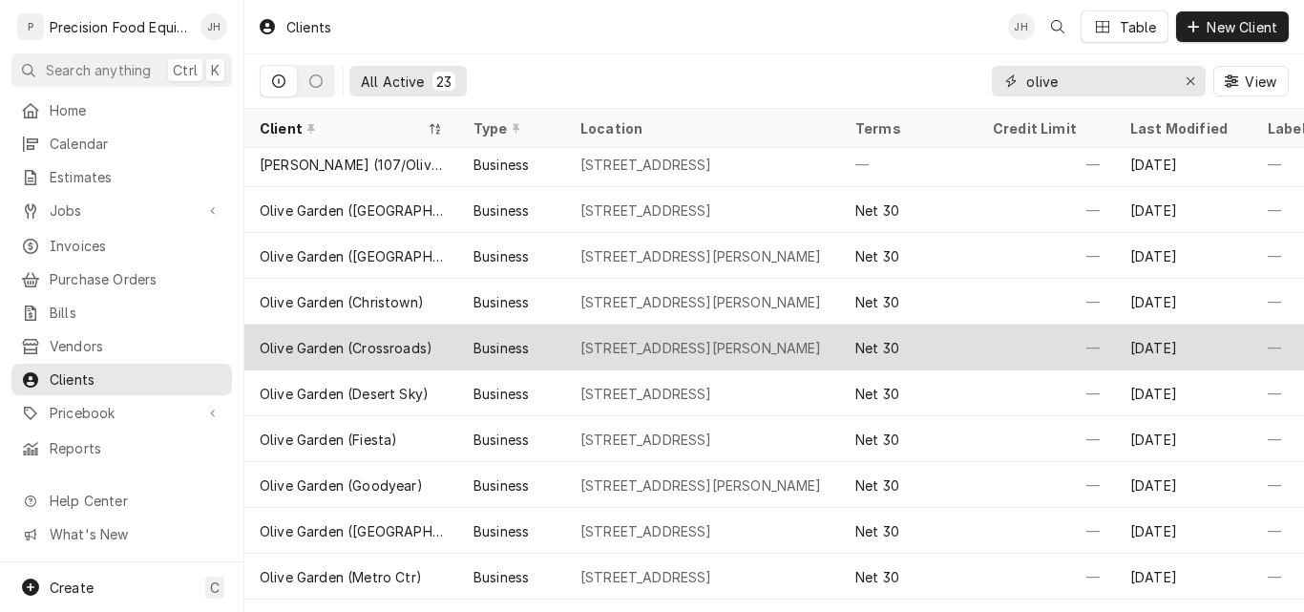
scroll to position [191, 0]
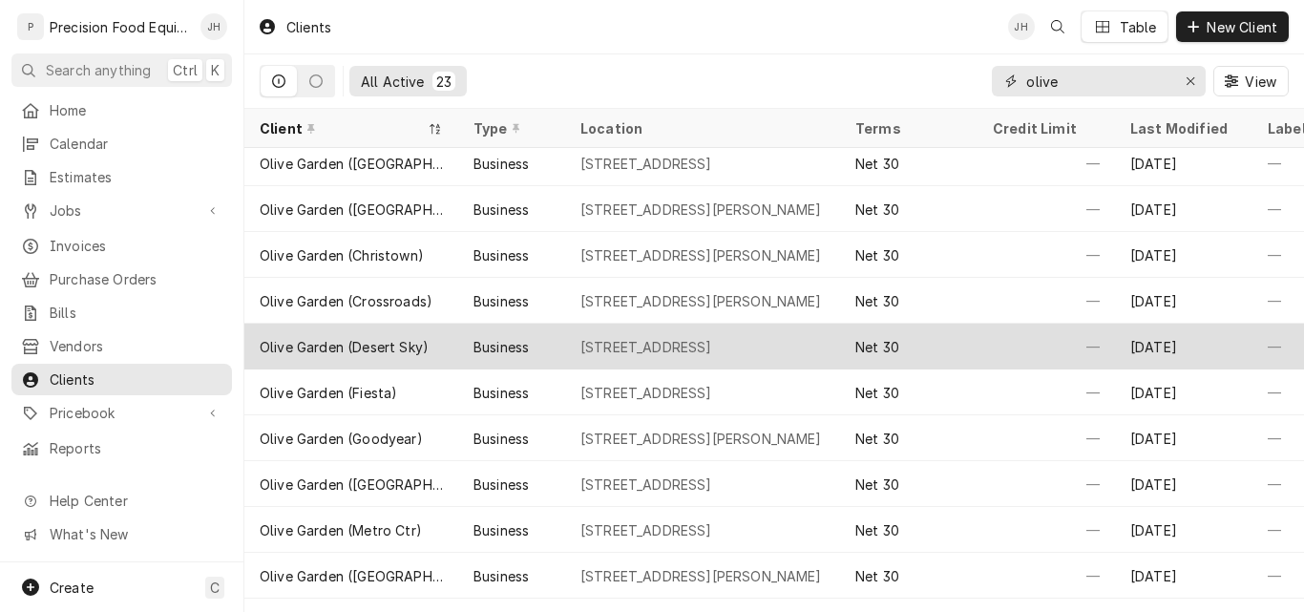
type input "olive"
click at [624, 343] on div "[STREET_ADDRESS]" at bounding box center [646, 347] width 132 height 20
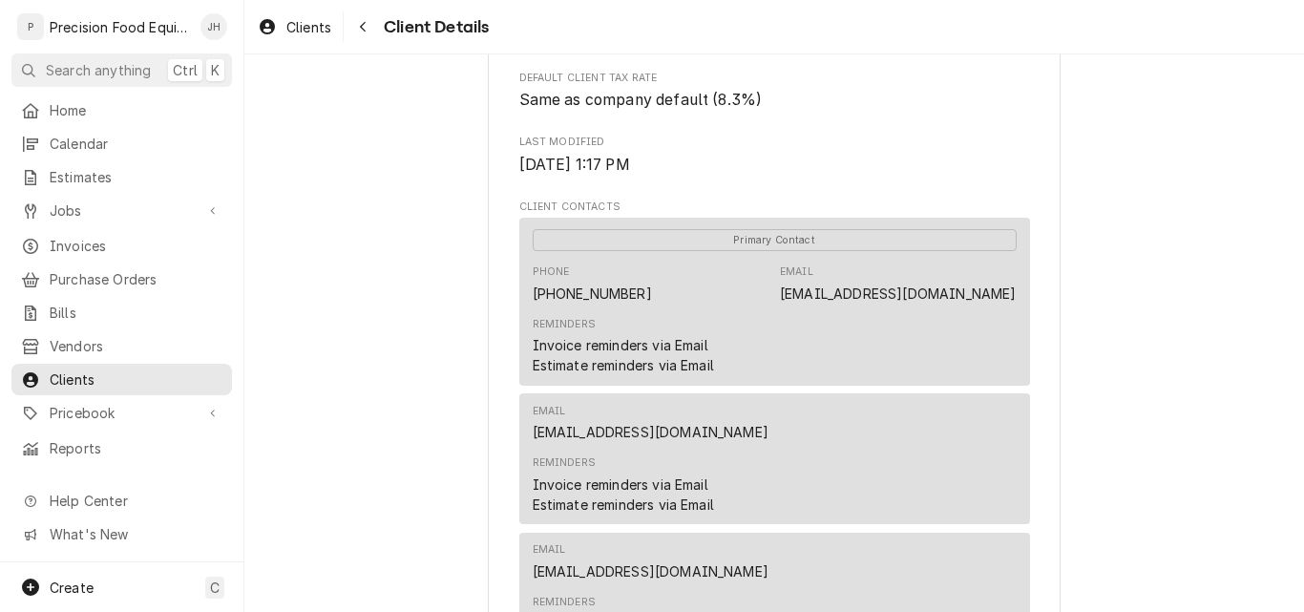
scroll to position [477, 0]
